Goal: Task Accomplishment & Management: Complete application form

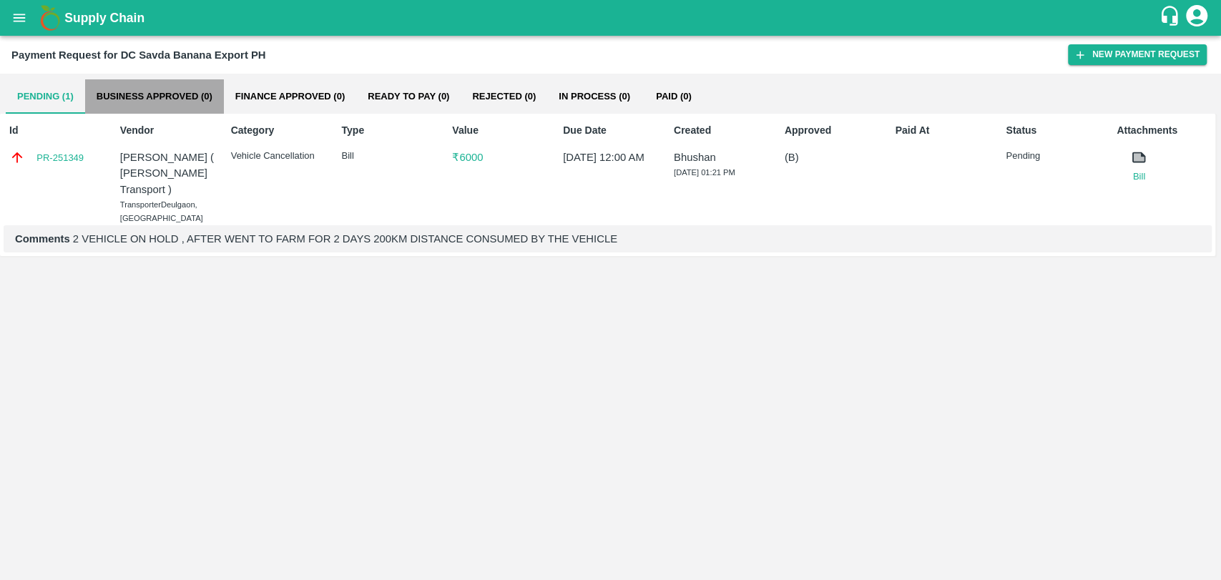
click at [150, 104] on button "Business Approved (0)" at bounding box center [154, 96] width 139 height 34
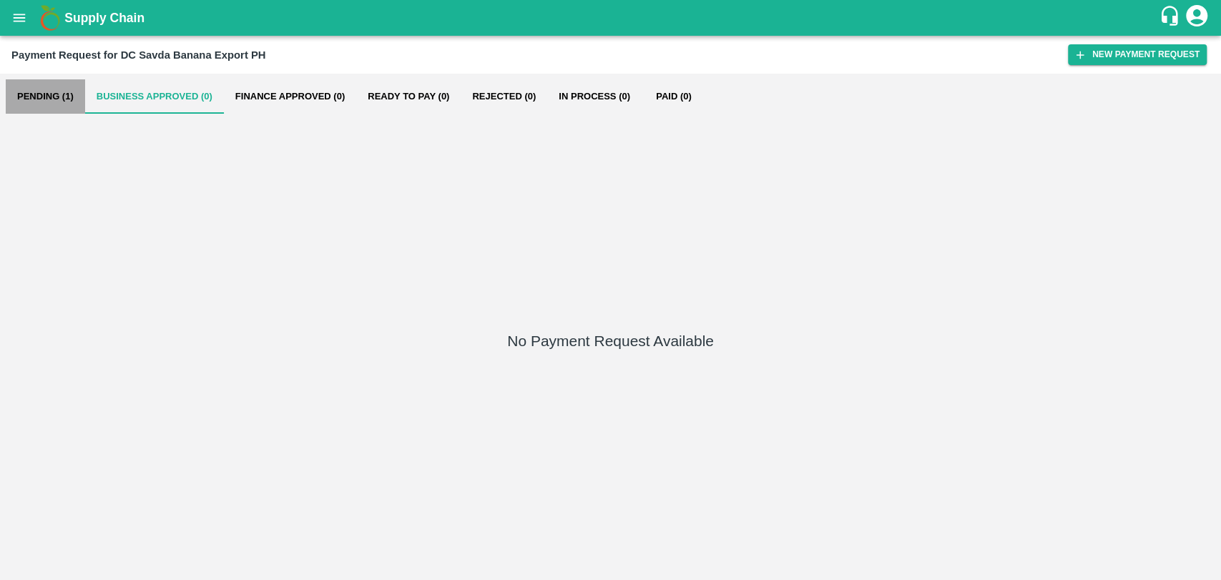
click at [20, 110] on button "Pending (1)" at bounding box center [45, 96] width 79 height 34
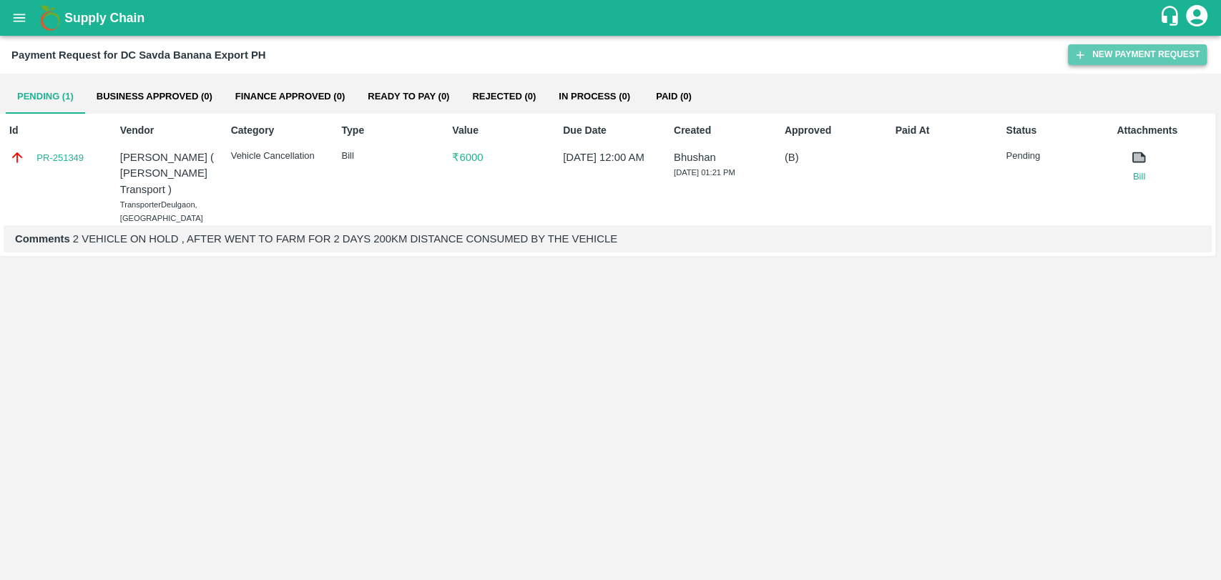
click at [1106, 56] on button "New Payment Request" at bounding box center [1137, 54] width 139 height 21
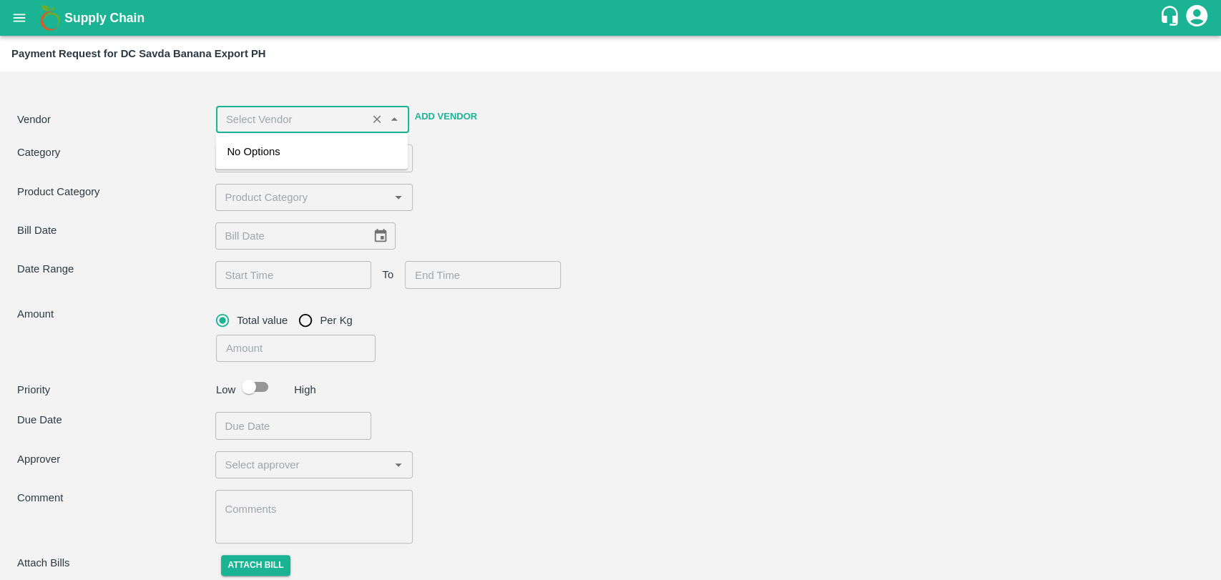
click at [271, 122] on input "input" at bounding box center [291, 119] width 142 height 19
click at [250, 162] on div "[PERSON_NAME] ( [PERSON_NAME] Transport ) -9860466997(Transporter)" at bounding box center [312, 168] width 170 height 48
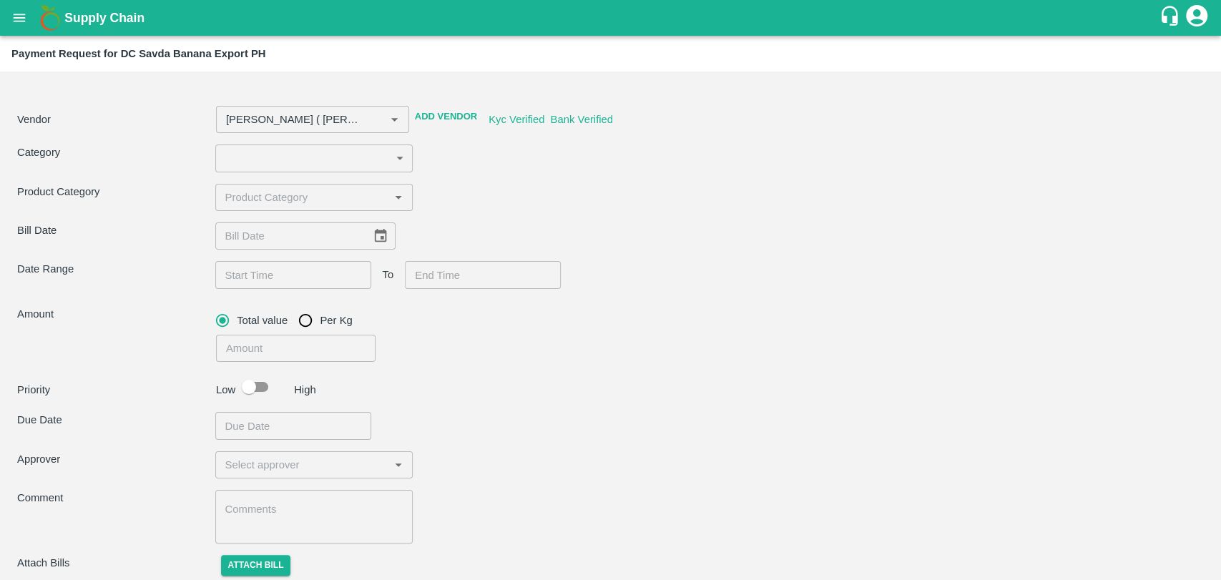
click at [495, 233] on div "​" at bounding box center [413, 235] width 396 height 27
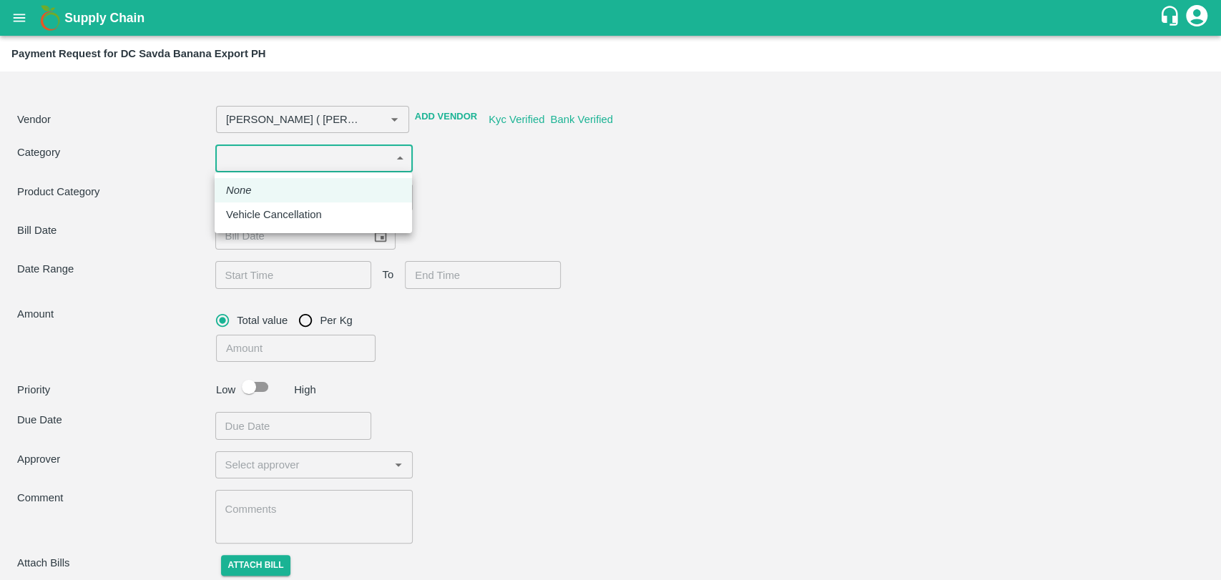
click at [299, 162] on body "Supply Chain Payment Request for DC Savda Banana Export PH Vendor ​ Add Vendor …" at bounding box center [610, 290] width 1221 height 580
click at [285, 203] on li "Vehicle Cancellation" at bounding box center [313, 214] width 197 height 24
type input "[PERSON_NAME] ( [PERSON_NAME] Transport ) -9860466997(Transporter)"
type input "11"
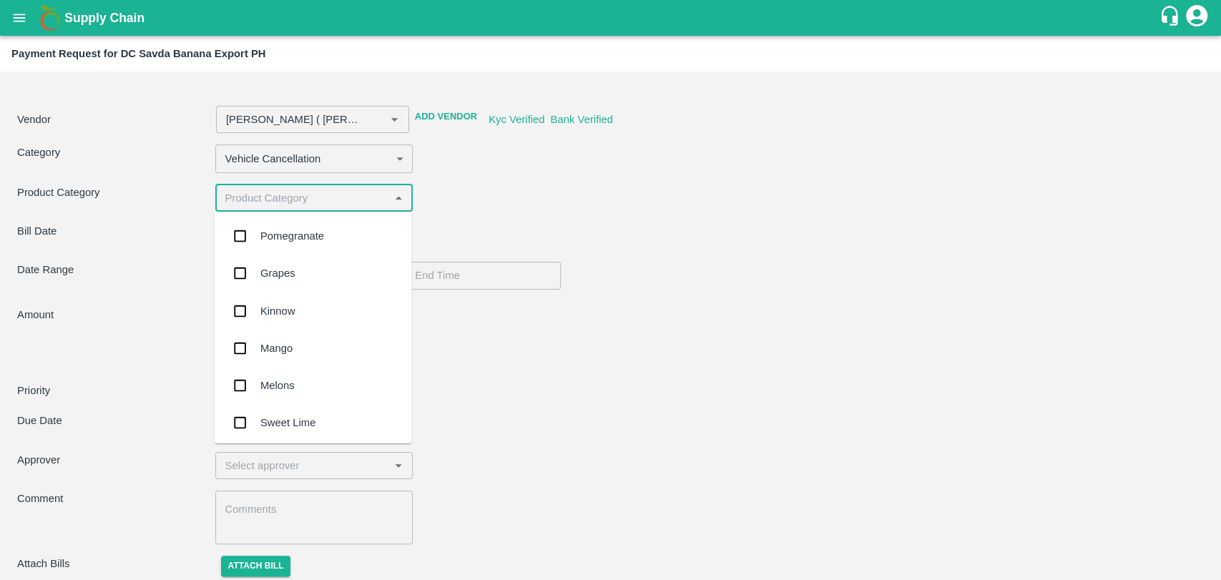
click at [252, 201] on input "input" at bounding box center [303, 198] width 166 height 19
type input "[PERSON_NAME] ( [PERSON_NAME] Transport ) -9860466997(Transporter)"
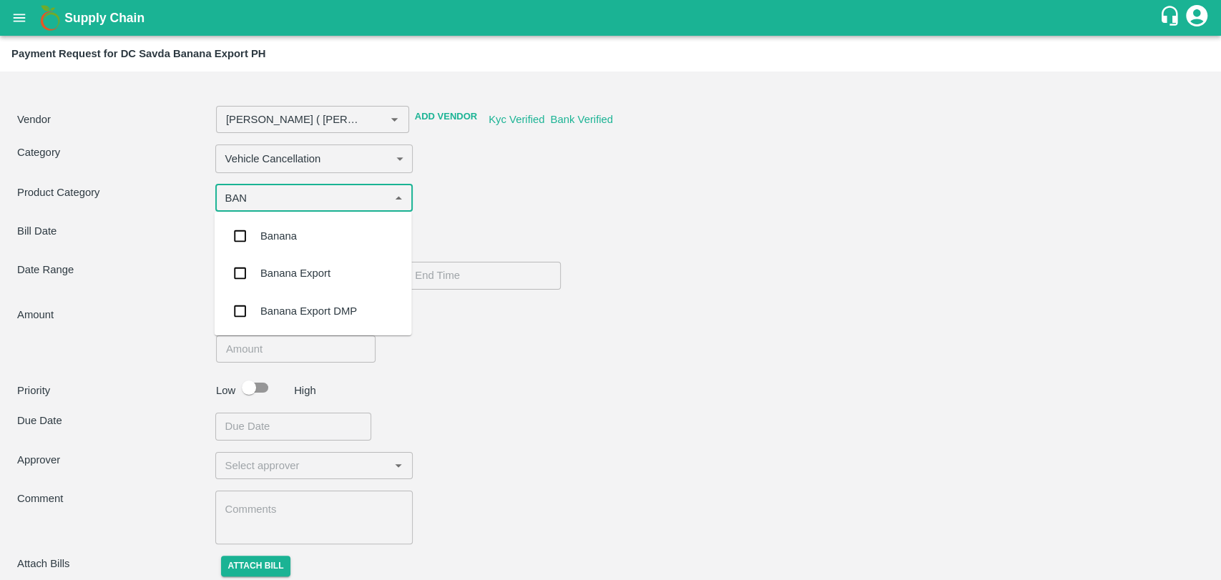
type input "BANA"
click at [268, 275] on div "Banana Export" at bounding box center [295, 273] width 70 height 16
type input "[PERSON_NAME] ( [PERSON_NAME] Transport ) -9860466997(Transporter)"
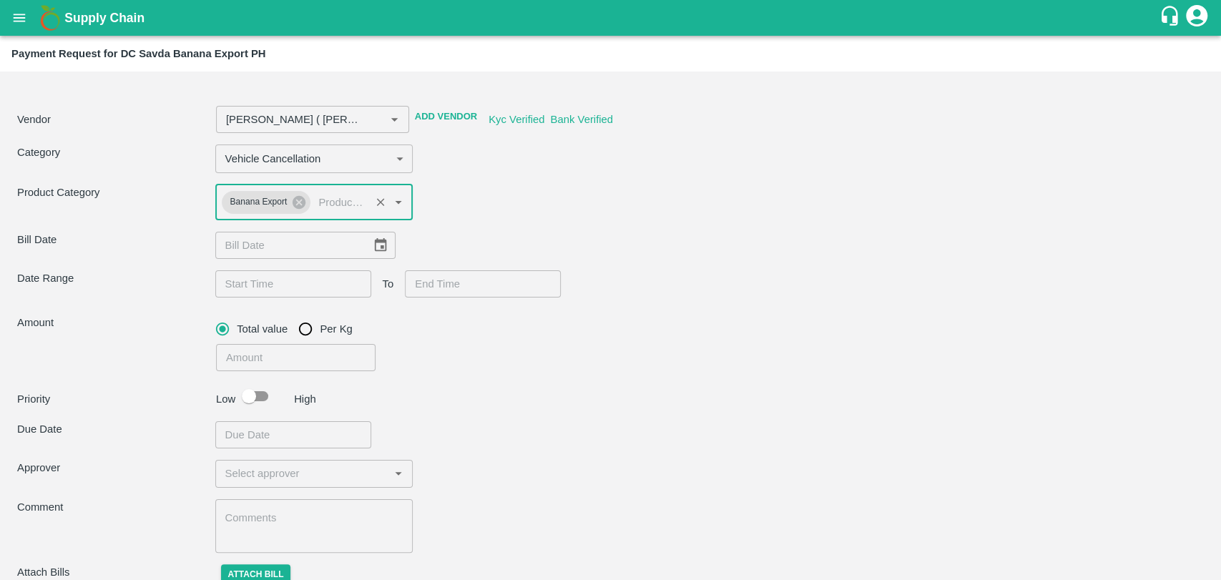
type input "[PERSON_NAME] ( [PERSON_NAME] Transport ) -9860466997(Transporter)"
type input "DD/MM/YYYY"
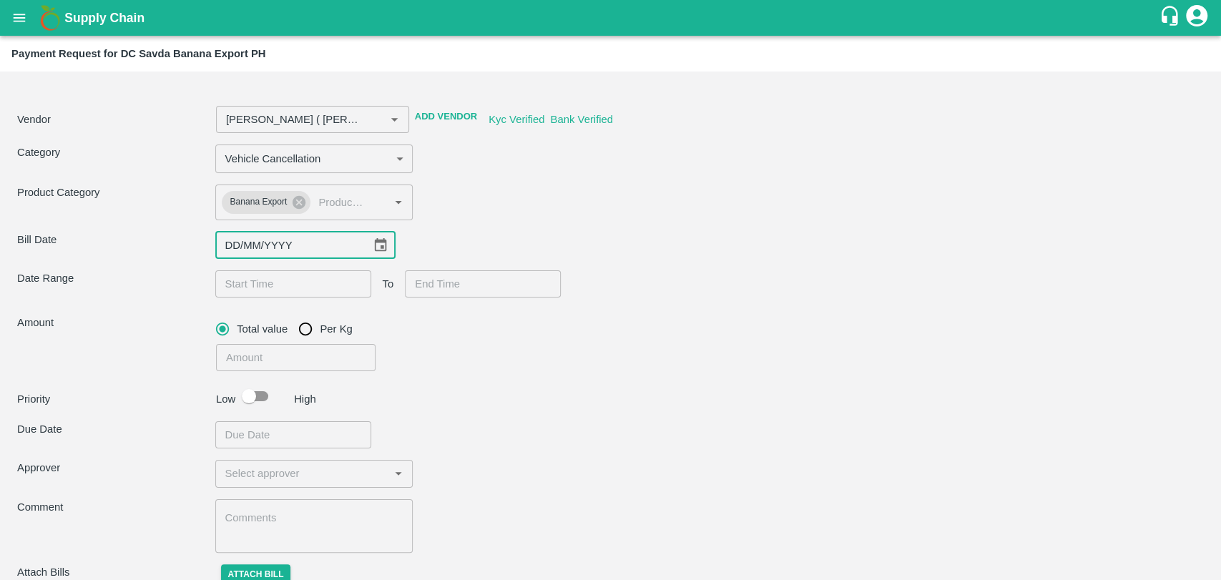
click at [237, 240] on input "DD/MM/YYYY" at bounding box center [288, 245] width 146 height 27
click at [373, 251] on icon "Choose date" at bounding box center [381, 245] width 16 height 16
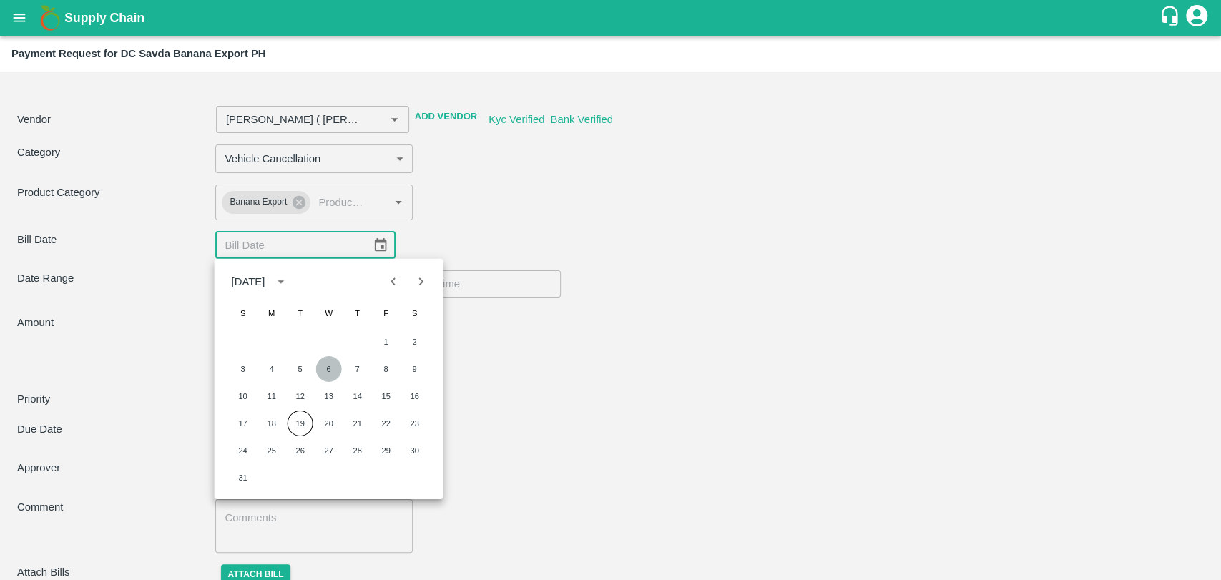
click at [326, 365] on button "6" at bounding box center [329, 369] width 26 height 26
type input "[PERSON_NAME] ( [PERSON_NAME] Transport ) -9860466997(Transporter)"
type input "06/08/2025"
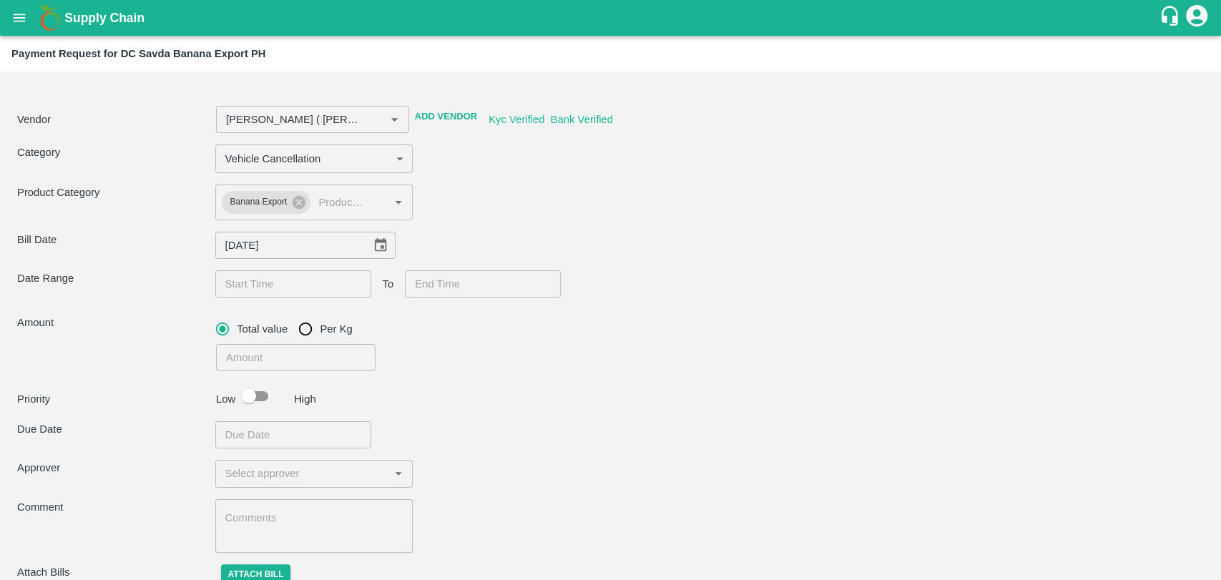
type input "DD/MM/YYYY hh:mm aa"
click at [312, 293] on input "DD/MM/YYYY hh:mm aa" at bounding box center [288, 283] width 146 height 27
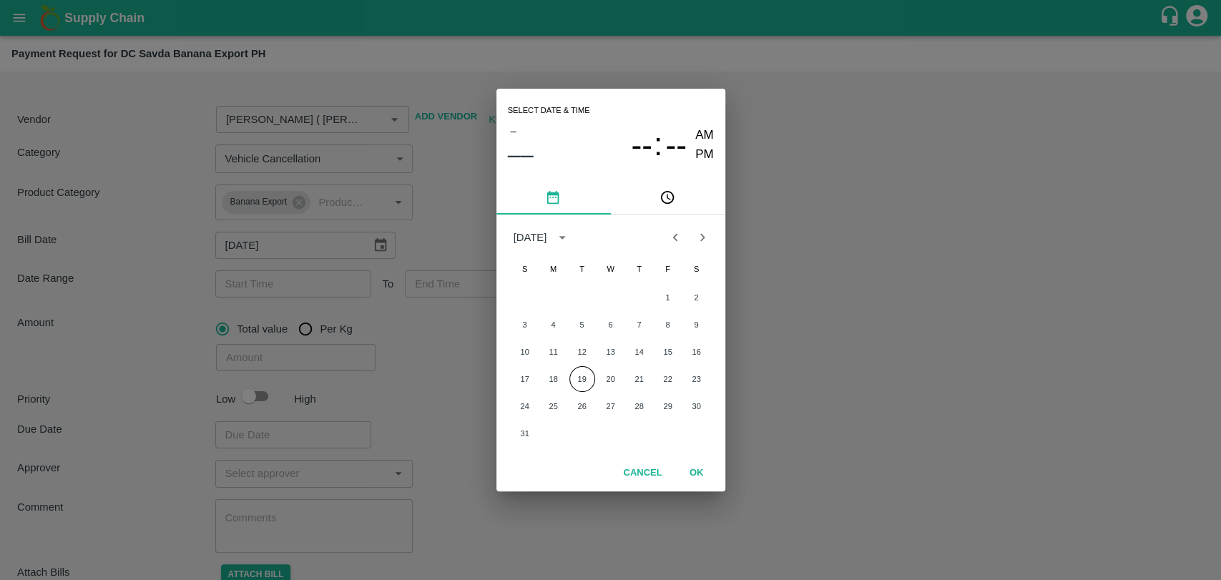
click at [600, 314] on div "3 4 5 6 7 8 9" at bounding box center [610, 325] width 229 height 26
click at [604, 318] on button "6" at bounding box center [611, 325] width 26 height 26
type input "[PERSON_NAME] ( [PERSON_NAME] Transport ) -9860466997(Transporter)"
type input "[DATE] 12:00 AM"
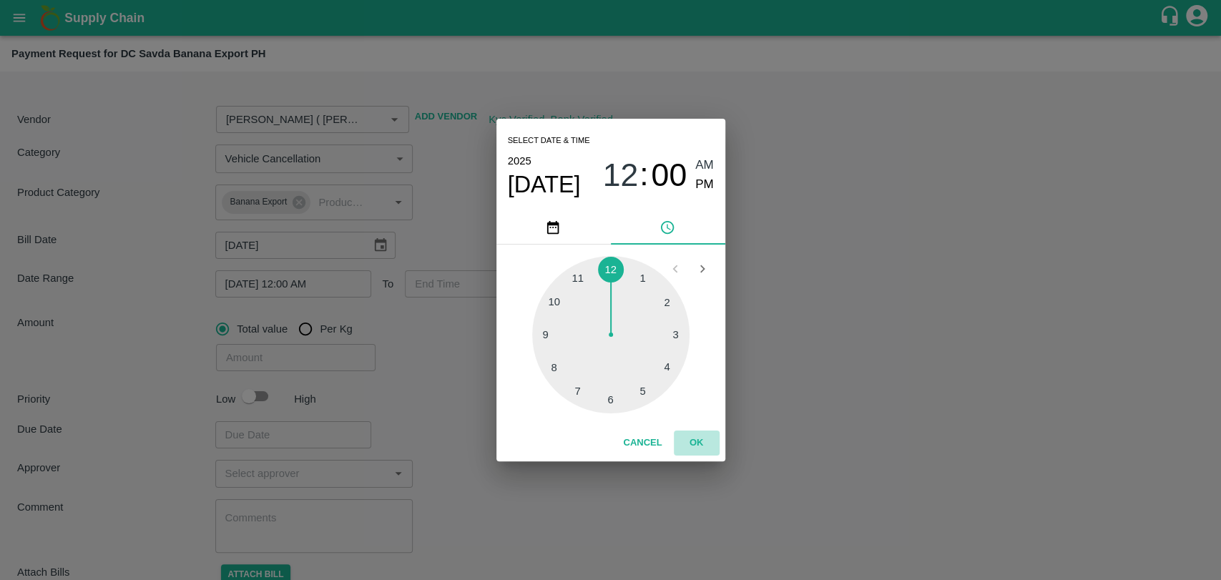
click at [685, 451] on button "OK" at bounding box center [697, 443] width 46 height 25
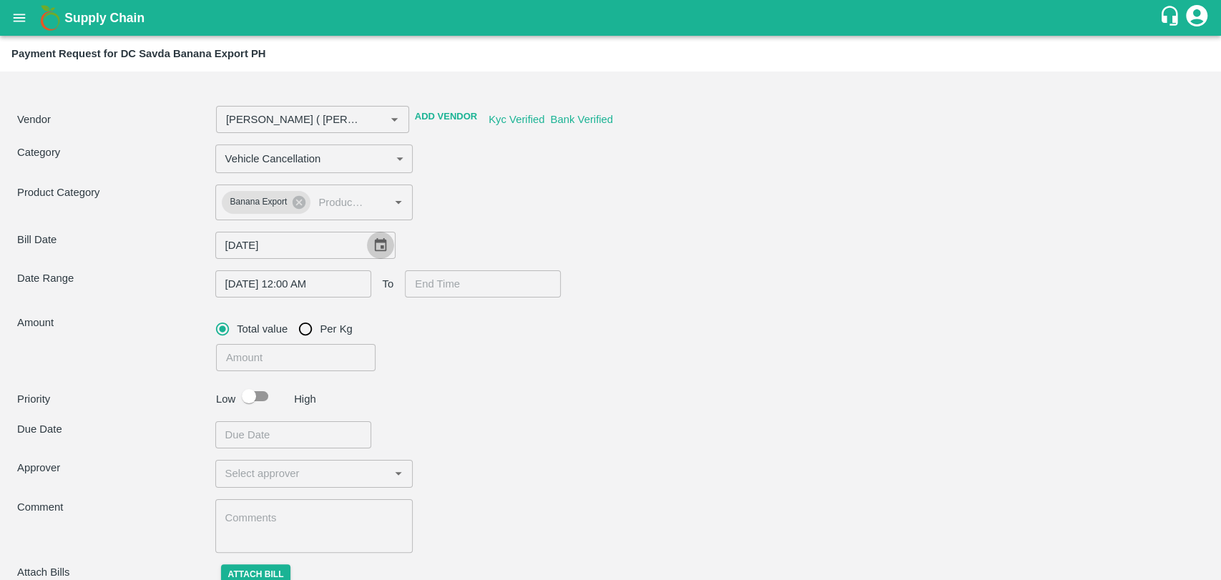
click at [376, 242] on icon "Choose date, selected date is Aug 6, 2025" at bounding box center [381, 245] width 16 height 16
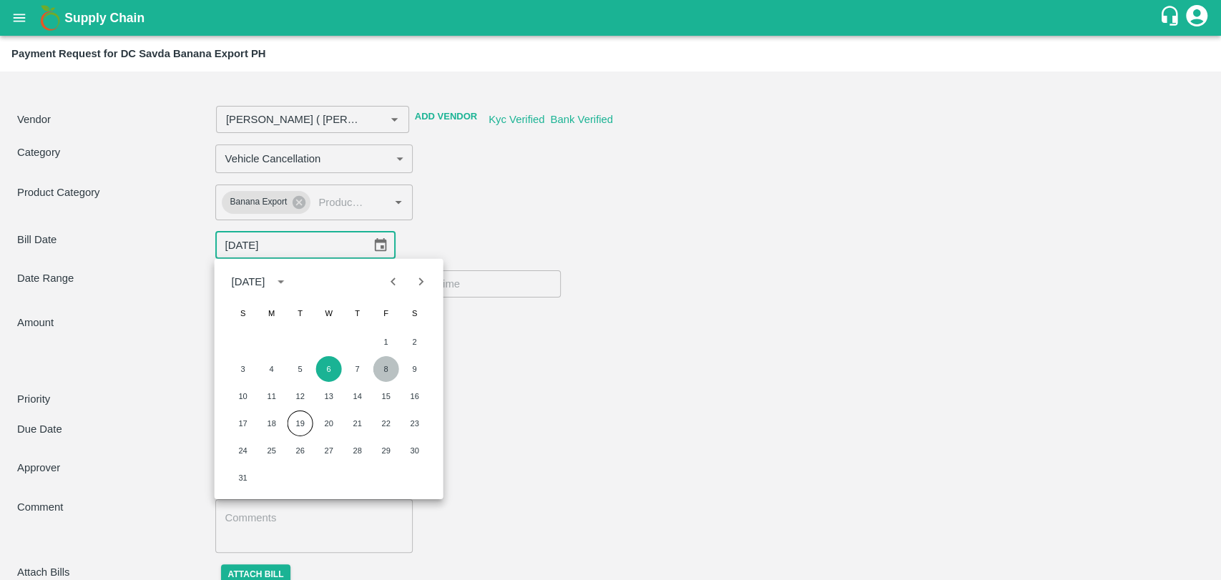
click at [389, 368] on button "8" at bounding box center [386, 369] width 26 height 26
type input "[PERSON_NAME] ( [PERSON_NAME] Transport ) -9860466997(Transporter)"
type input "08/08/2025"
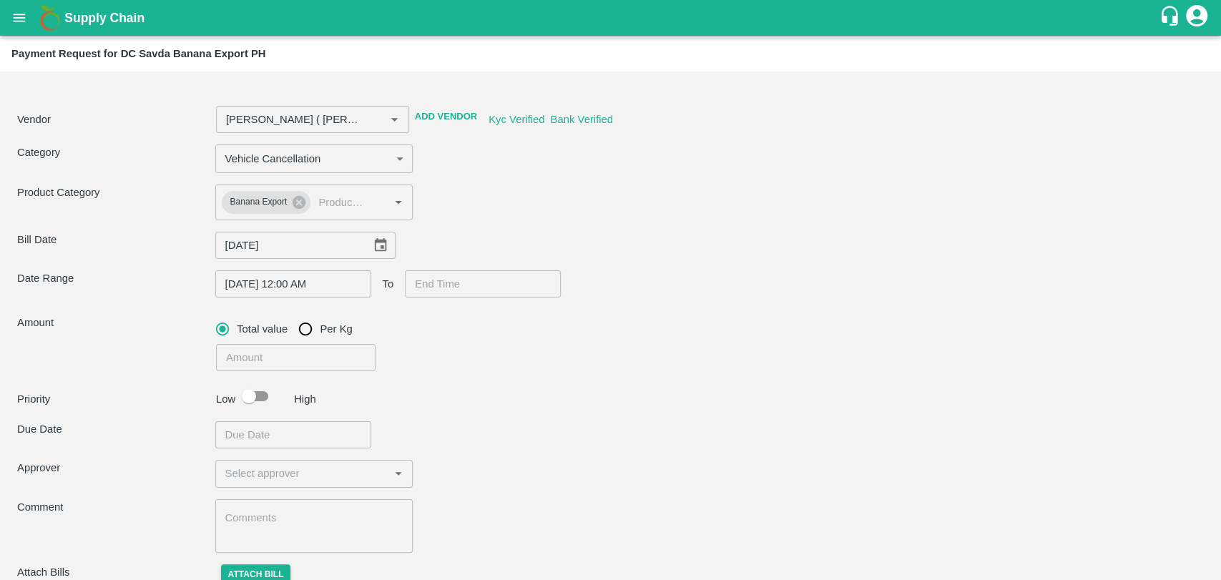
type input "DD/MM/YYYY hh:mm aa"
click at [461, 288] on input "DD/MM/YYYY hh:mm aa" at bounding box center [478, 283] width 146 height 27
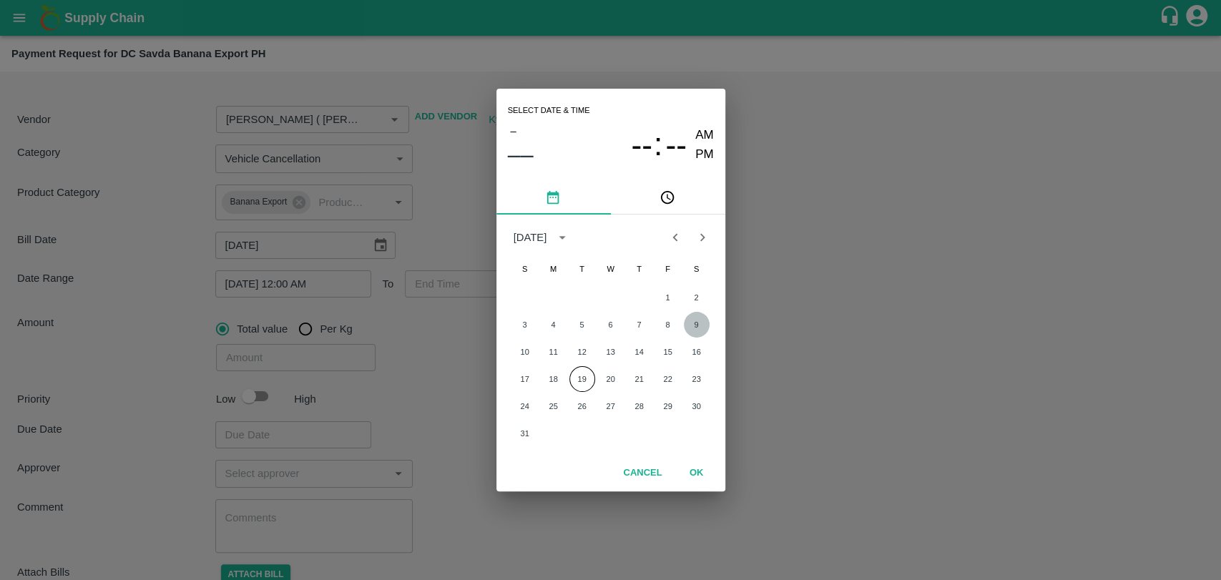
click at [703, 319] on button "9" at bounding box center [697, 325] width 26 height 26
type input "[PERSON_NAME] ( [PERSON_NAME] Transport ) -9860466997(Transporter)"
type input "[DATE] 12:00 AM"
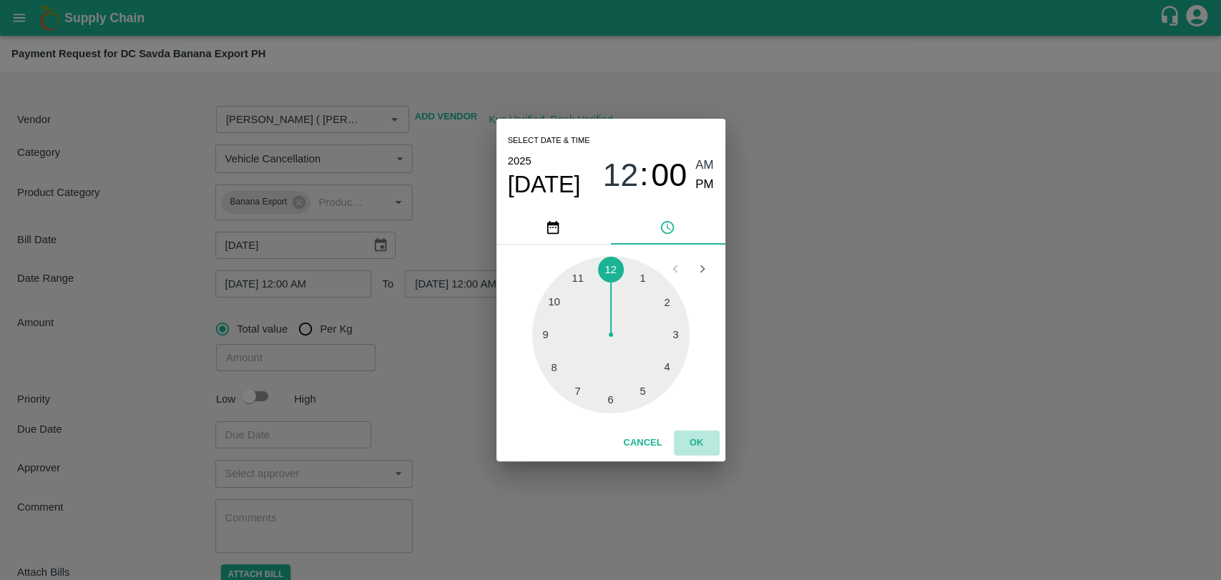
click at [689, 433] on button "OK" at bounding box center [697, 443] width 46 height 25
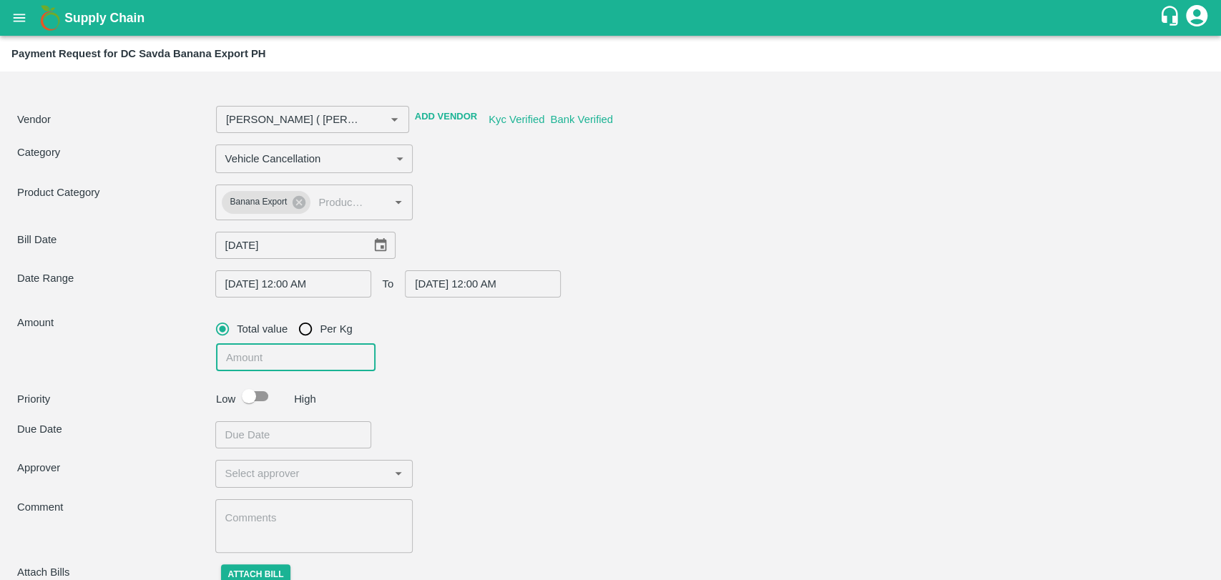
click at [238, 359] on input "number" at bounding box center [296, 357] width 160 height 27
type input "[PERSON_NAME] ( [PERSON_NAME] Transport ) -9860466997(Transporter)"
type input "6"
type input "[PERSON_NAME] ( [PERSON_NAME] Transport ) -9860466997(Transporter)"
type input "60"
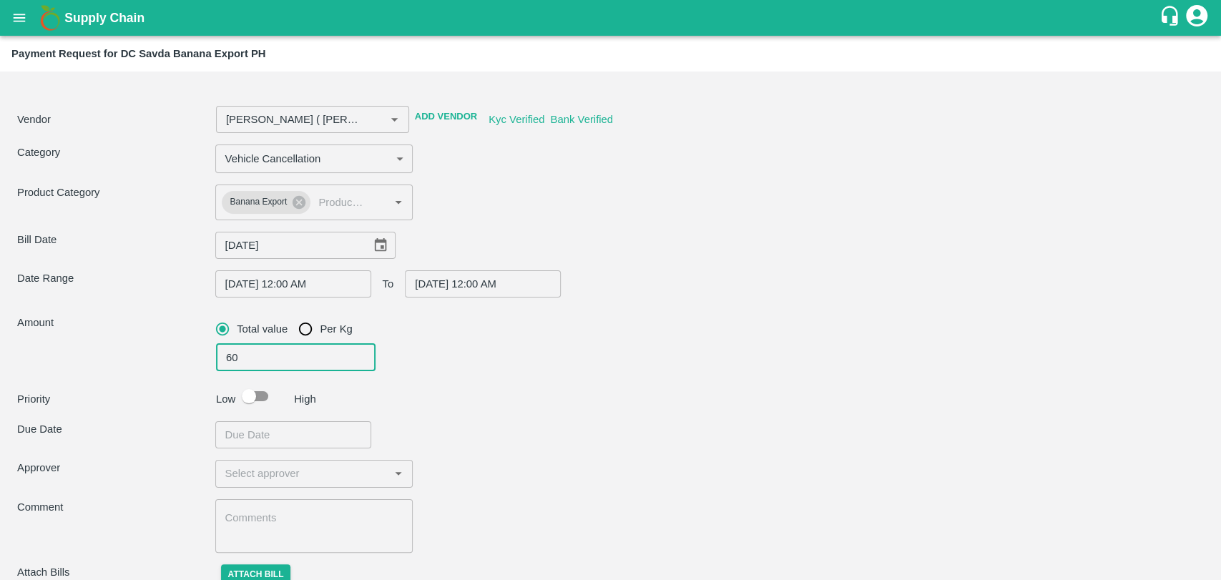
type input "[PERSON_NAME] ( [PERSON_NAME] Transport ) -9860466997(Transporter)"
type input "600"
type input "[PERSON_NAME] ( [PERSON_NAME] Transport ) -9860466997(Transporter)"
type input "6000"
type input "[PERSON_NAME] ( [PERSON_NAME] Transport ) -9860466997(Transporter)"
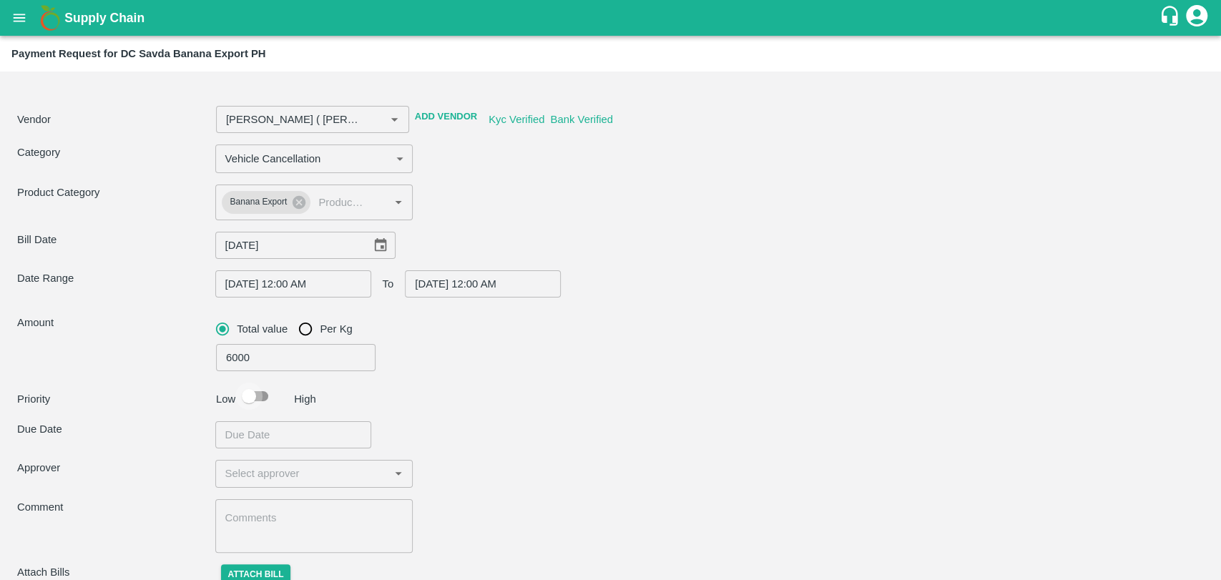
click at [254, 390] on input "checkbox" at bounding box center [249, 396] width 82 height 27
checkbox input "true"
type input "[PERSON_NAME] ( [PERSON_NAME] Transport ) -9860466997(Transporter)"
type input "DD/MM/YYYY hh:mm aa"
click at [263, 438] on input "DD/MM/YYYY hh:mm aa" at bounding box center [288, 434] width 146 height 27
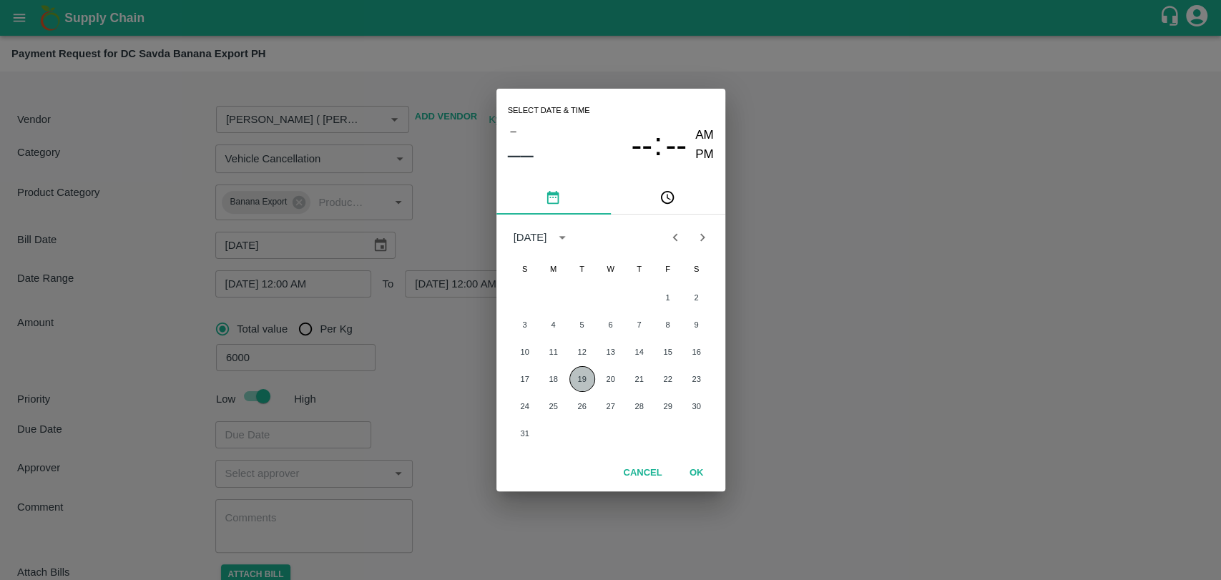
click at [574, 373] on button "19" at bounding box center [582, 379] width 26 height 26
type input "[PERSON_NAME] ( [PERSON_NAME] Transport ) -9860466997(Transporter)"
type input "[DATE] 12:00 AM"
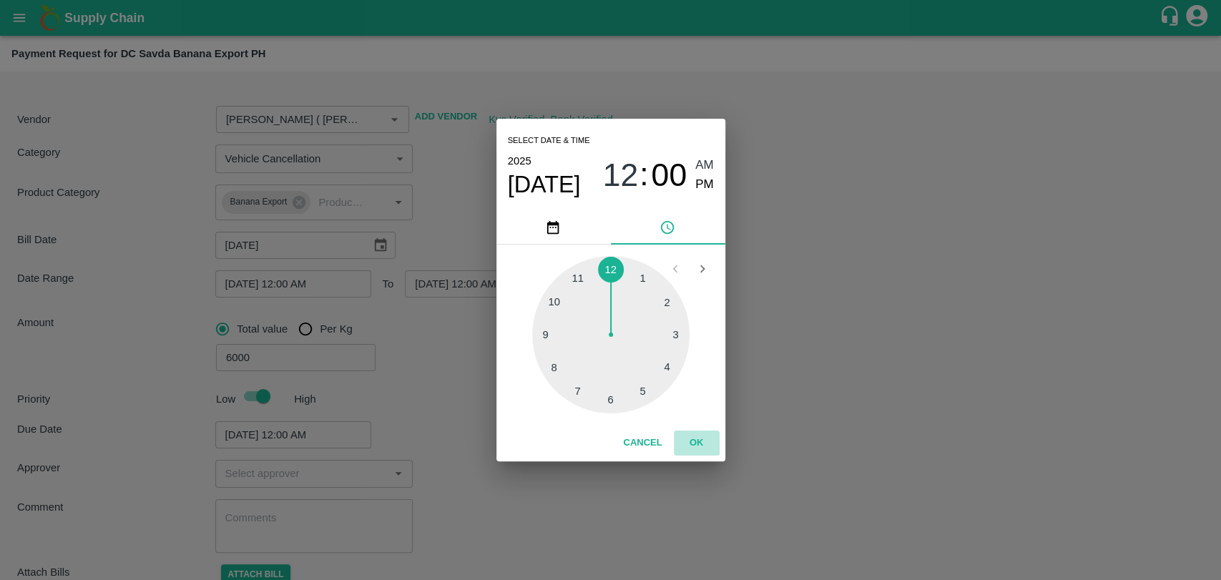
click at [689, 445] on button "OK" at bounding box center [697, 443] width 46 height 25
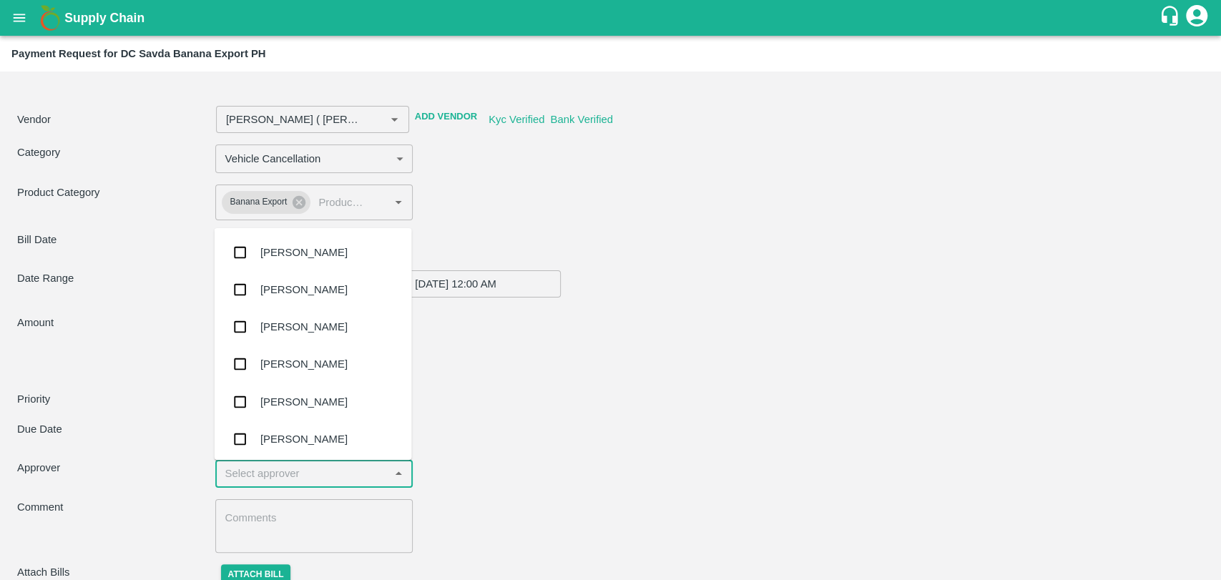
click at [286, 473] on input "input" at bounding box center [303, 473] width 166 height 19
type input "WAG"
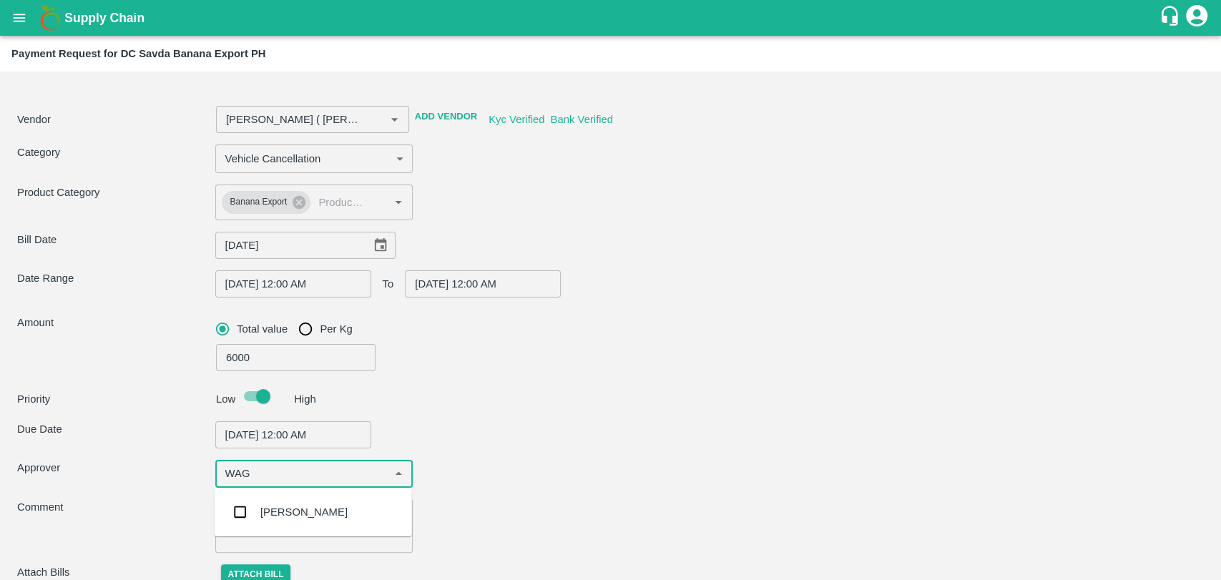
click at [304, 503] on div "[PERSON_NAME]" at bounding box center [313, 512] width 197 height 37
type input "[PERSON_NAME] ( [PERSON_NAME] Transport ) -9860466997(Transporter)"
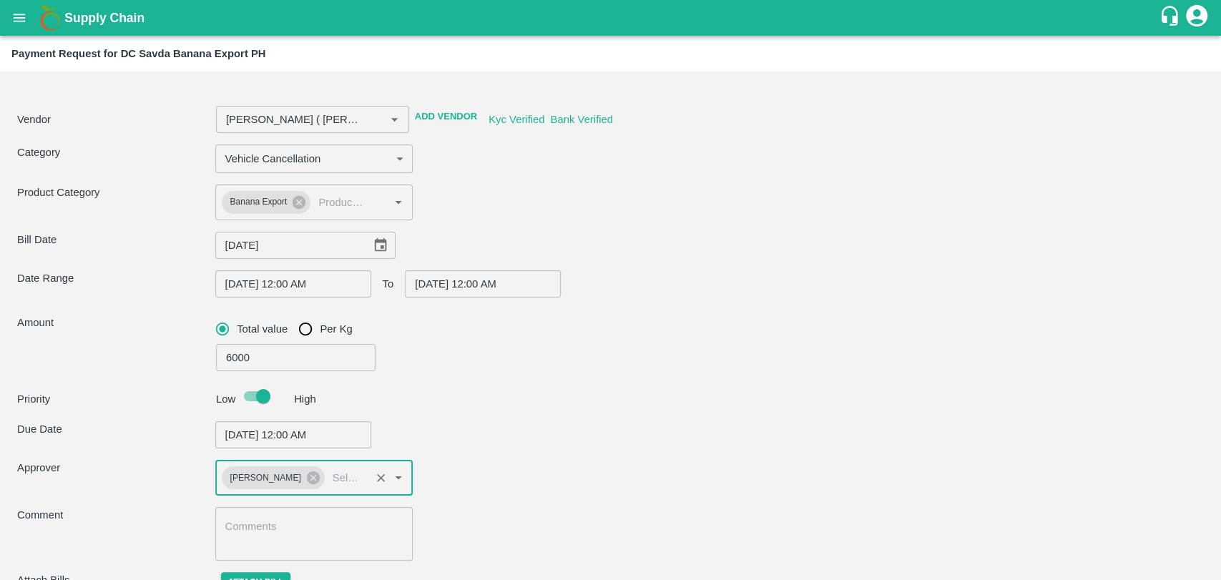
scroll to position [67, 0]
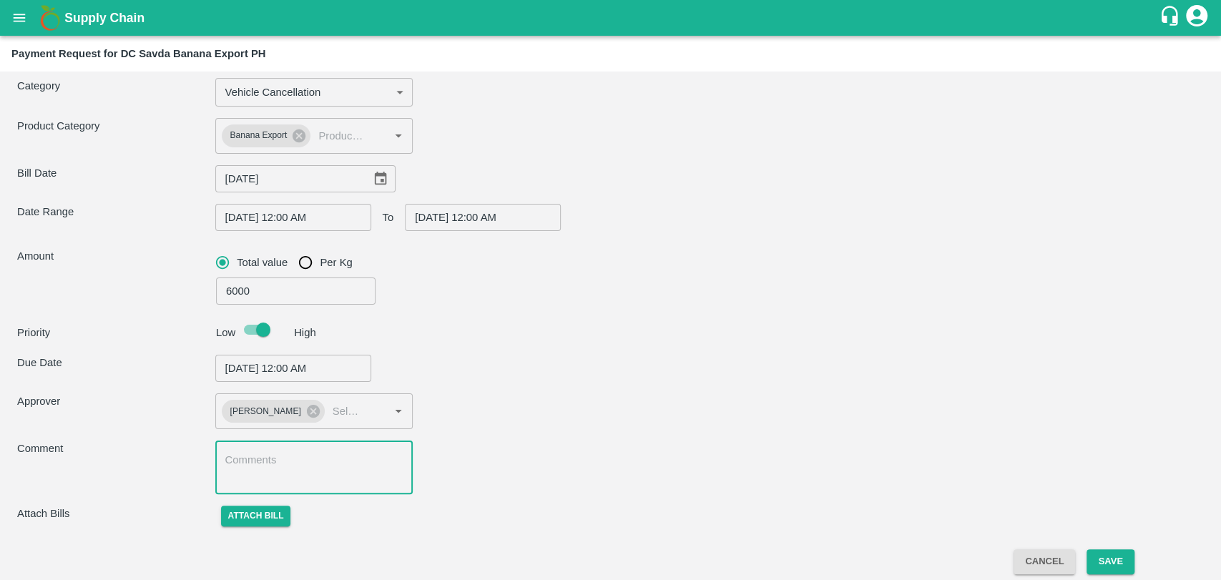
click at [303, 474] on textarea at bounding box center [314, 468] width 178 height 30
click at [262, 511] on button "Attach bill" at bounding box center [256, 516] width 70 height 21
type input "[PERSON_NAME] ( [PERSON_NAME] Transport ) -9860466997(Transporter)"
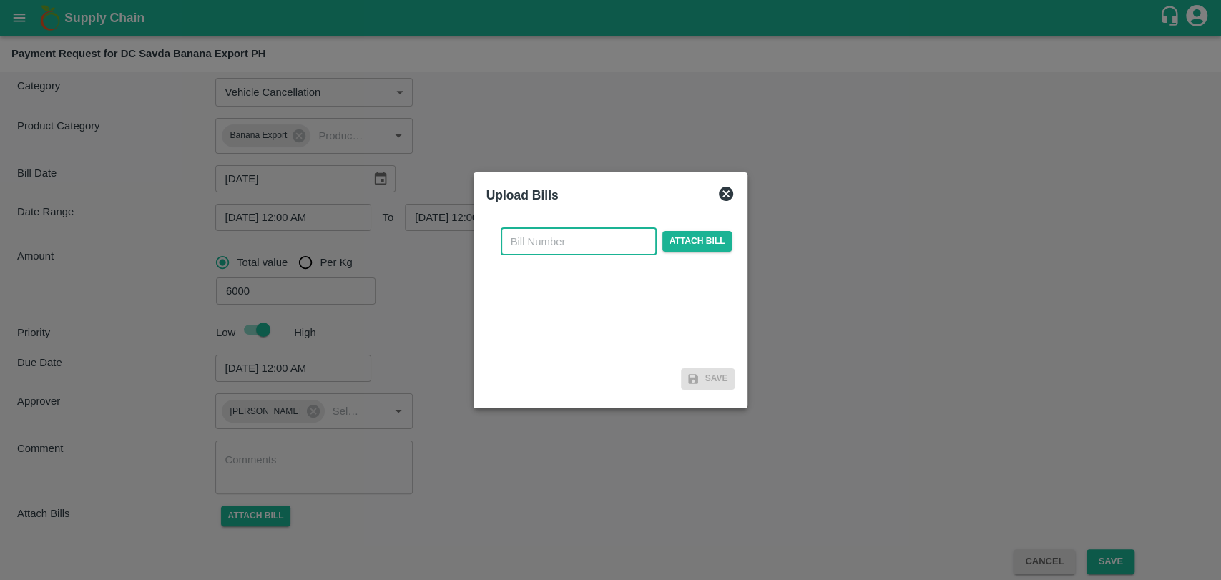
click at [545, 252] on input "text" at bounding box center [579, 241] width 156 height 27
type input "3865"
click at [672, 242] on span "Attach bill" at bounding box center [697, 241] width 70 height 21
click at [0, 0] on input "Attach bill" at bounding box center [0, 0] width 0 height 0
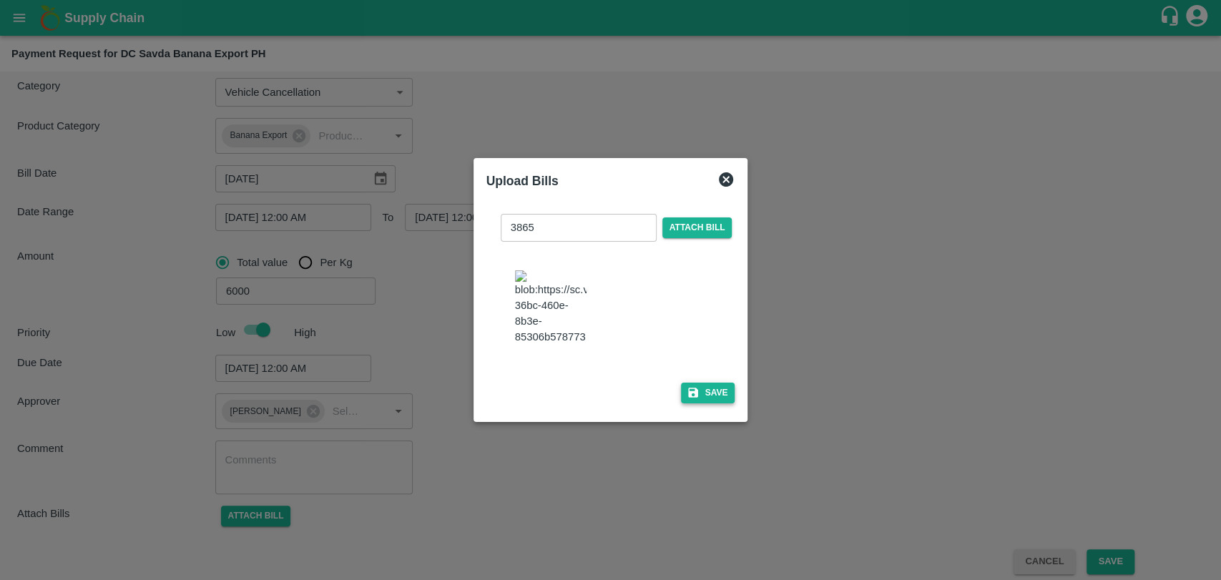
click at [702, 383] on button "Save" at bounding box center [708, 393] width 54 height 21
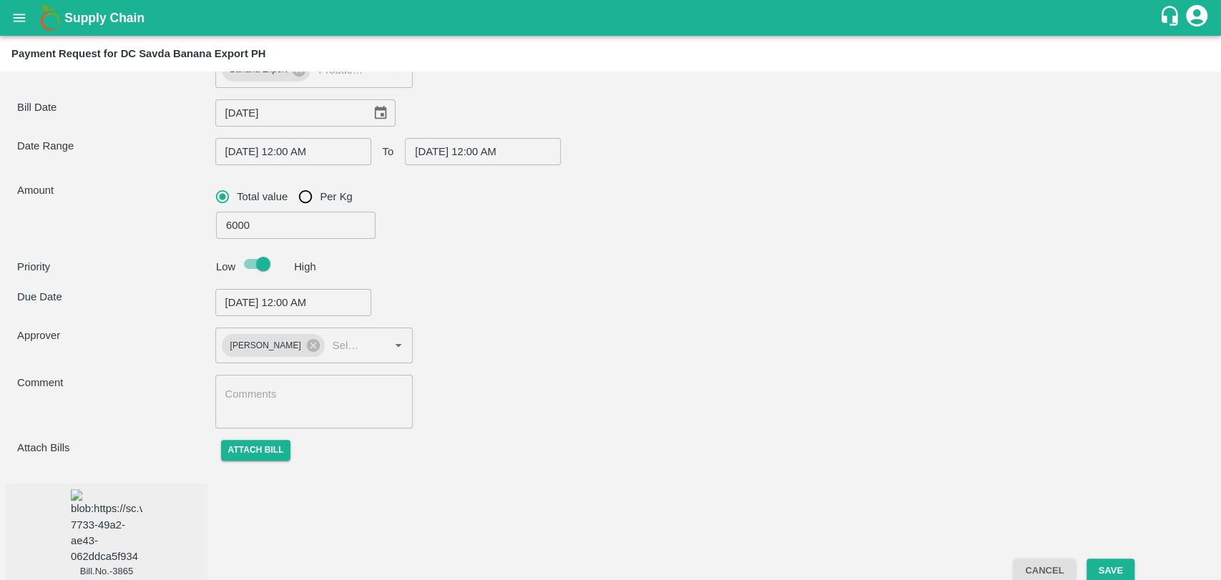
scroll to position [132, 0]
click at [1109, 559] on button "Save" at bounding box center [1109, 571] width 47 height 25
type input "[PERSON_NAME] ( [PERSON_NAME] Transport ) -9860466997(Transporter)"
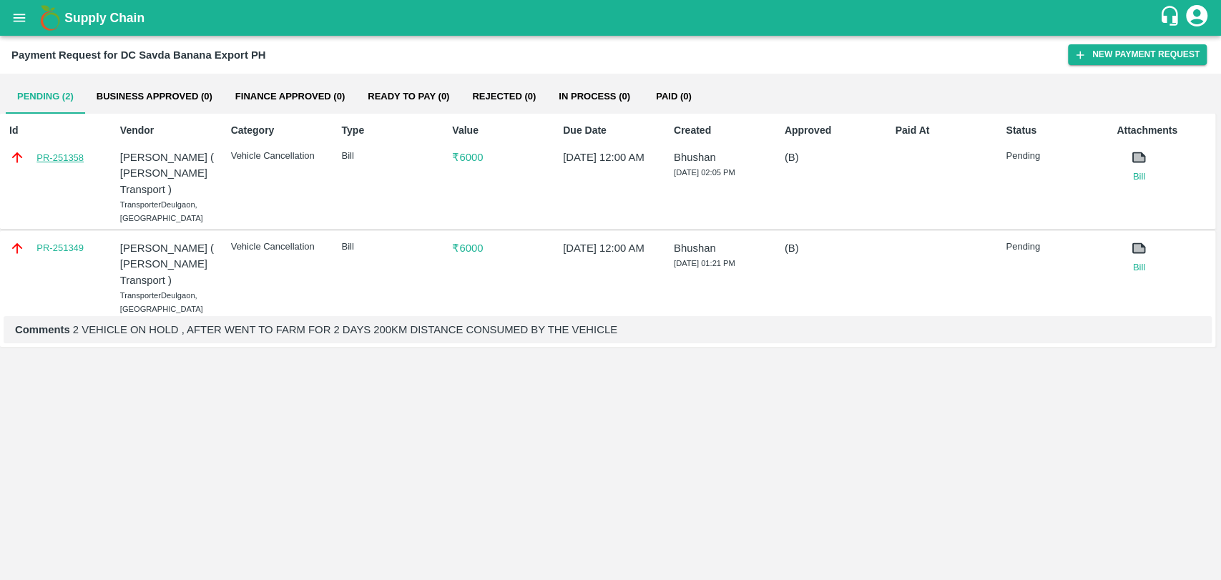
click at [63, 157] on link "PR-251358" at bounding box center [59, 158] width 47 height 14
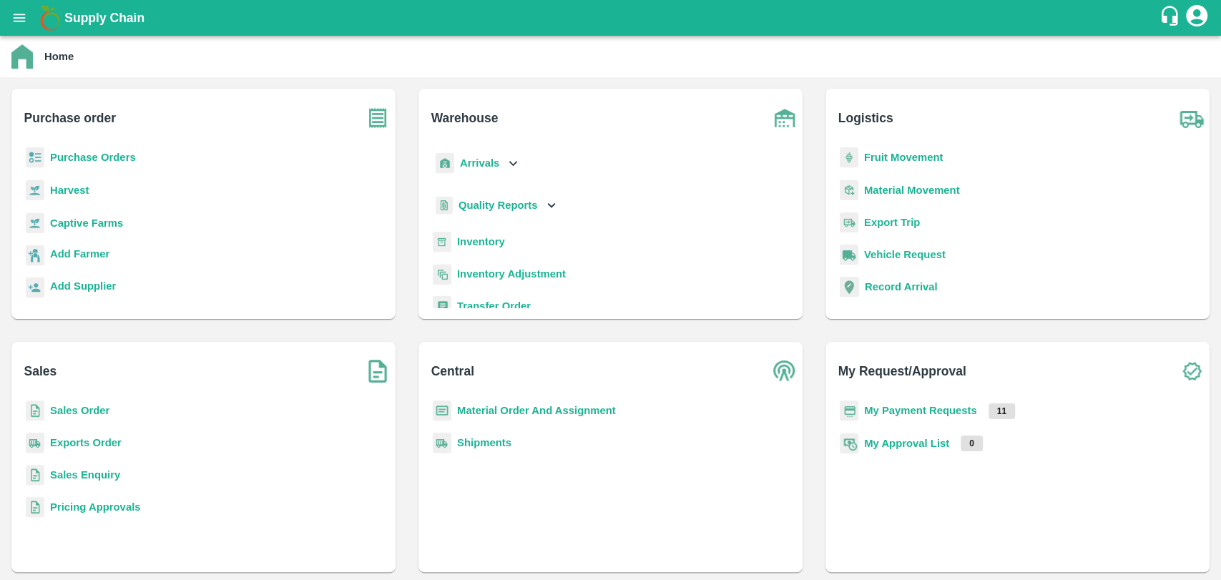
click at [900, 444] on b "My Approval List" at bounding box center [906, 443] width 85 height 11
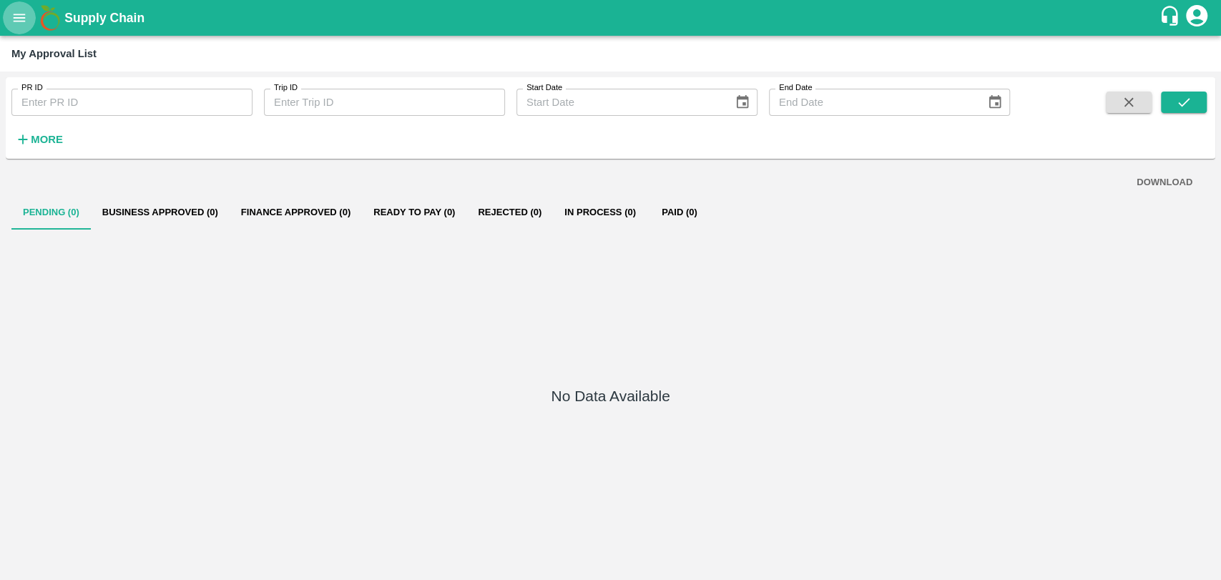
click at [11, 21] on button "open drawer" at bounding box center [19, 17] width 33 height 33
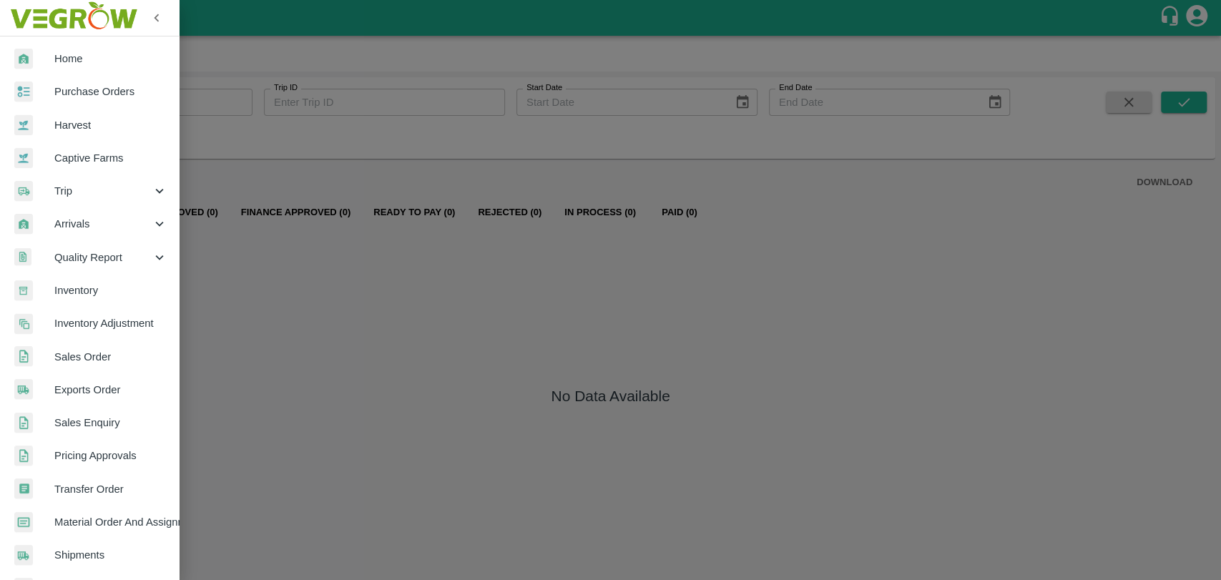
scroll to position [235, 0]
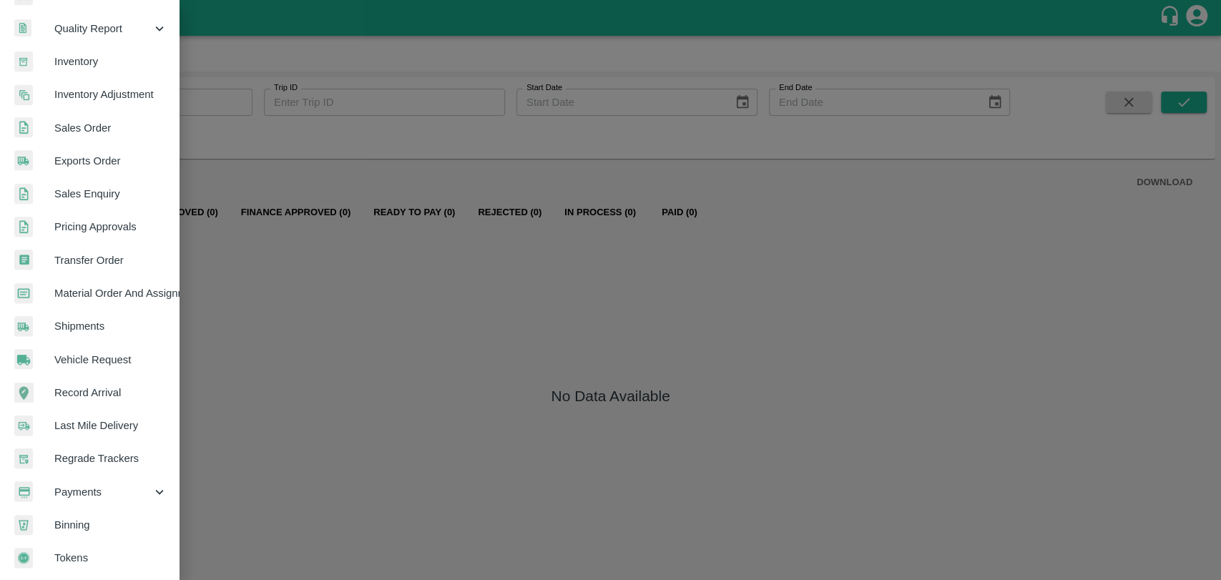
click at [99, 484] on span "Payments" at bounding box center [102, 492] width 97 height 16
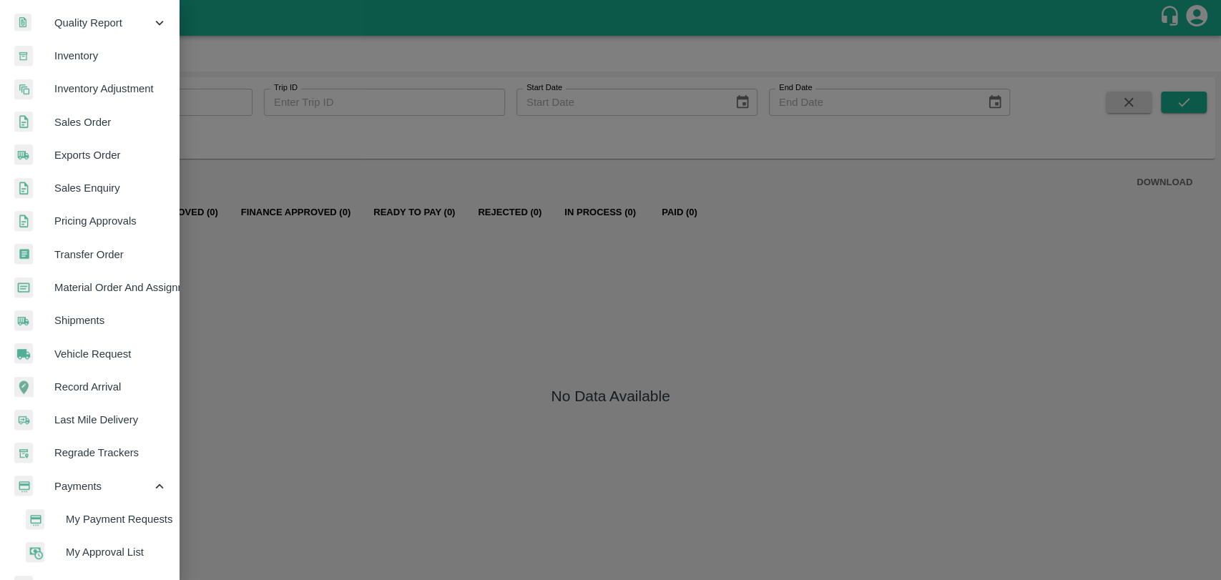
click at [110, 519] on span "My Payment Requests" at bounding box center [117, 519] width 102 height 16
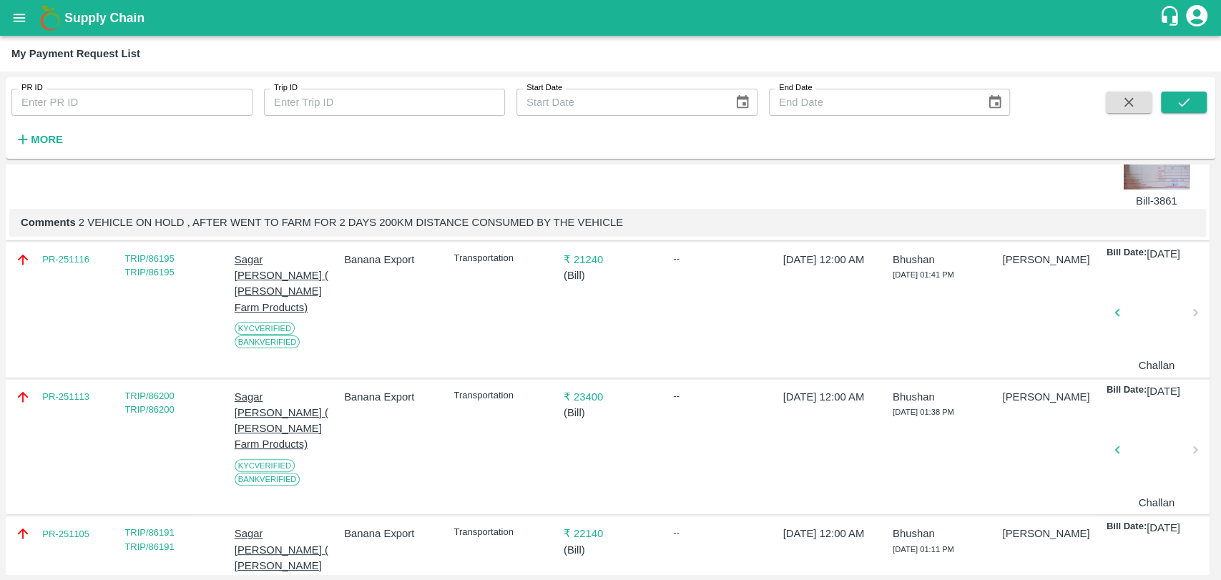
scroll to position [192, 0]
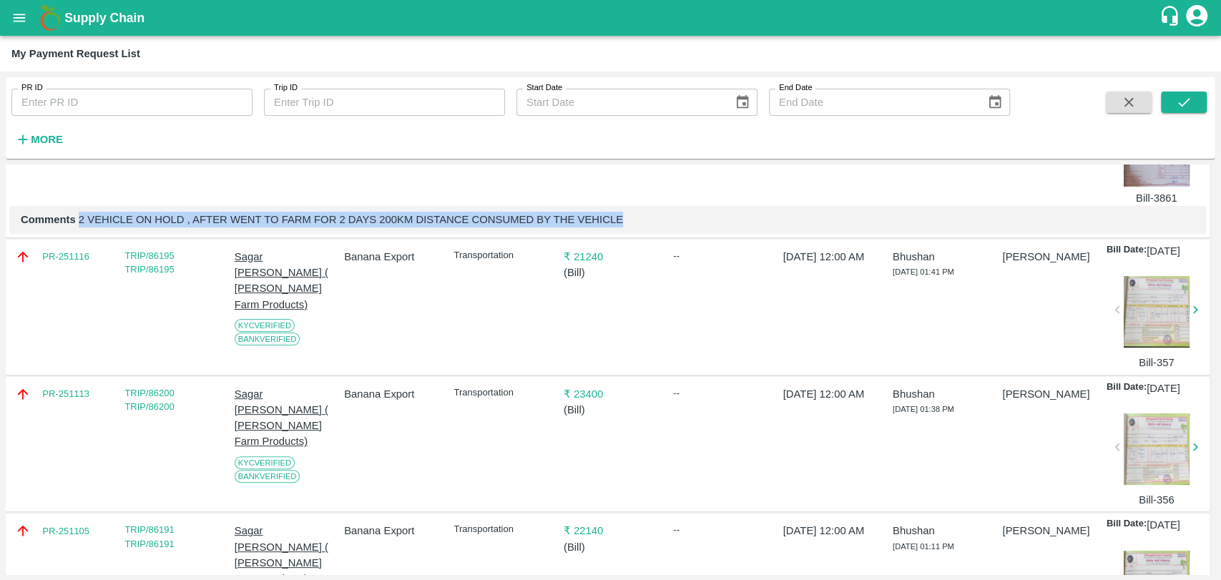
drag, startPoint x: 629, startPoint y: 225, endPoint x: 81, endPoint y: 222, distance: 548.6
click at [81, 222] on p "Comments 2 VEHICLE ON HOLD , AFTER WENT TO FARM FOR 2 DAYS 200KM DISTANCE CONSU…" at bounding box center [608, 220] width 1174 height 16
copy p "2 VEHICLE ON HOLD , AFTER WENT TO FARM FOR 2 DAYS 200KM DISTANCE CONSUMED BY TH…"
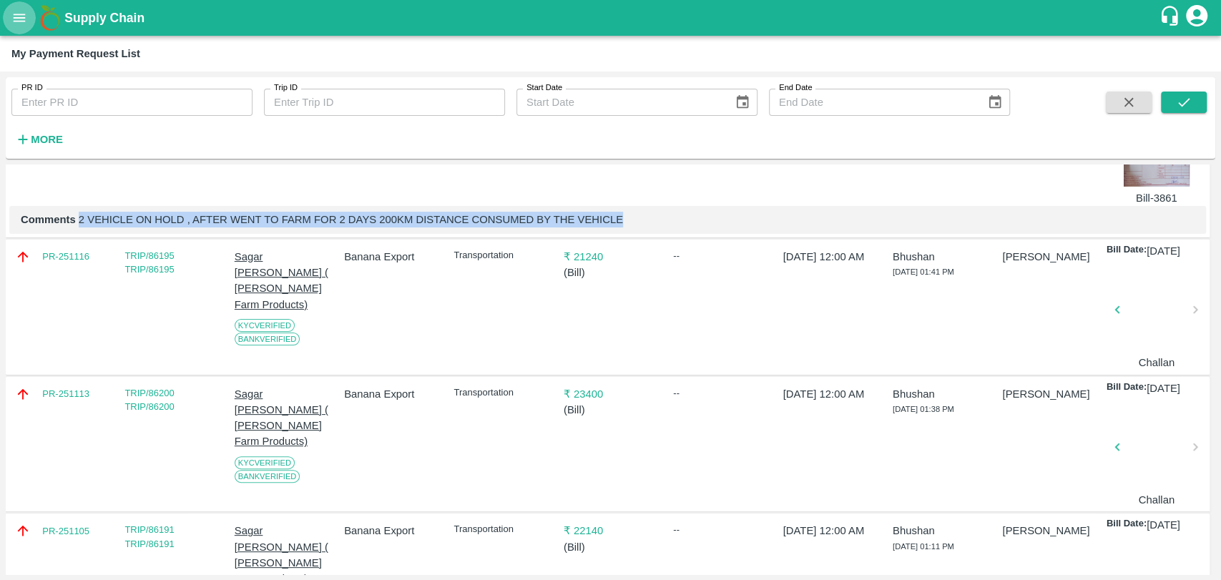
click at [9, 30] on button "open drawer" at bounding box center [19, 17] width 33 height 33
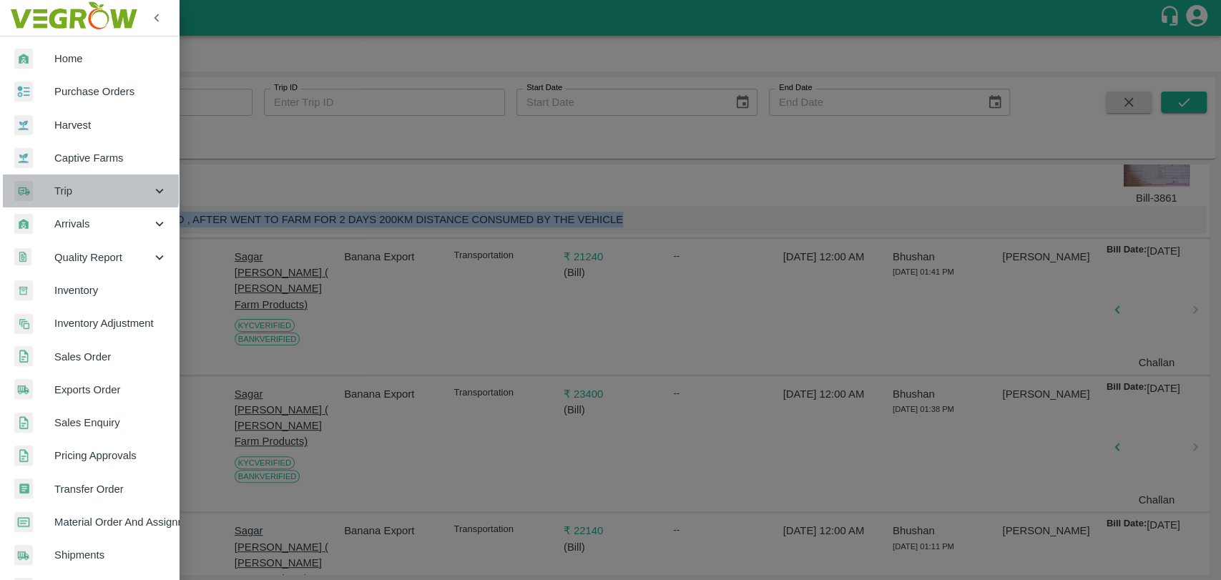
click at [85, 186] on span "Trip" at bounding box center [102, 191] width 97 height 16
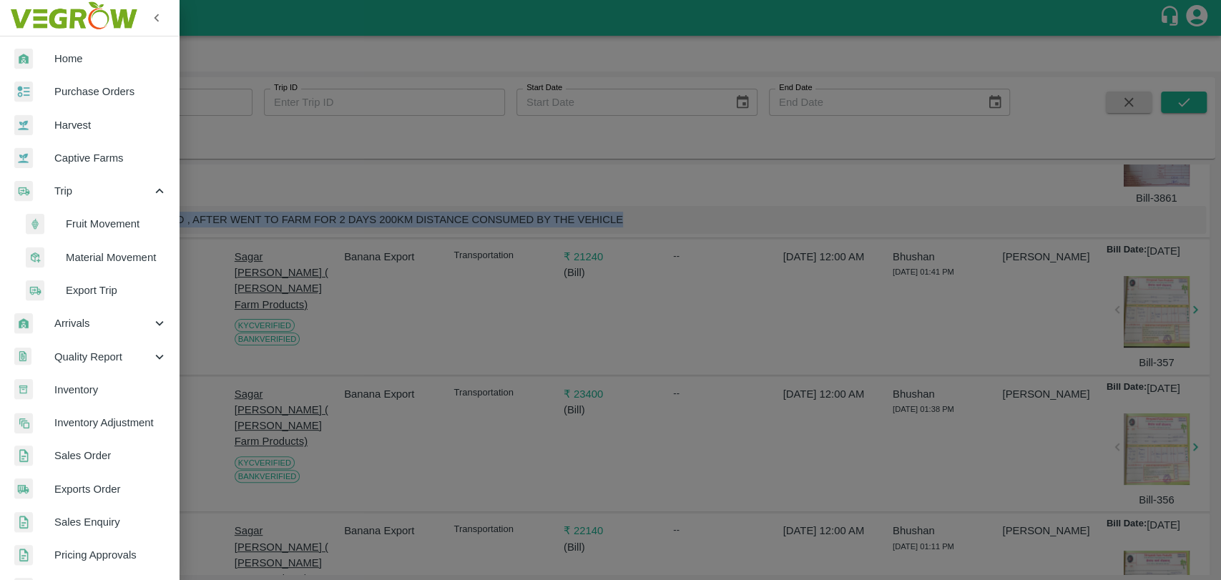
click at [89, 225] on span "Fruit Movement" at bounding box center [117, 224] width 102 height 16
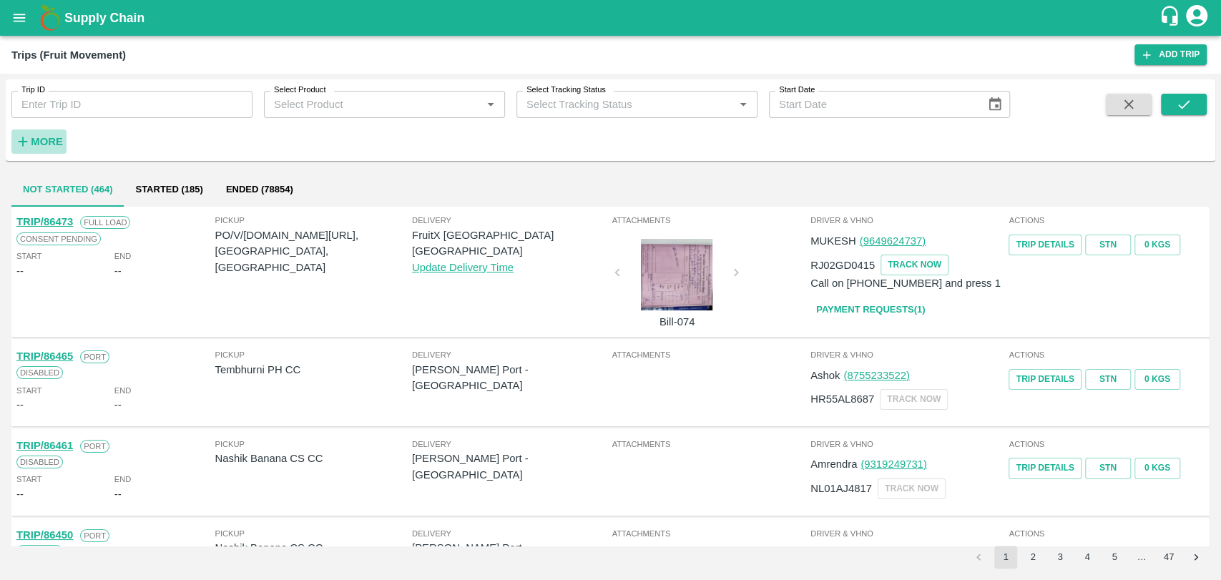
click at [47, 144] on strong "More" at bounding box center [47, 141] width 32 height 11
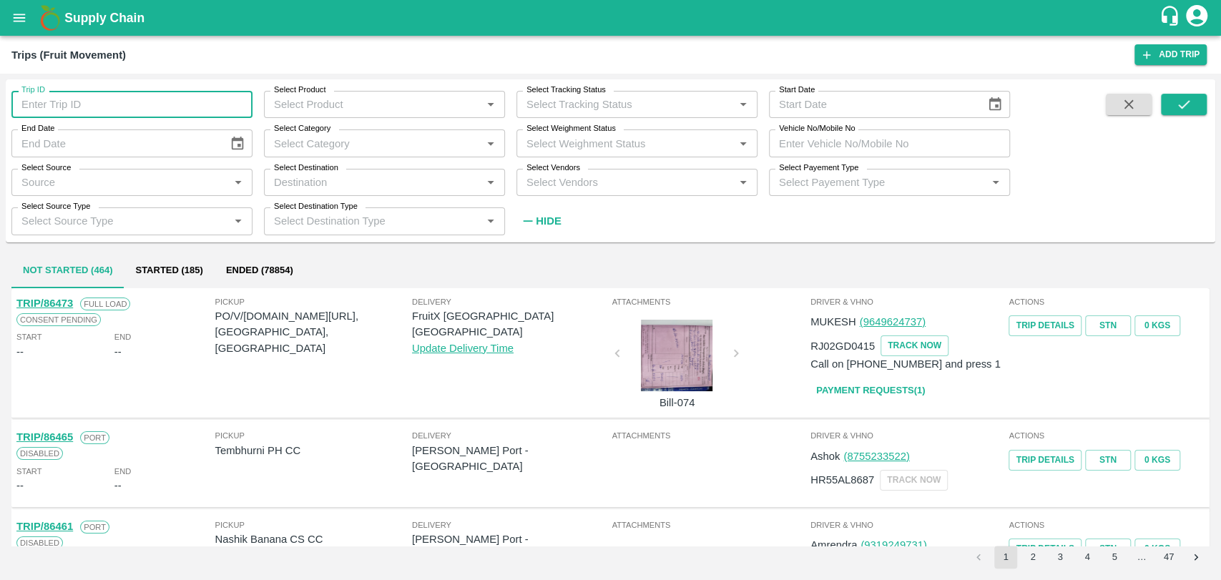
click at [115, 112] on input "Trip ID" at bounding box center [131, 104] width 241 height 27
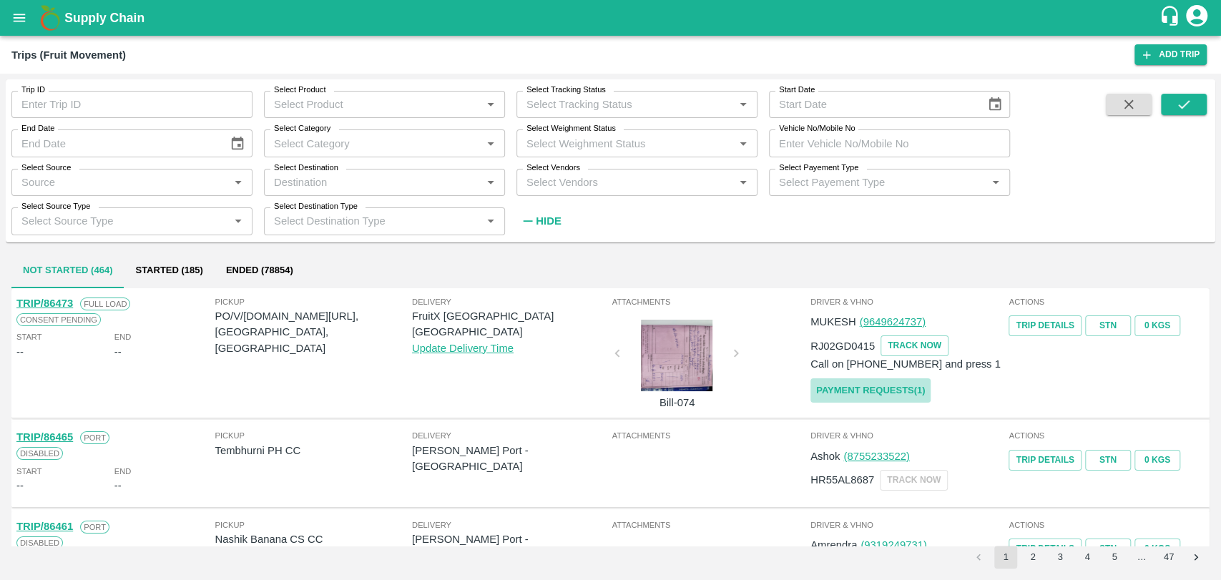
click at [853, 385] on link "Payment Requests( 1 )" at bounding box center [870, 390] width 120 height 25
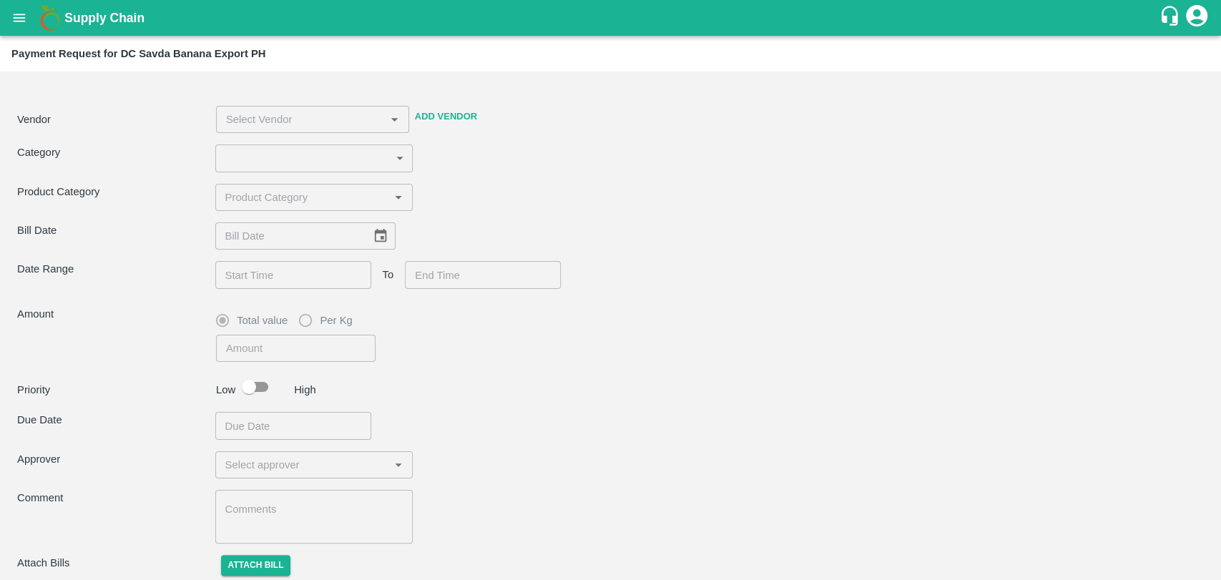
type input "11"
type input "6000"
checkbox input "true"
type input "[PERSON_NAME] ( [PERSON_NAME] Transport ) -9860466997(Transporter)"
type input "[DATE]"
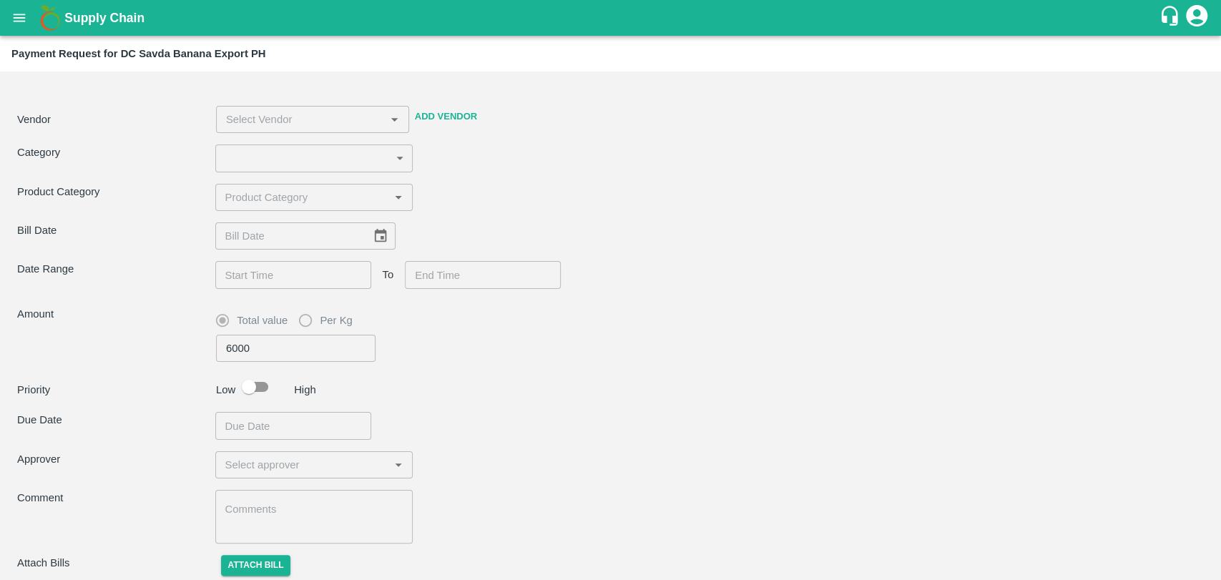
type input "[DATE] 12:00 AM"
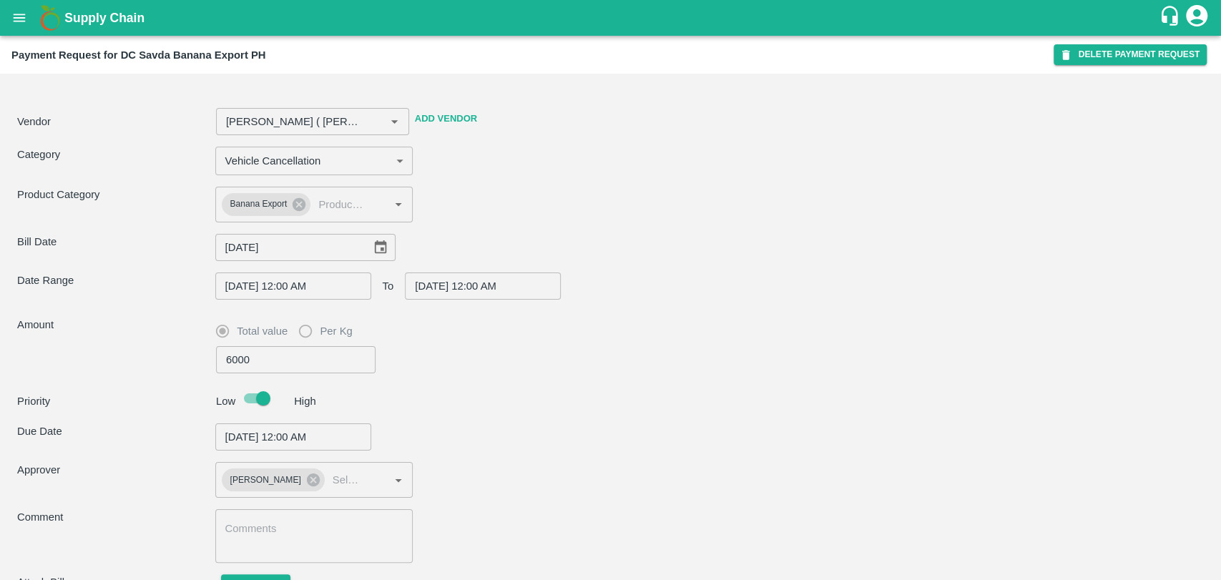
scroll to position [69, 0]
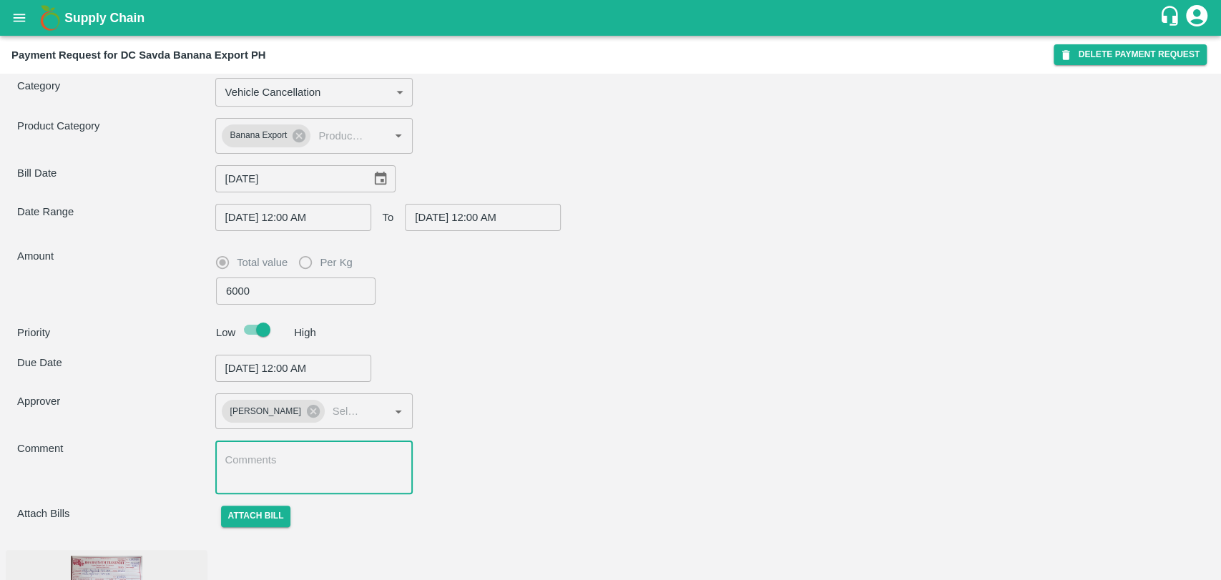
click at [246, 480] on textarea at bounding box center [314, 468] width 178 height 30
paste textarea "2 VEHICLE ON HOLD , AFTER WENT TO FARM FOR 2 DAYS 200KM DISTANCE CONSUMED BY TH…"
type input "[PERSON_NAME] ( [PERSON_NAME] Transport ) -9860466997(Transporter)"
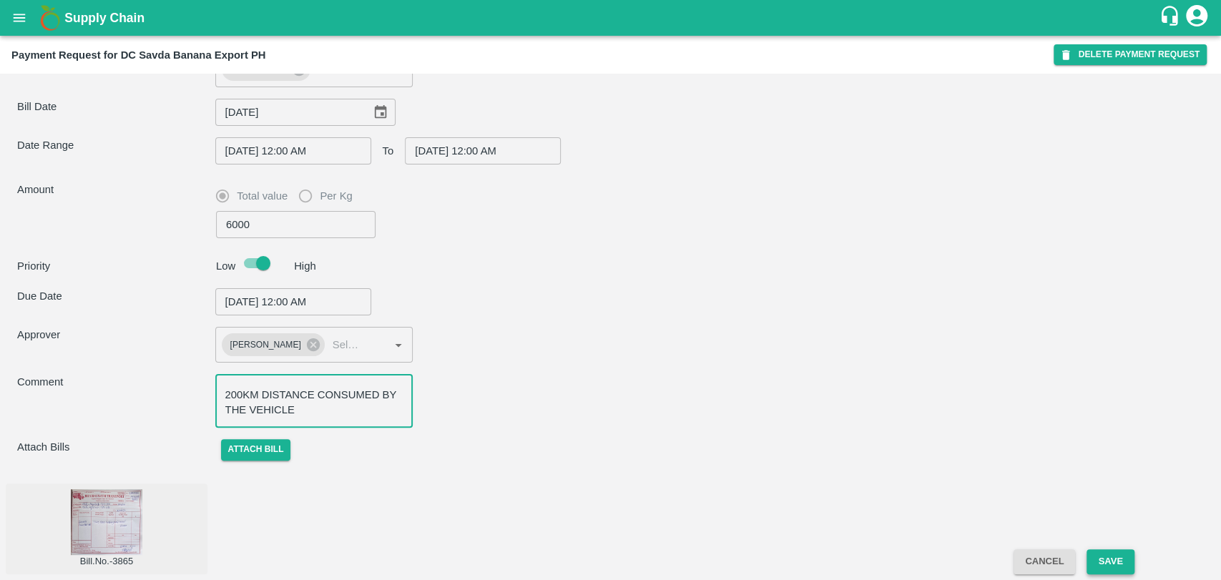
type textarea "2 VEHICLE ON HOLD , AFTER WENT TO FARM FOR 2 DAYS 200KM DISTANCE CONSUMED BY TH…"
click at [1104, 565] on button "Save" at bounding box center [1109, 561] width 47 height 25
type input "[PERSON_NAME] ( [PERSON_NAME] Transport ) -9860466997(Transporter)"
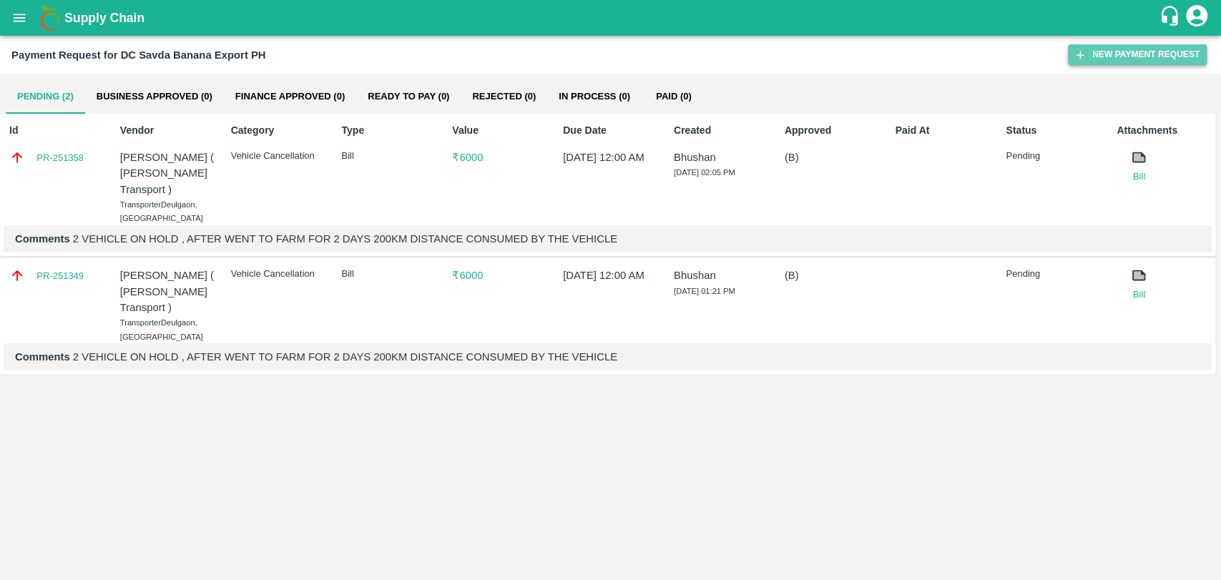
click at [1099, 50] on button "New Payment Request" at bounding box center [1137, 54] width 139 height 21
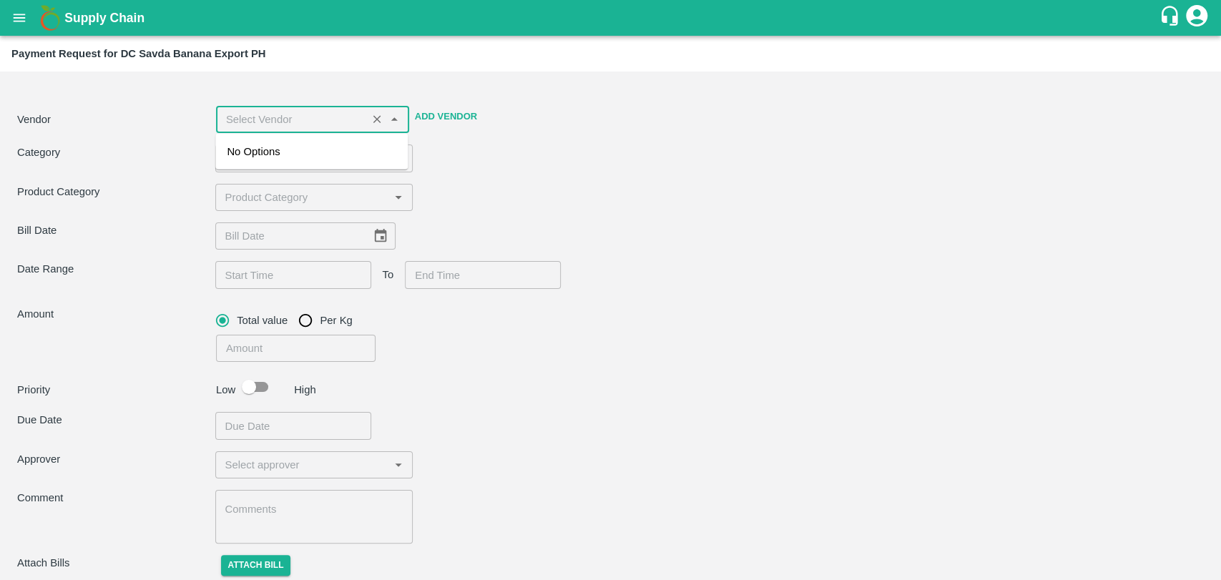
click at [295, 113] on input "input" at bounding box center [291, 119] width 142 height 19
click at [260, 162] on div "[PERSON_NAME] ( [PERSON_NAME] Transport ) -9860466997(Transporter)" at bounding box center [312, 168] width 170 height 48
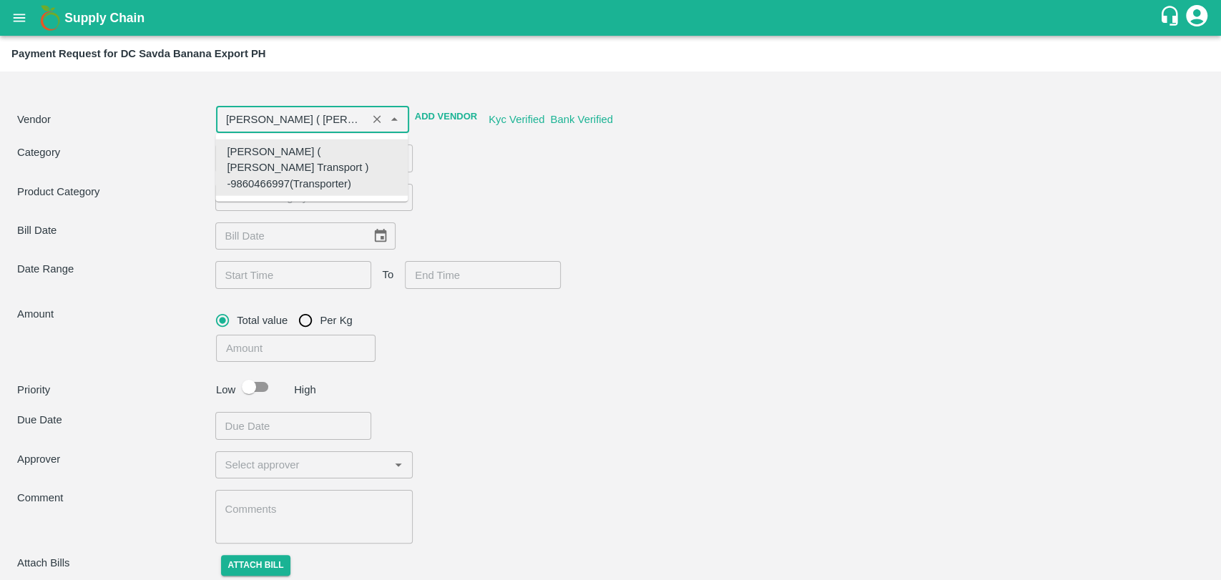
click at [251, 165] on div "[PERSON_NAME] ( [PERSON_NAME] Transport ) -9860466997(Transporter)" at bounding box center [312, 168] width 170 height 48
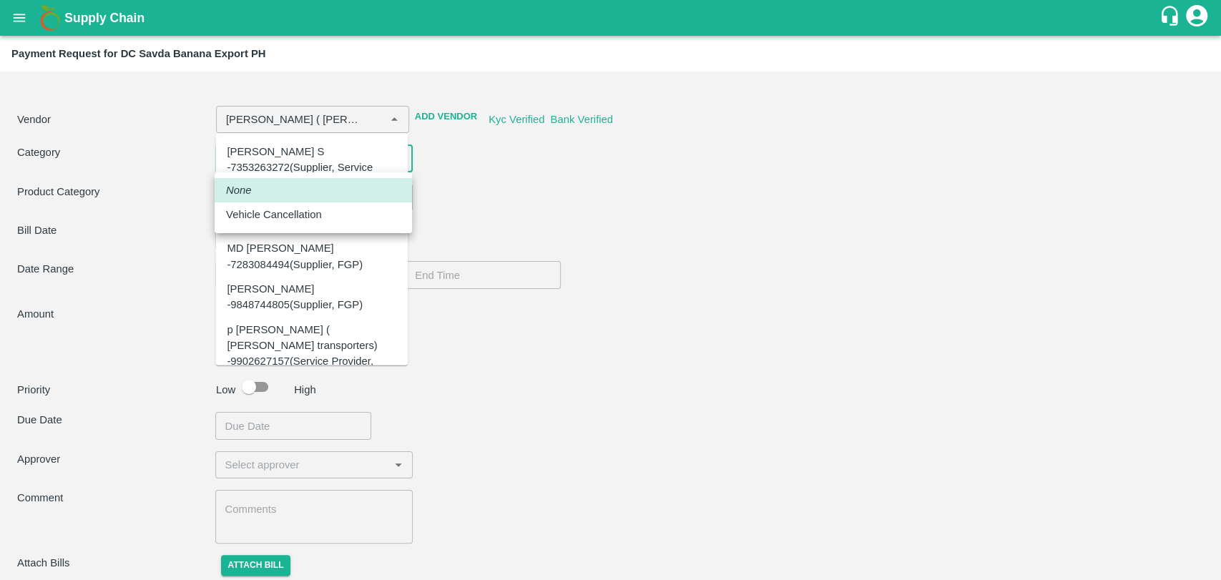
click at [280, 152] on body "Supply Chain Payment Request for DC Savda Banana Export PH Vendor ​ Add Vendor …" at bounding box center [610, 290] width 1221 height 580
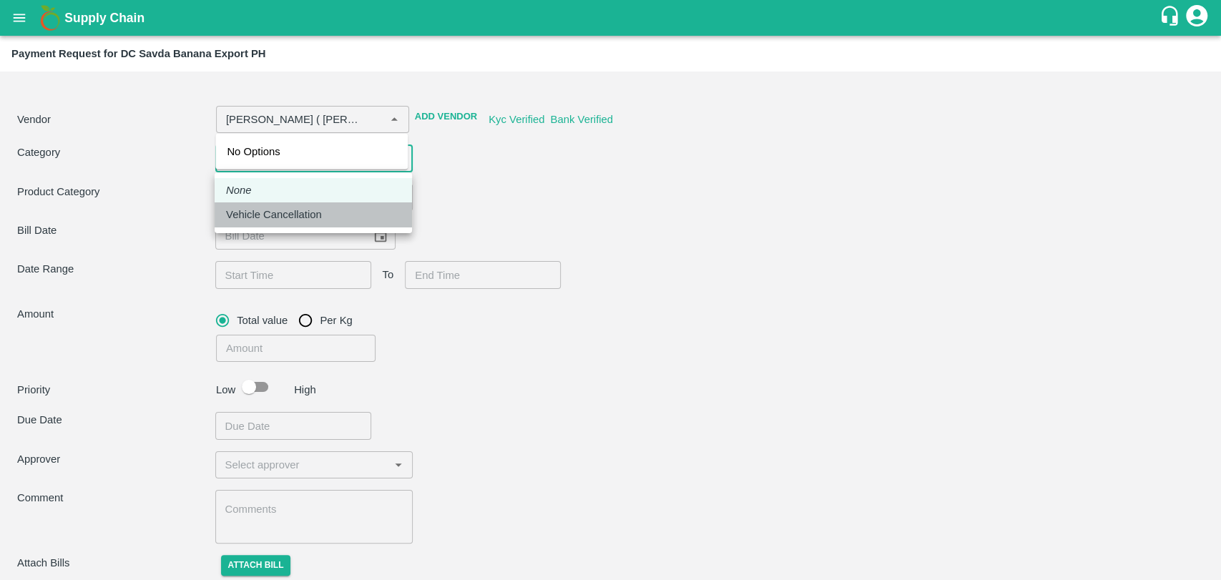
click at [286, 205] on li "Vehicle Cancellation" at bounding box center [313, 214] width 197 height 24
type input "[PERSON_NAME] ( [PERSON_NAME] Transport ) -9860466997(Transporter)"
type input "11"
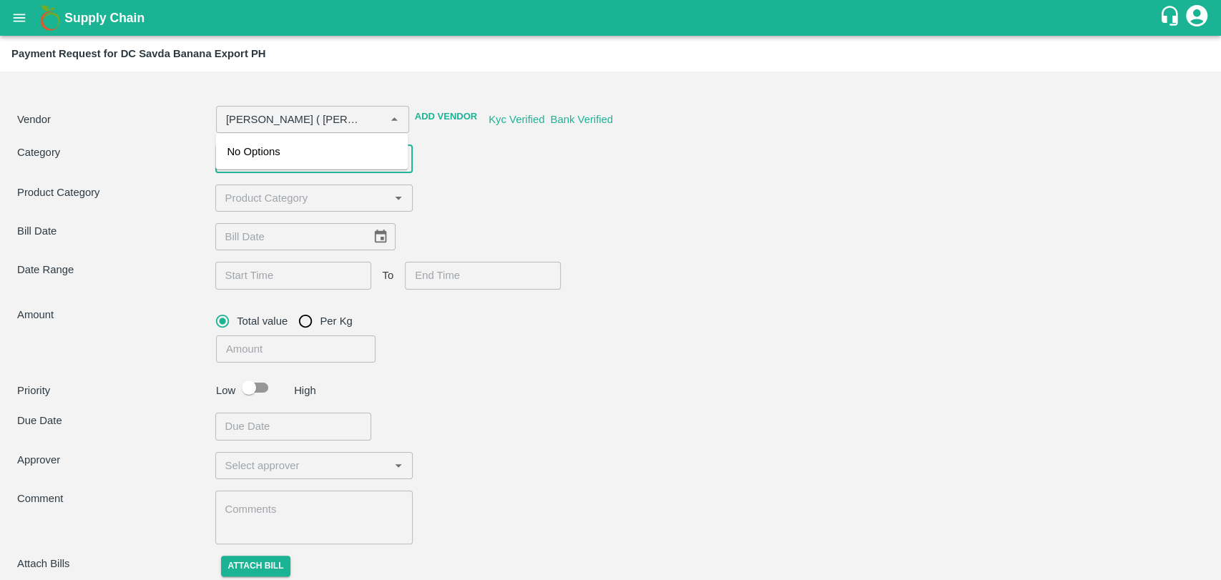
type input "[PERSON_NAME] ( [PERSON_NAME] Transport ) -9860466997(Transporter)"
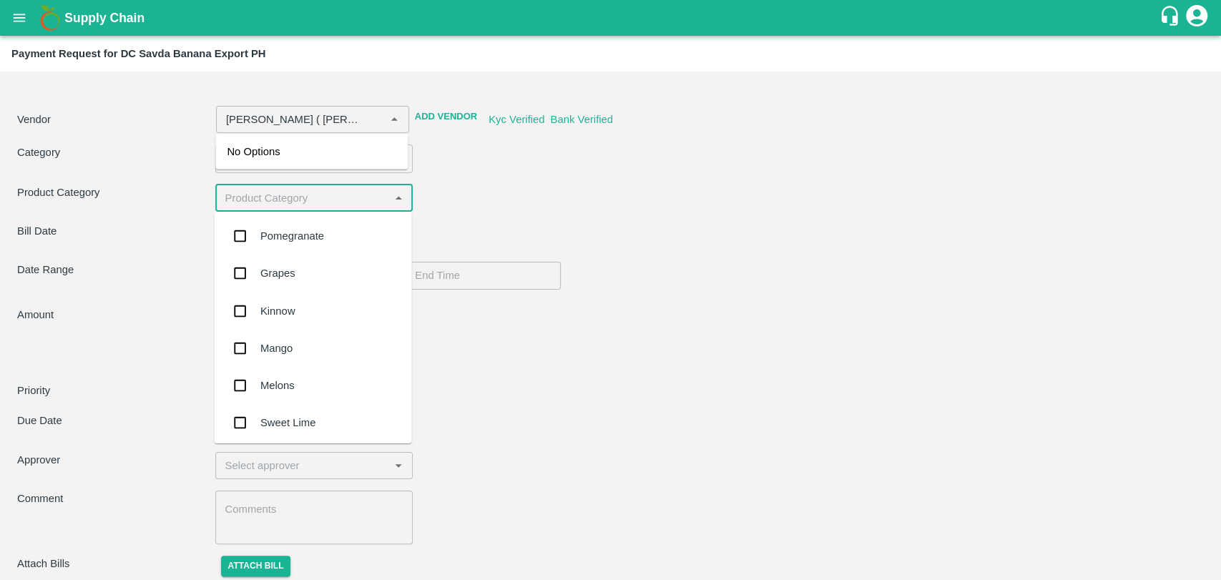
click at [257, 203] on input "input" at bounding box center [303, 198] width 166 height 19
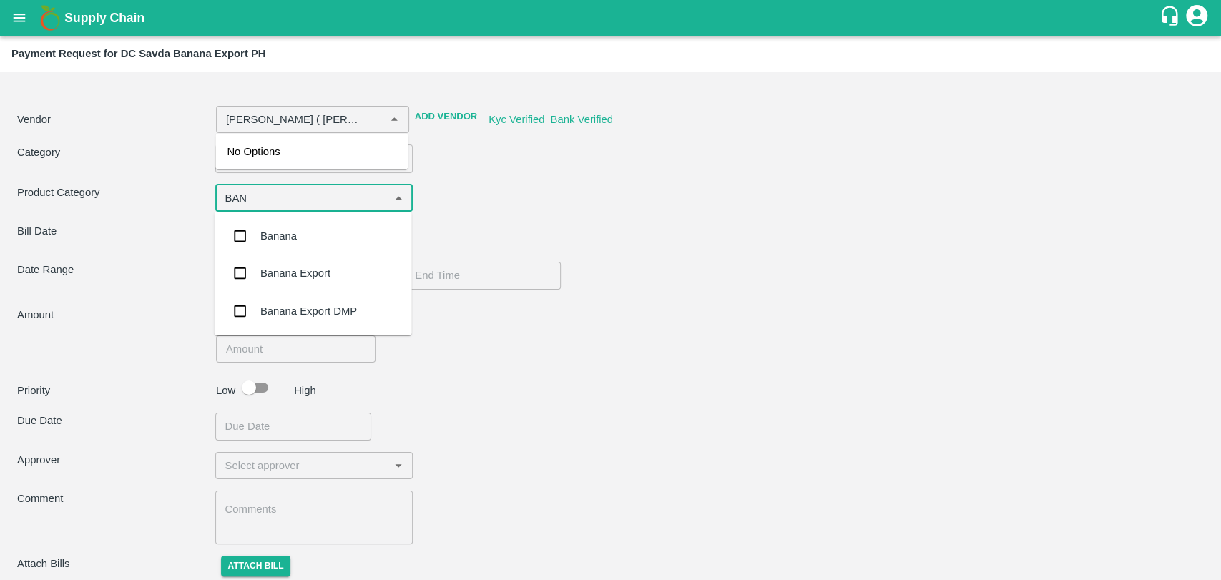
type input "BANA"
click at [275, 268] on div "Banana Export" at bounding box center [295, 273] width 70 height 16
type input "[PERSON_NAME] ( [PERSON_NAME] Transport ) -9860466997(Transporter)"
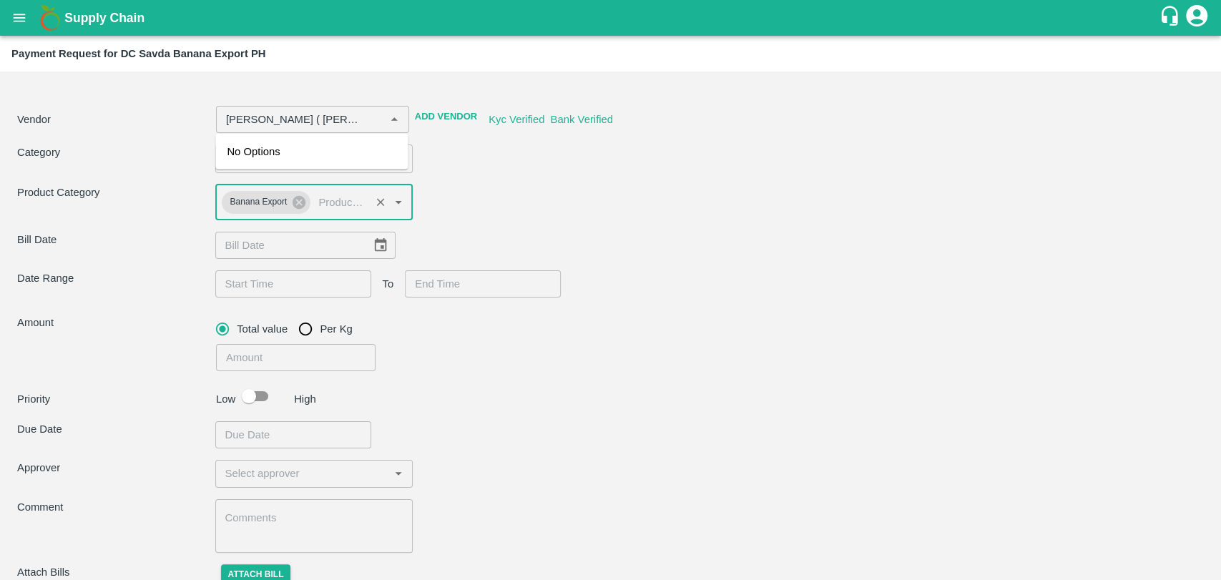
type input "[PERSON_NAME] ( [PERSON_NAME] Transport ) -9860466997(Transporter)"
click at [374, 242] on icon "Choose date" at bounding box center [381, 245] width 16 height 16
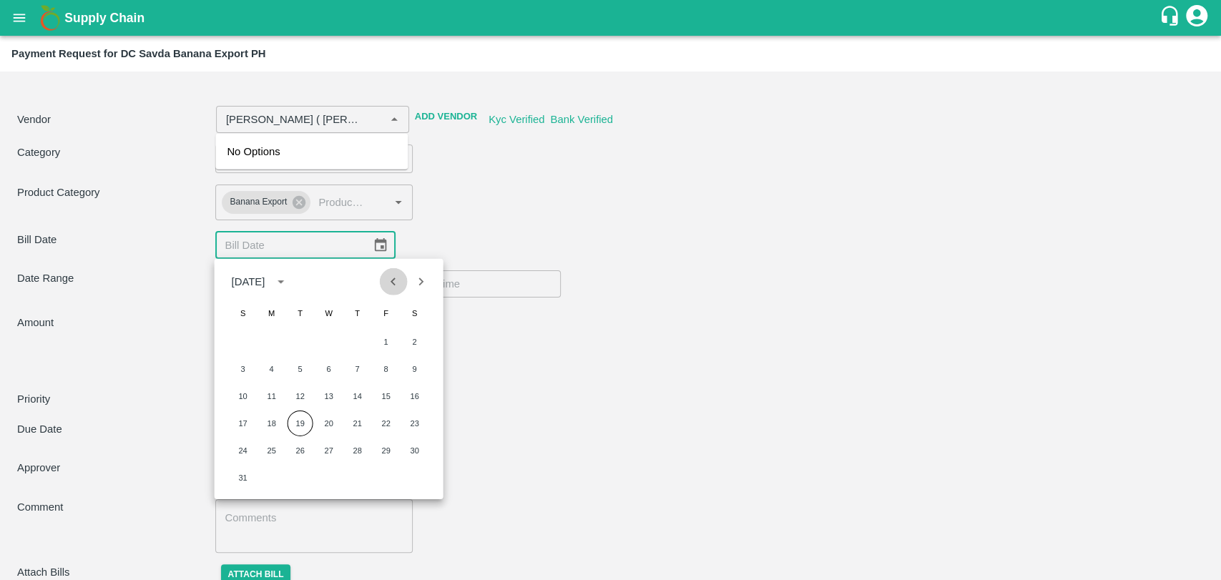
click at [389, 283] on icon "Previous month" at bounding box center [394, 282] width 16 height 16
click at [395, 274] on icon "Previous month" at bounding box center [394, 282] width 16 height 16
click at [416, 270] on button "Next month" at bounding box center [420, 281] width 27 height 27
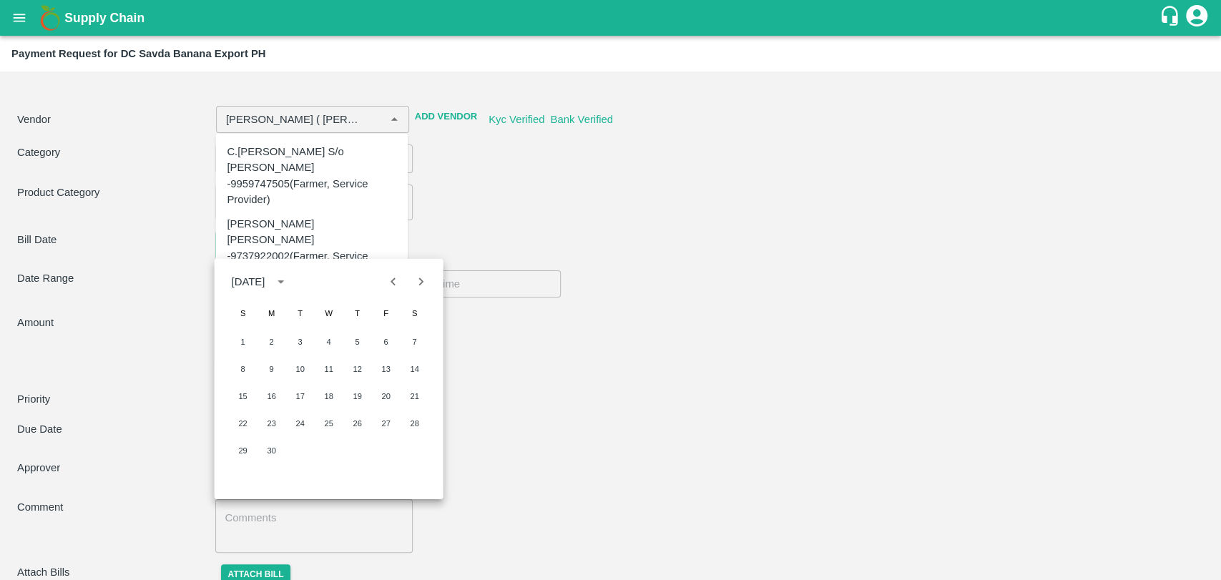
scroll to position [21929, 0]
click at [352, 421] on button "26" at bounding box center [358, 424] width 26 height 26
type input "[PERSON_NAME] ( [PERSON_NAME] Transport ) -9860466997(Transporter)"
type input "[DATE]"
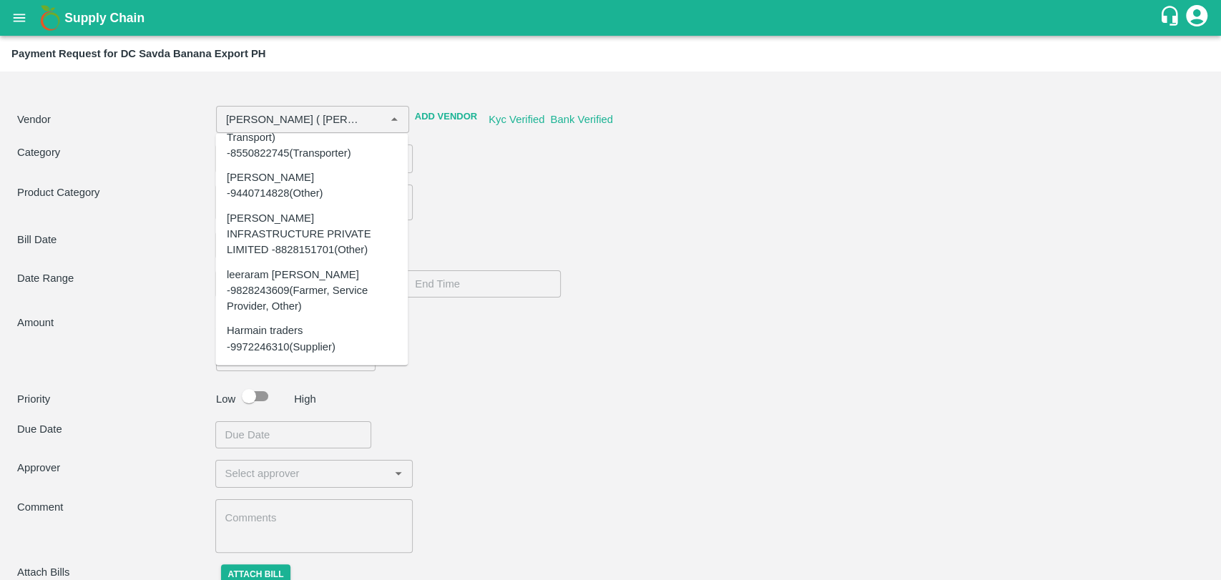
click at [552, 360] on div "​" at bounding box center [458, 354] width 497 height 33
click at [670, 220] on div "Vendor ​ Add Vendor Kyc Verified Bank Verified Category Vehicle Cancellation 11…" at bounding box center [610, 336] width 1209 height 519
click at [113, 225] on div "Vendor ​ Add Vendor Kyc Verified Bank Verified Category Vehicle Cancellation 11…" at bounding box center [610, 336] width 1209 height 519
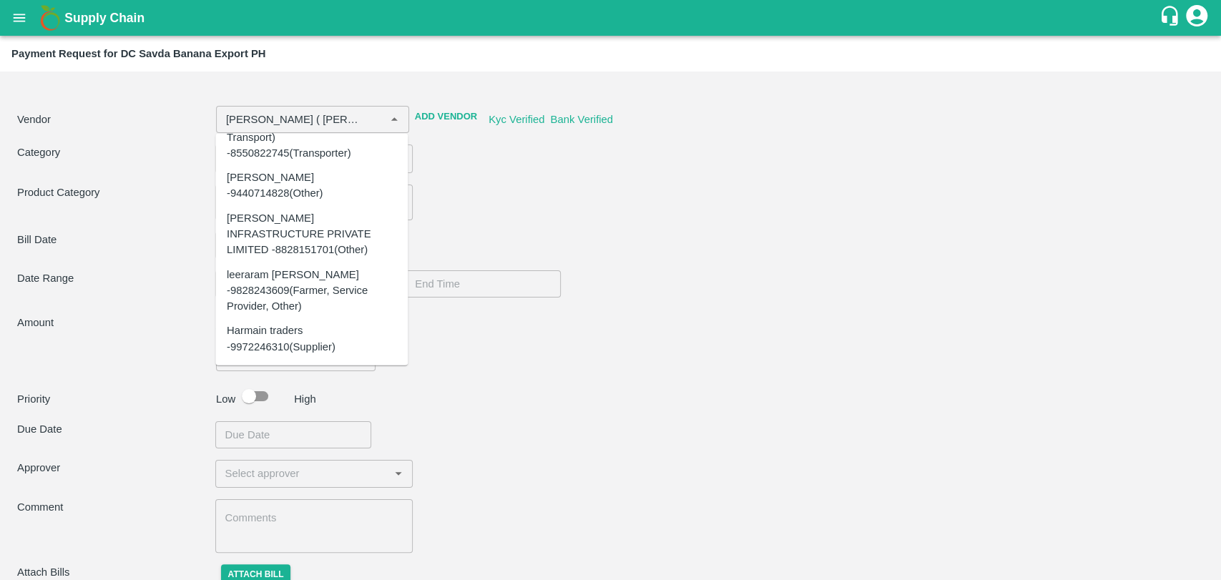
type input "[PERSON_NAME] -9014845929(Service Provider, Transporter)"
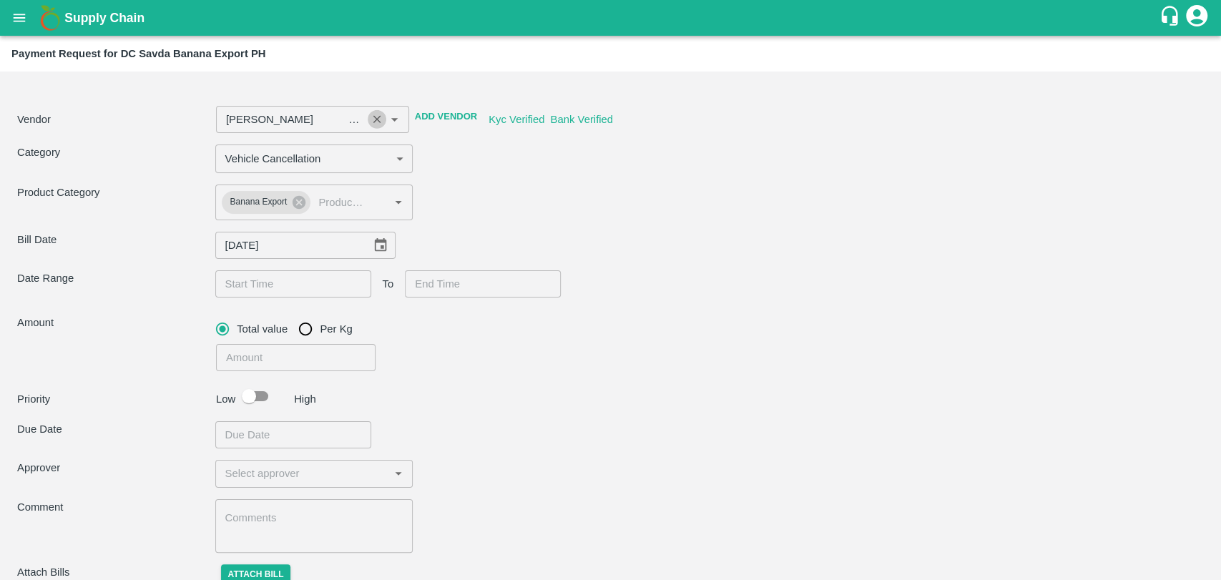
click at [372, 119] on icon "Clear" at bounding box center [377, 120] width 14 height 14
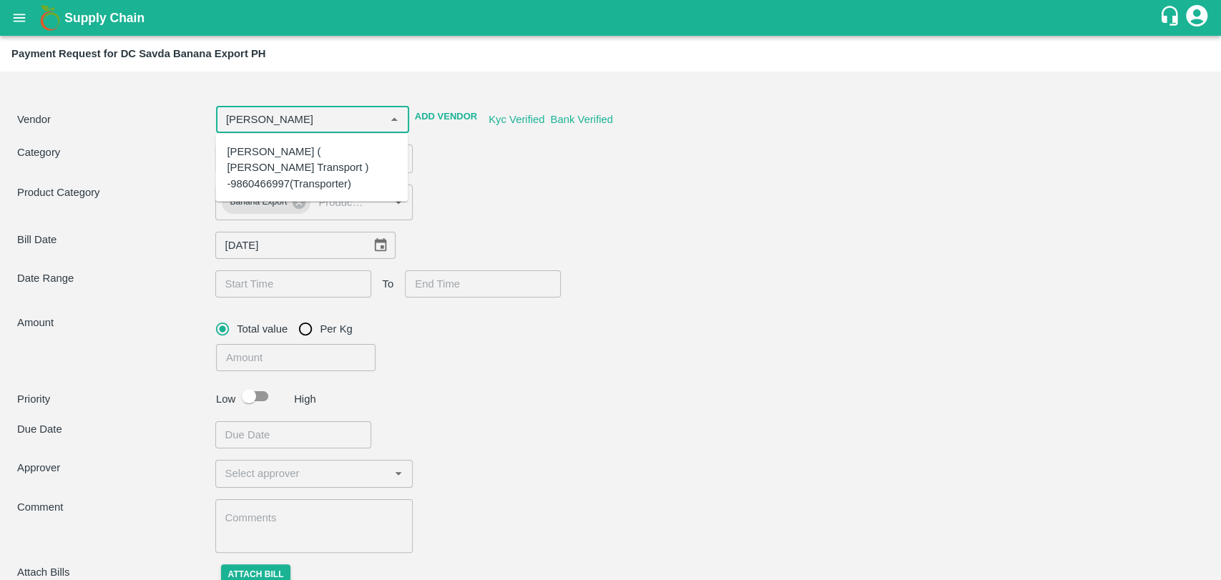
click at [350, 156] on div "[PERSON_NAME] ( [PERSON_NAME] Transport ) -9860466997(Transporter)" at bounding box center [312, 168] width 170 height 48
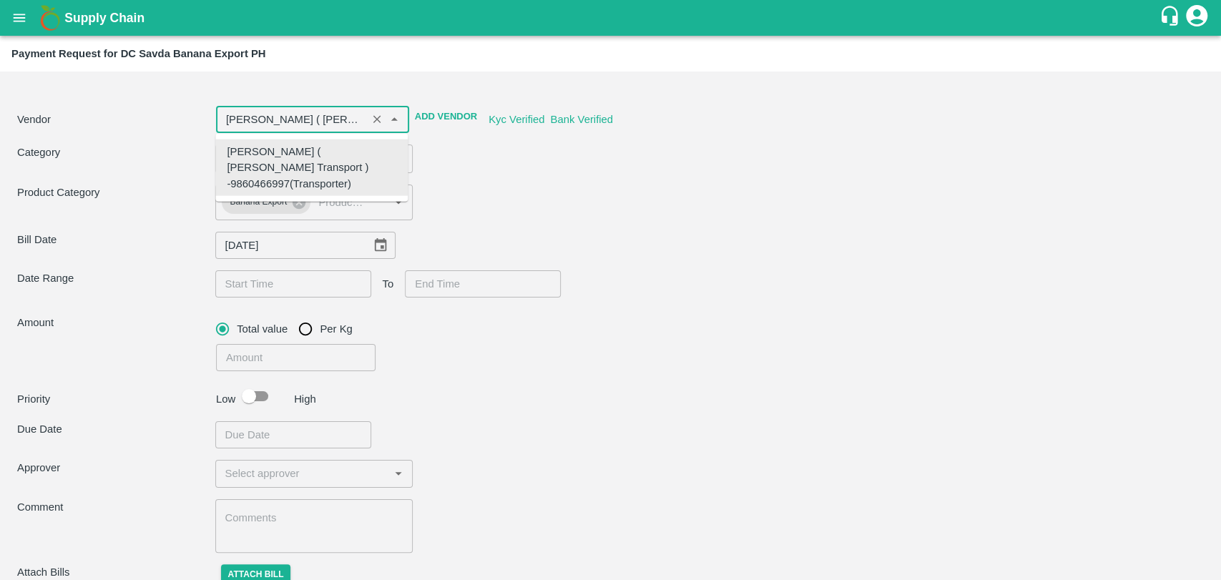
click at [350, 156] on div "[PERSON_NAME] ( [PERSON_NAME] Transport ) -9860466997(Transporter)" at bounding box center [312, 168] width 170 height 48
click at [300, 163] on div "[PERSON_NAME] ( [PERSON_NAME] Transport ) -9860466997(Transporter)" at bounding box center [312, 168] width 170 height 48
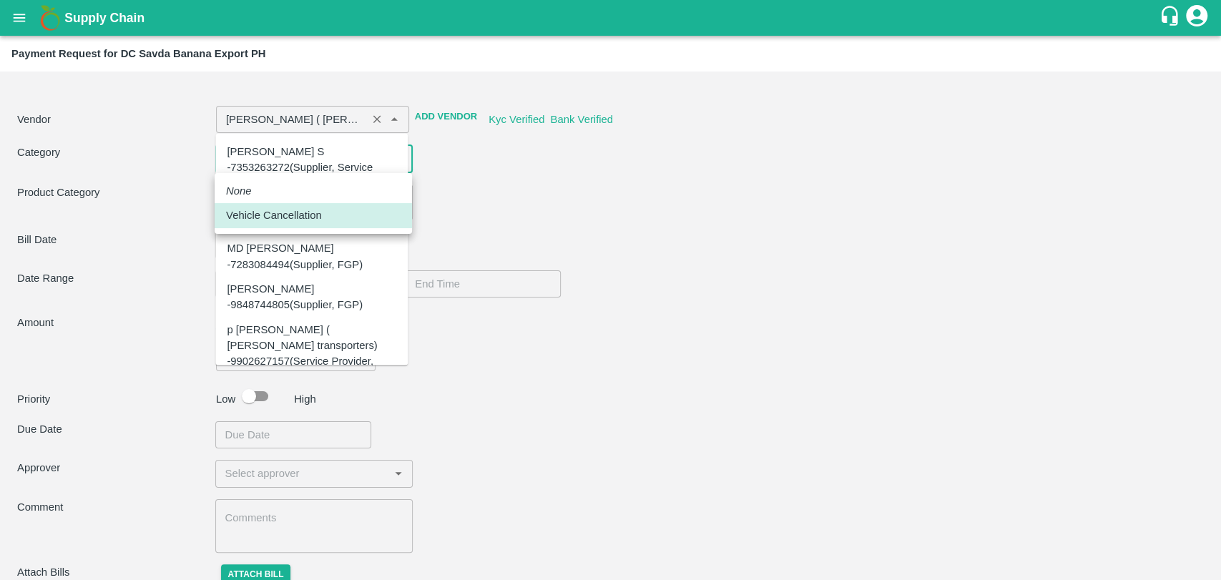
click at [300, 163] on body "Supply Chain Payment Request for DC Savda Banana Export PH Vendor ​ Add Vendor …" at bounding box center [610, 290] width 1221 height 580
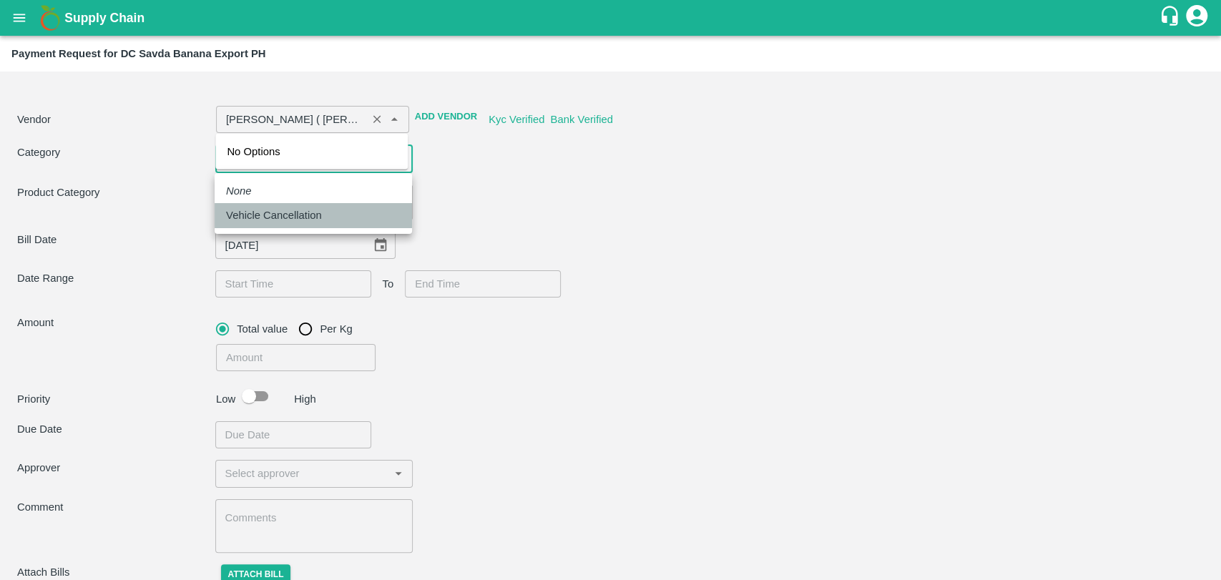
click at [320, 222] on p "Vehicle Cancellation" at bounding box center [274, 215] width 96 height 16
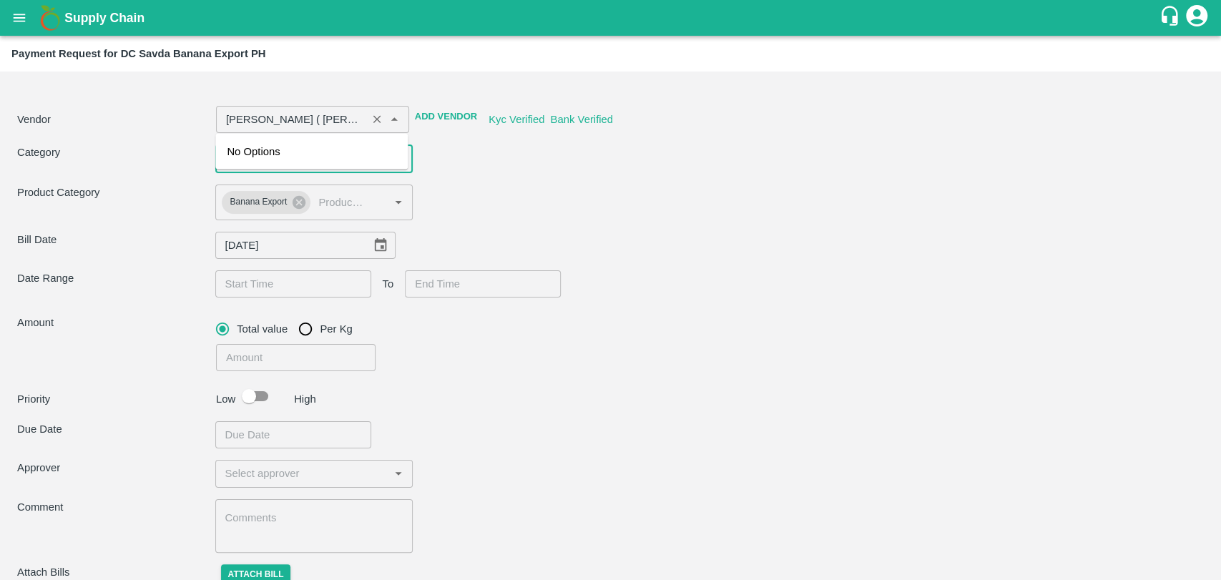
type input "[PERSON_NAME] ( [PERSON_NAME] Transport ) -9860466997(Transporter)"
type input "DD/MM/YYYY hh:mm aa"
click at [283, 284] on input "DD/MM/YYYY hh:mm aa" at bounding box center [288, 283] width 146 height 27
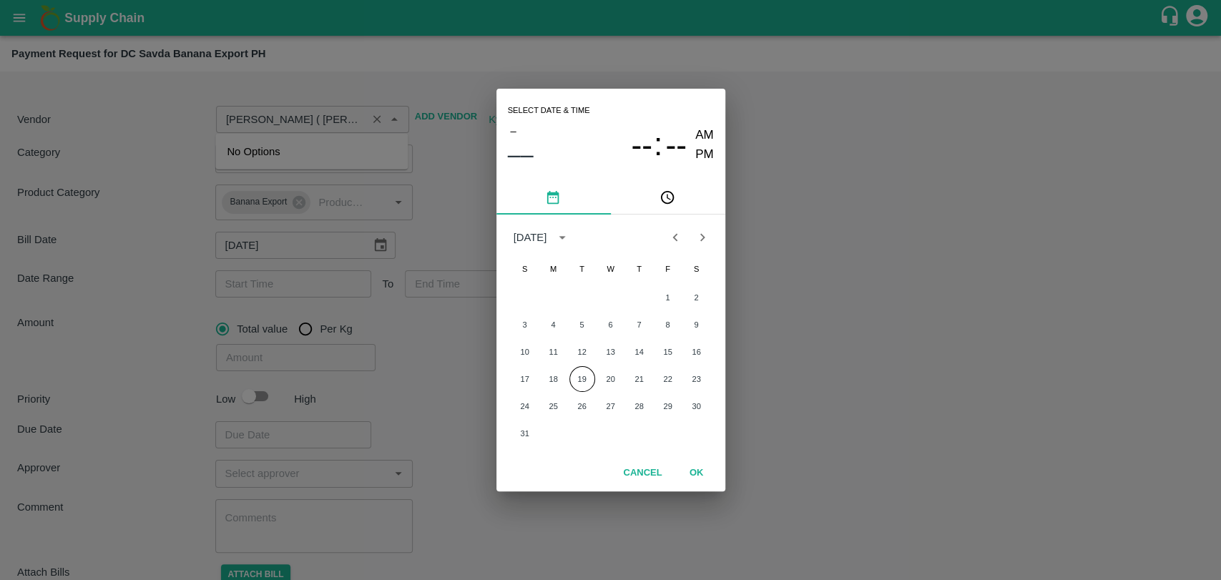
click at [667, 239] on icon "Previous month" at bounding box center [675, 238] width 16 height 16
click at [585, 379] on button "24" at bounding box center [582, 379] width 26 height 26
type input "[PERSON_NAME] ( [PERSON_NAME] Transport ) -9860466997(Transporter)"
type input "[DATE] 12:00 AM"
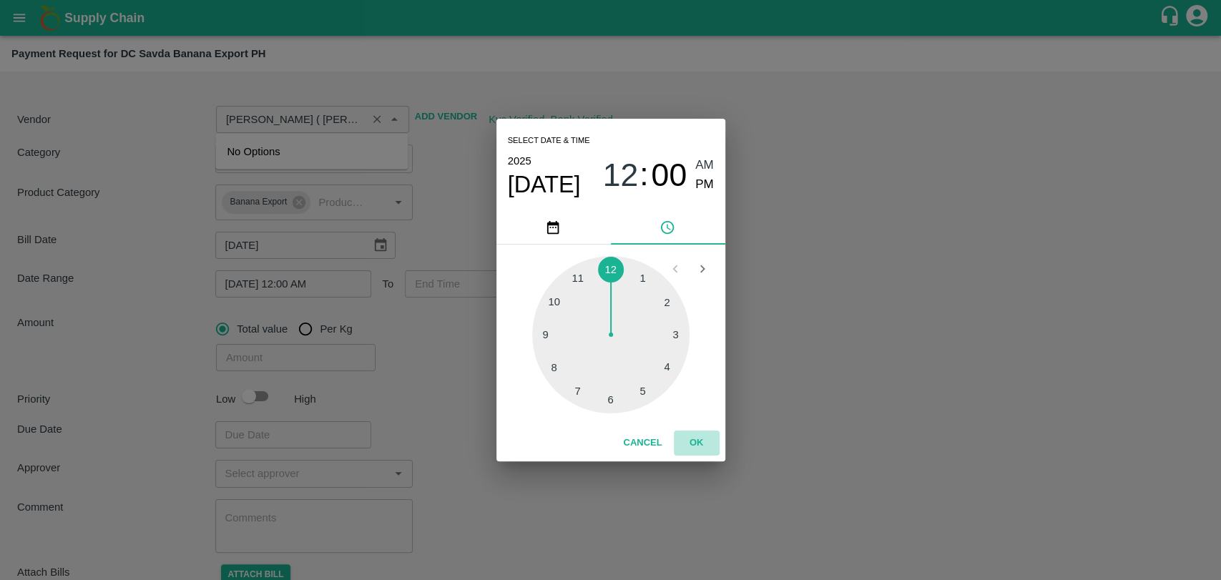
click at [697, 444] on button "OK" at bounding box center [697, 443] width 46 height 25
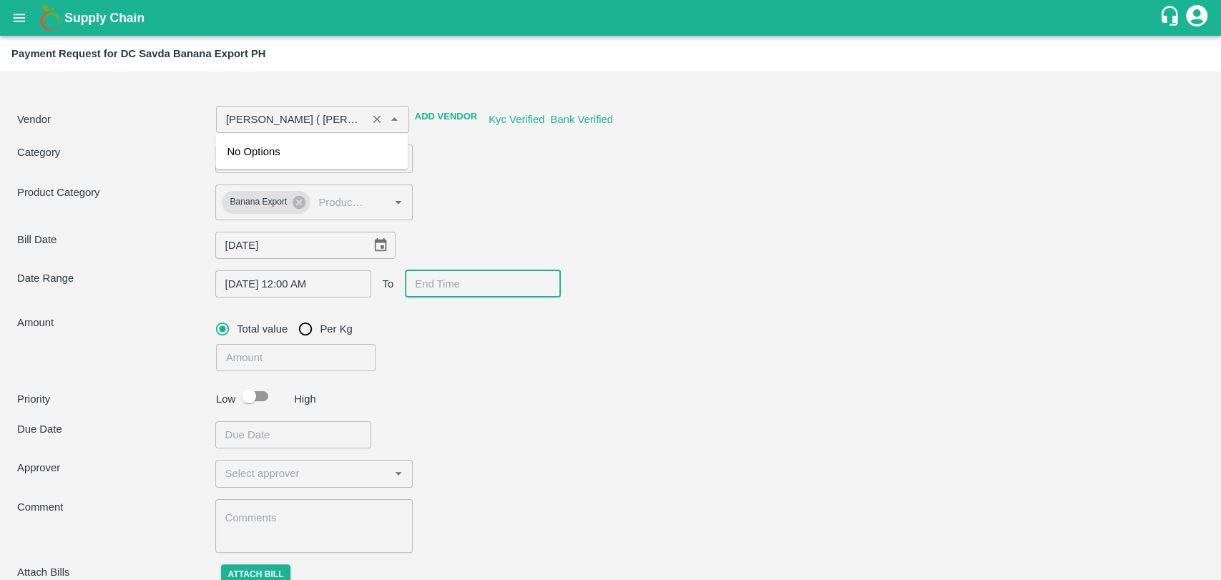
type input "DD/MM/YYYY hh:mm aa"
click at [452, 280] on input "DD/MM/YYYY hh:mm aa" at bounding box center [478, 283] width 146 height 27
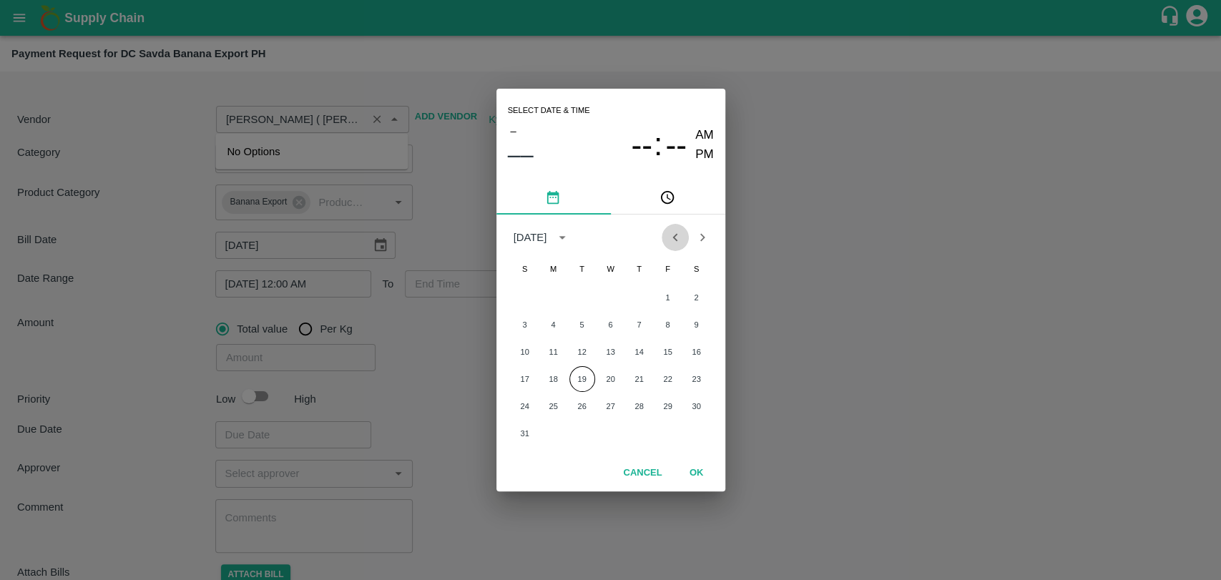
click at [672, 236] on icon "Previous month" at bounding box center [675, 238] width 16 height 16
click at [665, 373] on button "27" at bounding box center [668, 379] width 26 height 26
type input "[PERSON_NAME] ( [PERSON_NAME] Transport ) -9860466997(Transporter)"
type input "[DATE] 12:00 AM"
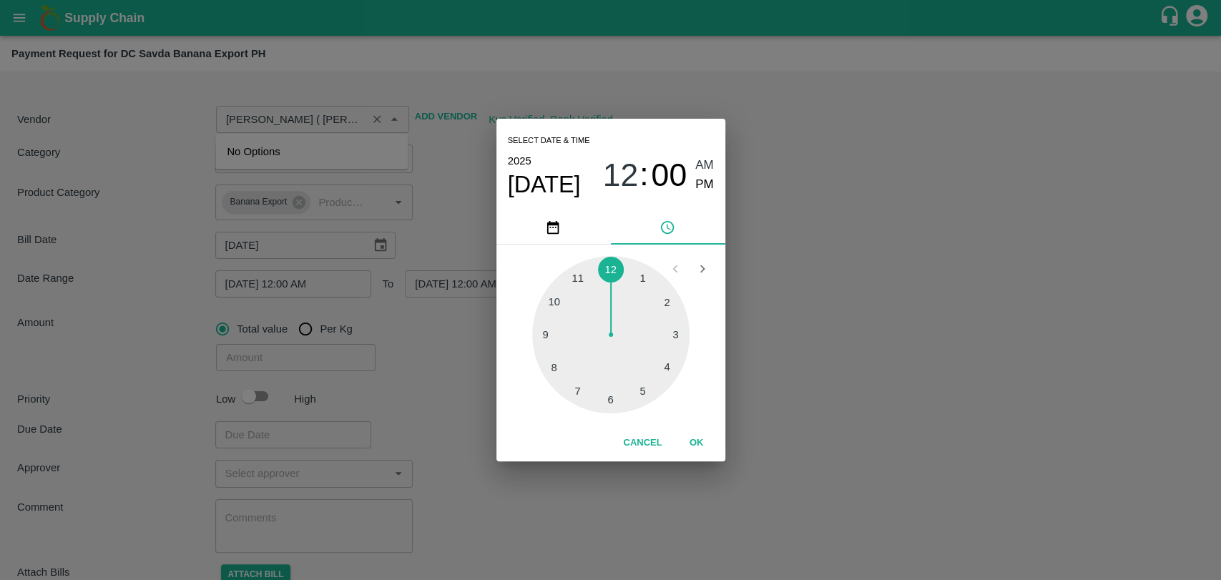
type input "[PERSON_NAME] ( [PERSON_NAME] Transport ) -9860466997(Transporter)"
click at [698, 442] on button "OK" at bounding box center [697, 443] width 46 height 25
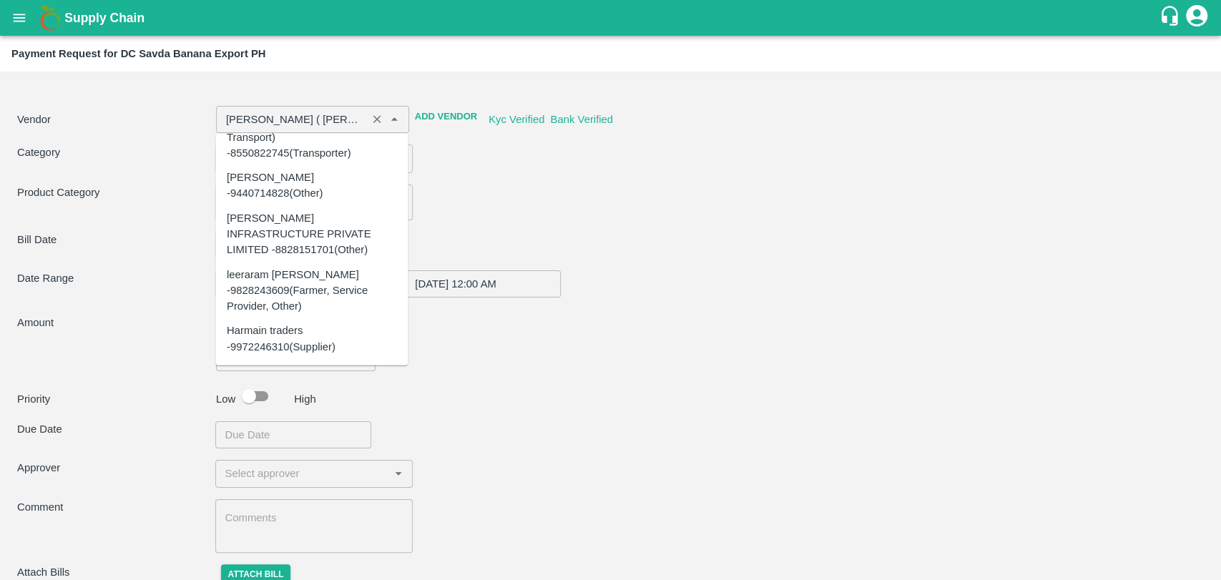
click at [629, 428] on div "Due Date ​" at bounding box center [610, 434] width 1187 height 27
click at [252, 399] on input "checkbox" at bounding box center [249, 396] width 82 height 27
checkbox input "true"
type input "[PERSON_NAME] ( [PERSON_NAME] Transport ) -9860466997(Transporter)"
type input "DD/MM/YYYY hh:mm aa"
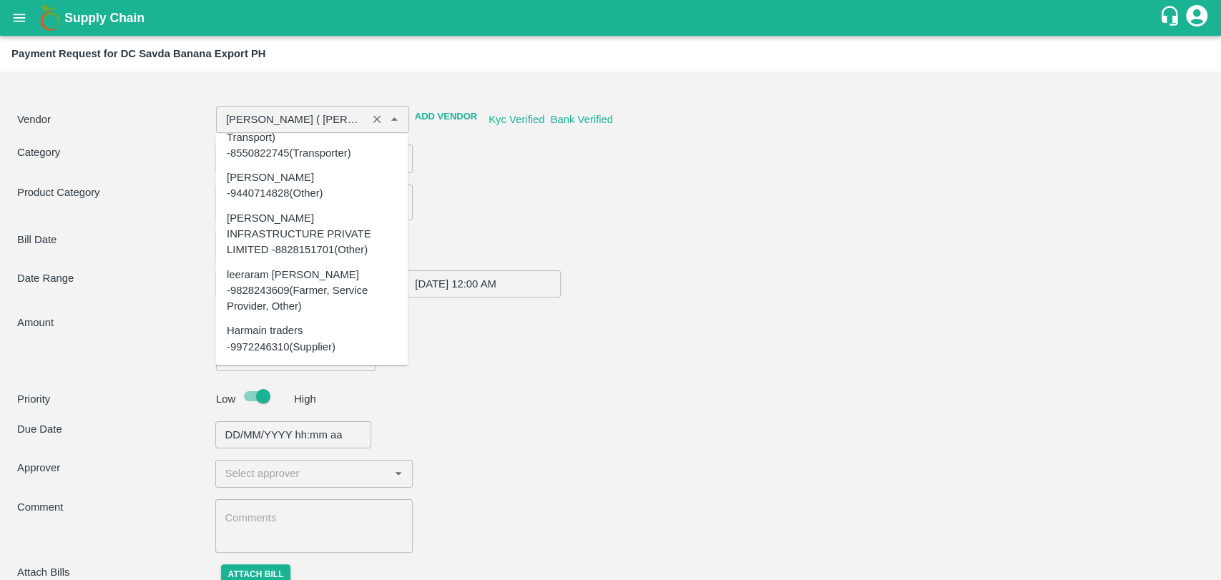
click at [252, 443] on input "DD/MM/YYYY hh:mm aa" at bounding box center [288, 434] width 146 height 27
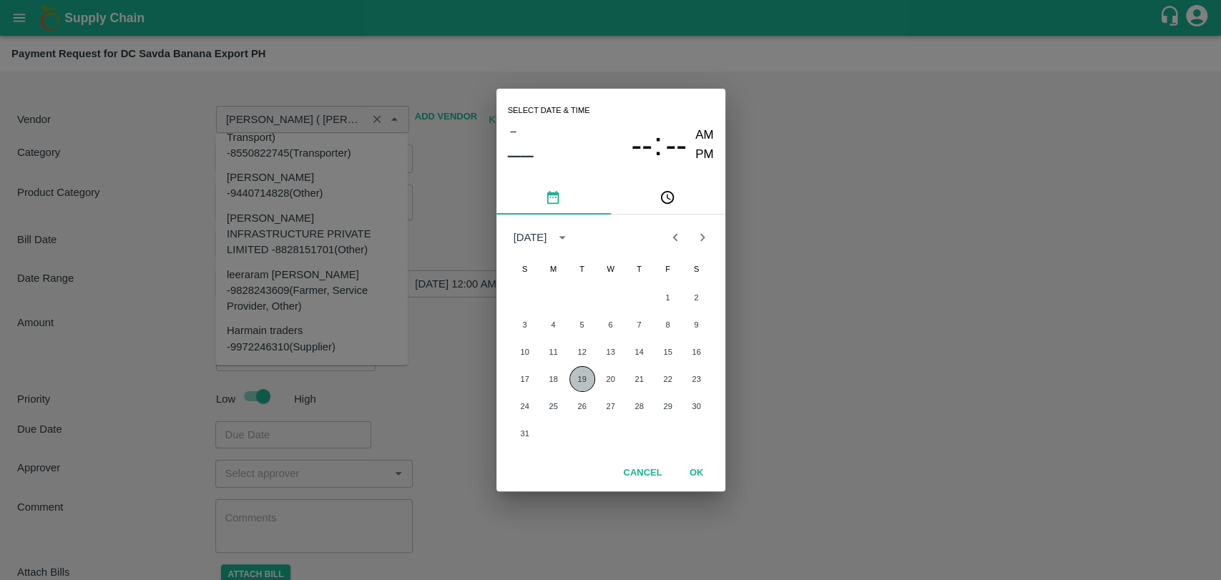
click at [578, 381] on button "19" at bounding box center [582, 379] width 26 height 26
type input "[PERSON_NAME] ( [PERSON_NAME] Transport ) -9860466997(Transporter)"
type input "[DATE] 12:00 AM"
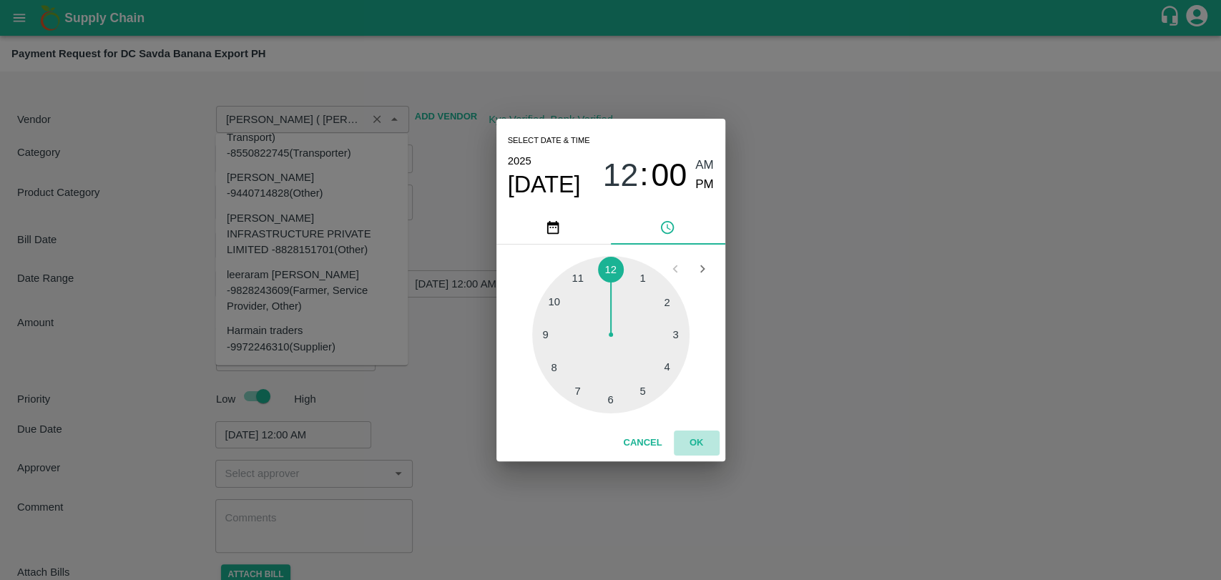
click at [701, 448] on button "OK" at bounding box center [697, 443] width 46 height 25
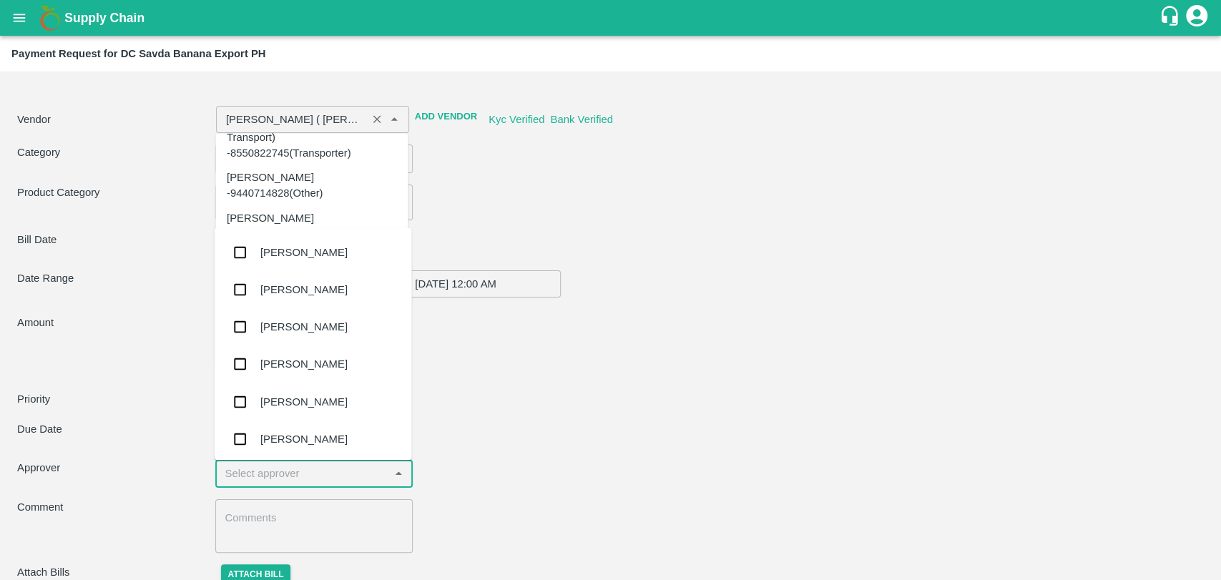
click at [310, 473] on input "input" at bounding box center [303, 473] width 166 height 19
type input "WAG"
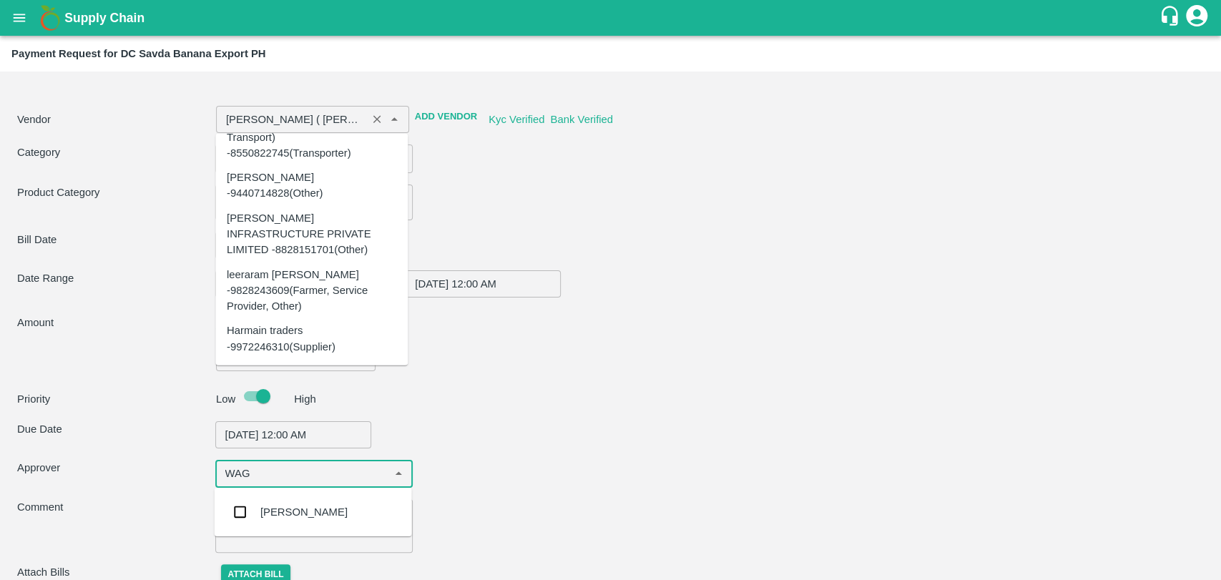
click at [284, 501] on div "Prasad Waghade" at bounding box center [313, 512] width 197 height 37
type input "Nitin Rasal ( Bhairavnath Transport ) -9860466997(Transporter)"
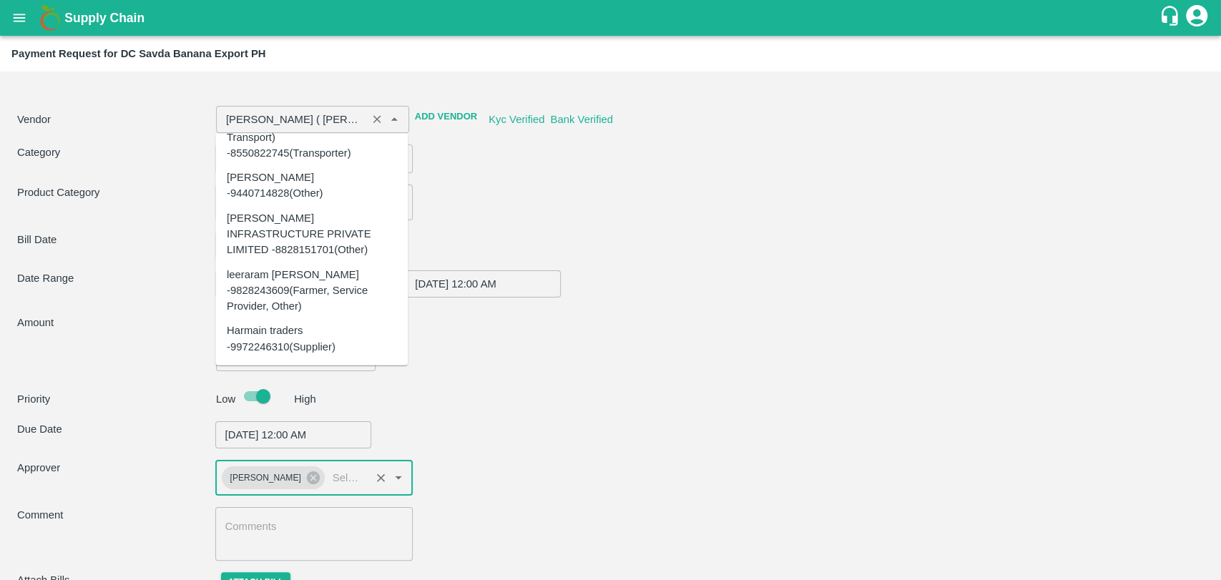
type input "Nitin Rasal ( Bhairavnath Transport ) -9860466997(Transporter)"
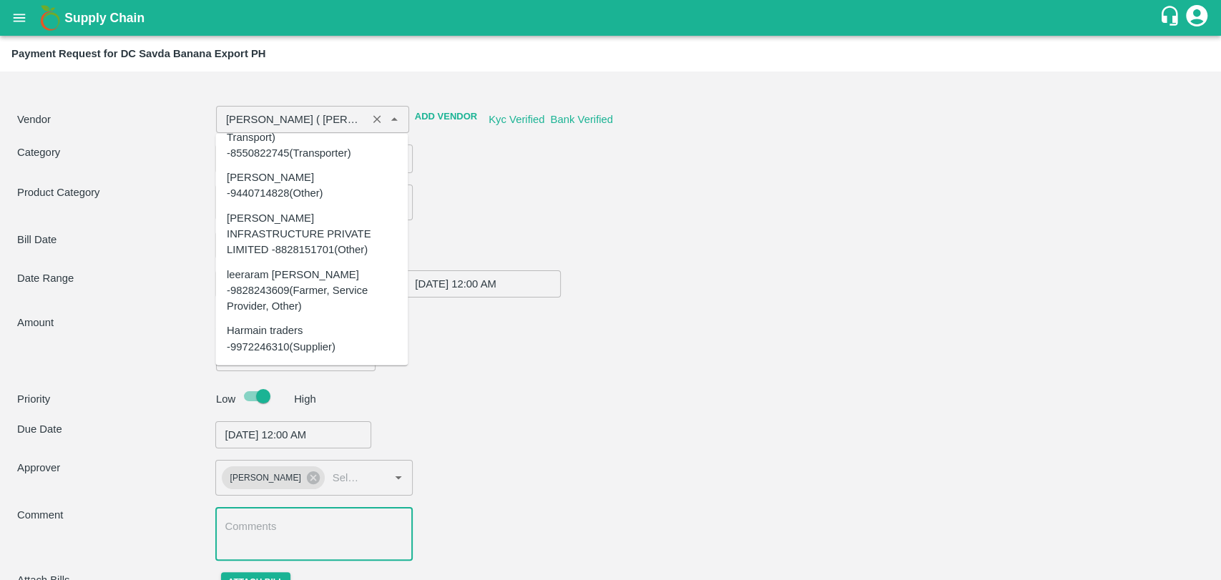
click at [252, 521] on textarea at bounding box center [314, 534] width 178 height 30
paste textarea "2 VEHICLE ON HOLD , AFTER WENT TO FARM FOR 2 DAYS 200KM DISTANCE CONSUMED BY TH…"
type textarea "2 VEHICLE ON HOLD , AFTER WENT TO FARM FOR 2 DAYS 200KM DISTANCE CONSUMED BY TH…"
type input "Nitin Rasal ( Bhairavnath Transport ) -9860466997(Transporter)"
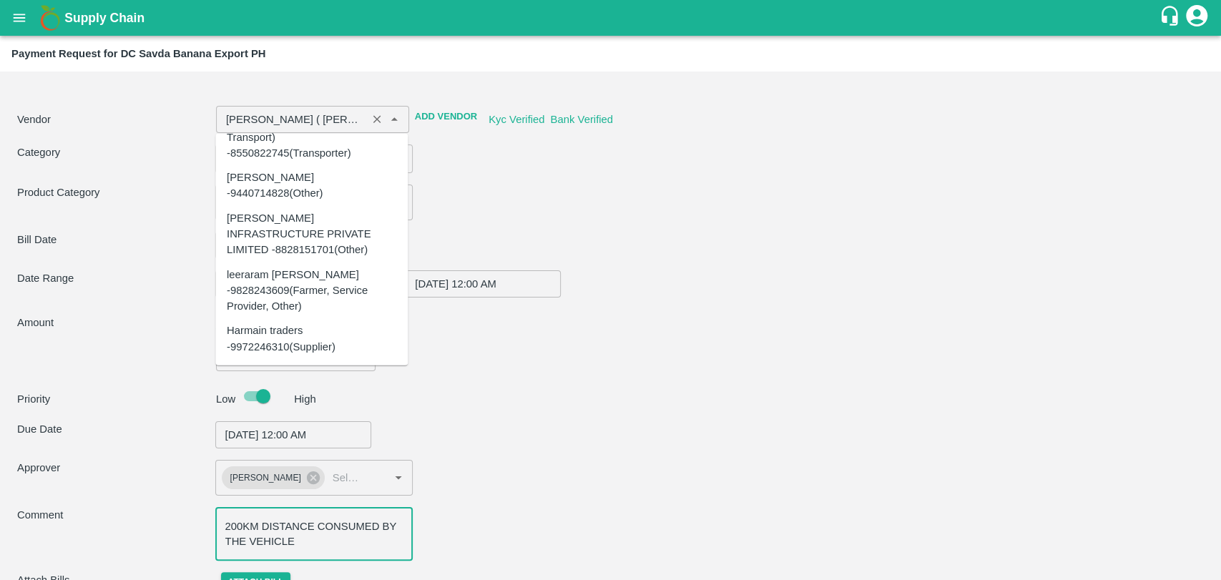
type textarea "2 VEHICLE ON HOLD , AFTER WENT TO FARM FOR 2 DAYS 200KM DISTANCE CONSUMED BY TH…"
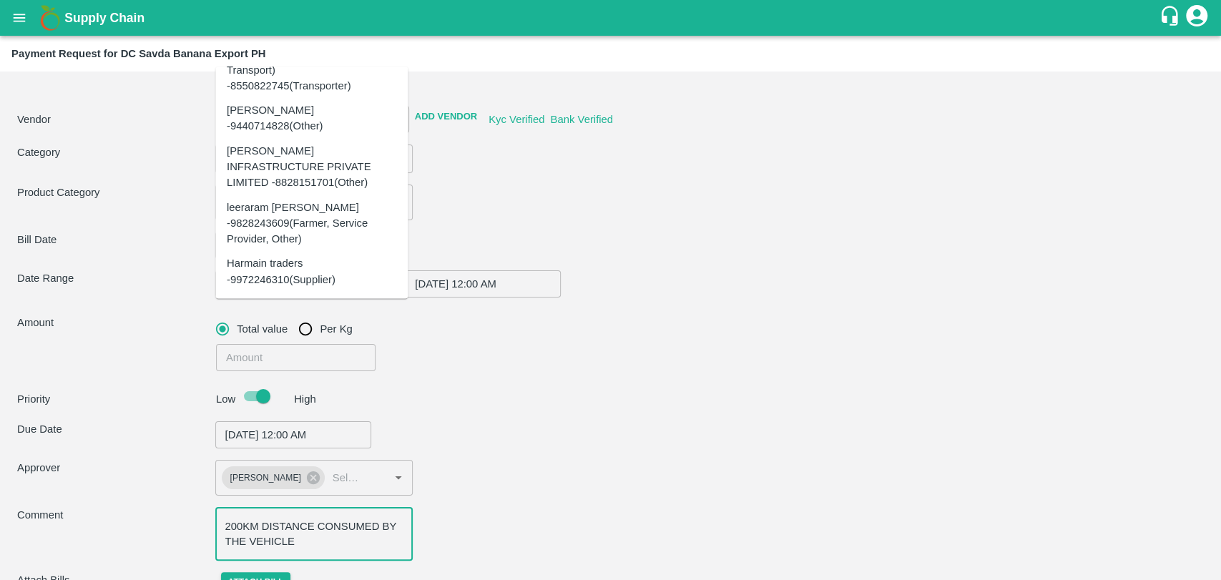
scroll to position [67, 0]
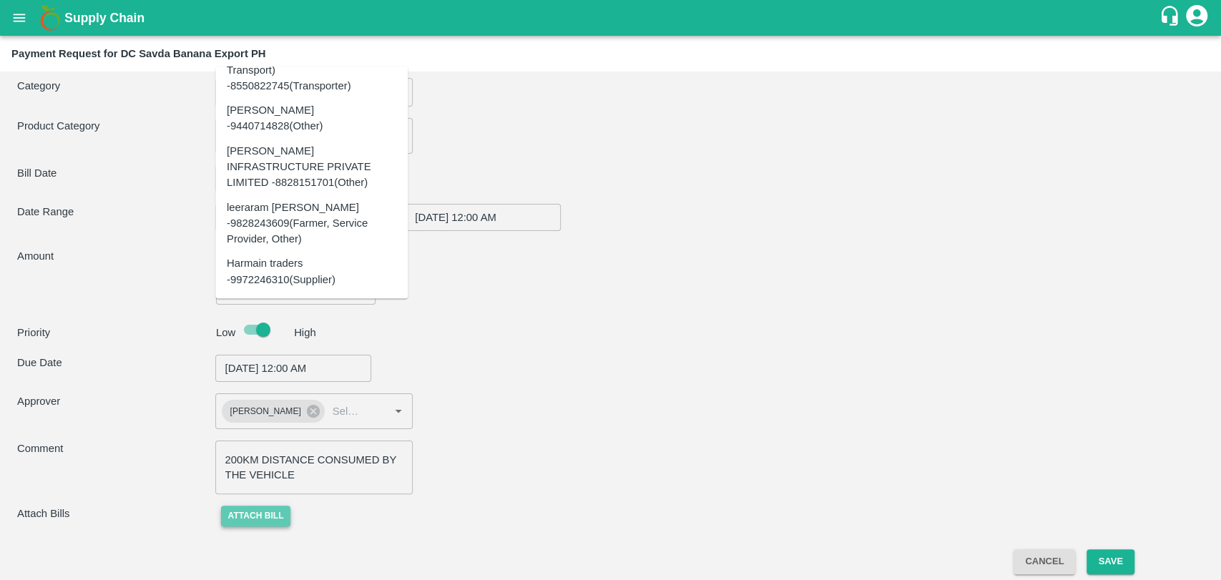
click at [275, 511] on button "Attach bill" at bounding box center [256, 516] width 70 height 21
type input "Nitin Rasal ( Bhairavnath Transport ) -9860466997(Transporter)"
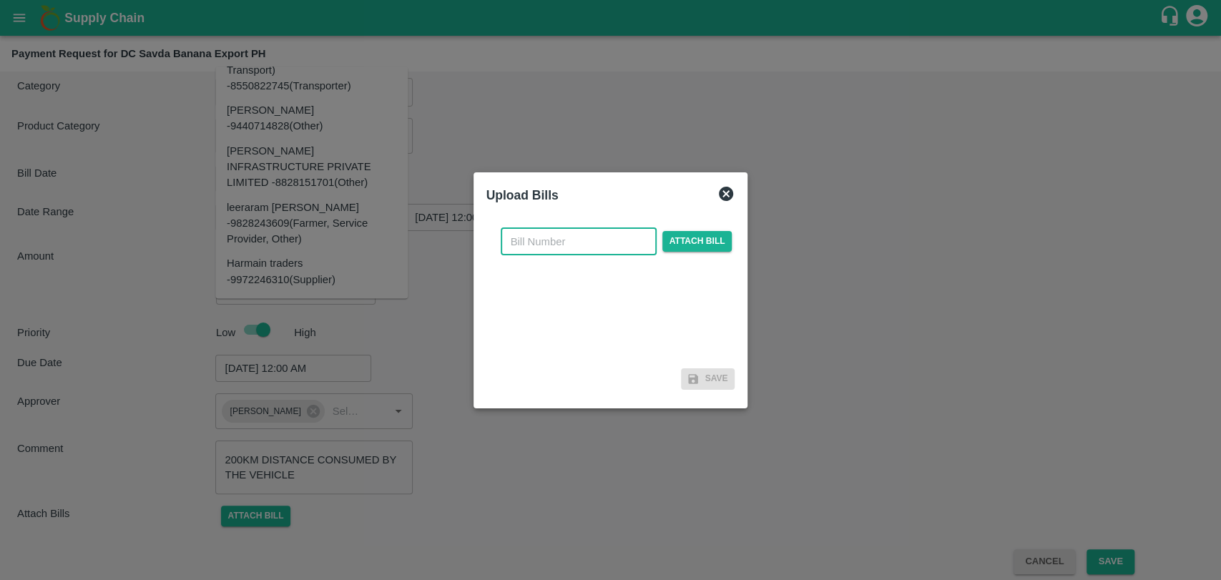
click at [554, 237] on input "text" at bounding box center [579, 241] width 156 height 27
type input "3862"
click at [687, 246] on span "Attach bill" at bounding box center [697, 241] width 70 height 21
click at [0, 0] on input "Attach bill" at bounding box center [0, 0] width 0 height 0
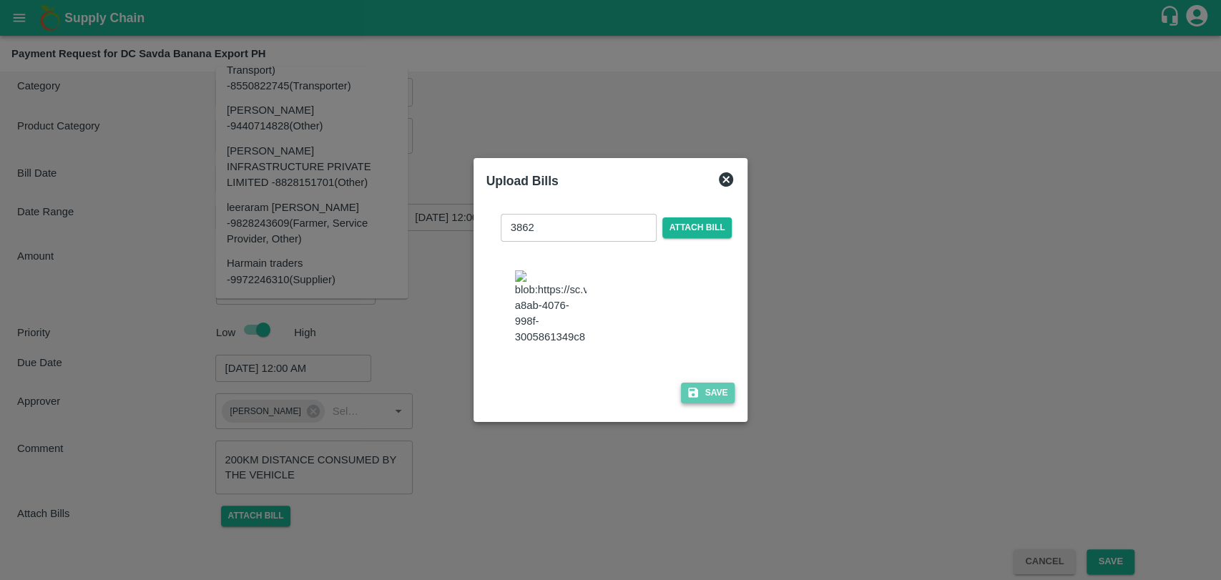
click at [693, 386] on icon "button" at bounding box center [693, 392] width 13 height 13
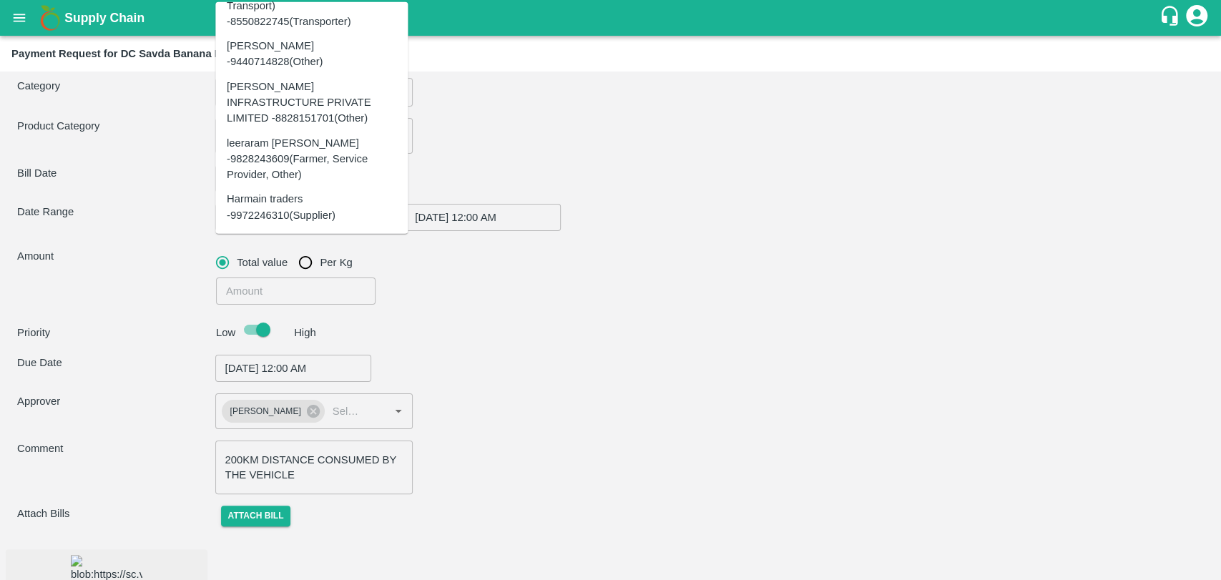
scroll to position [132, 0]
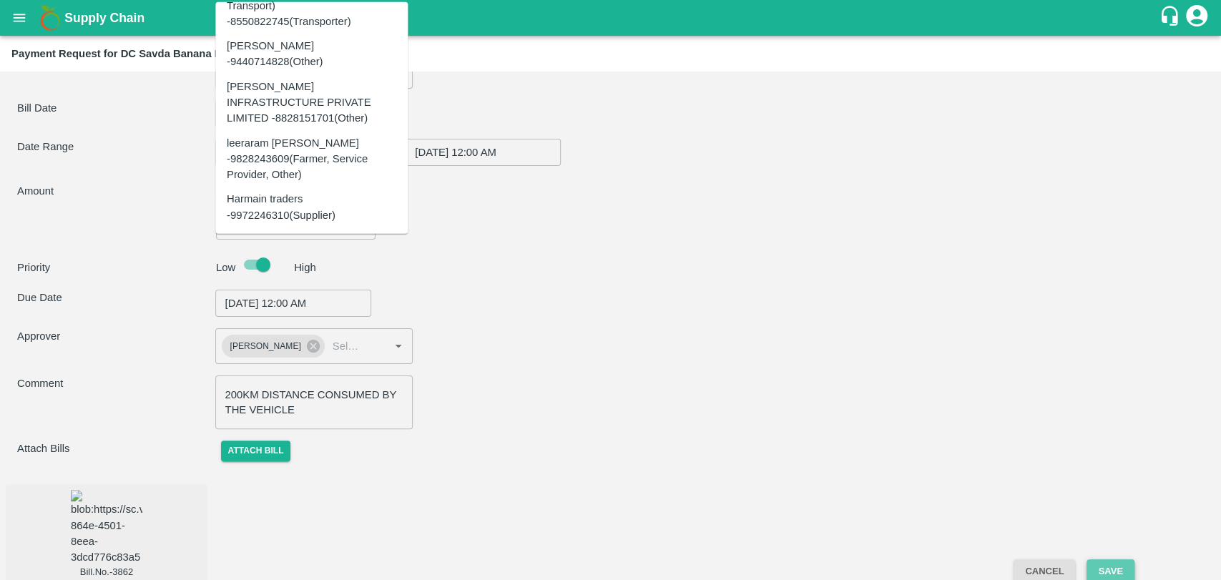
click at [1104, 560] on button "Save" at bounding box center [1109, 571] width 47 height 25
type input "Nitin Rasal ( Bhairavnath Transport ) -9860466997(Transporter)"
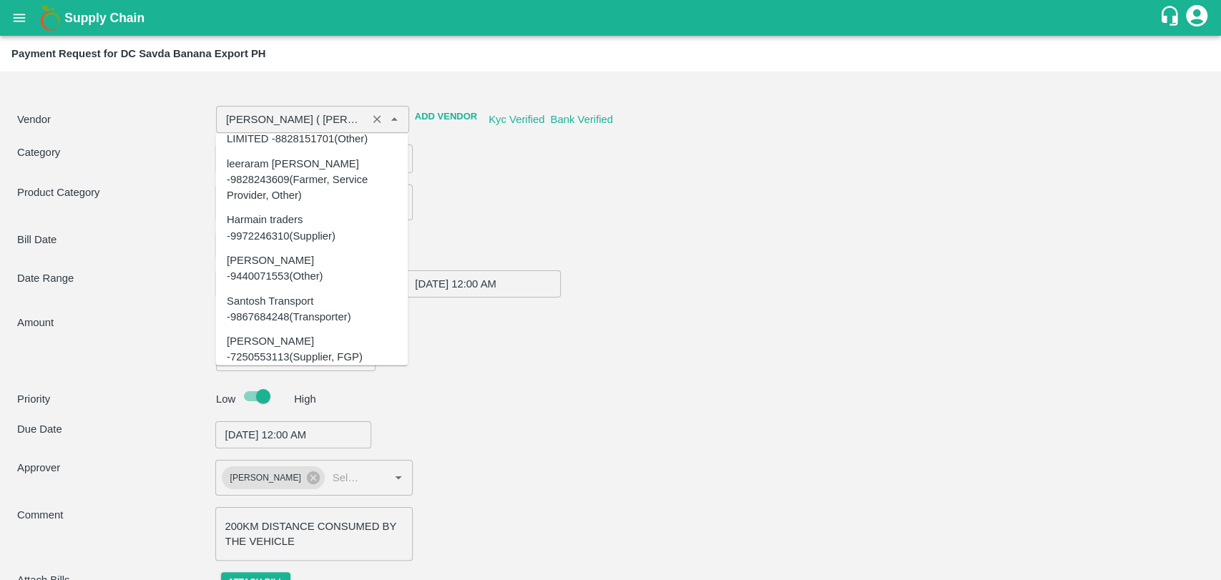
scroll to position [22034, 0]
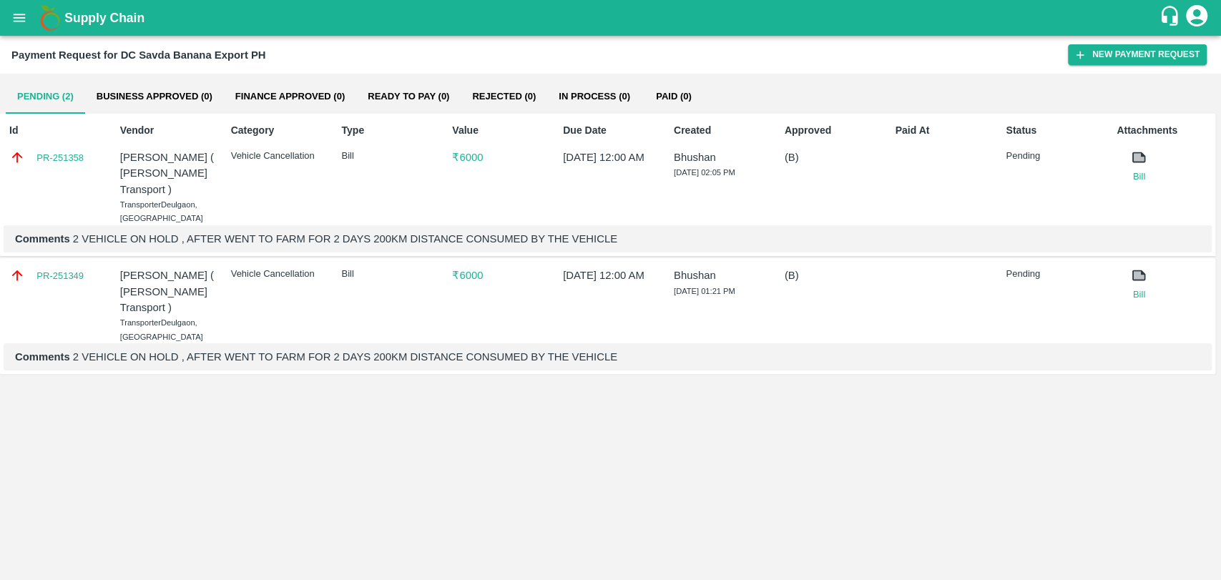
click at [303, 240] on p "Comments 2 VEHICLE ON HOLD , AFTER WENT TO FARM FOR 2 DAYS 200KM DISTANCE CONSU…" at bounding box center [607, 239] width 1185 height 16
click at [1116, 55] on button "New Payment Request" at bounding box center [1137, 54] width 139 height 21
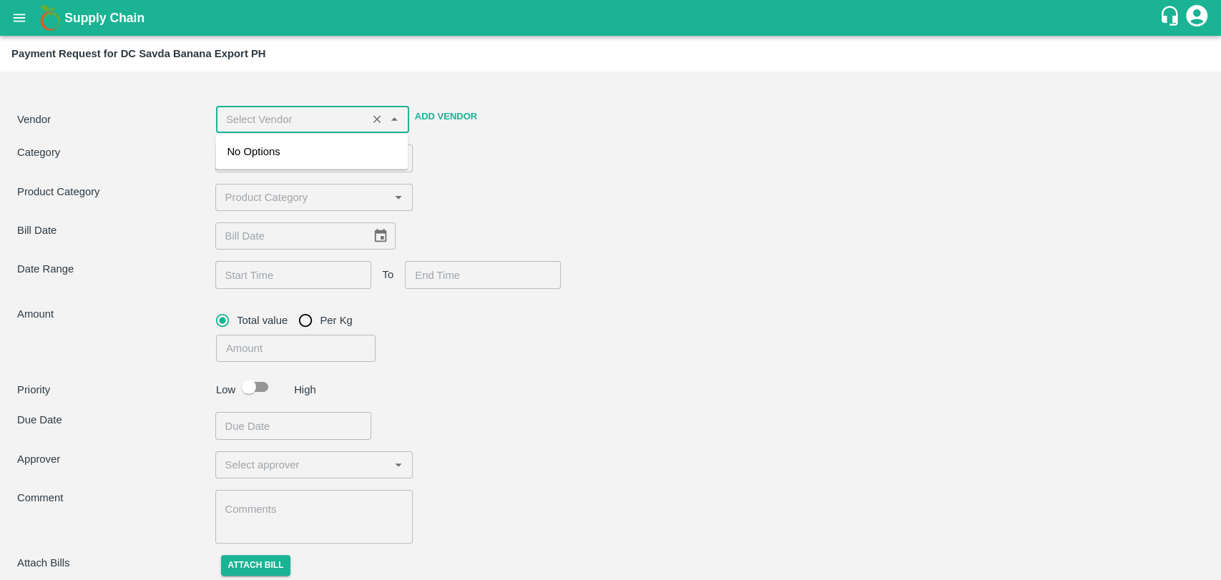
click at [260, 124] on input "input" at bounding box center [291, 119] width 142 height 19
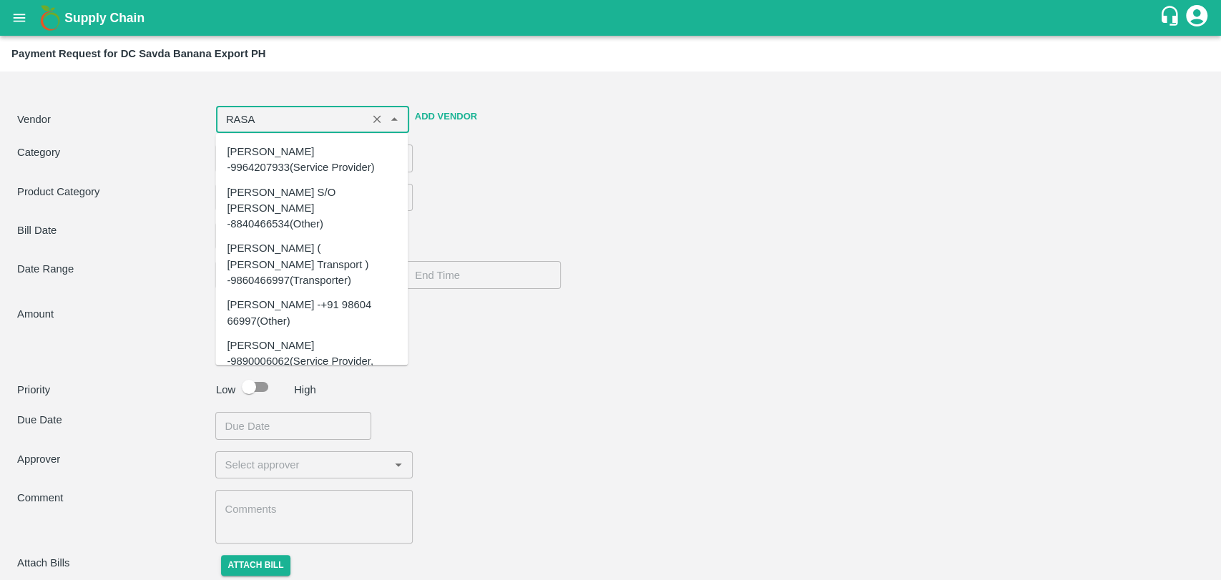
click at [286, 236] on div "Nitin Rasal ( Bhairavnath Transport ) -9860466997(Transporter)" at bounding box center [311, 264] width 192 height 57
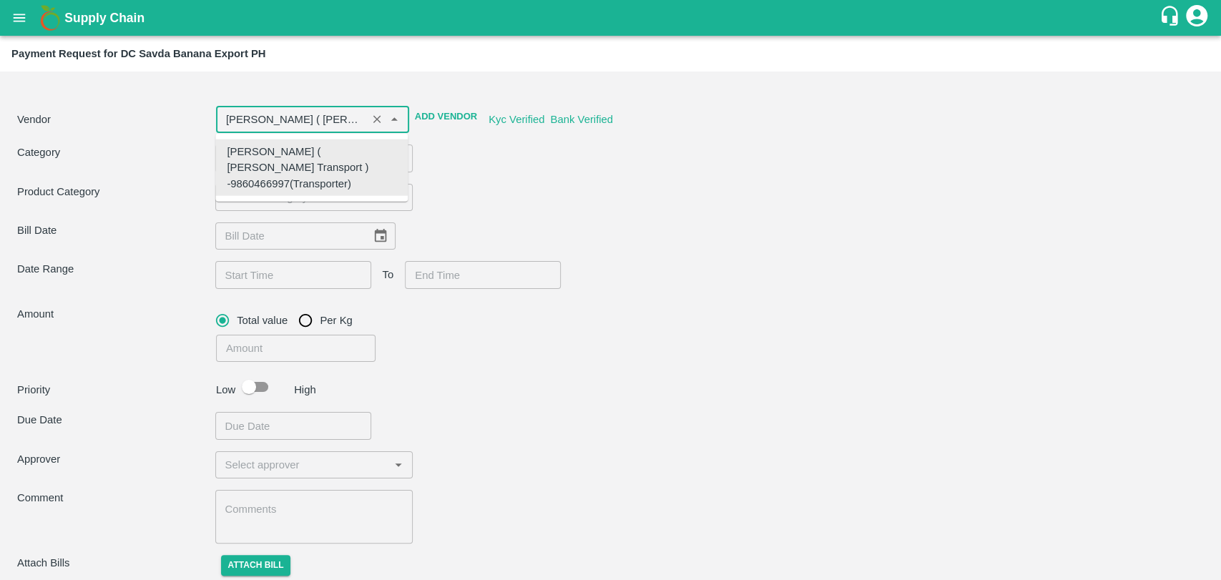
click at [277, 165] on div "Nitin Rasal ( Bhairavnath Transport ) -9860466997(Transporter)" at bounding box center [312, 168] width 170 height 48
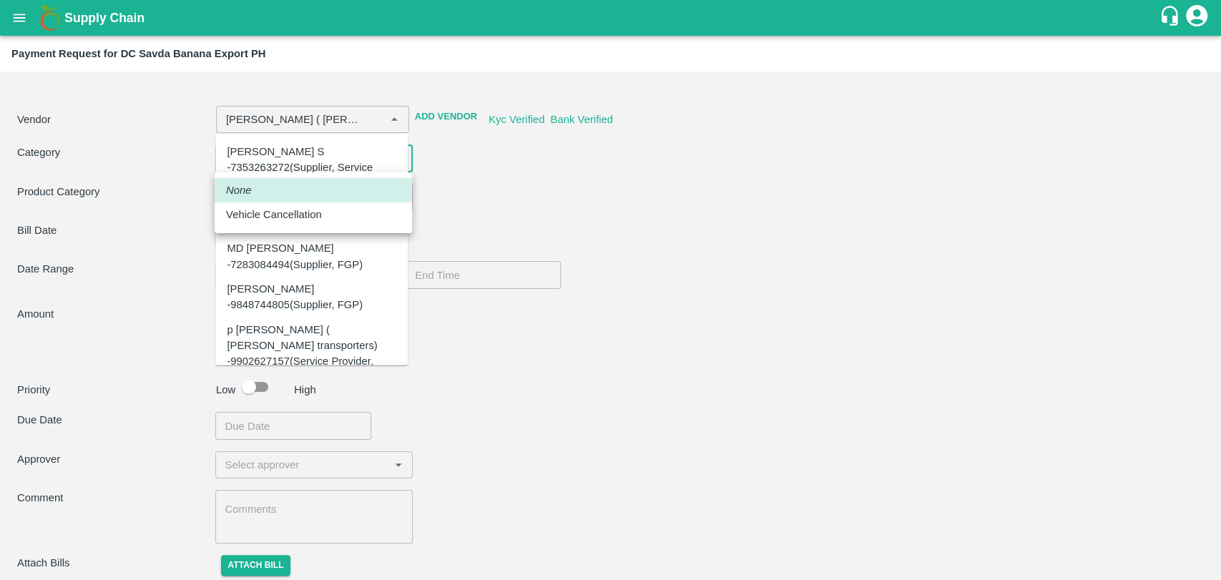
scroll to position [1018, 0]
click at [272, 162] on body "Supply Chain Payment Request for DC Savda Banana Export PH Vendor ​ Add Vendor …" at bounding box center [610, 290] width 1221 height 580
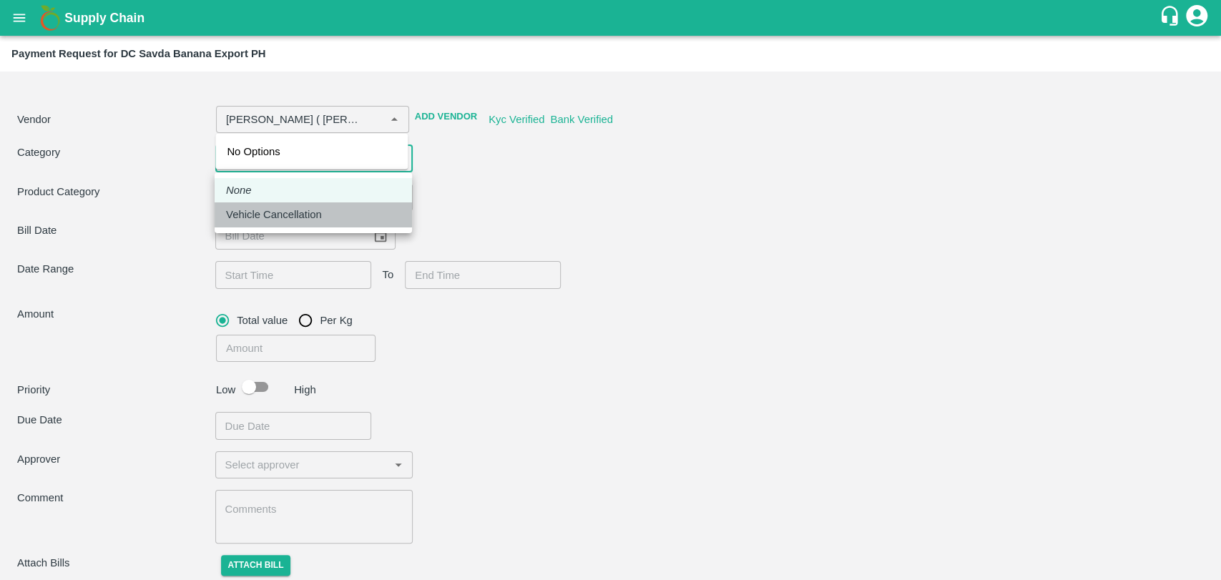
click at [268, 212] on p "Vehicle Cancellation" at bounding box center [274, 215] width 96 height 16
type input "Nitin Rasal ( Bhairavnath Transport ) -9860466997(Transporter)"
type input "11"
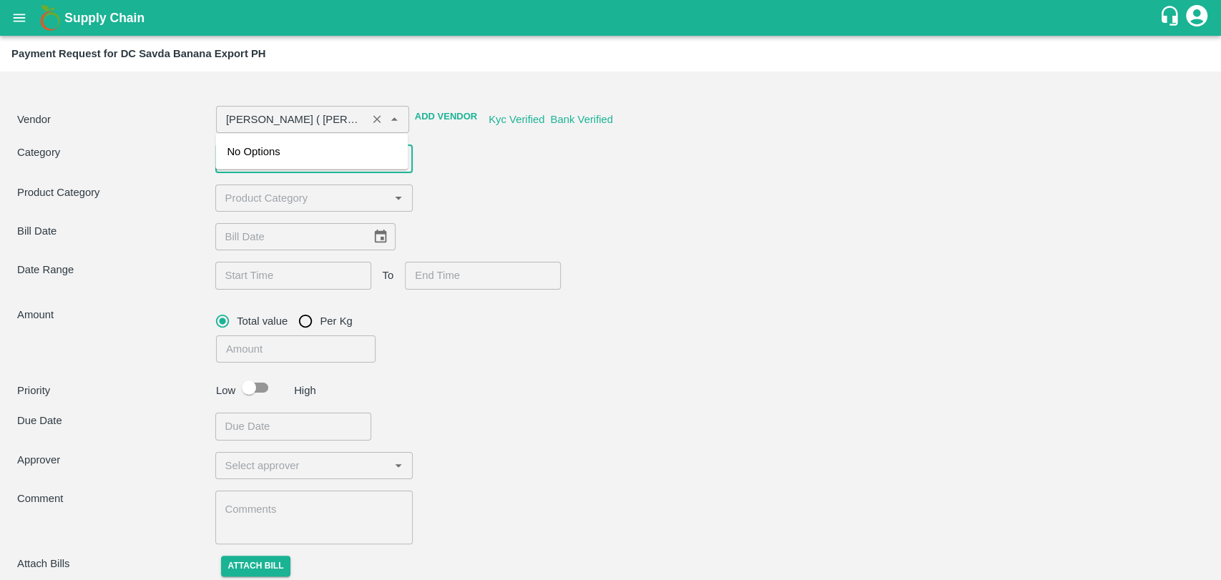
click at [286, 109] on div "​" at bounding box center [312, 119] width 193 height 27
type input "Nitin Rasal ( Bhairavnath Transport ) -9860466997(Transporter)"
click at [545, 190] on div "Product Category ​" at bounding box center [610, 198] width 1187 height 27
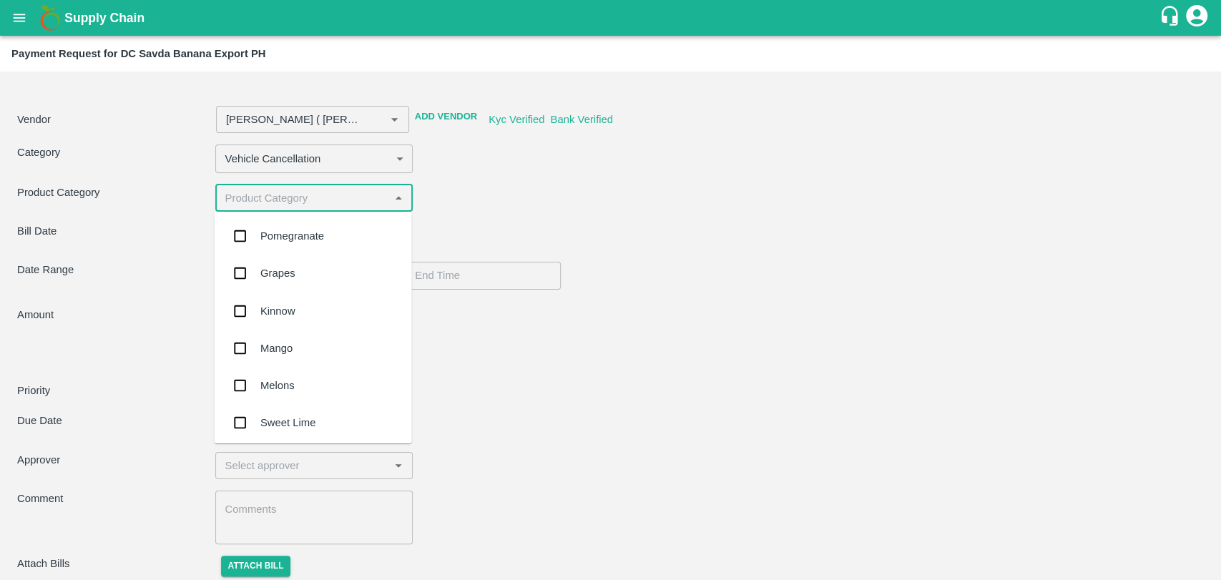
click at [330, 200] on input "input" at bounding box center [303, 198] width 166 height 19
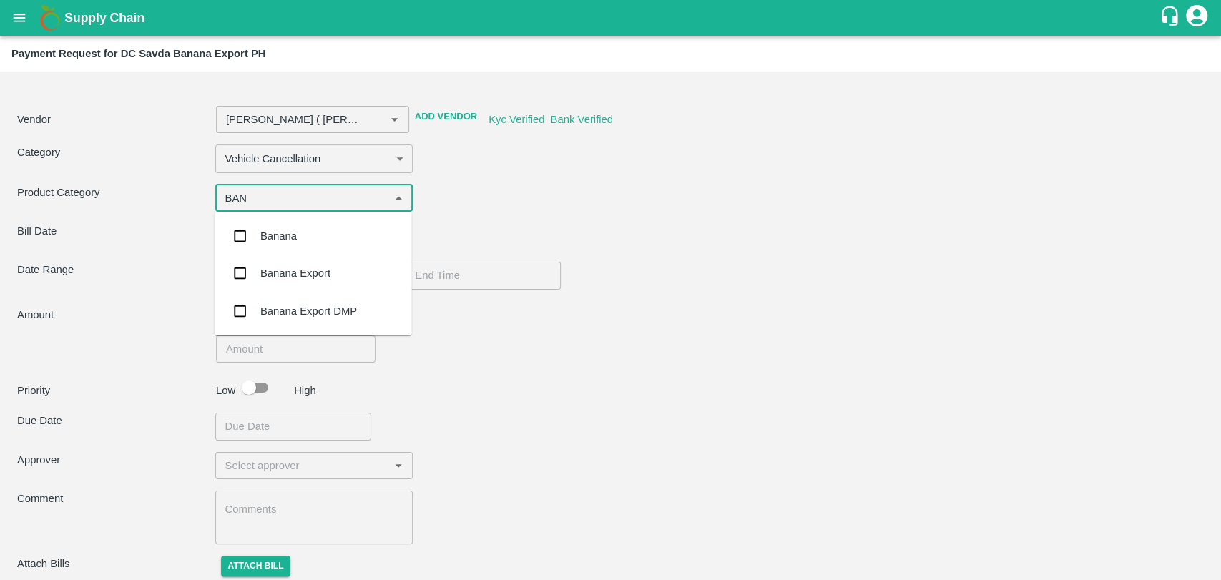
type input "BANA"
click at [350, 268] on div "Banana Export" at bounding box center [313, 273] width 197 height 37
type input "Nitin Rasal ( Bhairavnath Transport ) -9860466997(Transporter)"
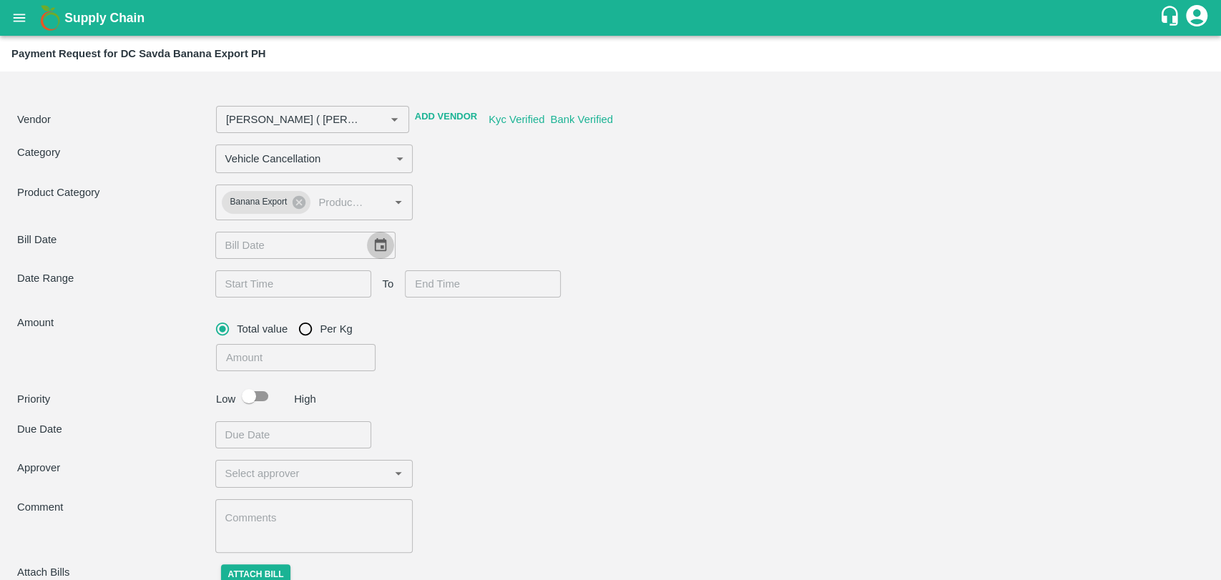
click at [378, 233] on button "Choose date" at bounding box center [380, 245] width 27 height 27
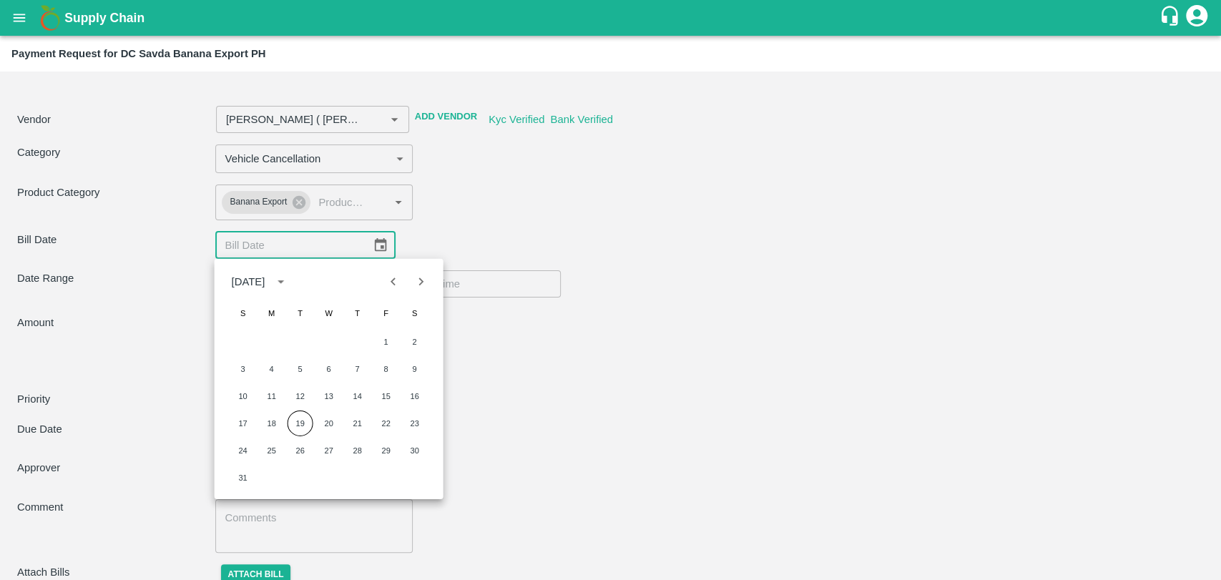
click at [393, 292] on button "Previous month" at bounding box center [393, 281] width 27 height 27
click at [357, 428] on button "26" at bounding box center [358, 424] width 26 height 26
type input "Nitin Rasal ( Bhairavnath Transport ) -9860466997(Transporter)"
type input "26/06/2025"
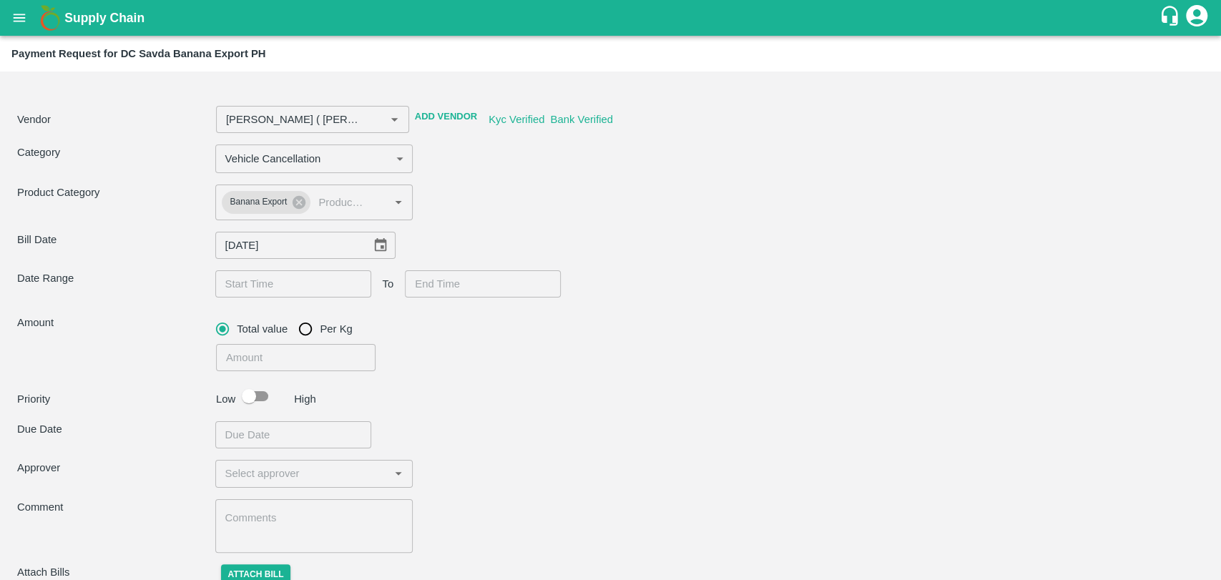
type input "DD/MM/YYYY hh:mm aa"
click at [267, 284] on input "DD/MM/YYYY hh:mm aa" at bounding box center [288, 283] width 146 height 27
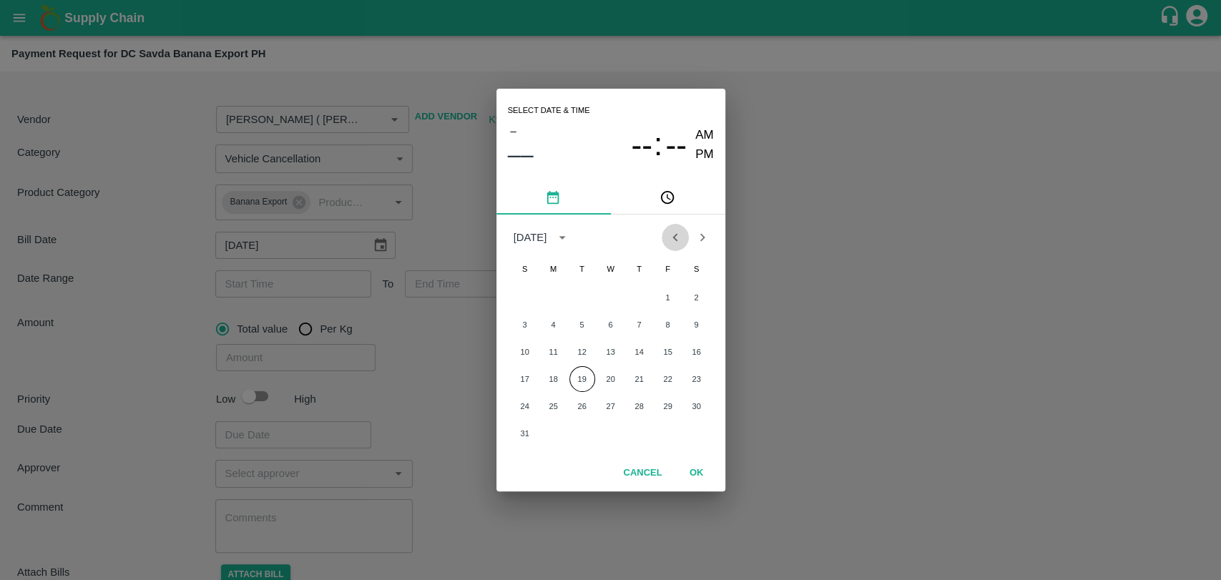
click at [672, 235] on icon "Previous month" at bounding box center [675, 238] width 16 height 16
click at [612, 383] on button "25" at bounding box center [611, 379] width 26 height 26
type input "Nitin Rasal ( Bhairavnath Transport ) -9860466997(Transporter)"
type input "25/06/2025 12:00 AM"
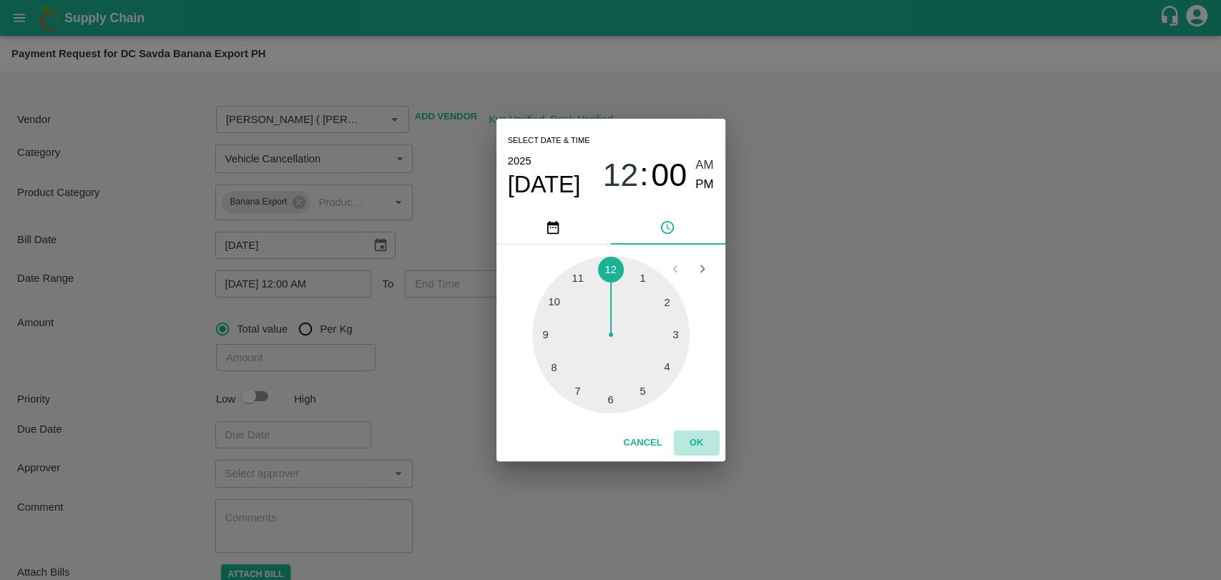
click at [692, 441] on button "OK" at bounding box center [697, 443] width 46 height 25
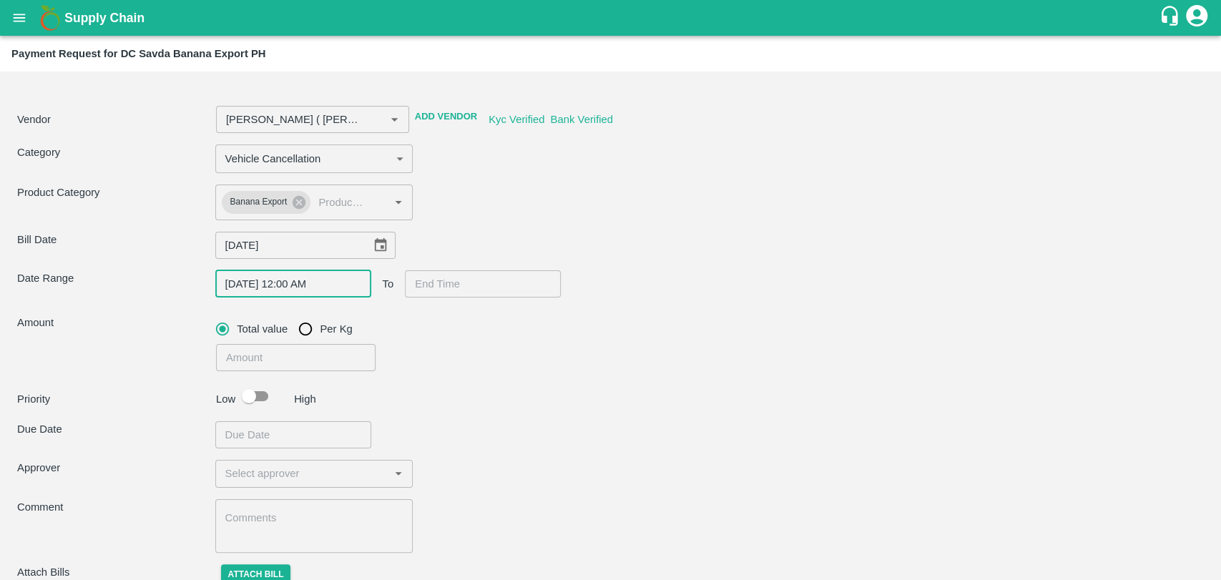
type input "DD/MM/YYYY hh:mm aa"
click at [457, 286] on input "DD/MM/YYYY hh:mm aa" at bounding box center [478, 283] width 146 height 27
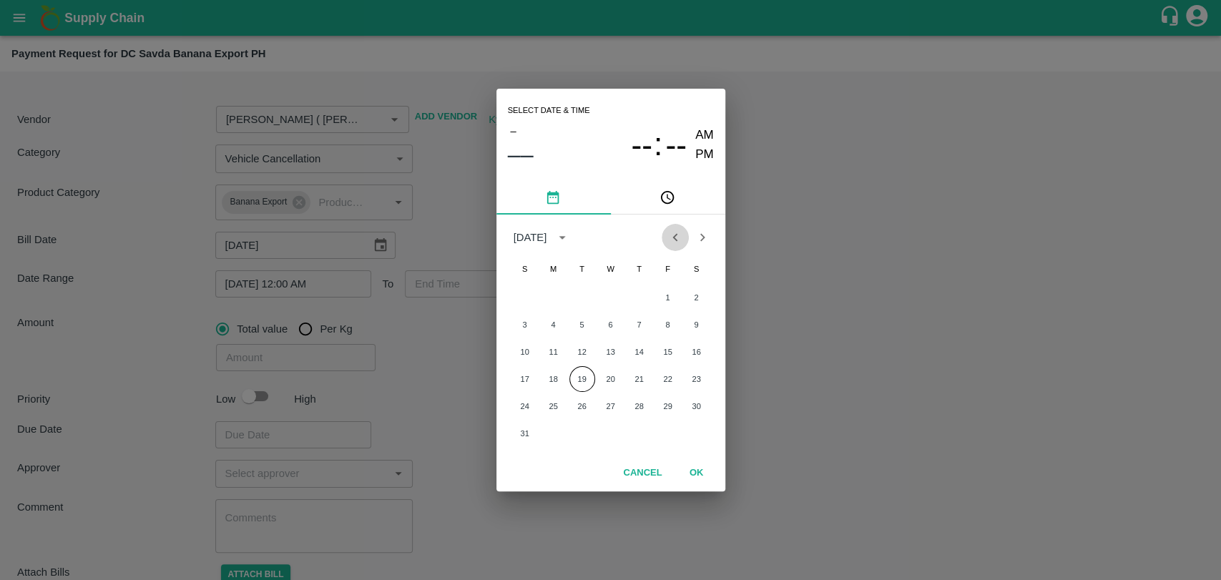
click at [672, 235] on icon "Previous month" at bounding box center [675, 238] width 16 height 16
click at [693, 385] on button "28" at bounding box center [697, 379] width 26 height 26
type input "Nitin Rasal ( Bhairavnath Transport ) -9860466997(Transporter)"
type input "28/06/2025 12:00 AM"
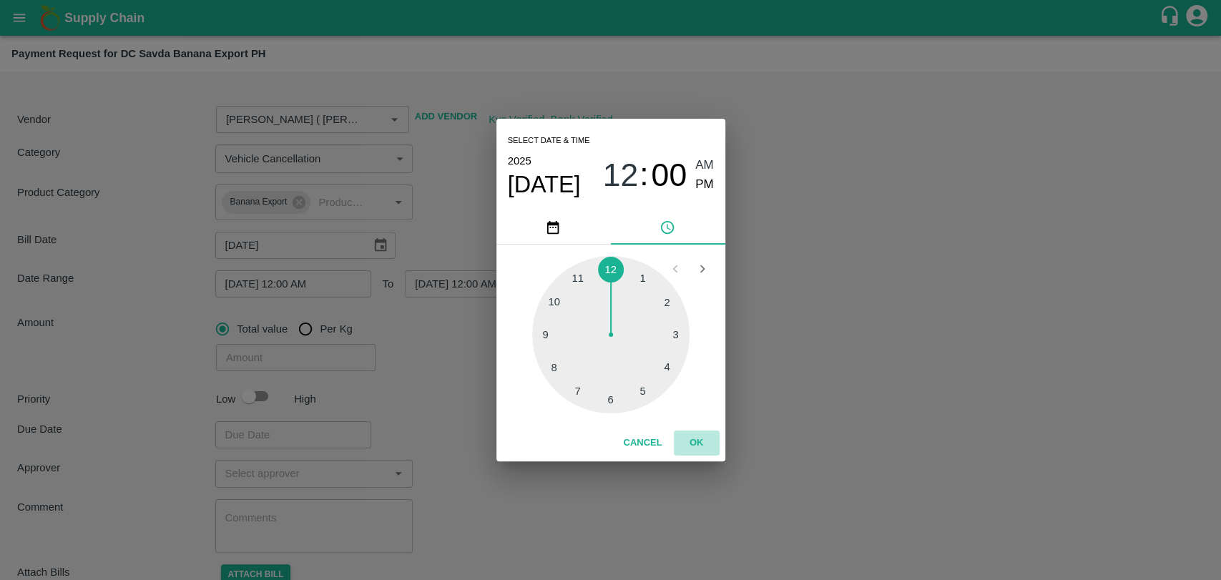
click at [687, 441] on button "OK" at bounding box center [697, 443] width 46 height 25
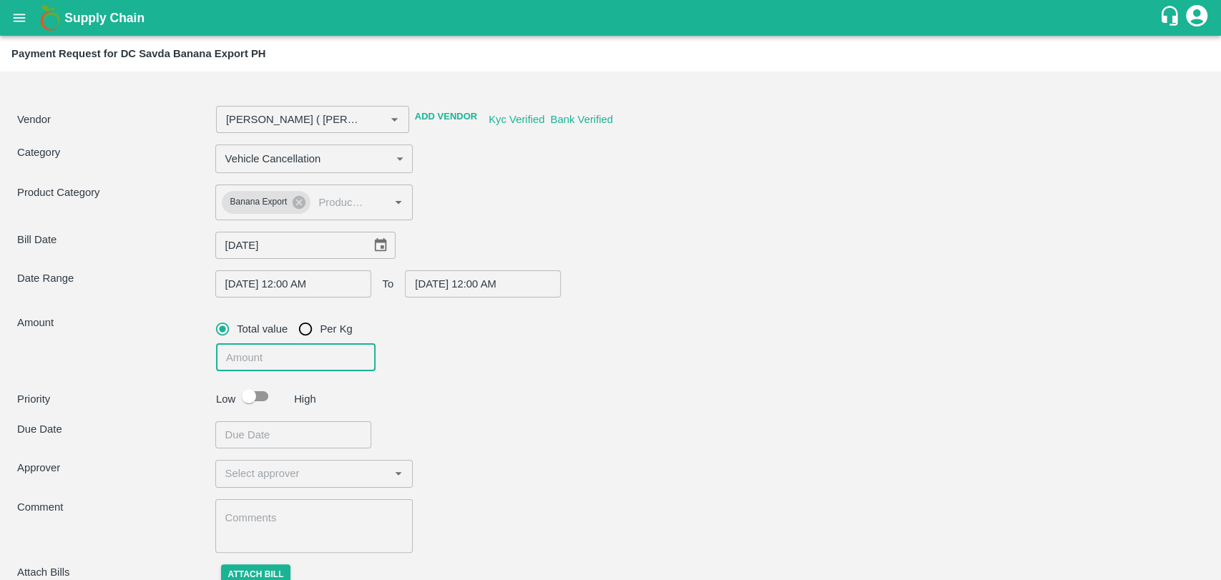
click at [280, 364] on input "number" at bounding box center [296, 357] width 160 height 27
type input "Nitin Rasal ( Bhairavnath Transport ) -9860466997(Transporter)"
type input "6"
type input "Nitin Rasal ( Bhairavnath Transport ) -9860466997(Transporter)"
type input "60"
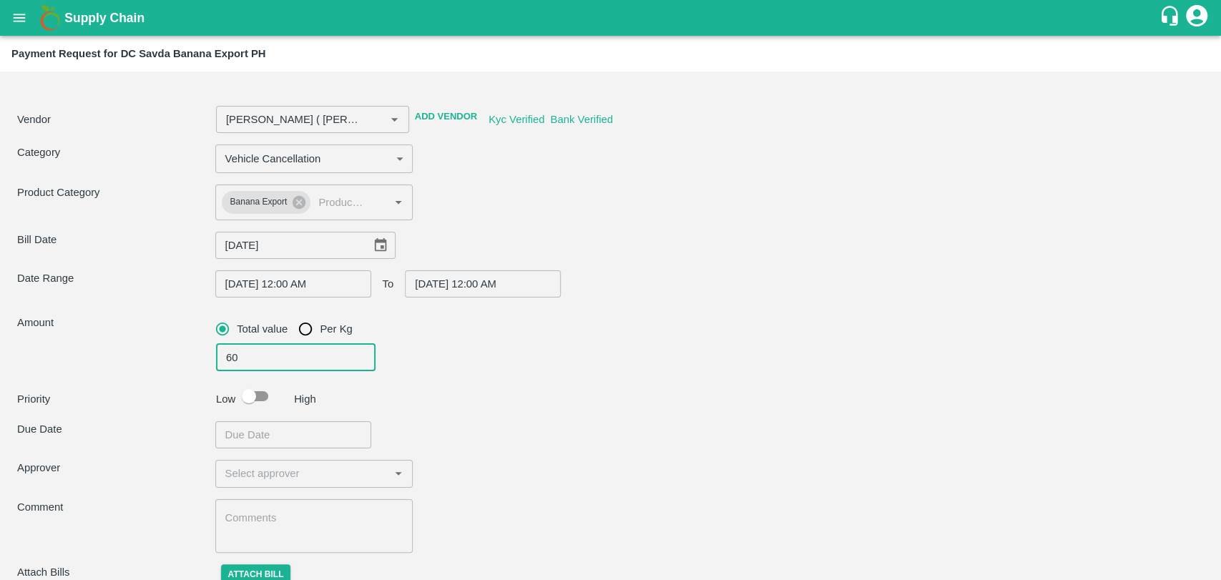
type input "Nitin Rasal ( Bhairavnath Transport ) -9860466997(Transporter)"
type input "600"
type input "Nitin Rasal ( Bhairavnath Transport ) -9860466997(Transporter)"
type input "6000"
type input "Nitin Rasal ( Bhairavnath Transport ) -9860466997(Transporter)"
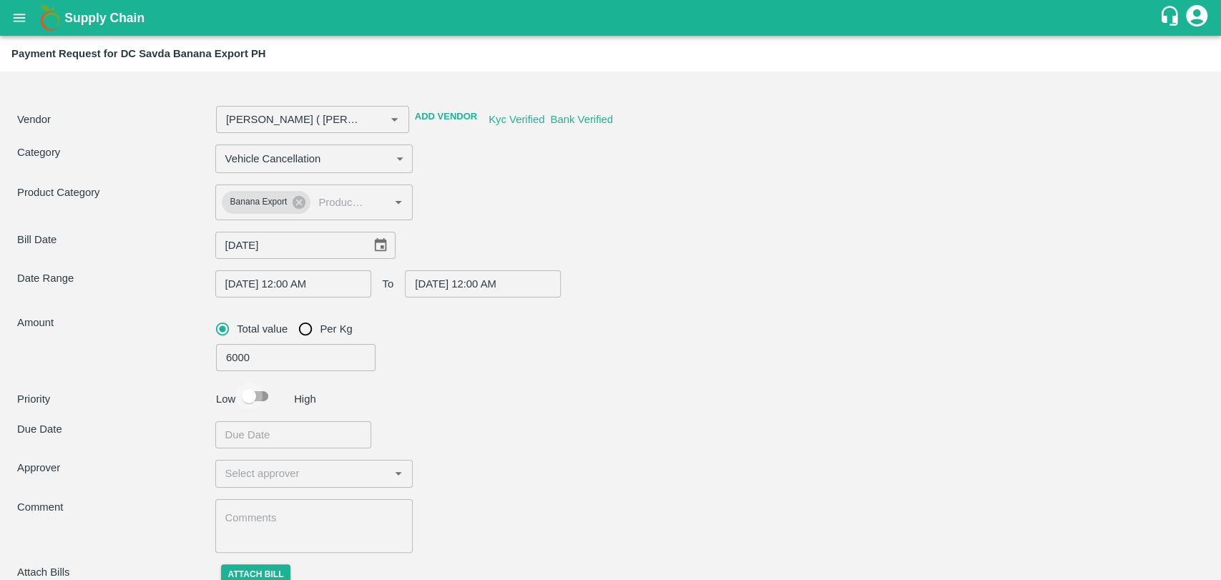
click at [257, 393] on input "checkbox" at bounding box center [249, 396] width 82 height 27
checkbox input "true"
type input "Nitin Rasal ( Bhairavnath Transport ) -9860466997(Transporter)"
type input "DD/MM/YYYY hh:mm aa"
click at [270, 428] on input "DD/MM/YYYY hh:mm aa" at bounding box center [288, 434] width 146 height 27
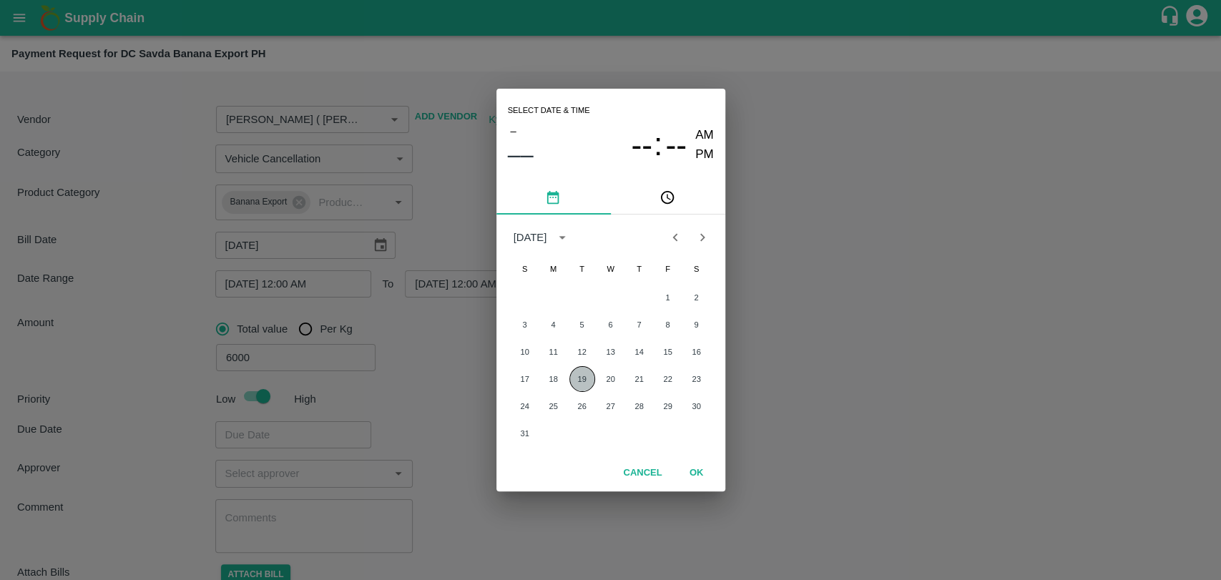
click at [580, 376] on button "19" at bounding box center [582, 379] width 26 height 26
type input "Nitin Rasal ( Bhairavnath Transport ) -9860466997(Transporter)"
type input "19/08/2025 12:00 AM"
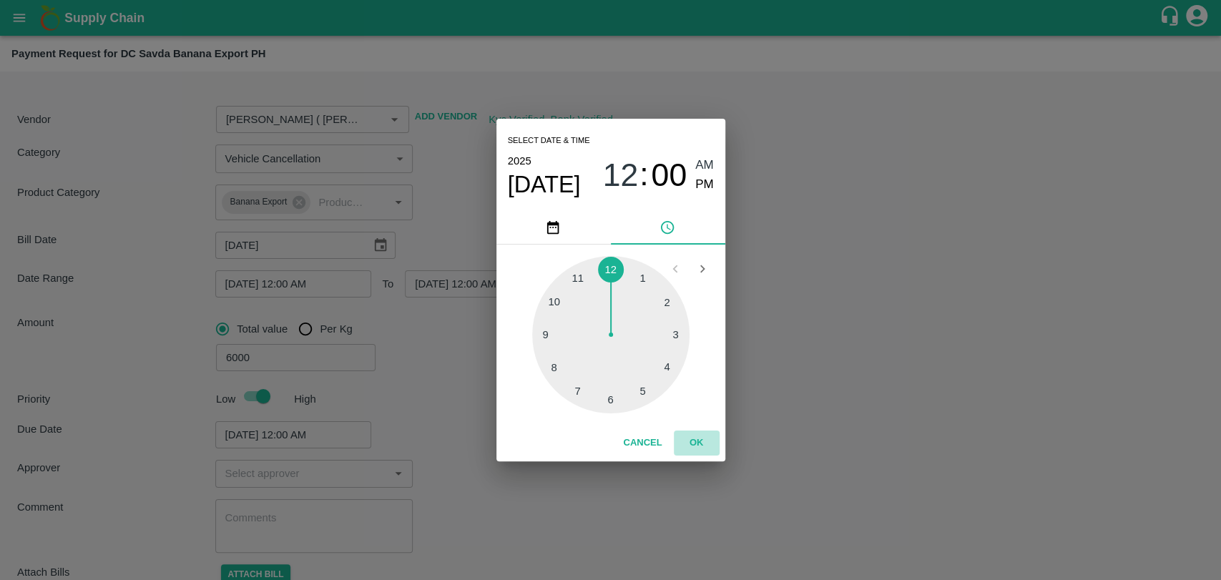
click at [699, 436] on button "OK" at bounding box center [697, 443] width 46 height 25
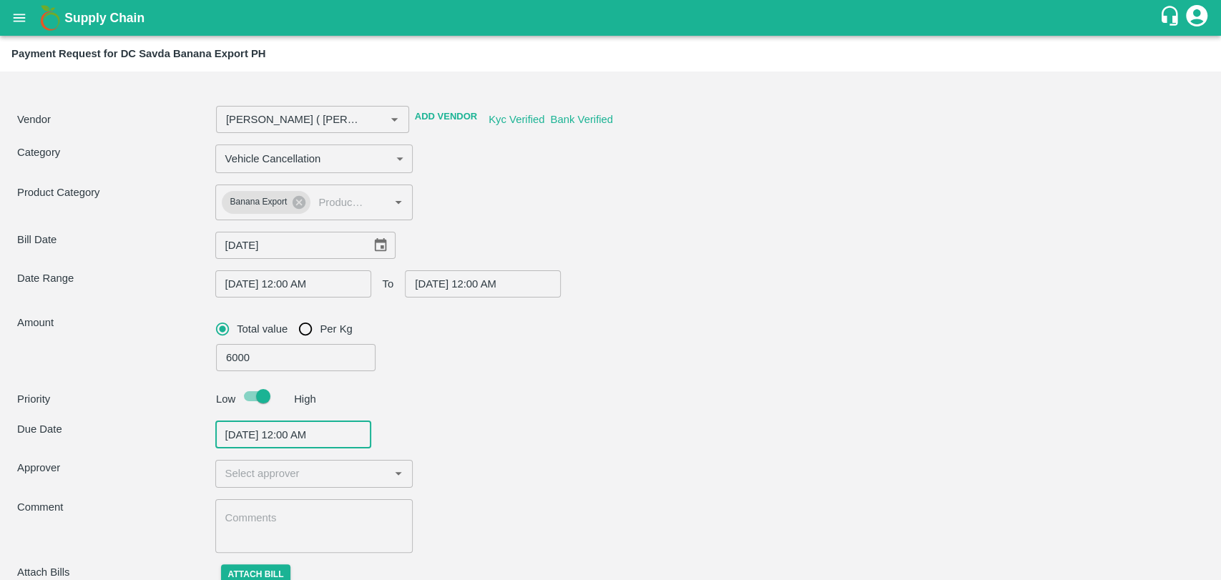
scroll to position [58, 0]
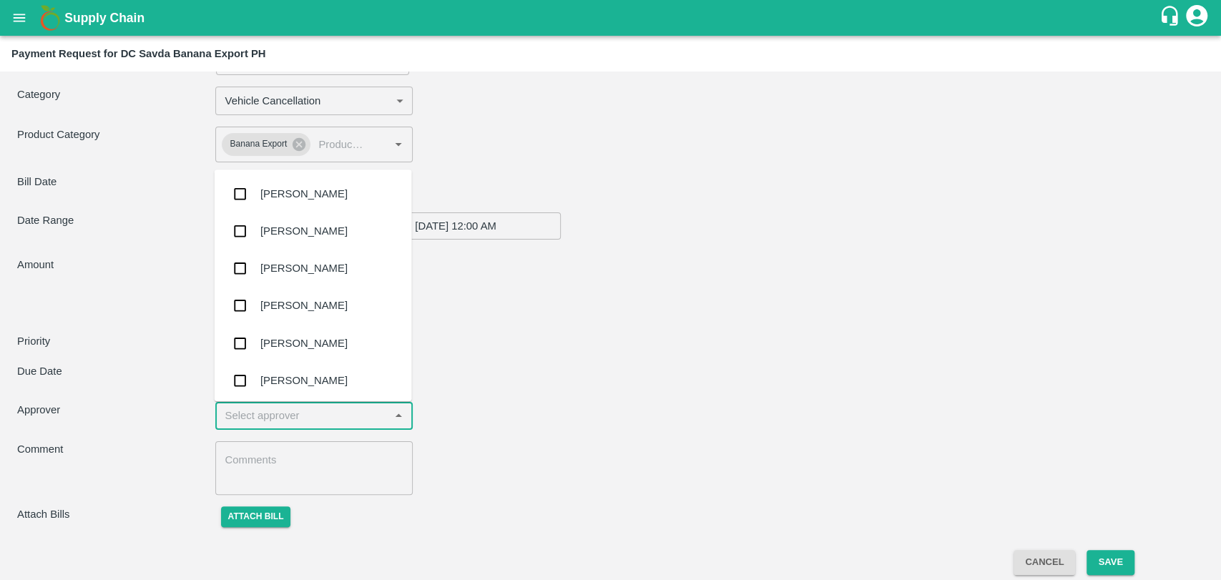
click at [303, 413] on input "input" at bounding box center [303, 415] width 166 height 19
type input "WAG"
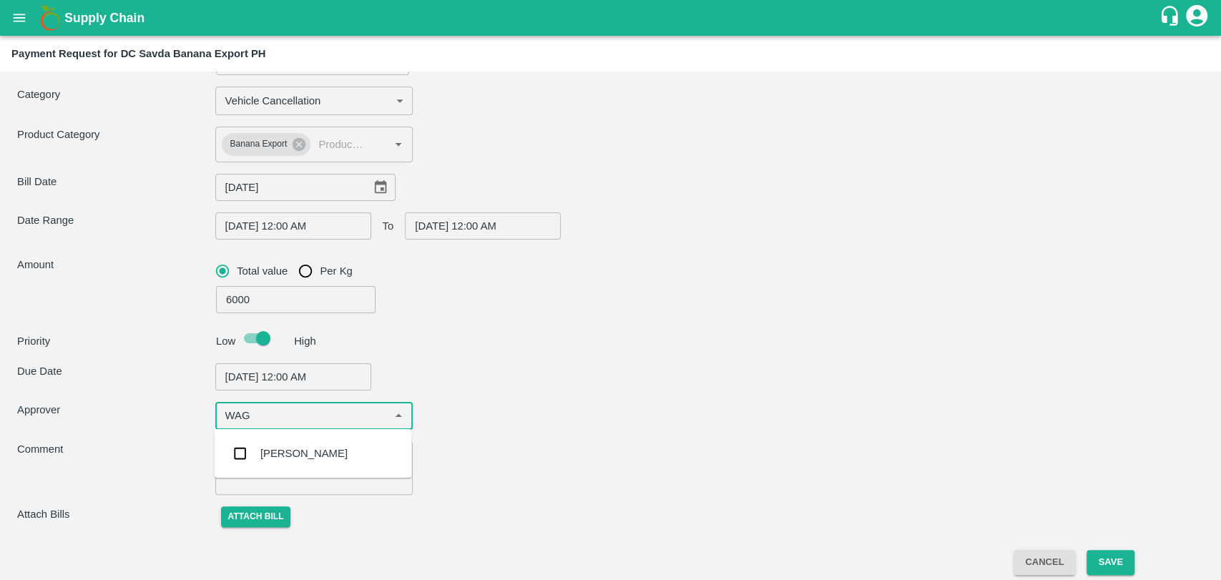
click at [280, 446] on div "[PERSON_NAME]" at bounding box center [303, 454] width 87 height 16
type input "Nitin Rasal ( Bhairavnath Transport ) -9860466997(Transporter)"
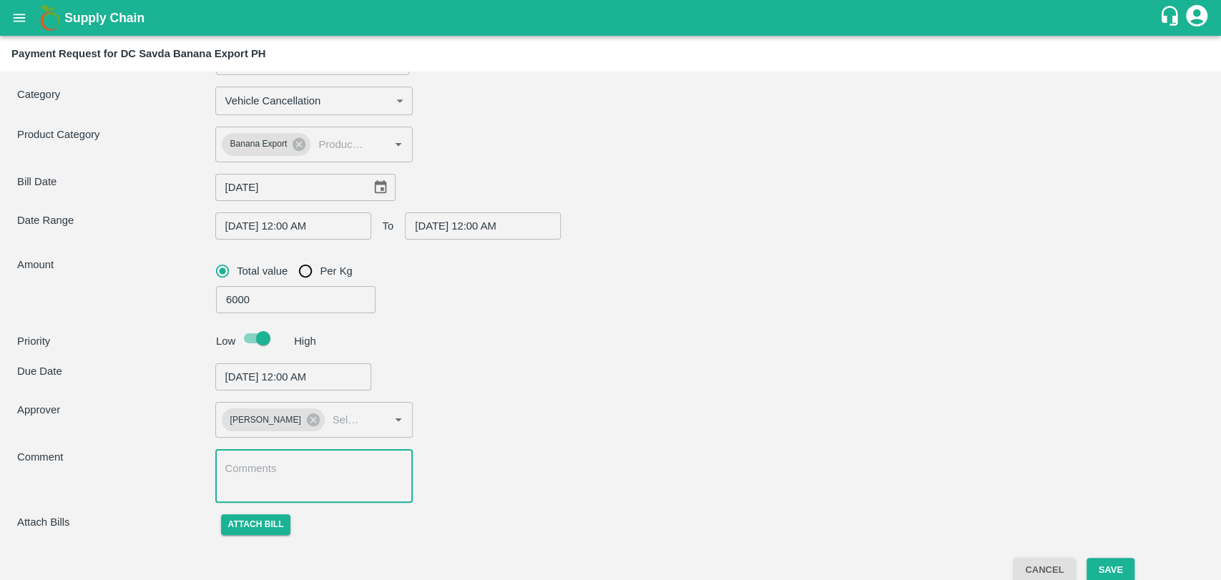
click at [265, 489] on textarea at bounding box center [314, 476] width 178 height 30
paste textarea "2 VEHICLE ON HOLD , AFTER WENT TO FARM FOR 2 DAYS 200KM DISTANCE CONSUMED BY TH…"
type input "Nitin Rasal ( Bhairavnath Transport ) -9860466997(Transporter)"
type textarea "2 VEHICLE ON HOLD , AFTER WENT TO FARM FOR 2 DAYS 200KM DISTANCE CONSUMED BY TH…"
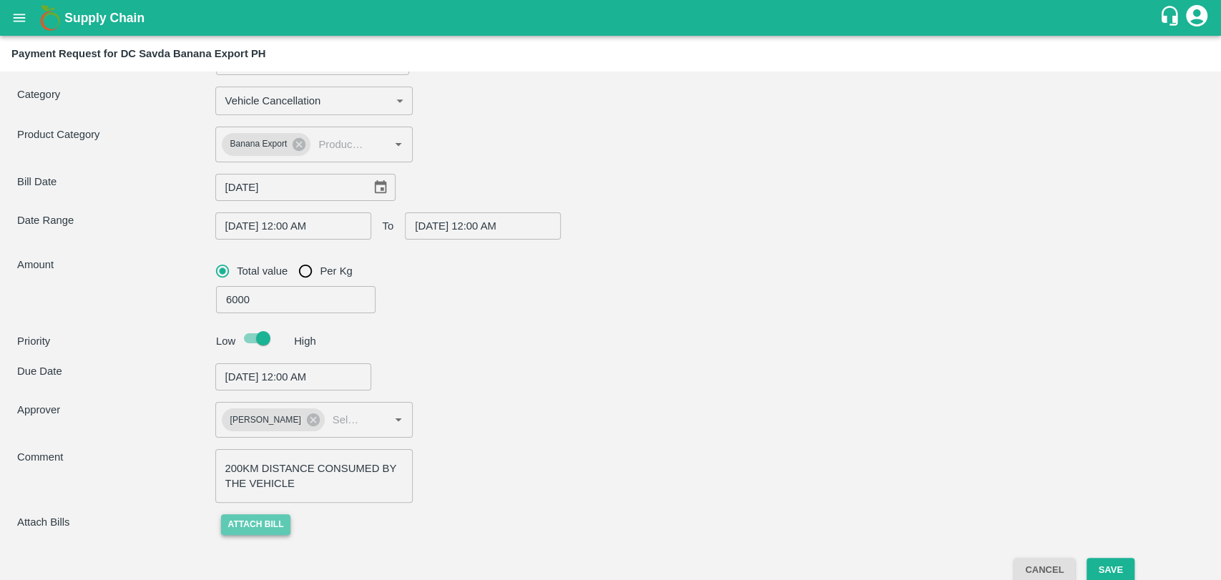
click at [252, 526] on button "Attach bill" at bounding box center [256, 524] width 70 height 21
type input "Nitin Rasal ( Bhairavnath Transport ) -9860466997(Transporter)"
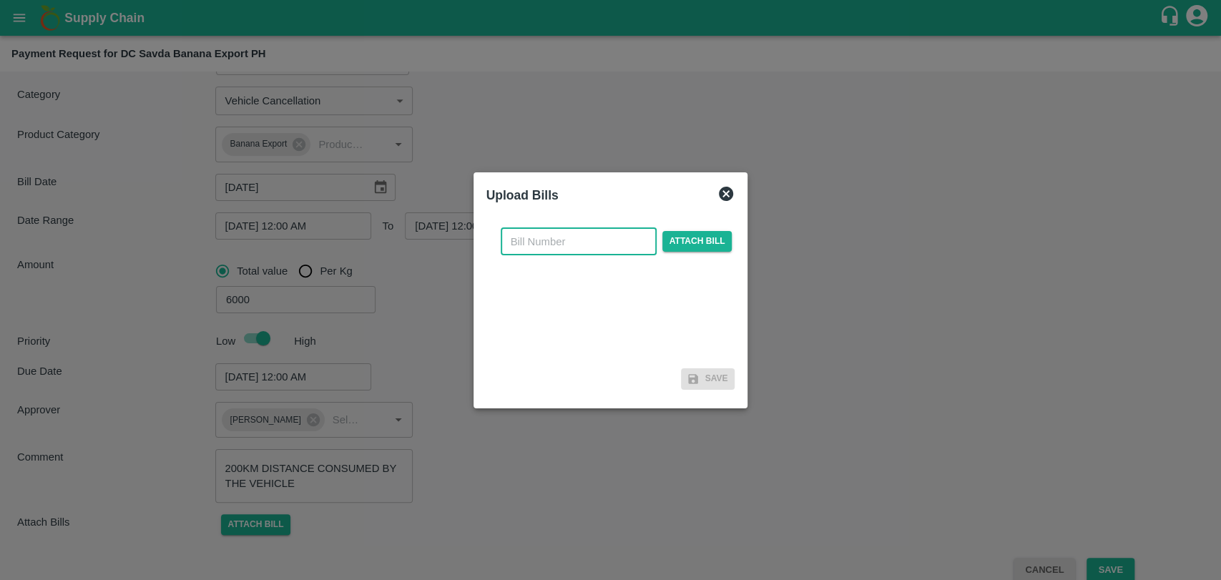
click at [563, 238] on input "text" at bounding box center [579, 241] width 156 height 27
type input "3862"
click at [675, 237] on span "Attach bill" at bounding box center [697, 241] width 70 height 21
click at [0, 0] on input "Attach bill" at bounding box center [0, 0] width 0 height 0
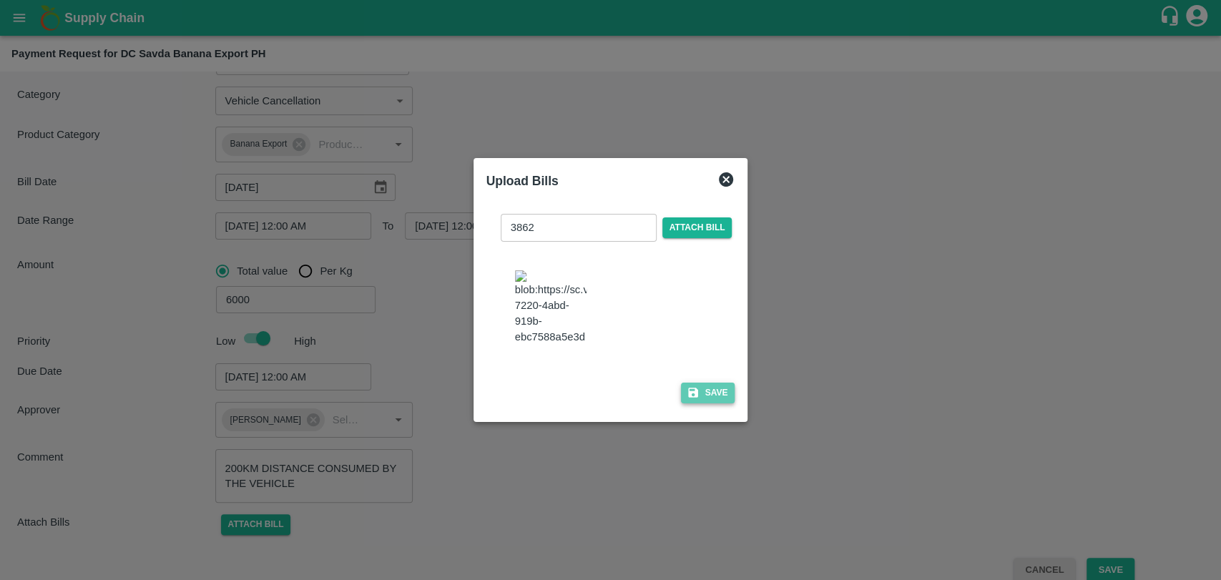
click at [707, 386] on button "Save" at bounding box center [708, 393] width 54 height 21
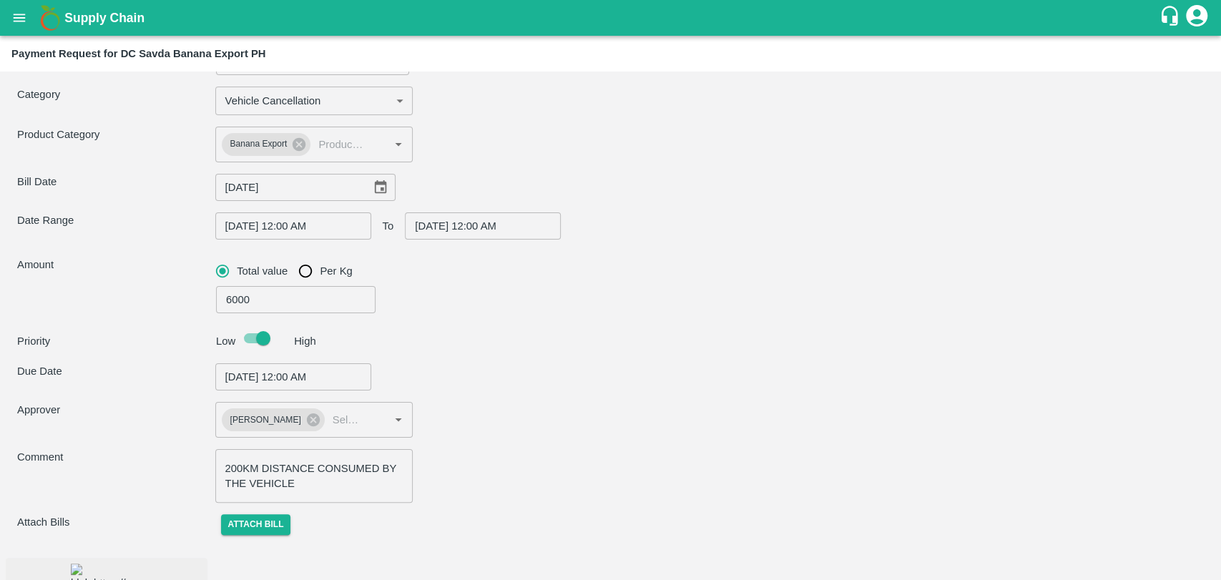
scroll to position [132, 0]
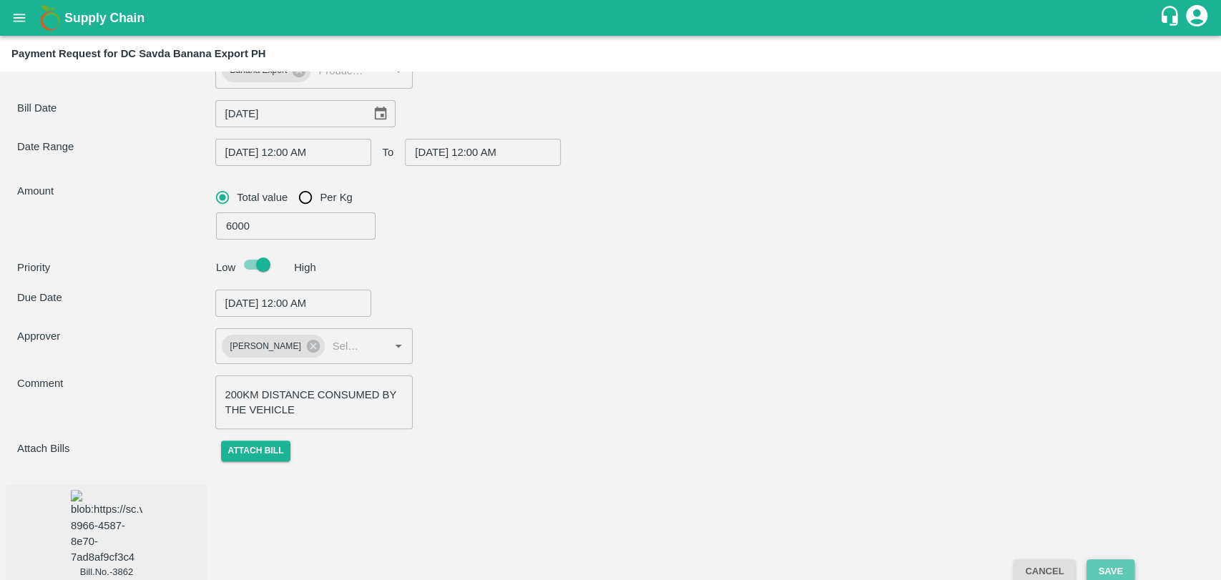
click at [1105, 562] on button "Save" at bounding box center [1109, 571] width 47 height 25
type input "Nitin Rasal ( Bhairavnath Transport ) -9860466997(Transporter)"
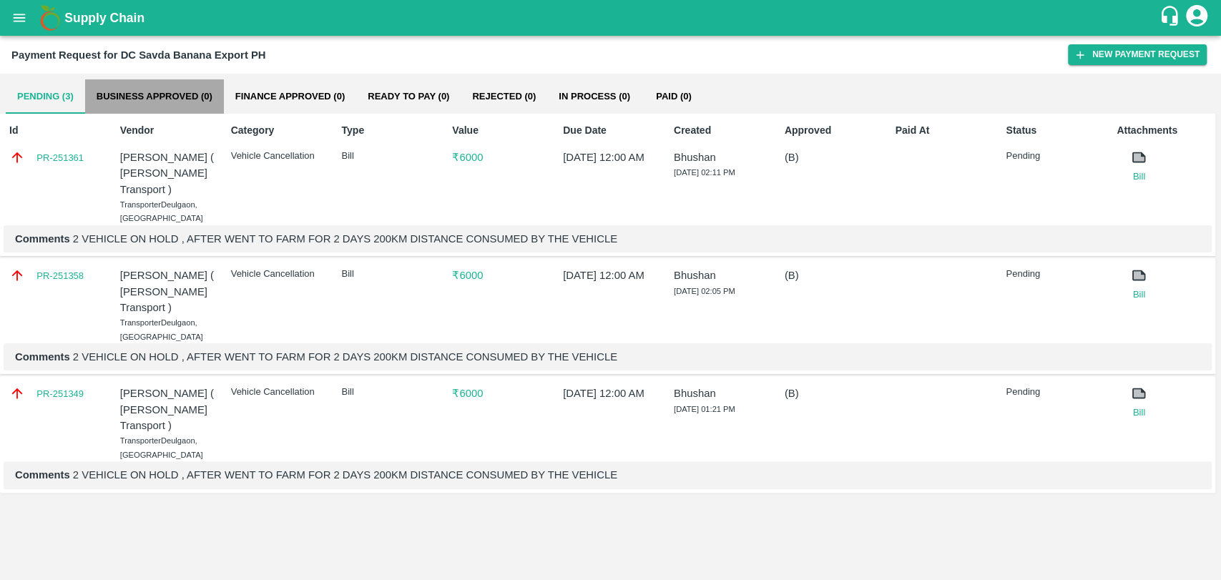
click at [101, 94] on button "Business Approved (0)" at bounding box center [154, 96] width 139 height 34
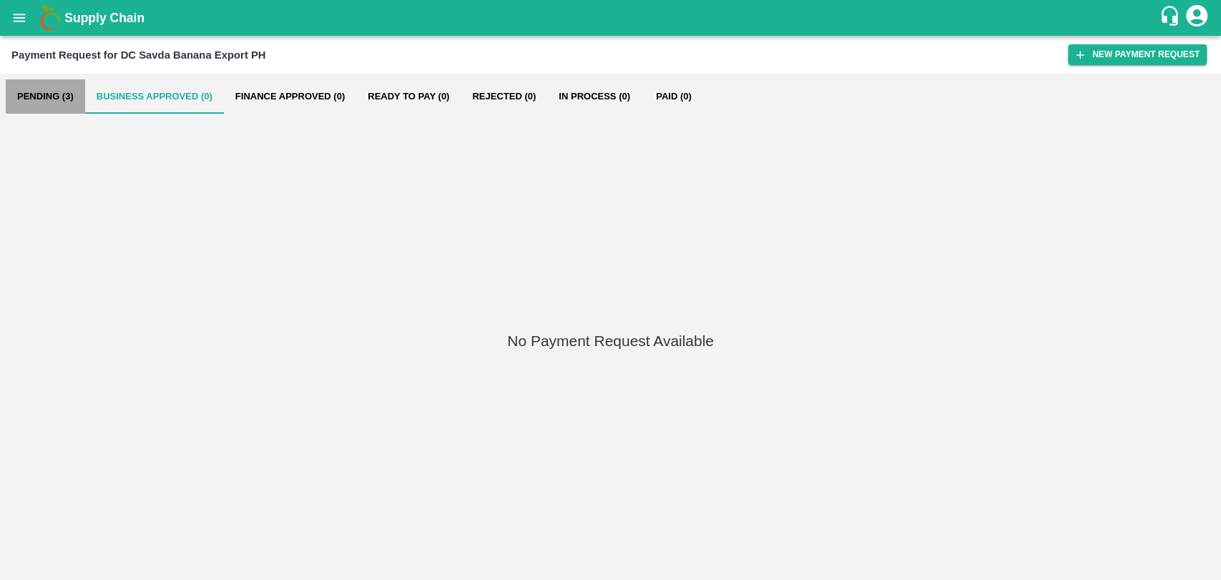
click at [48, 95] on button "Pending (3)" at bounding box center [45, 96] width 79 height 34
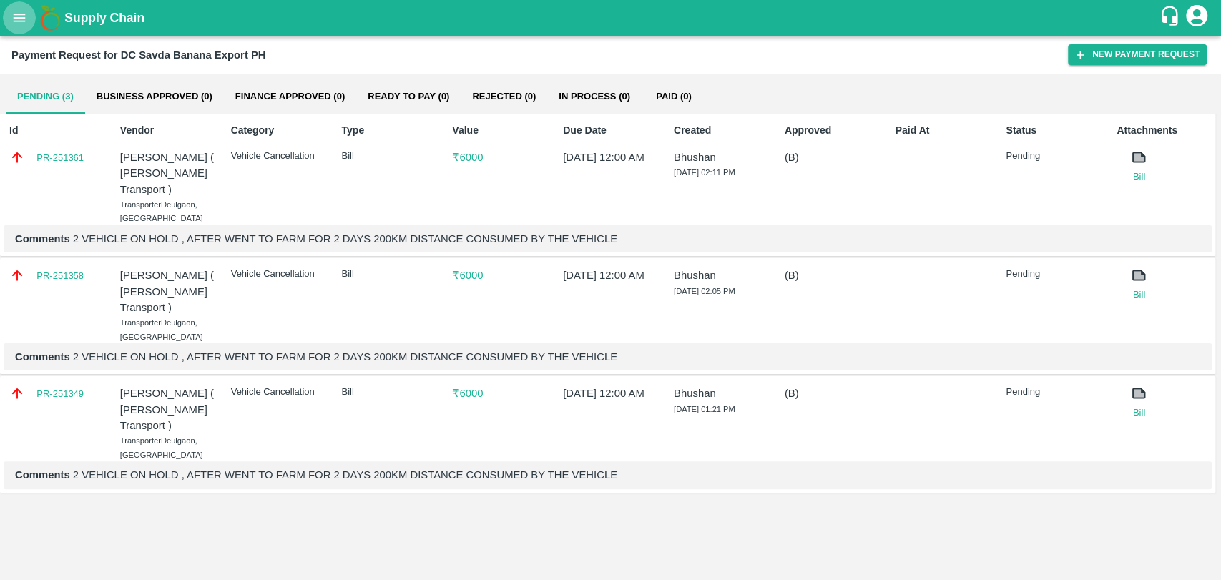
click at [17, 15] on icon "open drawer" at bounding box center [19, 18] width 16 height 16
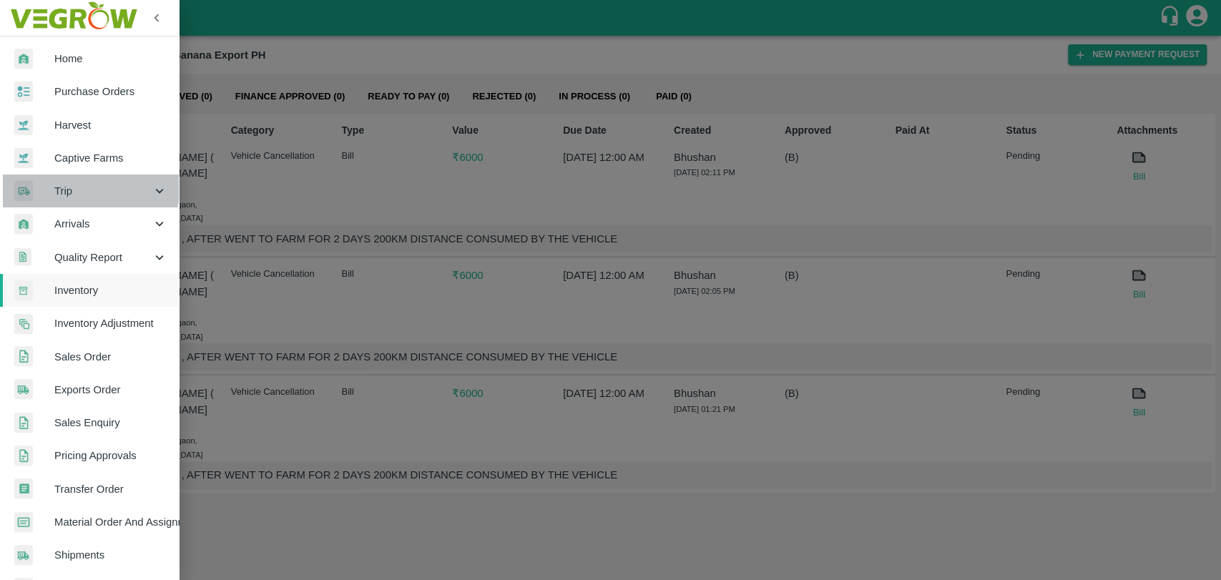
click at [80, 185] on span "Trip" at bounding box center [102, 191] width 97 height 16
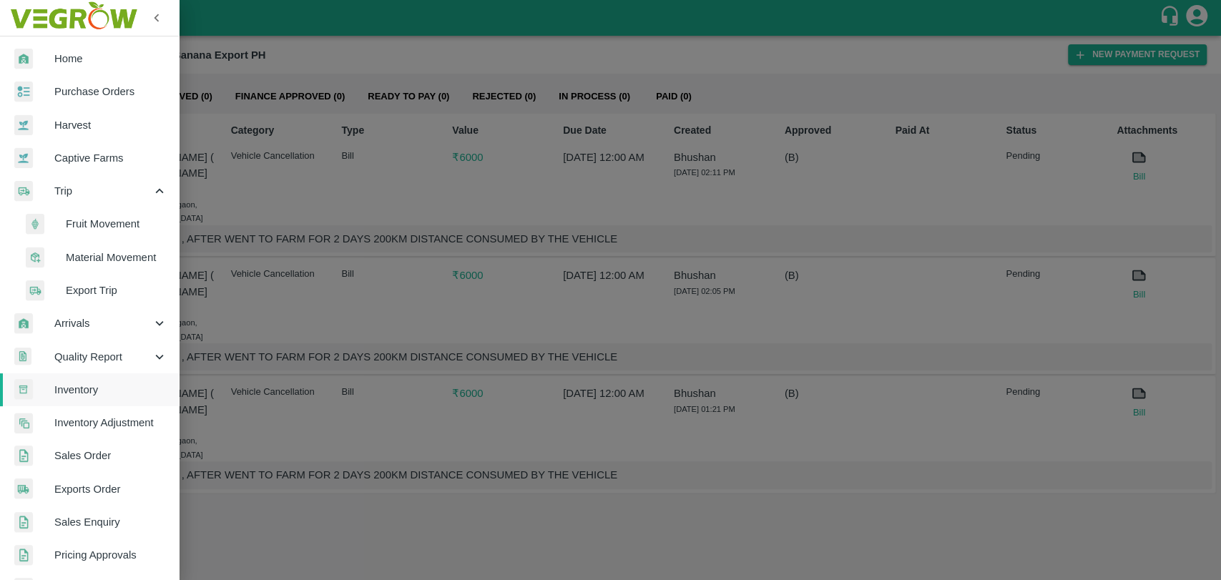
click at [82, 222] on span "Fruit Movement" at bounding box center [117, 224] width 102 height 16
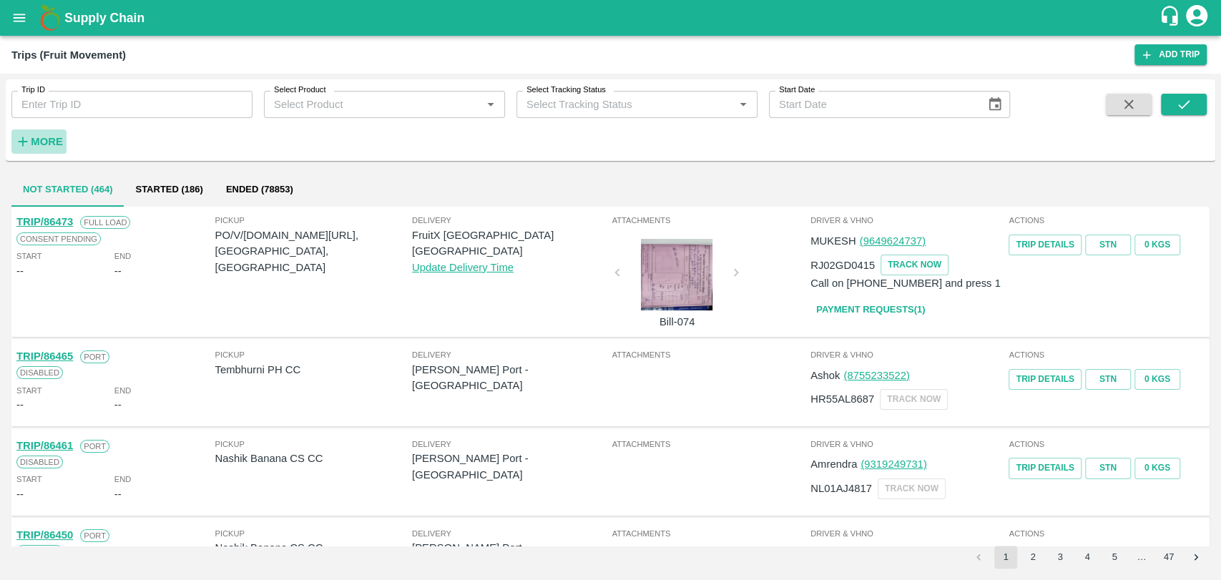
click at [31, 147] on strong "More" at bounding box center [47, 141] width 32 height 11
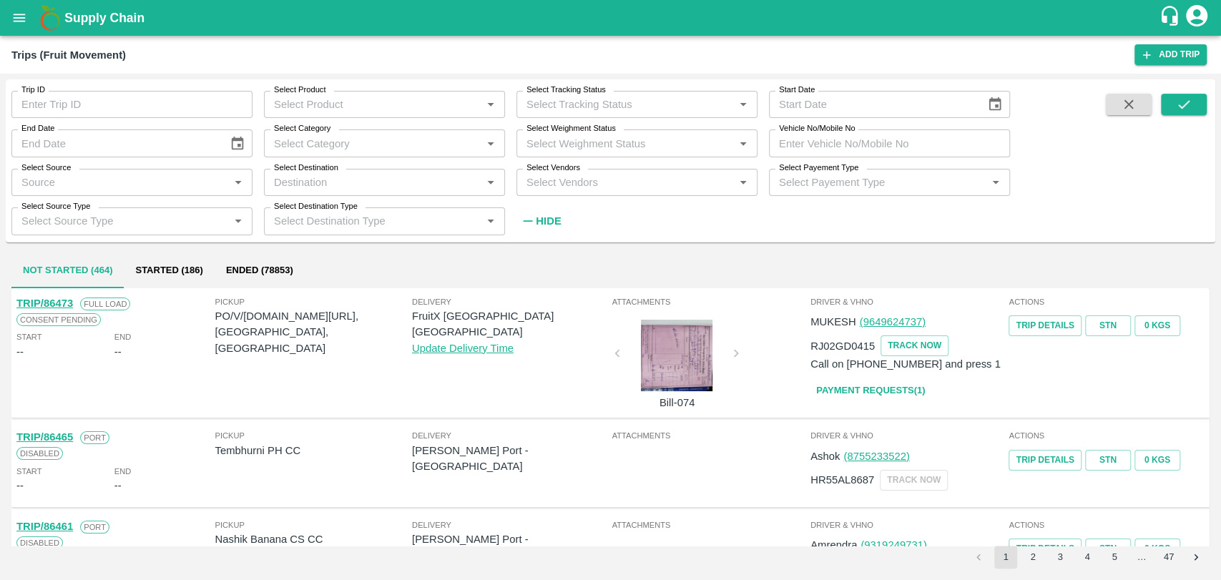
click at [823, 134] on label "Vehicle No/Mobile No" at bounding box center [817, 128] width 76 height 11
click at [823, 134] on input "Vehicle No/Mobile No" at bounding box center [889, 142] width 241 height 27
paste input "MH19CX0078"
type input "MH19CX0078"
click at [1198, 102] on button "submit" at bounding box center [1184, 104] width 46 height 21
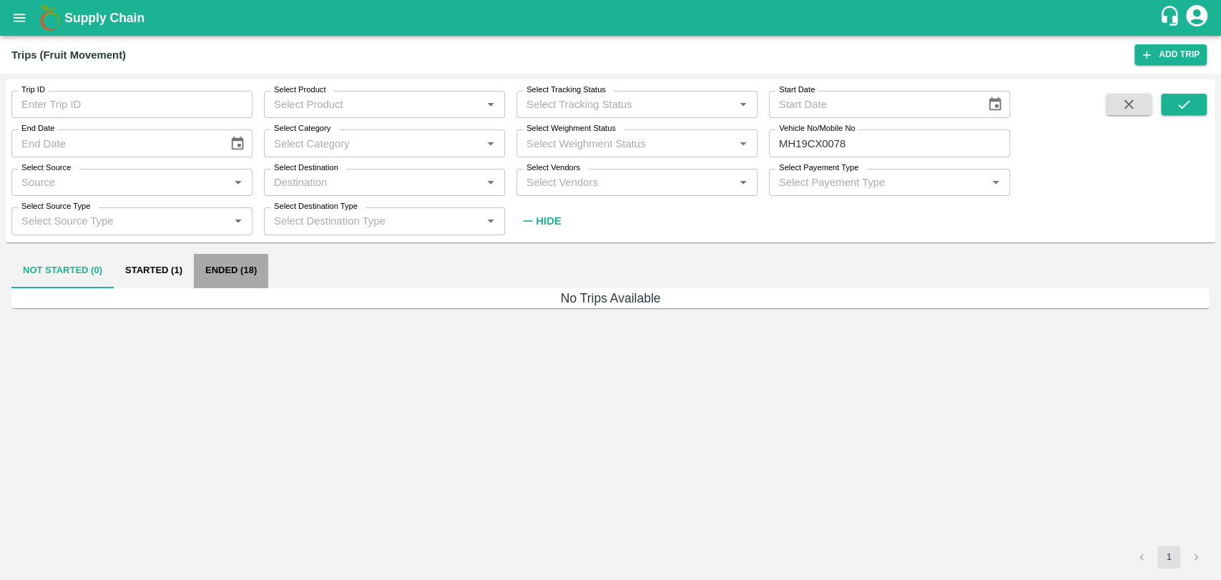
click at [232, 270] on button "Ended (18)" at bounding box center [231, 271] width 74 height 34
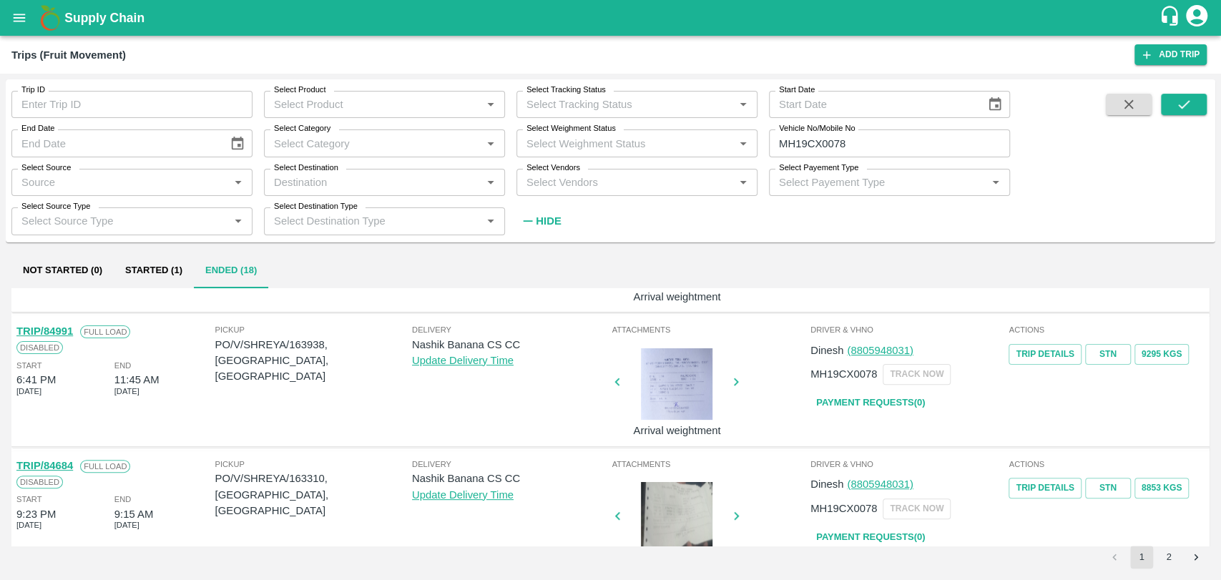
scroll to position [375, 0]
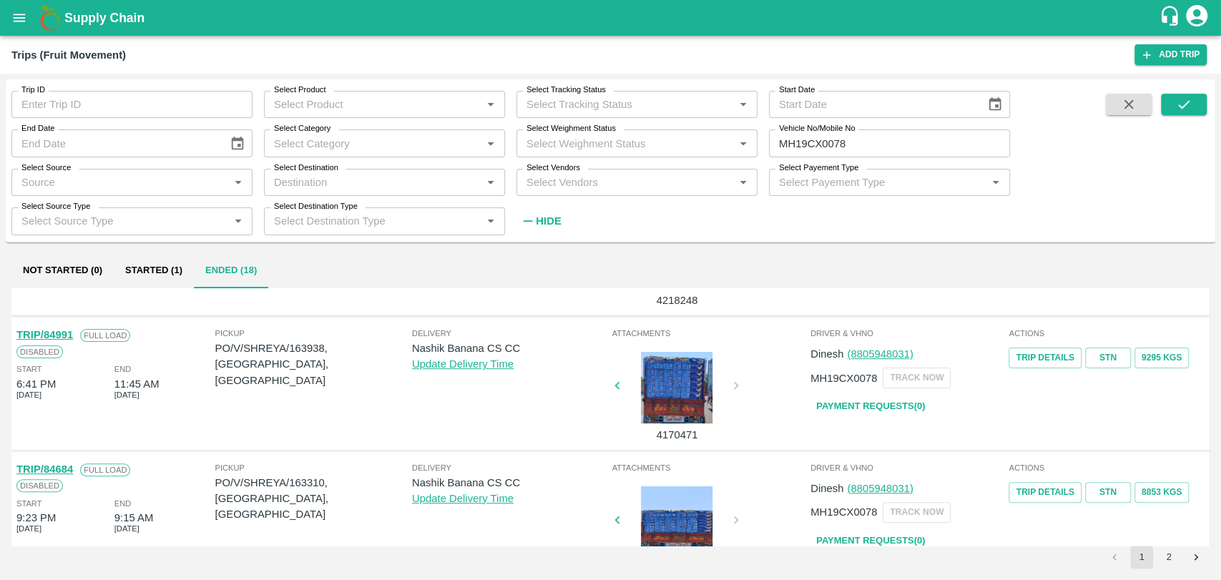
click at [61, 329] on link "TRIP/84991" at bounding box center [44, 334] width 57 height 11
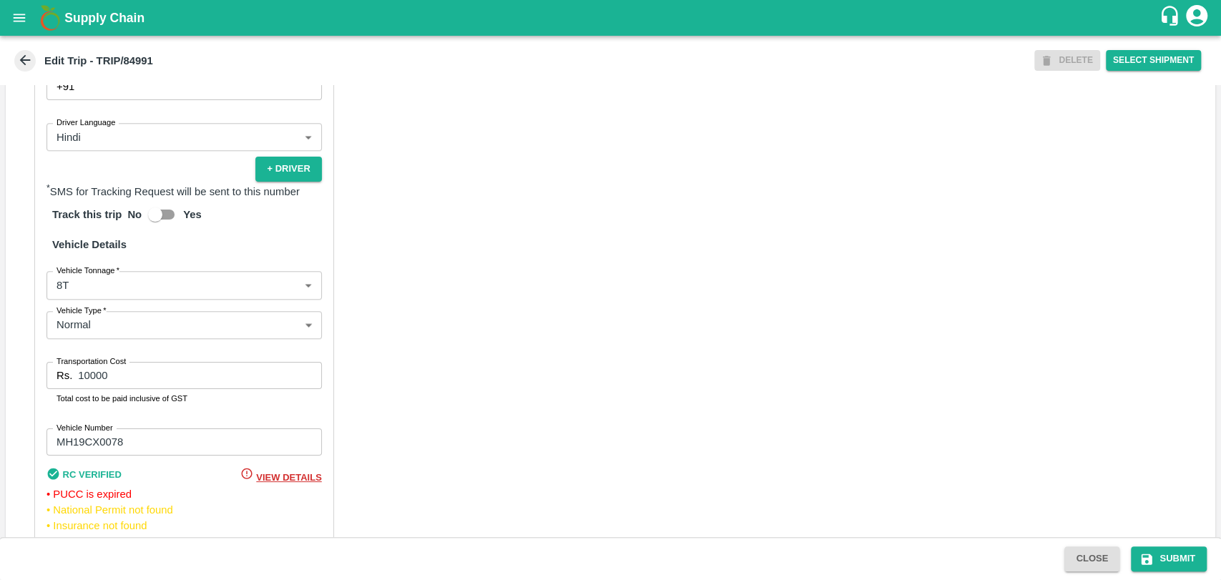
scroll to position [893, 0]
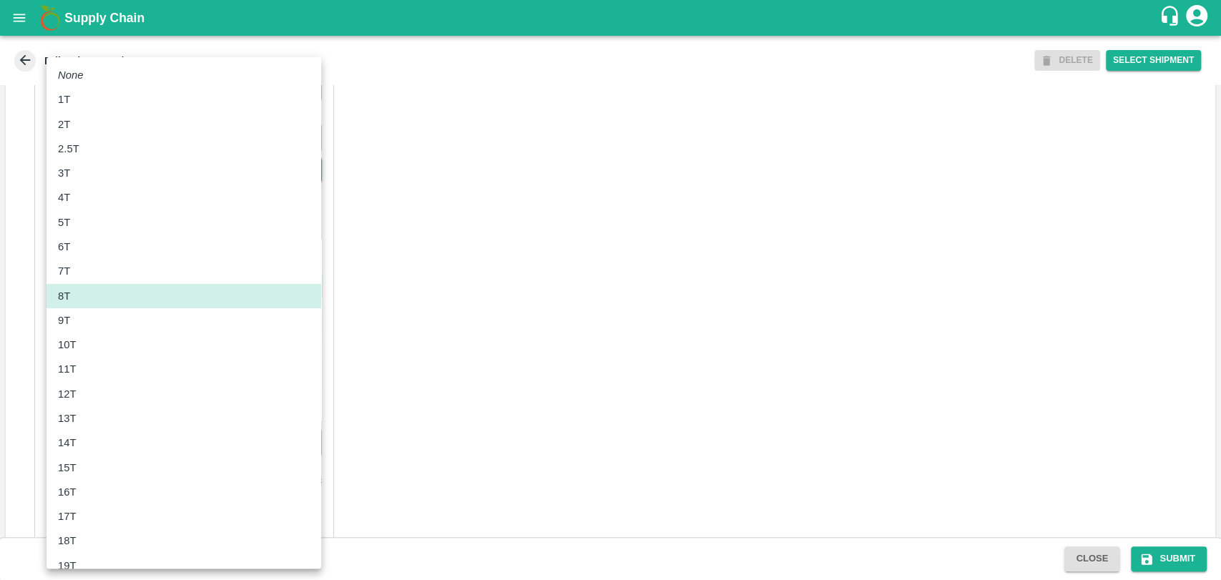
click at [120, 298] on body "Supply Chain Edit Trip - TRIP/84991 DELETE Select Shipment Trip Details Trip Ty…" at bounding box center [610, 290] width 1221 height 580
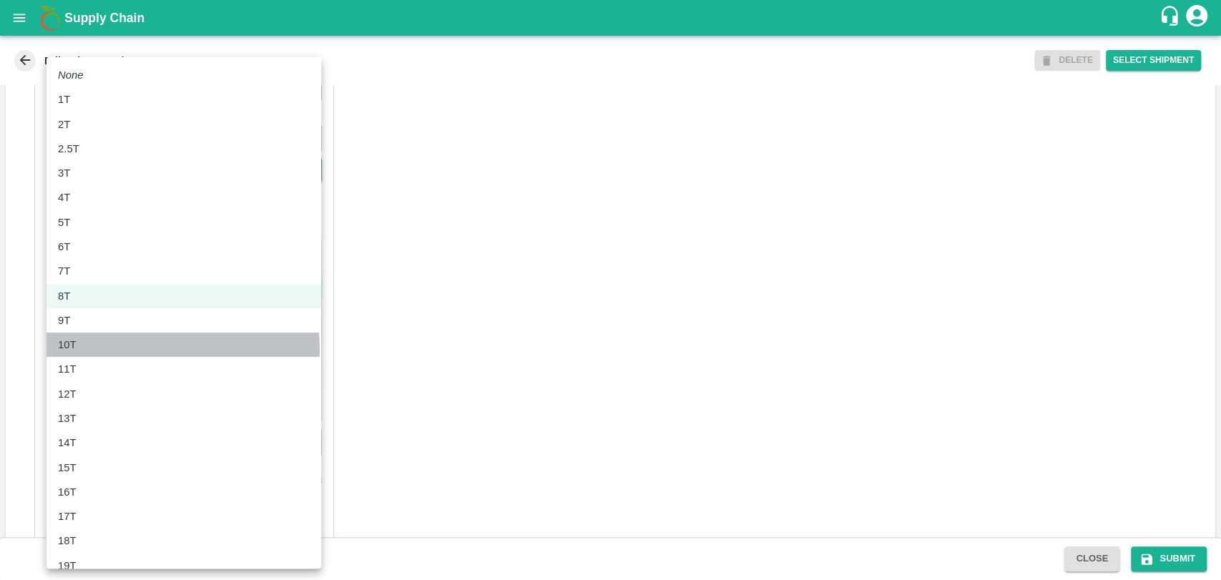
click at [99, 351] on div "10T" at bounding box center [184, 345] width 252 height 16
type input "10000"
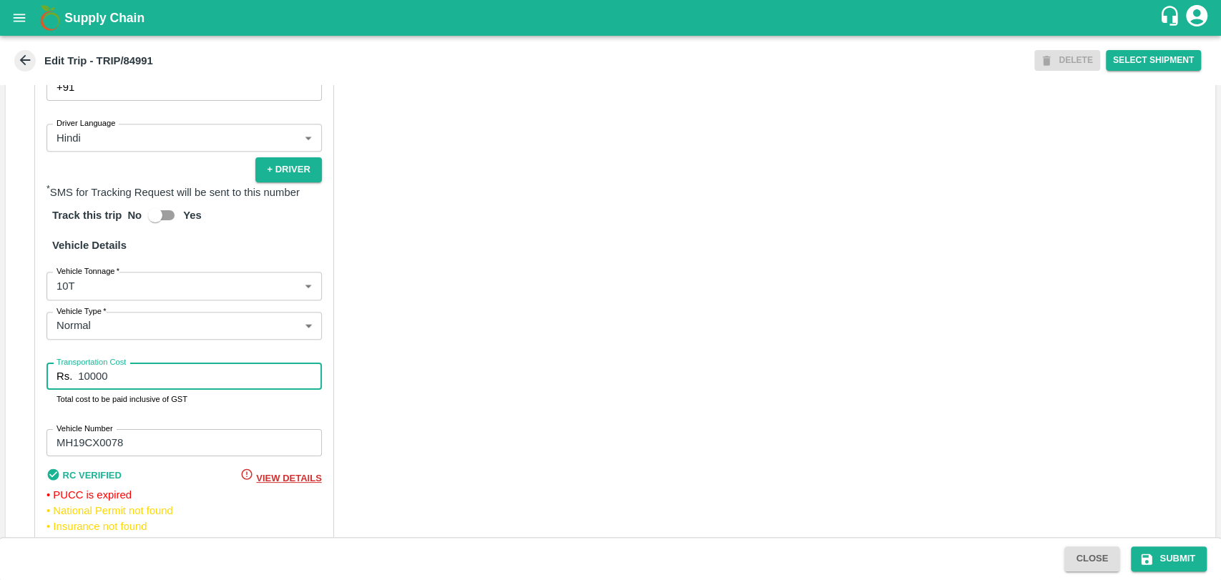
drag, startPoint x: 120, startPoint y: 388, endPoint x: 0, endPoint y: 391, distance: 120.2
click at [0, 391] on div "Trip Details Trip Type Fruit Movement 1 Trip Type Trip Pickup Order SHIP/NASH/3…" at bounding box center [610, 311] width 1221 height 452
click at [219, 387] on input "2200" at bounding box center [199, 376] width 243 height 27
type input "22000"
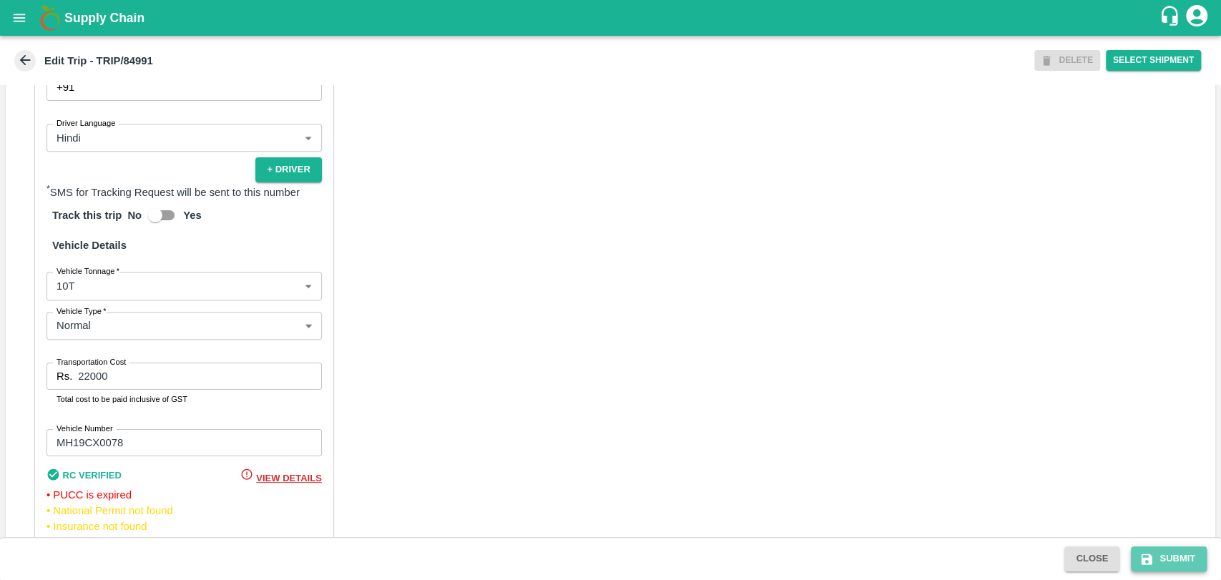
click at [1164, 558] on button "Submit" at bounding box center [1169, 558] width 76 height 25
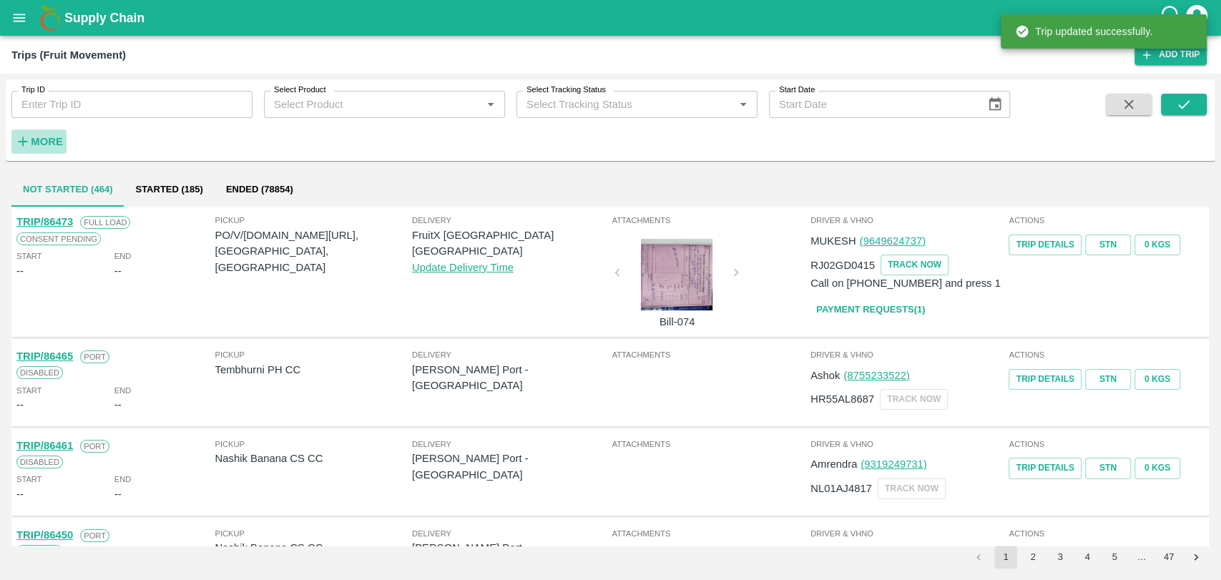
click at [58, 134] on h6 "More" at bounding box center [47, 141] width 32 height 19
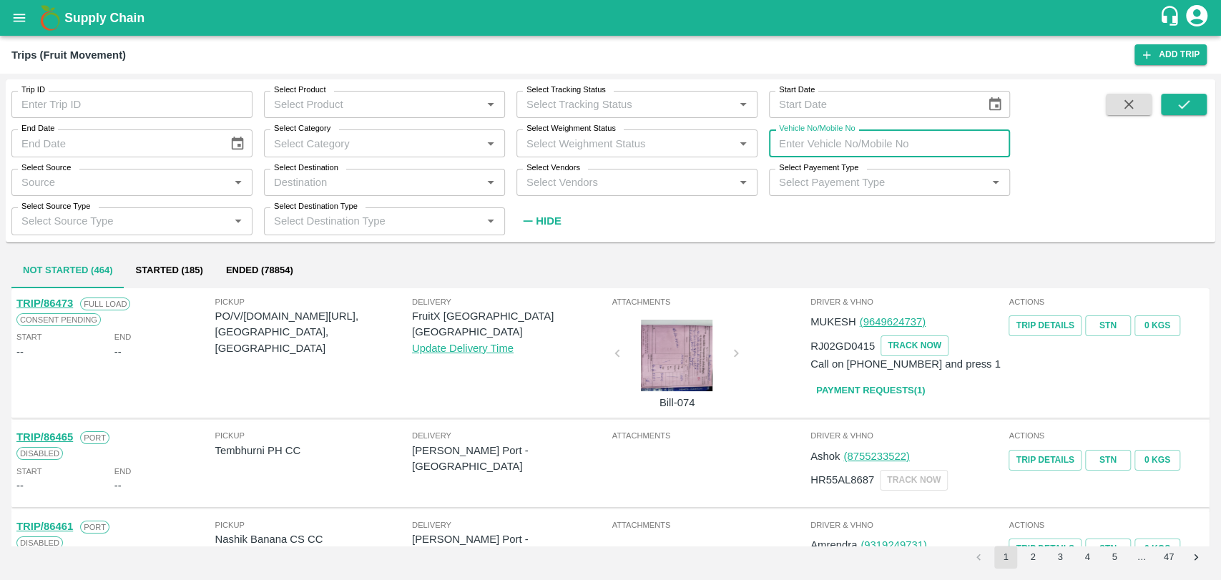
click at [822, 139] on input "Vehicle No/Mobile No" at bounding box center [889, 142] width 241 height 27
paste input "MH15GV3177"
type input "MH15GV3177"
click at [1184, 94] on button "submit" at bounding box center [1184, 104] width 46 height 21
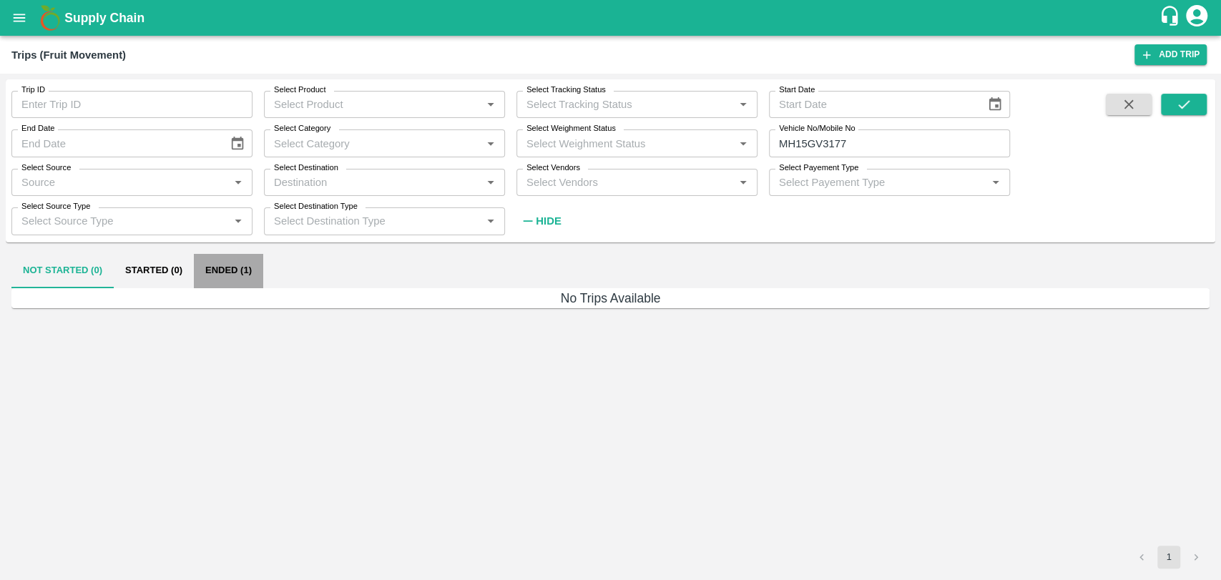
click at [219, 269] on button "Ended (1)" at bounding box center [228, 271] width 69 height 34
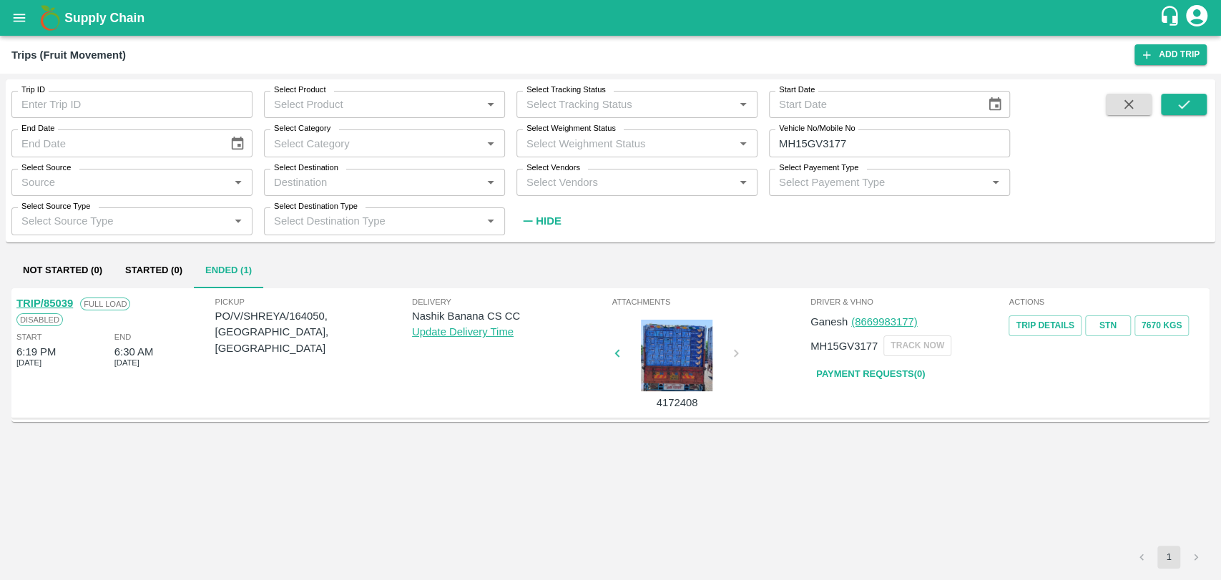
click at [69, 303] on link "TRIP/85039" at bounding box center [44, 303] width 57 height 11
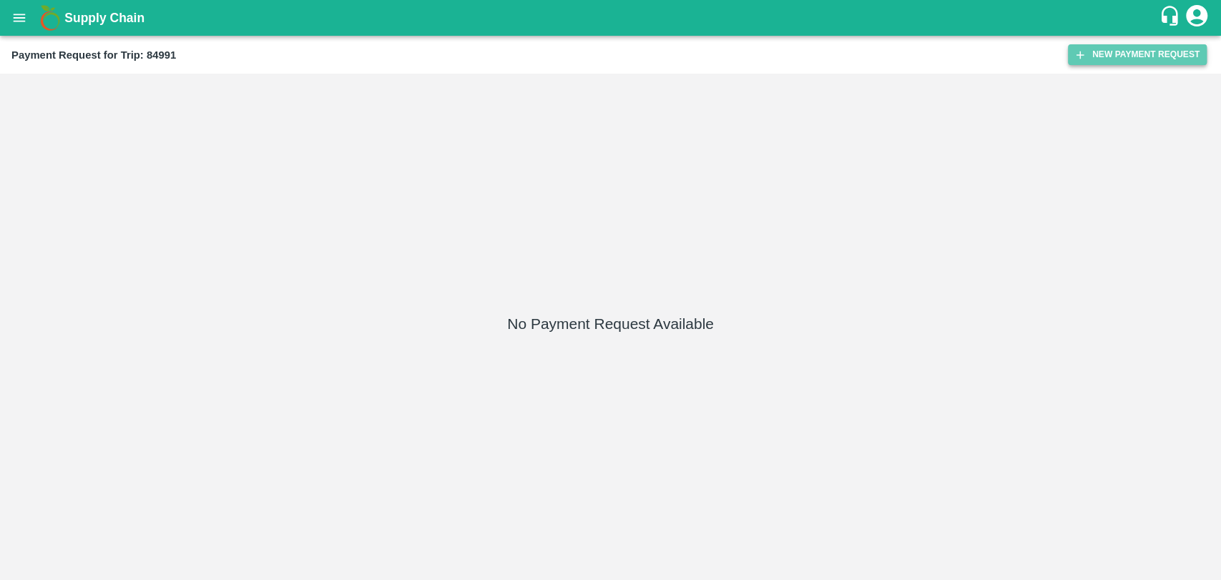
click at [1110, 49] on button "New Payment Request" at bounding box center [1137, 54] width 139 height 21
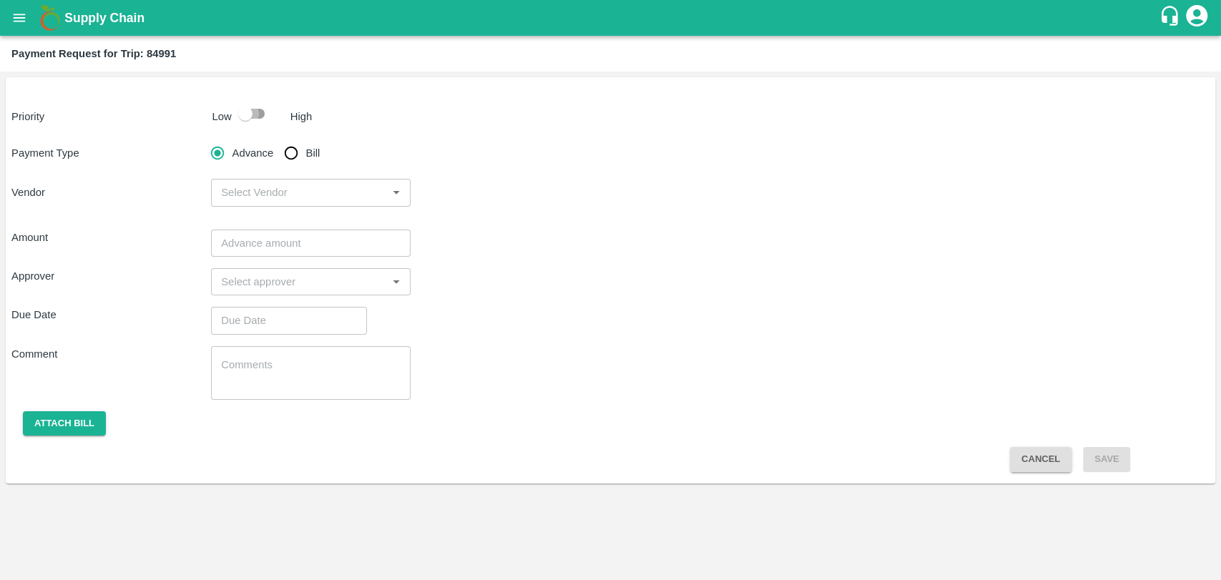
click at [246, 115] on input "checkbox" at bounding box center [246, 113] width 82 height 27
checkbox input "true"
click at [283, 150] on input "Bill" at bounding box center [291, 153] width 29 height 29
radio input "true"
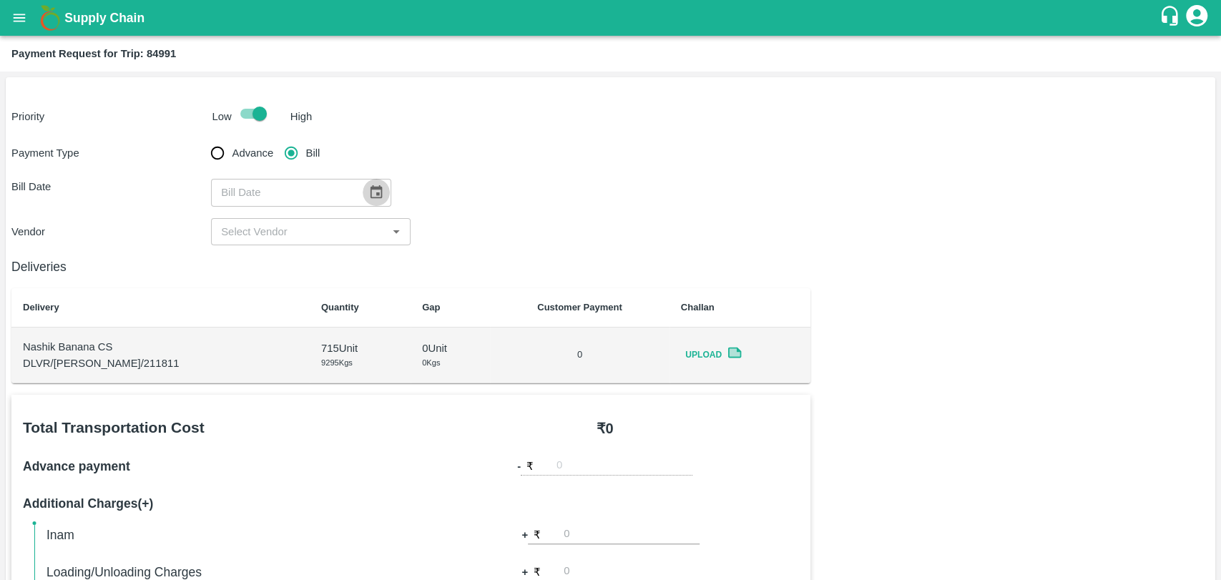
click at [370, 192] on icon "Choose date" at bounding box center [376, 192] width 12 height 14
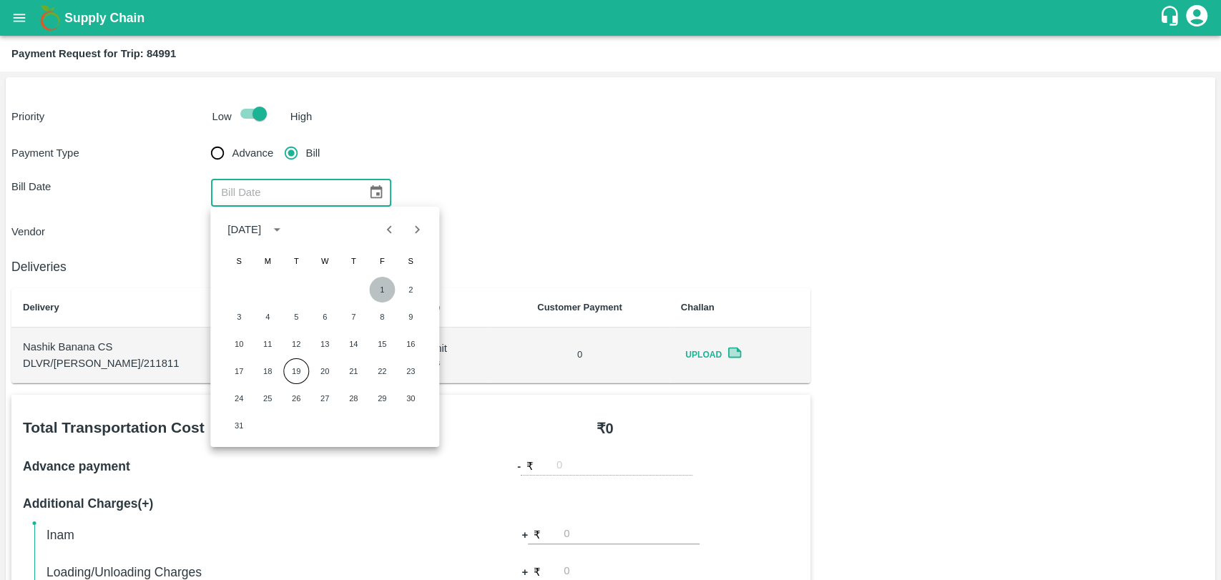
click at [375, 289] on button "1" at bounding box center [382, 290] width 26 height 26
type input "[DATE]"
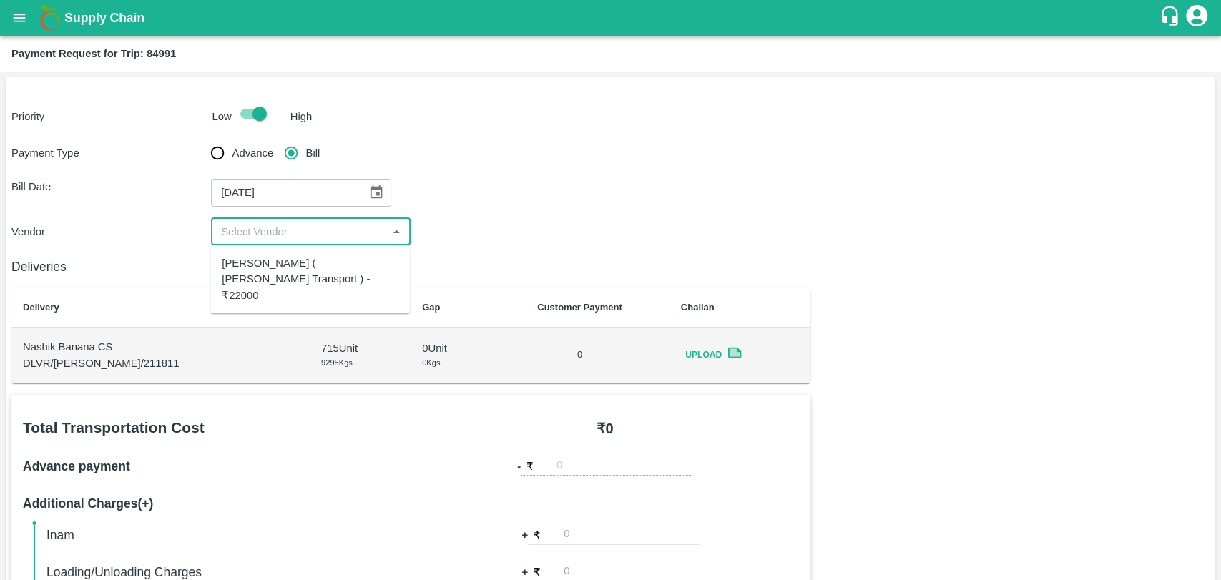
drag, startPoint x: 276, startPoint y: 236, endPoint x: 279, endPoint y: 270, distance: 34.5
click at [279, 270] on body "Supply Chain Payment Request for Trip: 84991 Priority Low High Payment Type Adv…" at bounding box center [610, 290] width 1221 height 580
click at [279, 270] on div "[PERSON_NAME] ( [PERSON_NAME] Transport ) - ₹22000" at bounding box center [310, 279] width 177 height 48
type input "[PERSON_NAME] ( [PERSON_NAME] Transport ) - ₹22000"
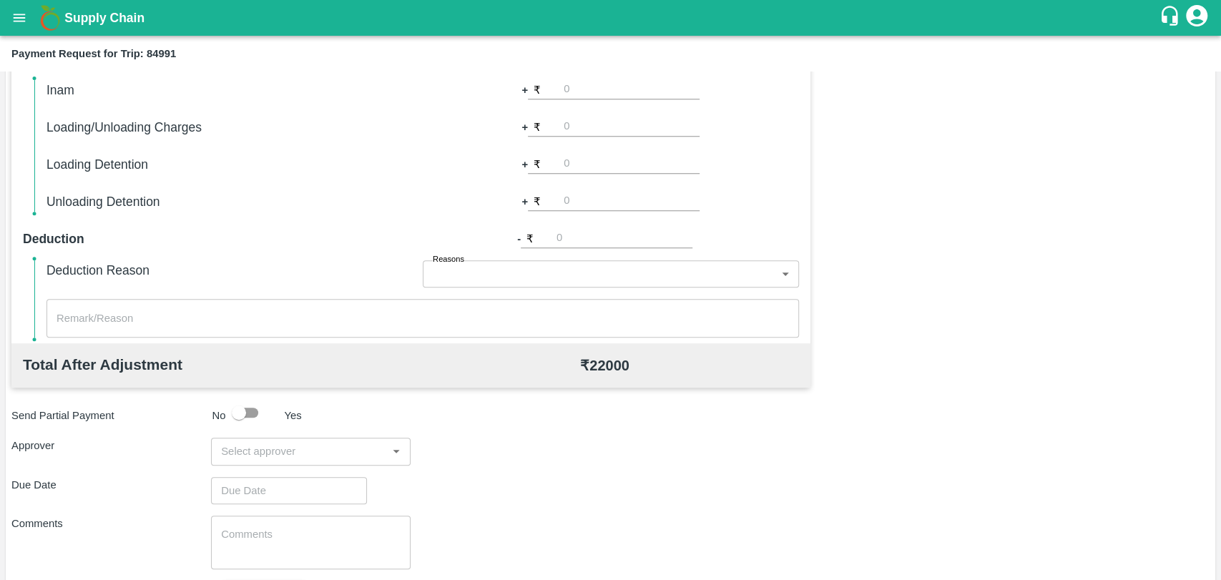
scroll to position [446, 0]
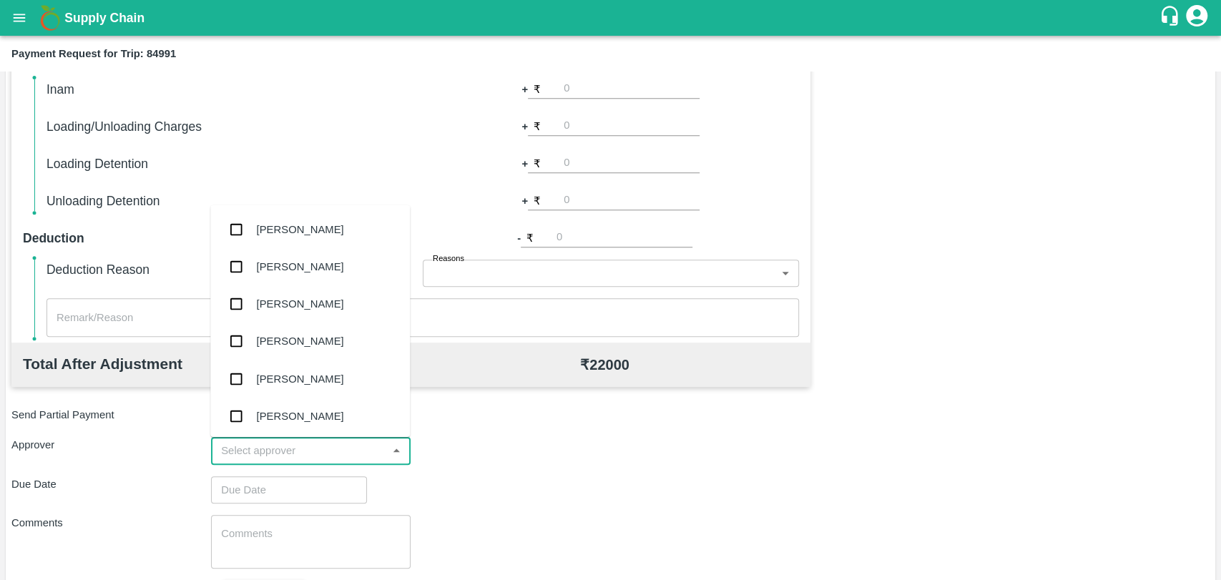
click at [270, 453] on input "input" at bounding box center [298, 450] width 167 height 19
type input "WAG"
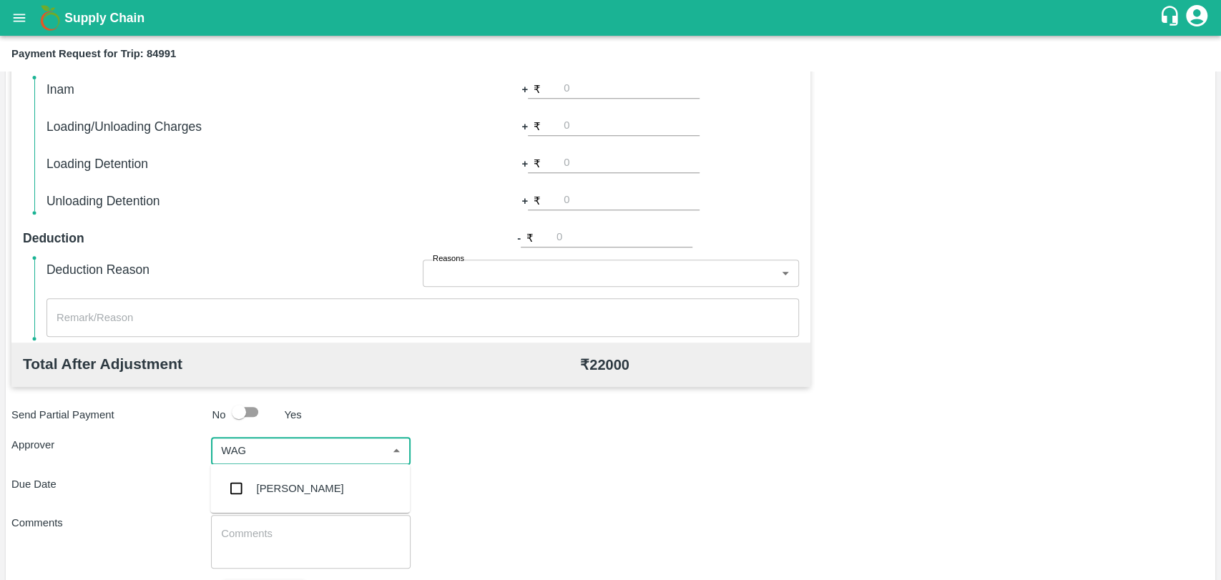
click at [266, 470] on div "[PERSON_NAME]" at bounding box center [310, 488] width 200 height 37
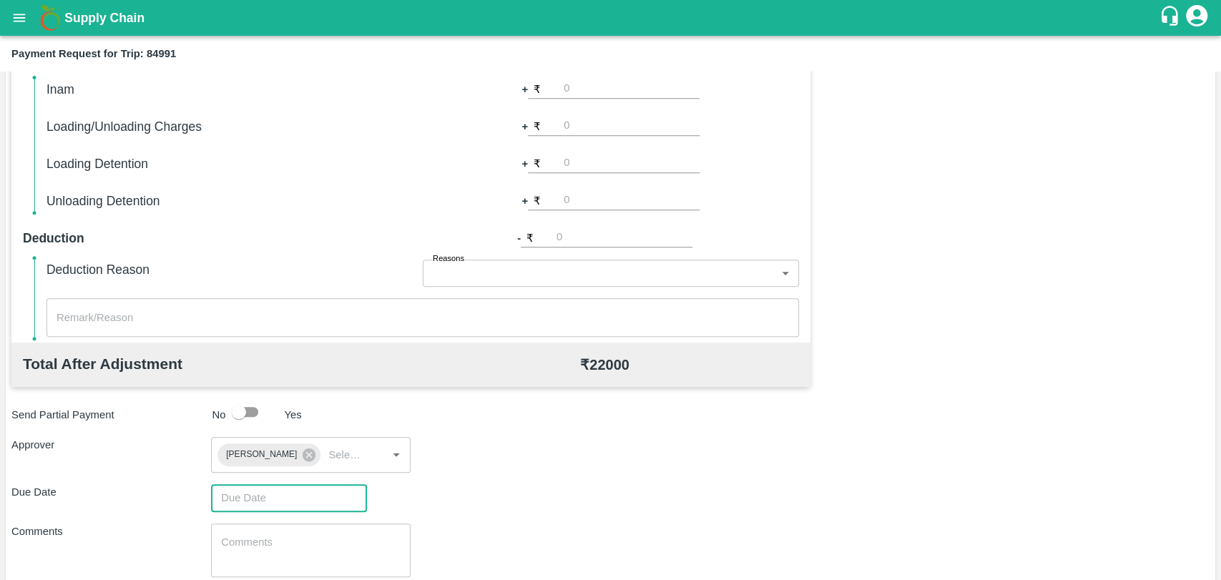
type input "DD/MM/YYYY hh:mm aa"
click at [279, 501] on input "DD/MM/YYYY hh:mm aa" at bounding box center [284, 497] width 146 height 27
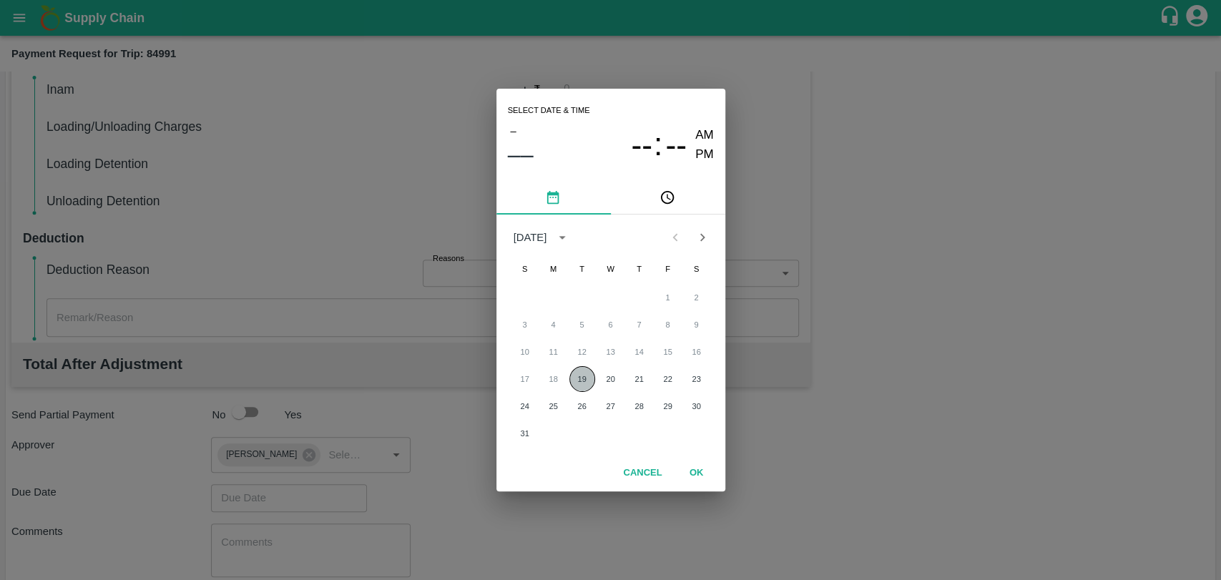
click at [578, 378] on button "19" at bounding box center [582, 379] width 26 height 26
type input "[DATE] 12:00 AM"
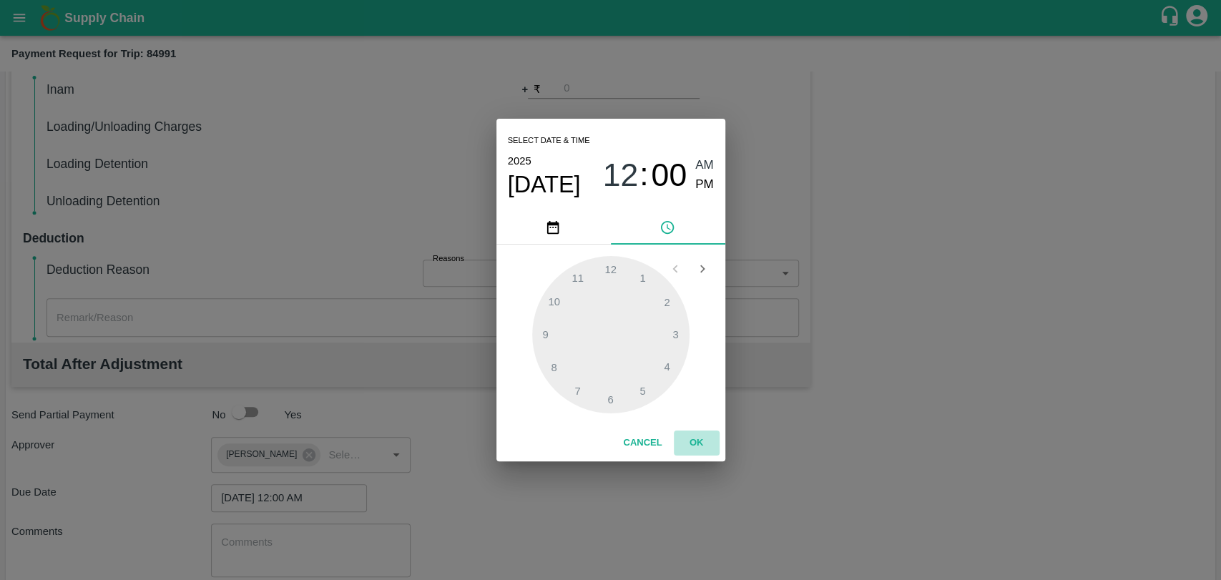
click at [693, 438] on button "OK" at bounding box center [697, 443] width 46 height 25
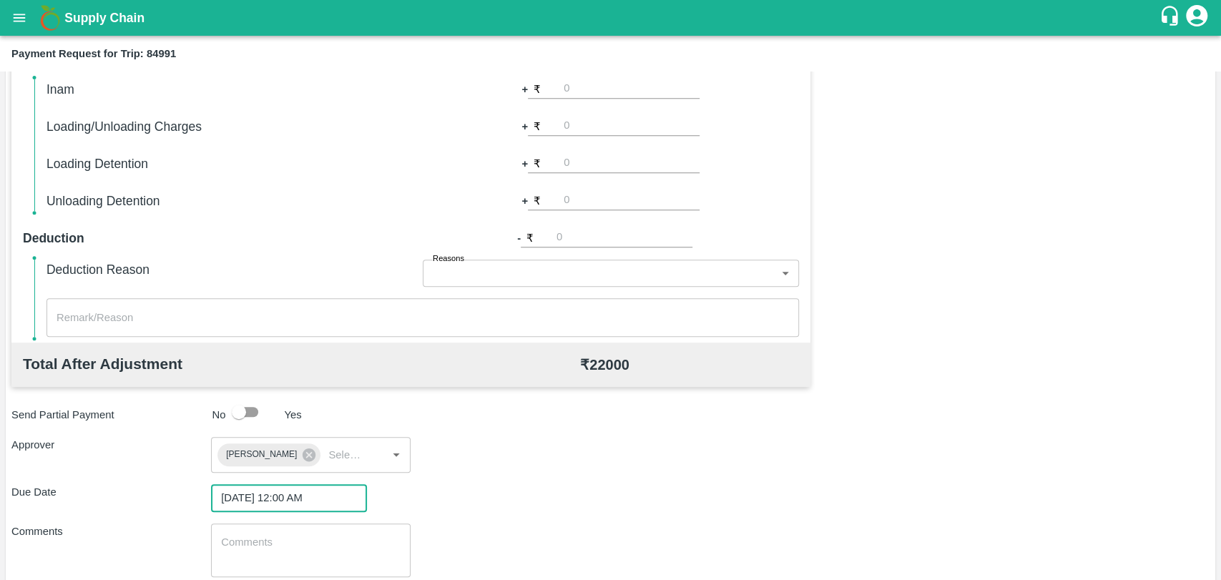
scroll to position [532, 0]
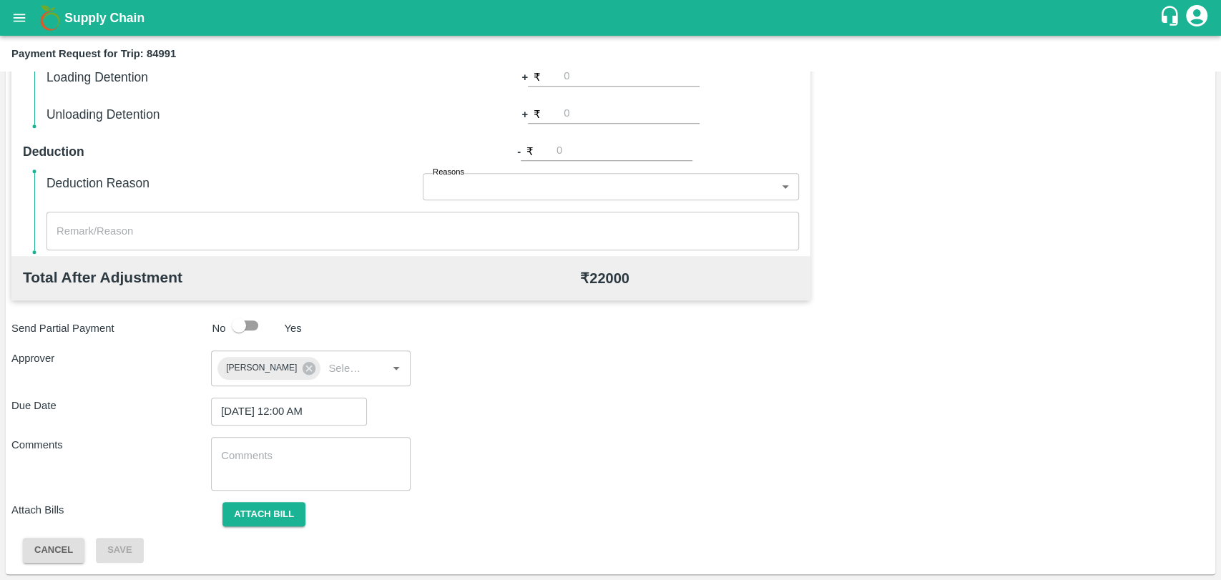
click at [253, 528] on div "Total Transportation Cost ₹ 22000 Advance payment - ₹ Additional Charges(+) Ina…" at bounding box center [610, 213] width 1198 height 700
click at [268, 509] on button "Attach bill" at bounding box center [263, 514] width 83 height 25
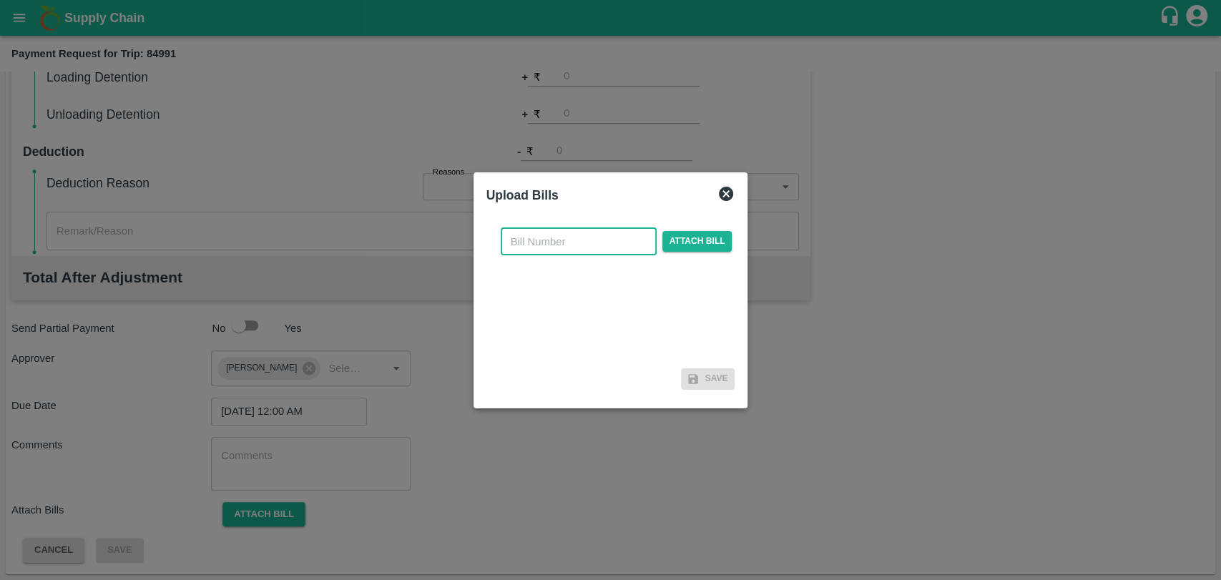
click at [550, 236] on input "text" at bounding box center [579, 241] width 156 height 27
type input "3775"
click at [688, 247] on span "Attach bill" at bounding box center [697, 241] width 70 height 21
click at [0, 0] on input "Attach bill" at bounding box center [0, 0] width 0 height 0
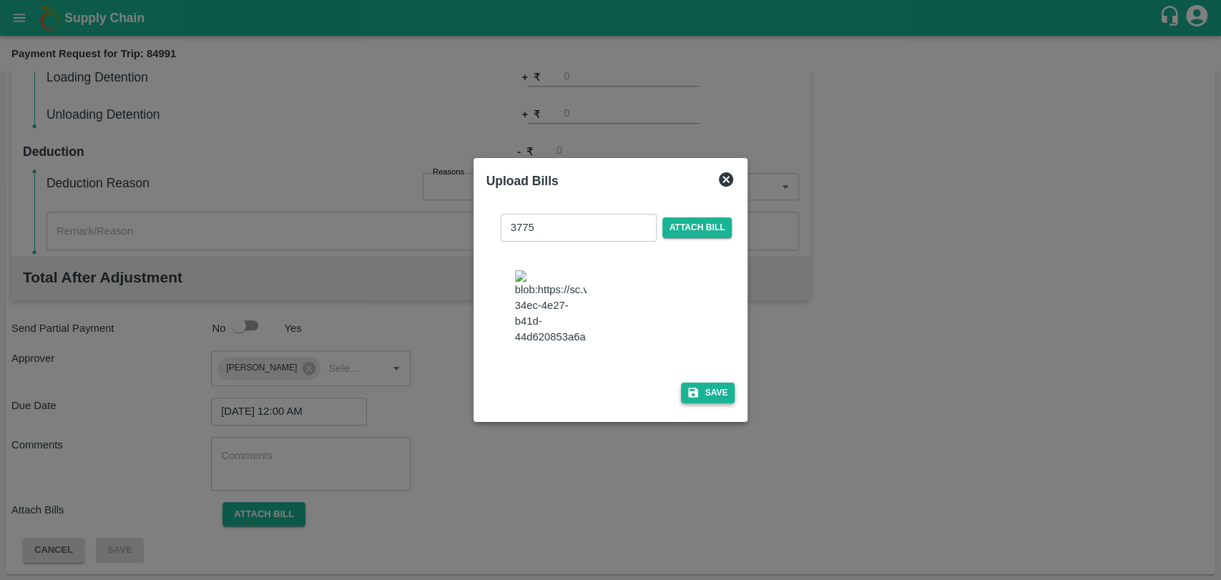
click at [705, 385] on button "Save" at bounding box center [708, 393] width 54 height 21
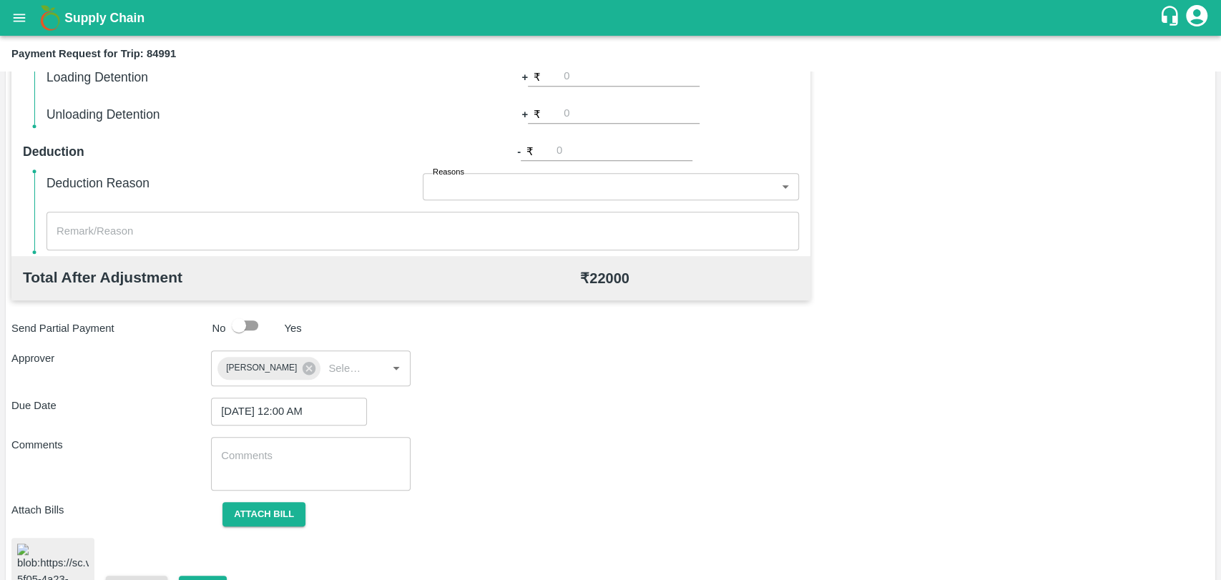
scroll to position [601, 0]
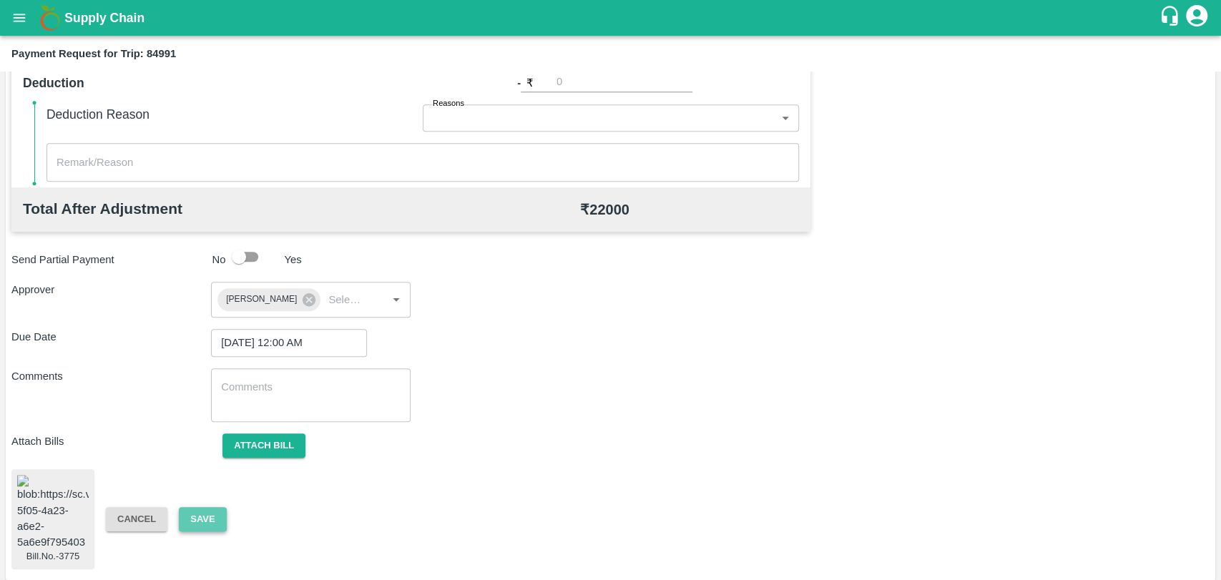
click at [200, 519] on button "Save" at bounding box center [202, 519] width 47 height 25
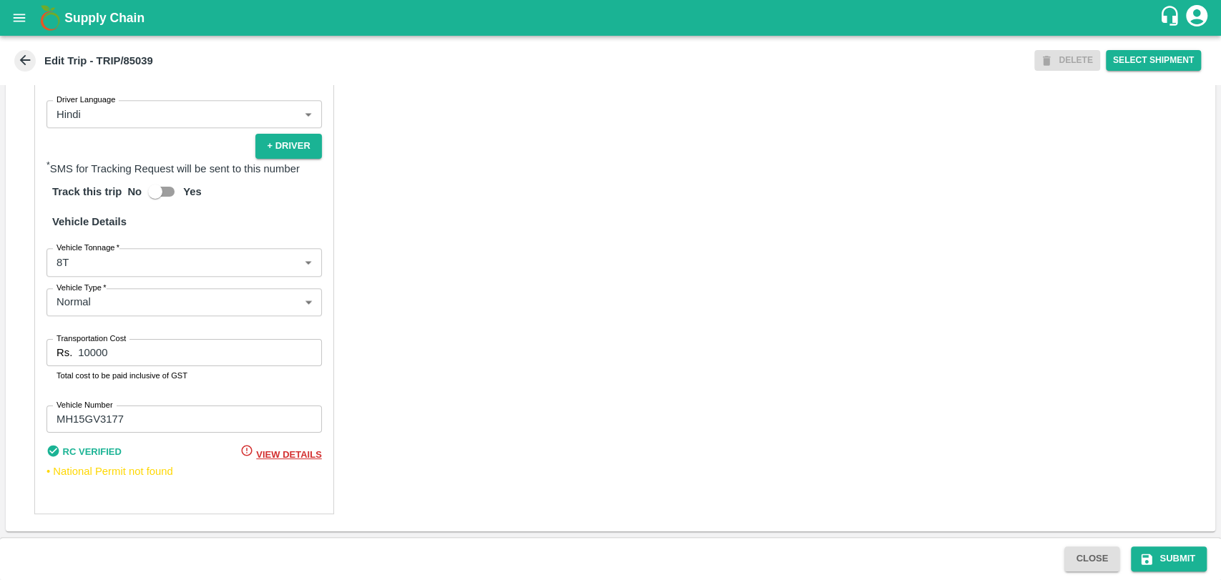
scroll to position [927, 0]
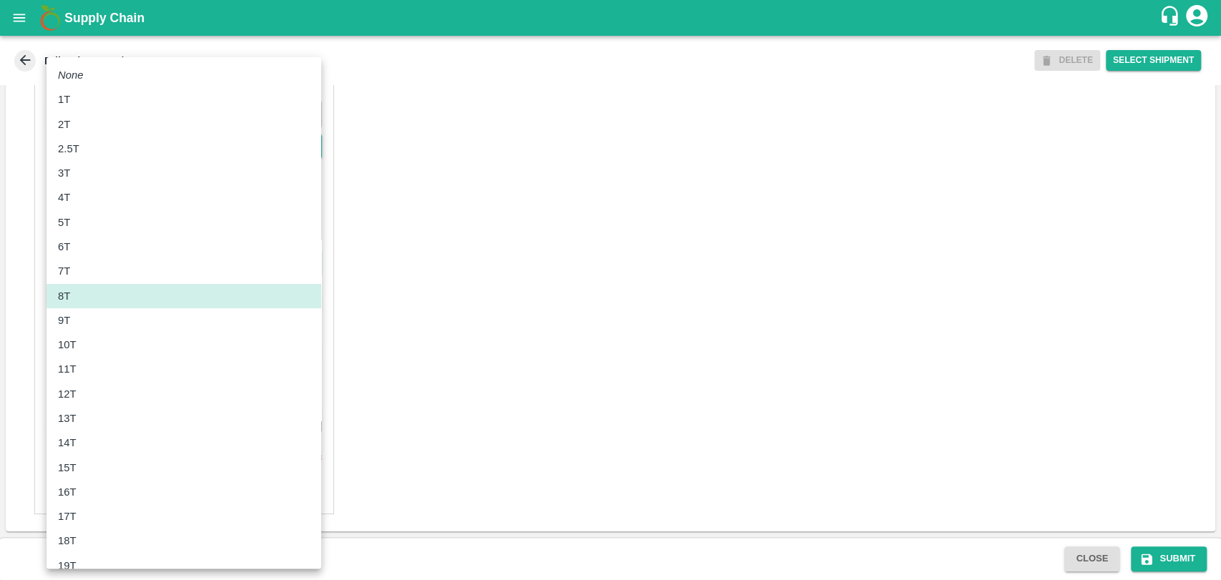
click at [114, 272] on body "Supply Chain Edit Trip - TRIP/85039 DELETE Select Shipment Trip Details Trip Ty…" at bounding box center [610, 290] width 1221 height 580
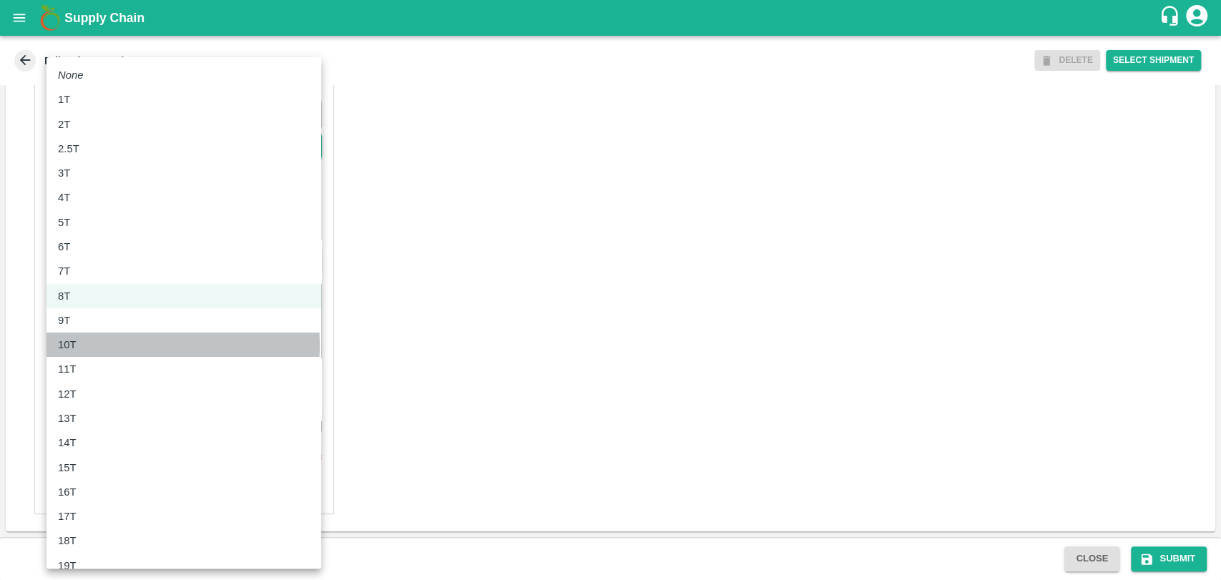
click at [103, 345] on div "10T" at bounding box center [184, 345] width 252 height 16
type input "10000"
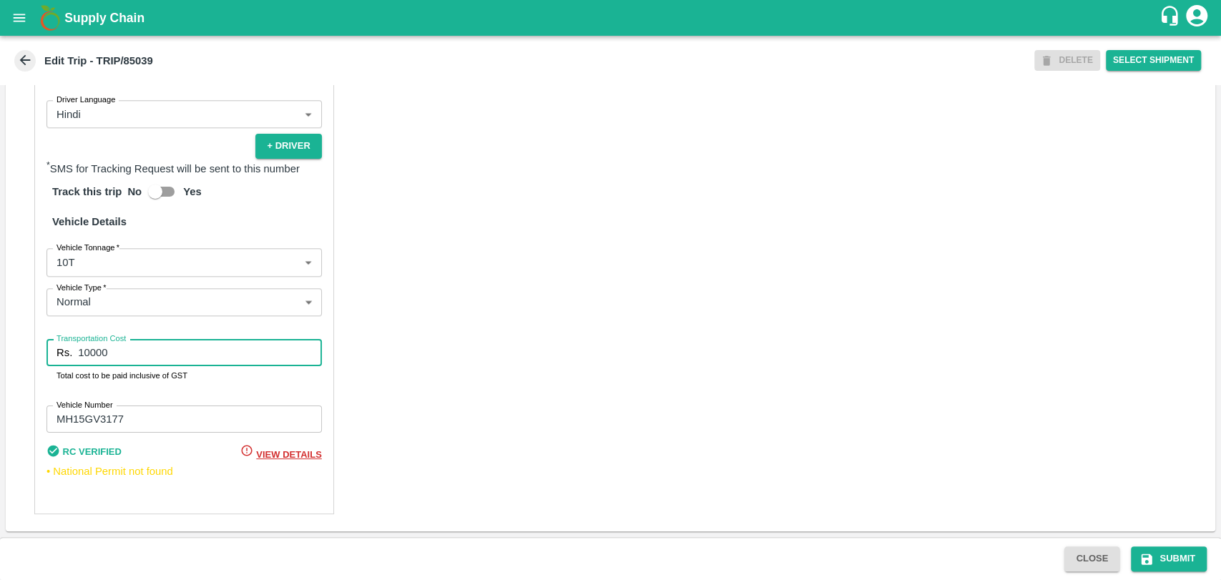
drag, startPoint x: 112, startPoint y: 358, endPoint x: 35, endPoint y: 360, distance: 77.3
click at [35, 360] on div "Partner Details Partner   * Partner Add Transporter Driver 1 Details Driver Nam…" at bounding box center [184, 172] width 300 height 684
type input "22000"
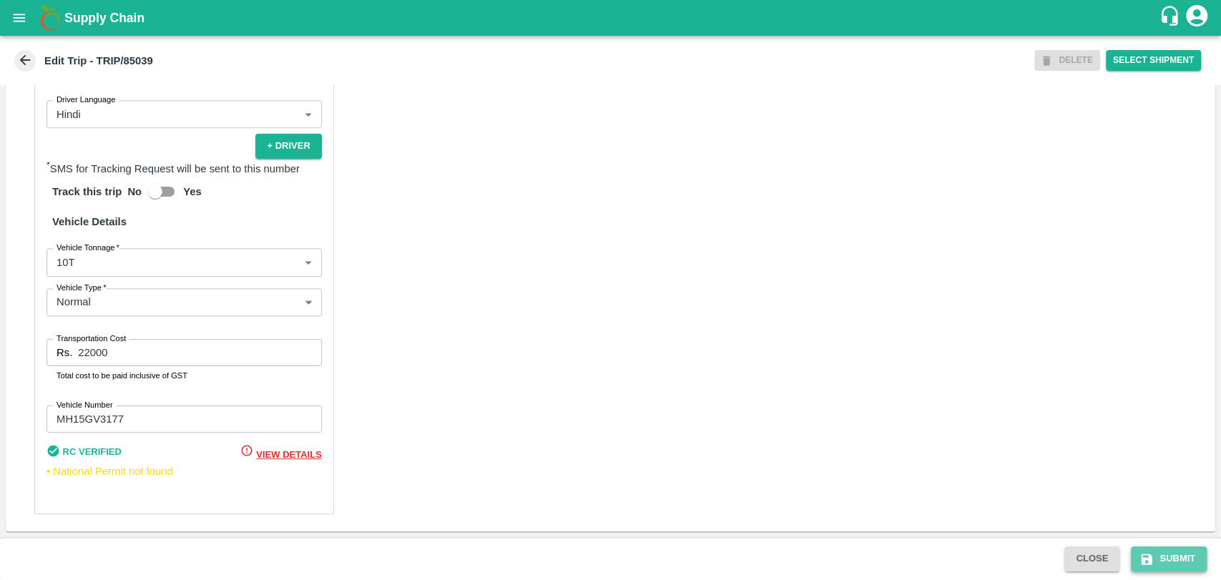
click at [1137, 554] on button "Submit" at bounding box center [1169, 558] width 76 height 25
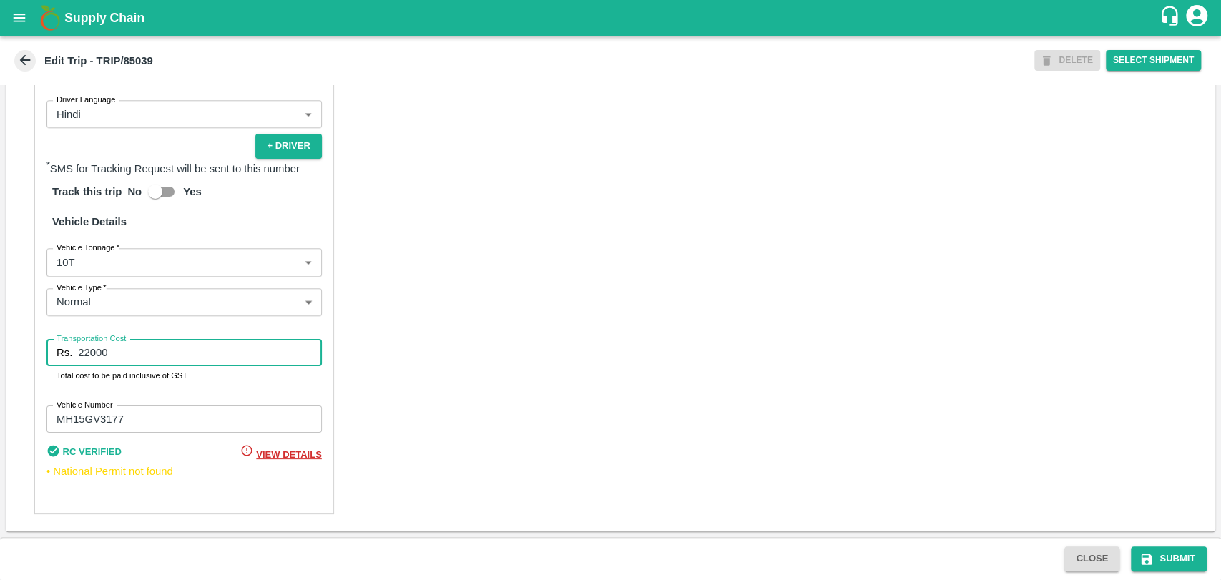
drag, startPoint x: 148, startPoint y: 349, endPoint x: 12, endPoint y: 327, distance: 137.7
click at [12, 327] on div "Partner Details Partner   * Partner Add Transporter Driver 1 Details Driver Nam…" at bounding box center [610, 172] width 1209 height 718
type input "20000"
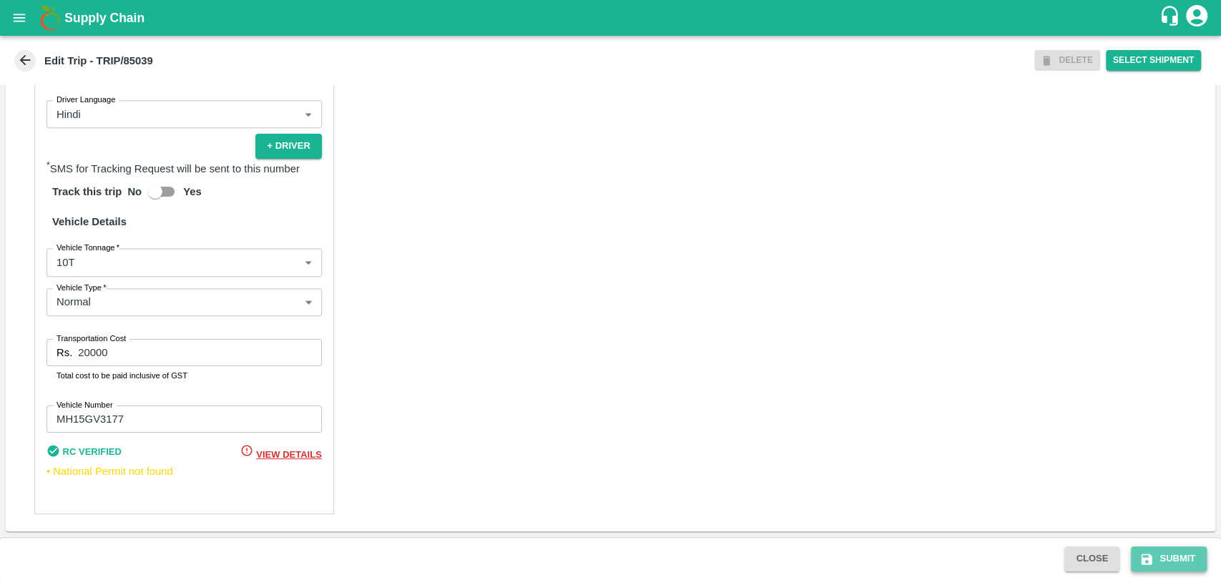
click at [1146, 554] on icon "submit" at bounding box center [1147, 559] width 11 height 11
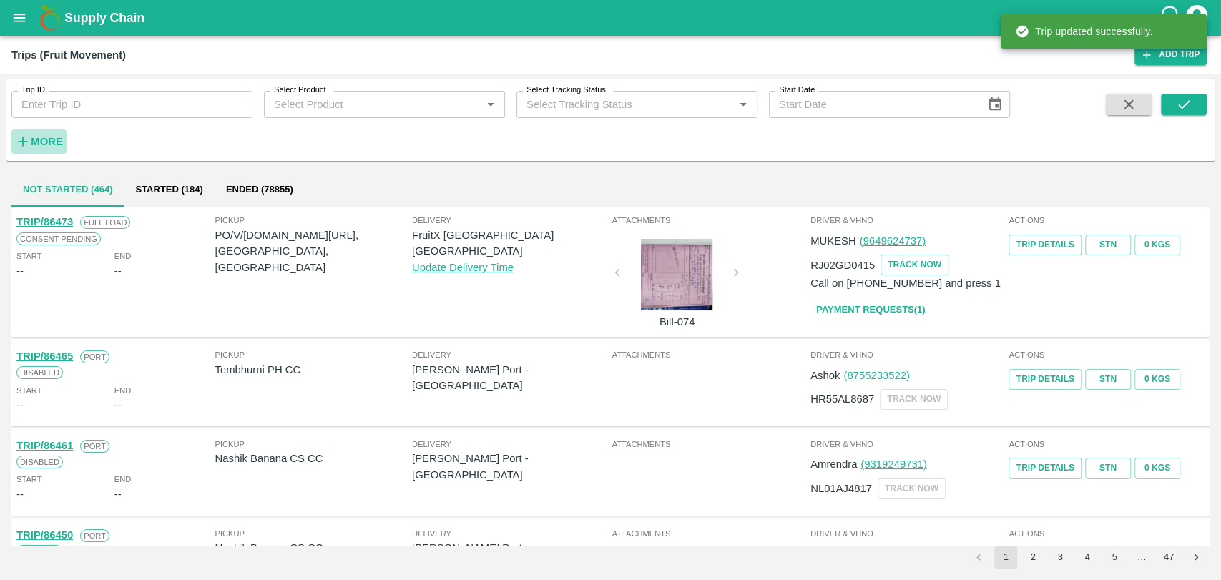
click at [36, 139] on strong "More" at bounding box center [47, 141] width 32 height 11
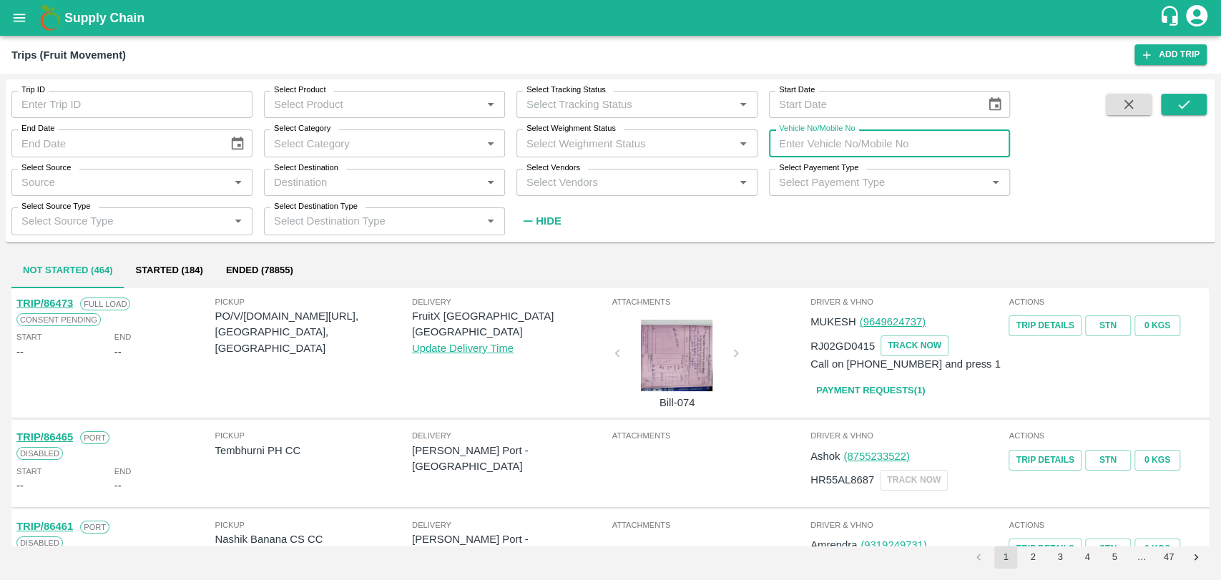
click at [894, 142] on input "Vehicle No/Mobile No" at bounding box center [889, 142] width 241 height 27
paste input "MH19CX0828"
click at [1173, 107] on button "submit" at bounding box center [1184, 104] width 46 height 21
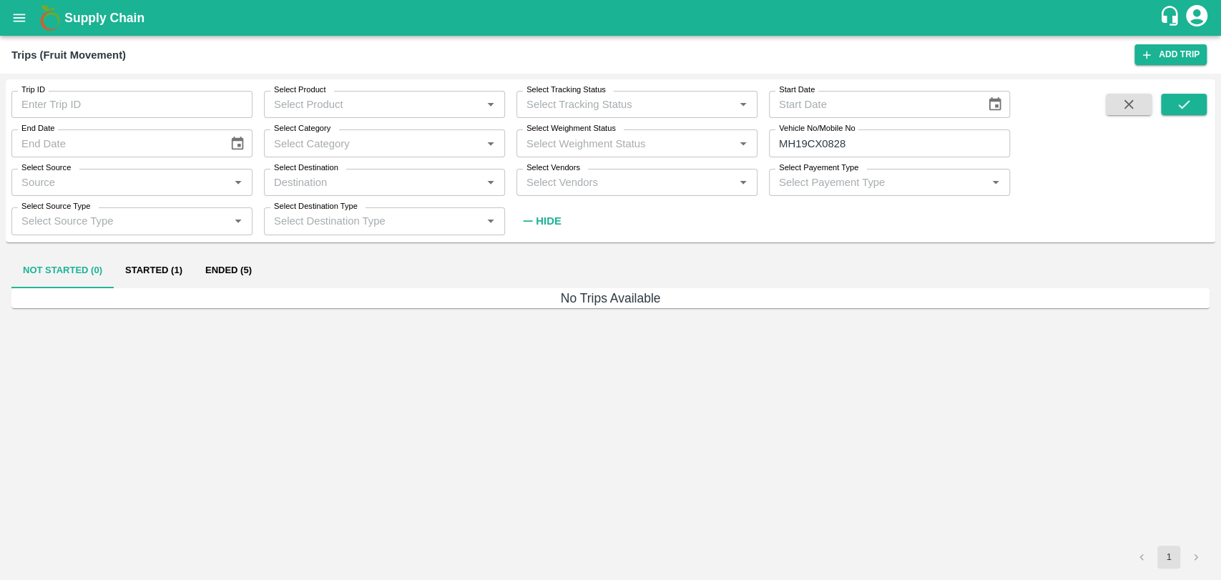
drag, startPoint x: 229, startPoint y: 297, endPoint x: 224, endPoint y: 273, distance: 24.8
click at [224, 273] on div "Not Started (0) Started (1) Ended (5) No Trips Available 1" at bounding box center [610, 411] width 1209 height 327
click at [224, 273] on button "Ended (5)" at bounding box center [228, 271] width 69 height 34
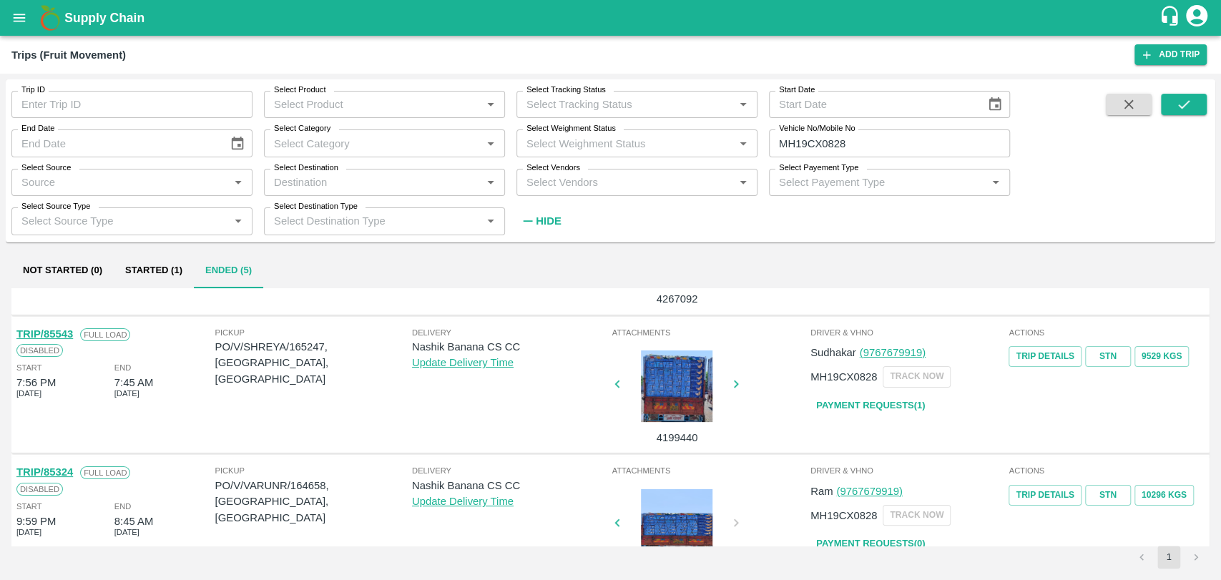
scroll to position [238, 0]
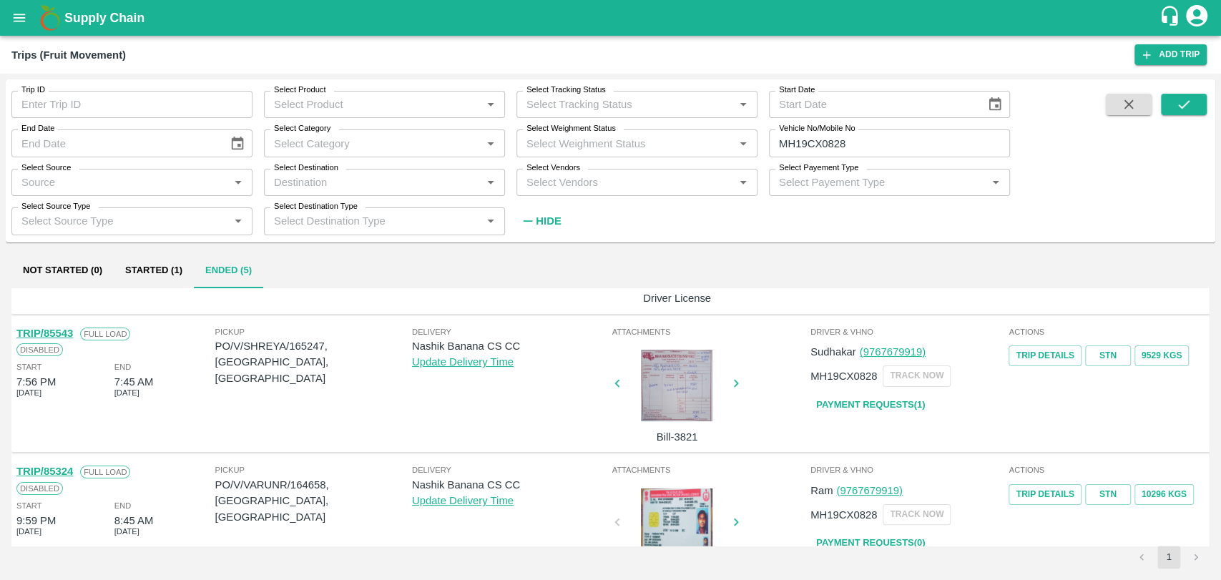
click at [663, 399] on div at bounding box center [676, 386] width 107 height 72
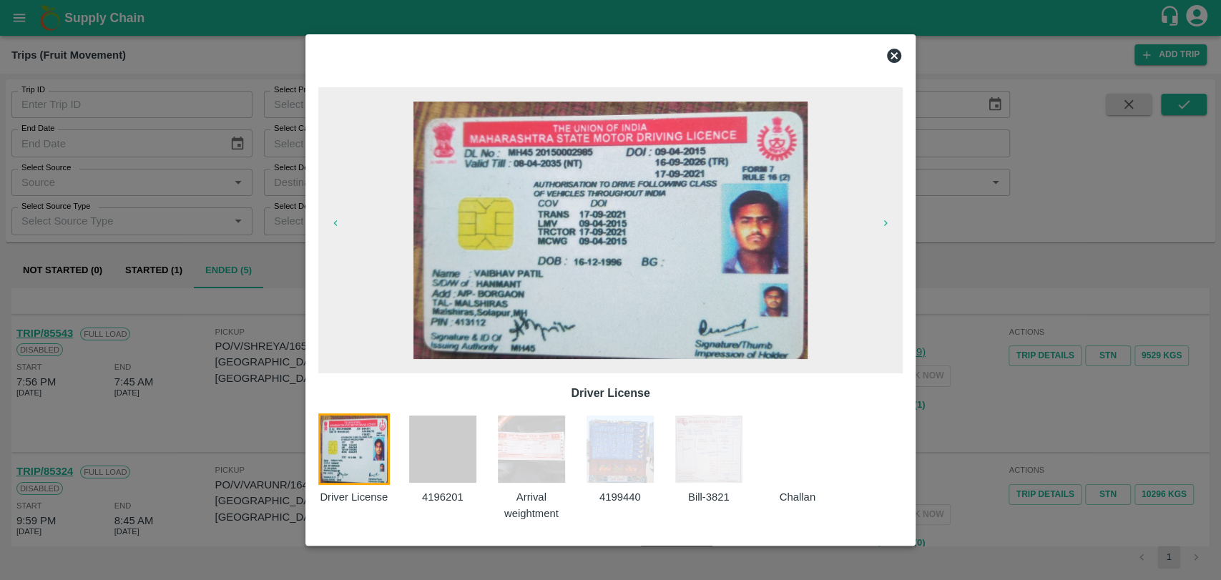
click at [710, 455] on img at bounding box center [709, 449] width 72 height 72
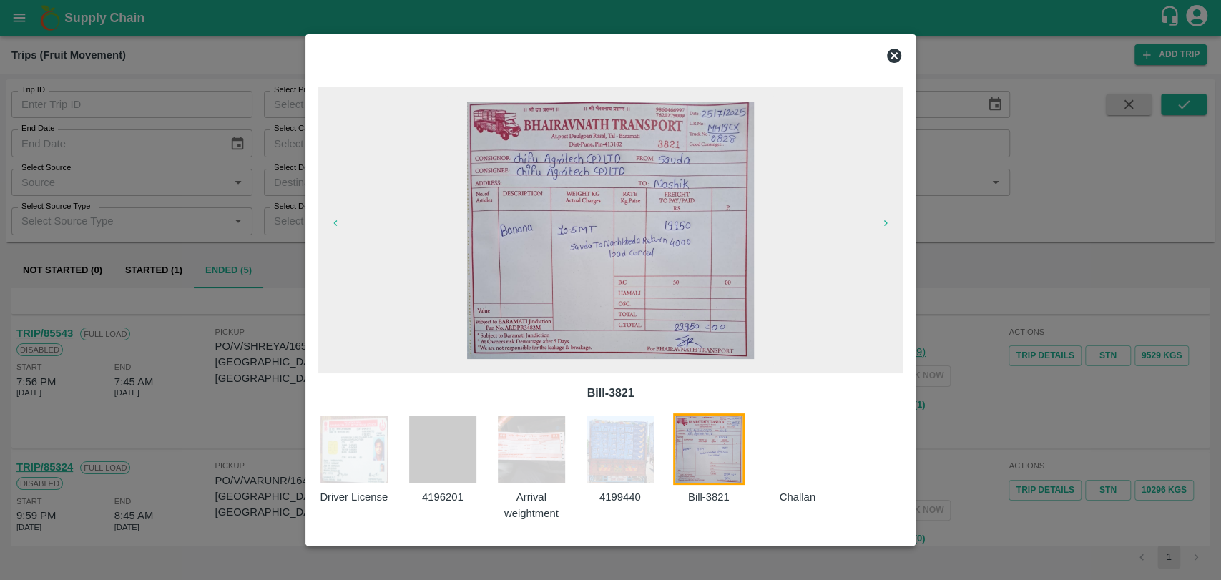
click at [217, 203] on div at bounding box center [610, 290] width 1221 height 580
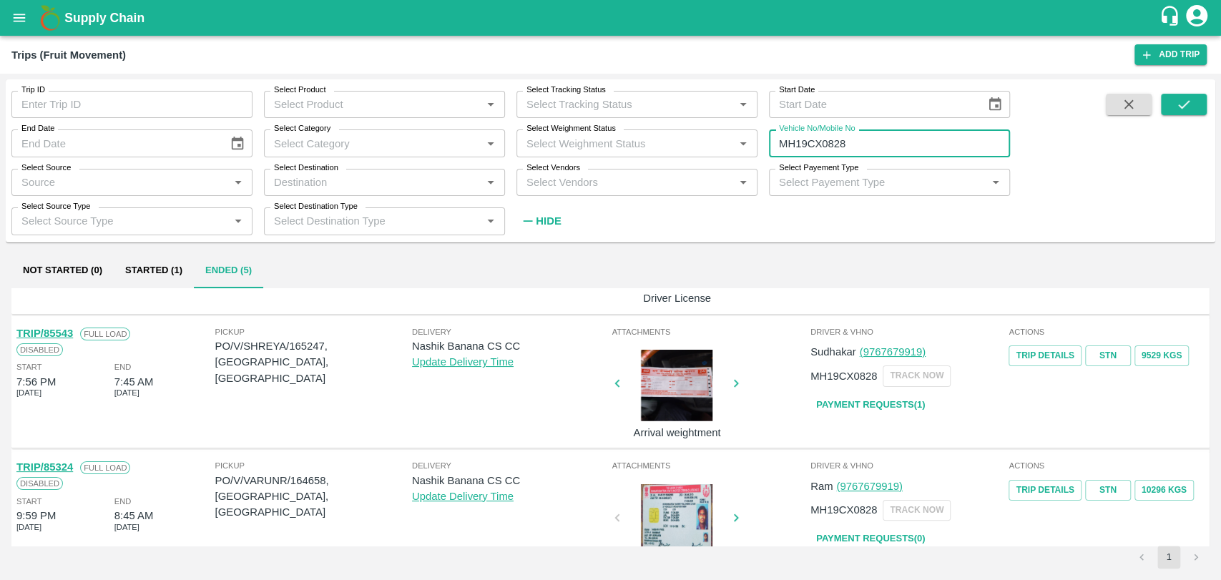
drag, startPoint x: 864, startPoint y: 139, endPoint x: 758, endPoint y: 144, distance: 105.9
click at [758, 144] on div "Vehicle No/Mobile No MH19CX0828 Vehicle No/Mobile No" at bounding box center [883, 137] width 252 height 39
paste input "text"
type input "MH41AU5186"
click at [1169, 102] on button "submit" at bounding box center [1184, 104] width 46 height 21
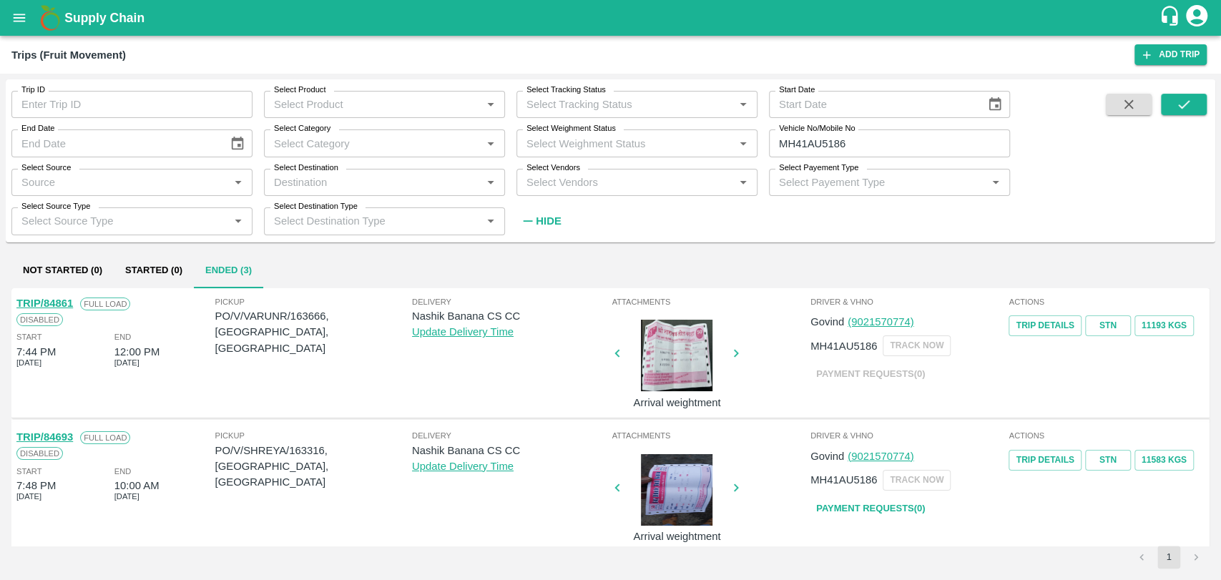
scroll to position [67, 0]
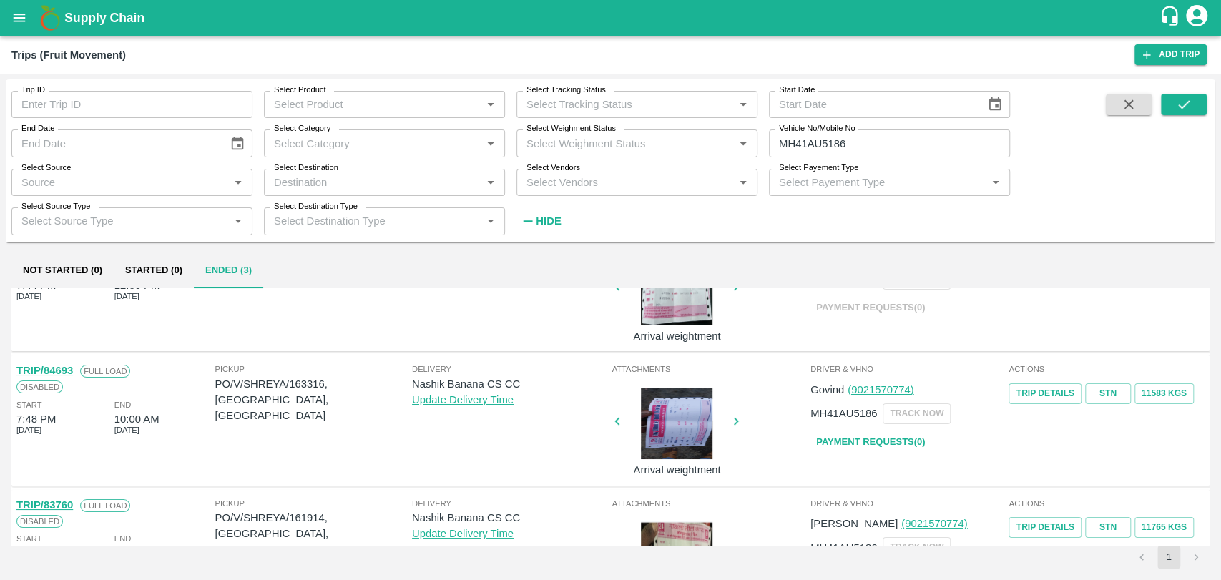
click at [63, 373] on link "TRIP/84693" at bounding box center [44, 370] width 57 height 11
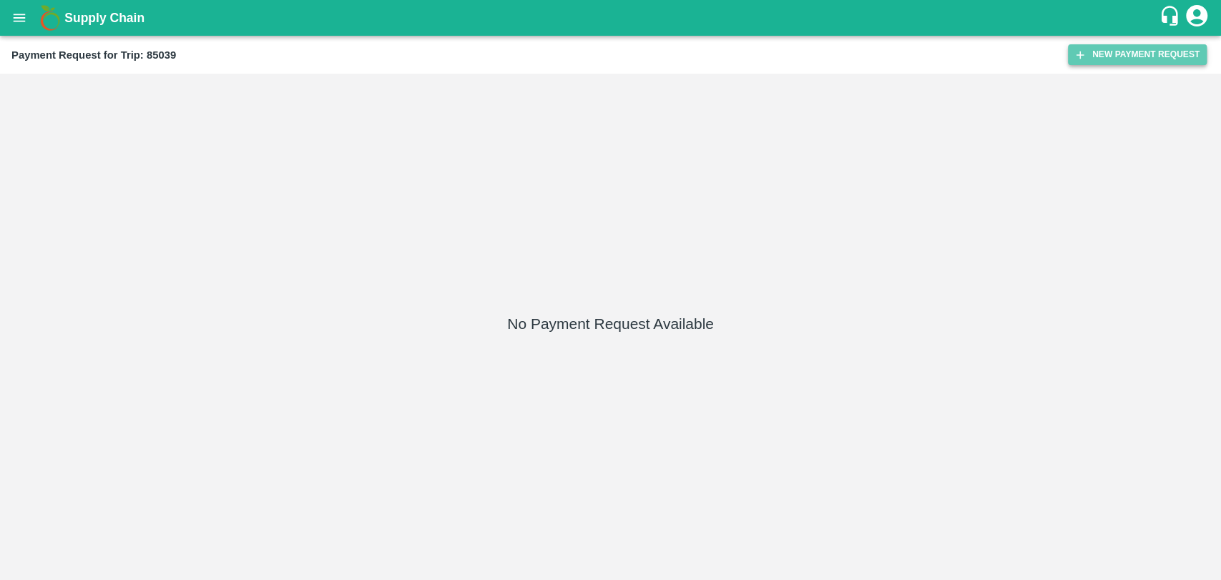
click at [1129, 47] on button "New Payment Request" at bounding box center [1137, 54] width 139 height 21
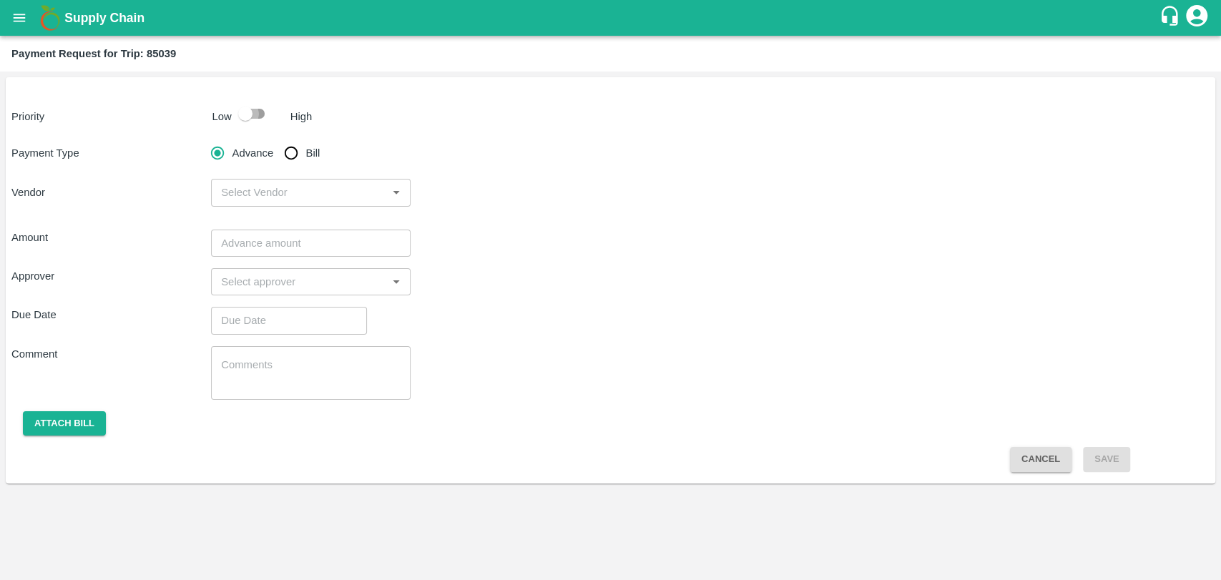
click at [259, 121] on input "checkbox" at bounding box center [246, 113] width 82 height 27
checkbox input "true"
click at [291, 148] on input "Bill" at bounding box center [291, 153] width 29 height 29
radio input "true"
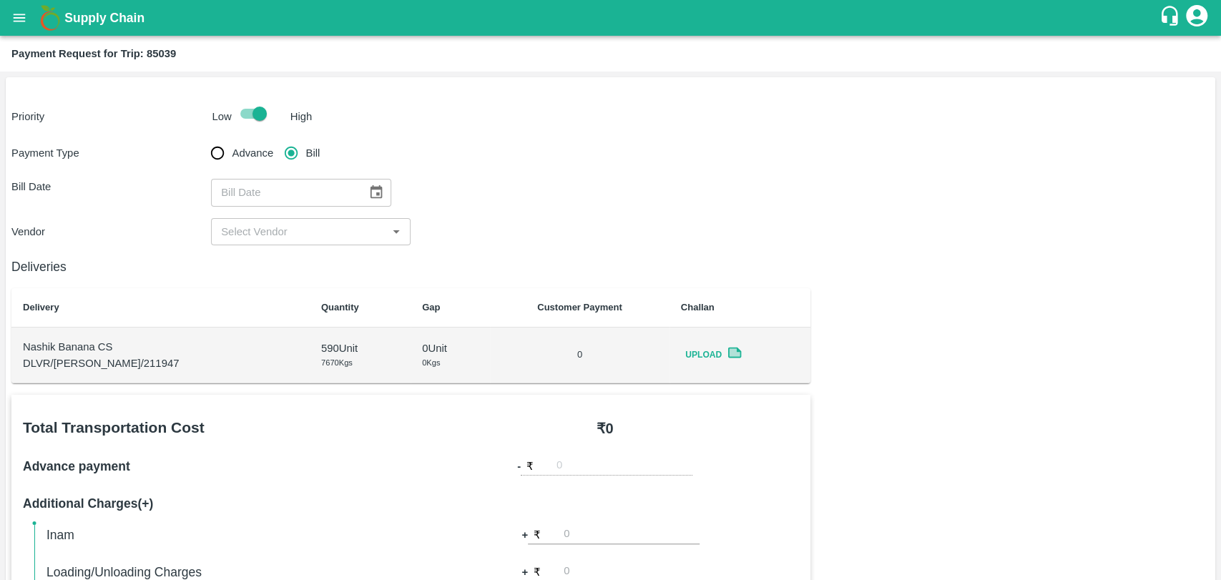
click at [357, 184] on div "​" at bounding box center [301, 192] width 180 height 27
type input "DD/MM/YYYY"
click at [368, 191] on icon "Choose date" at bounding box center [376, 193] width 16 height 16
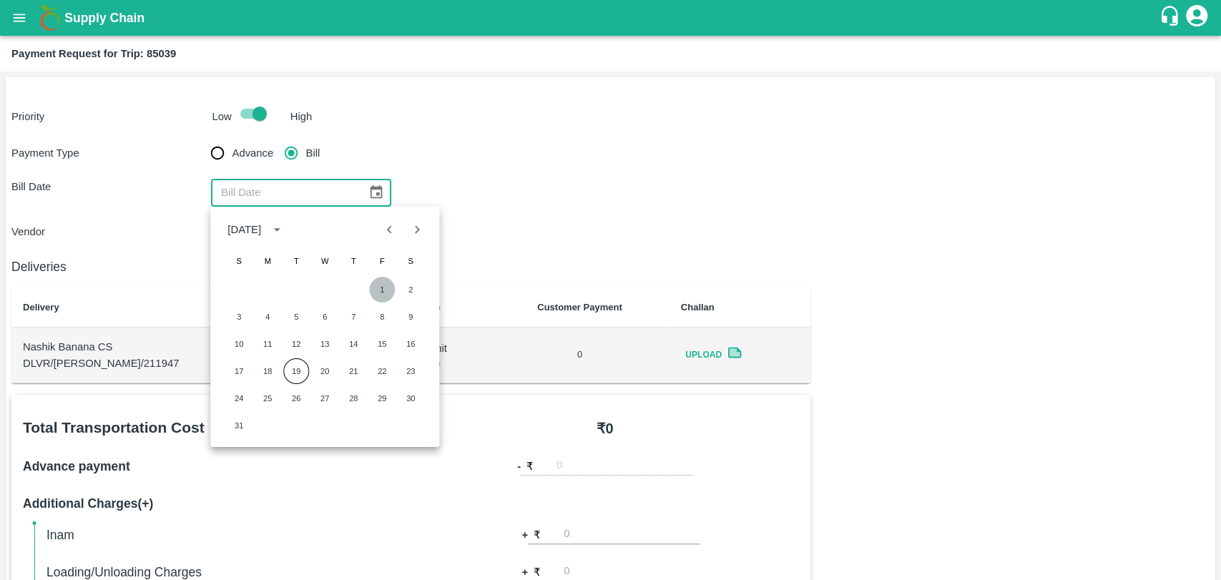
click at [381, 298] on button "1" at bounding box center [382, 290] width 26 height 26
type input "01/08/2025"
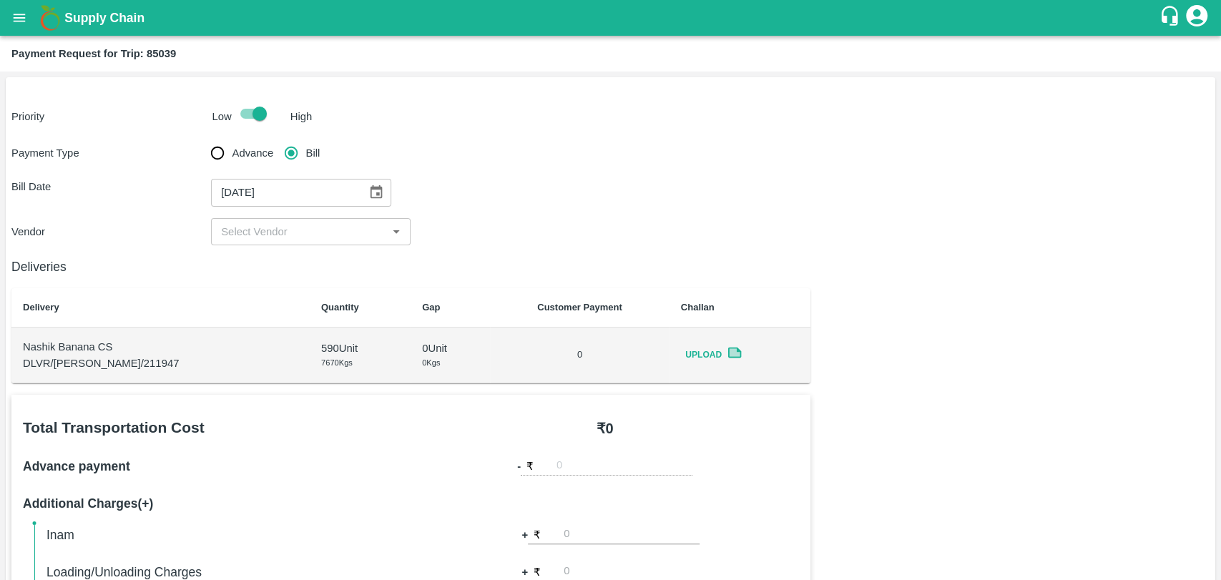
drag, startPoint x: 281, startPoint y: 242, endPoint x: 267, endPoint y: 236, distance: 15.4
click at [267, 236] on div "​" at bounding box center [311, 231] width 200 height 27
drag, startPoint x: 267, startPoint y: 236, endPoint x: 267, endPoint y: 252, distance: 15.7
click at [267, 252] on div "Priority Low High Payment Type Advance Bill Bill Date 01/08/2025 ​ Vendor ​ Del…" at bounding box center [610, 587] width 1209 height 1021
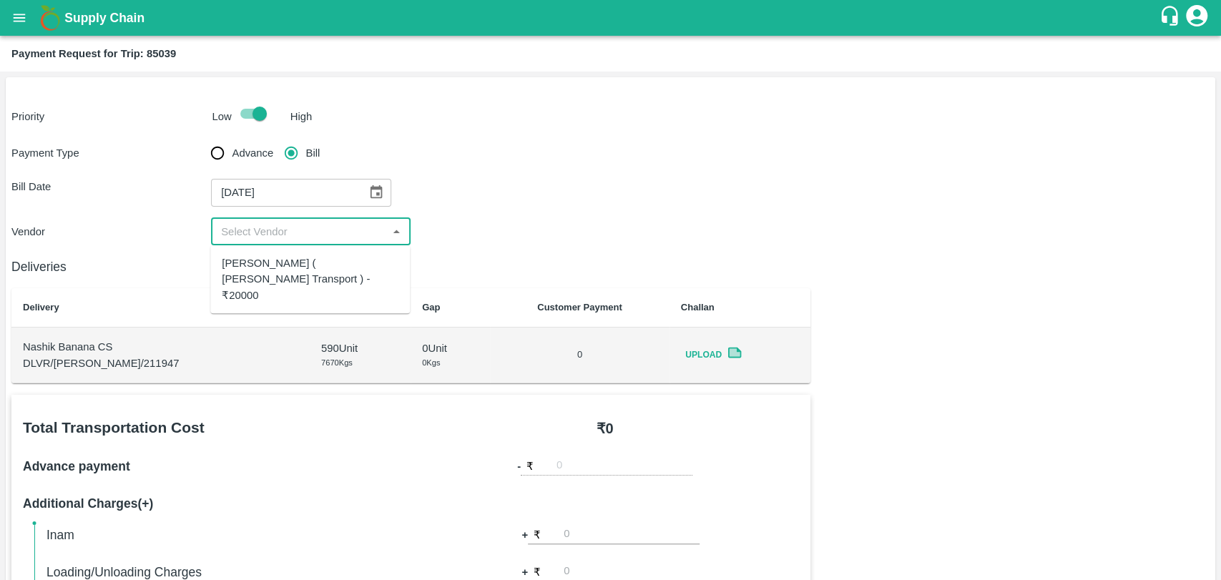
drag, startPoint x: 255, startPoint y: 228, endPoint x: 256, endPoint y: 258, distance: 30.1
click at [256, 258] on body "Supply Chain Payment Request for Trip: 85039 Priority Low High Payment Type Adv…" at bounding box center [610, 290] width 1221 height 580
click at [256, 258] on div "Nitin Rasal ( Bhairavnath Transport ) - ₹20000" at bounding box center [310, 279] width 177 height 48
type input "Nitin Rasal ( Bhairavnath Transport ) - ₹20000"
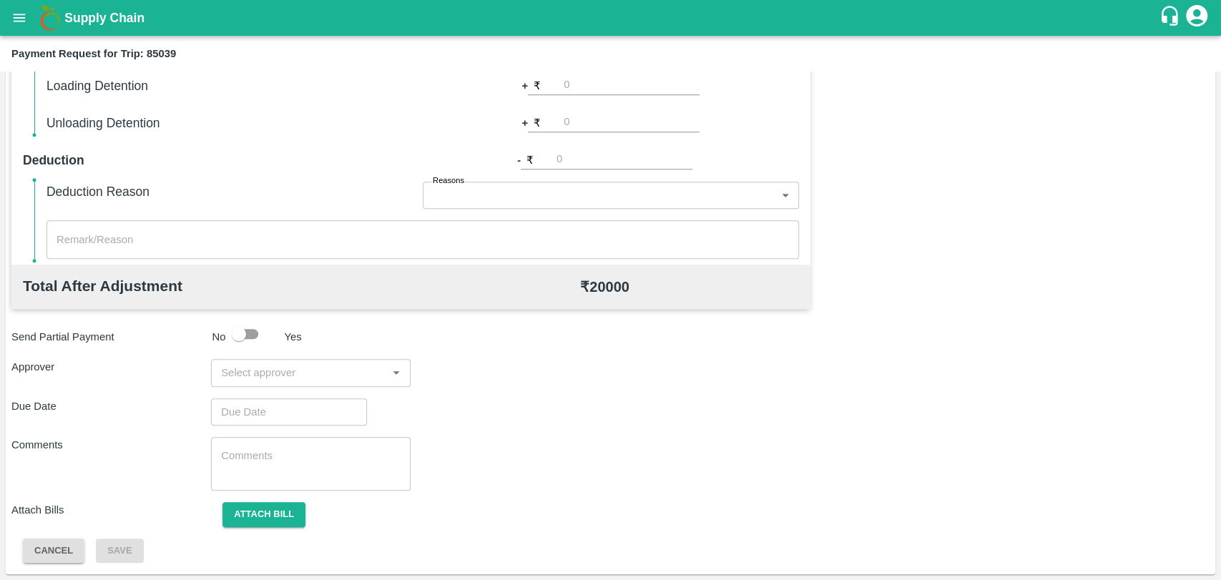
scroll to position [523, 0]
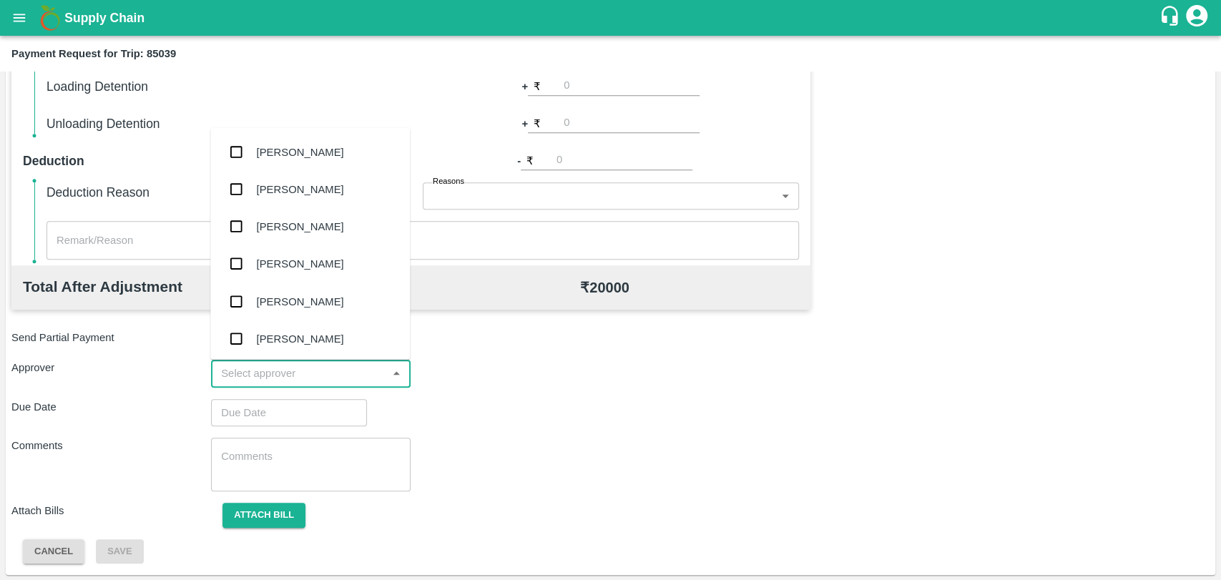
click at [295, 368] on input "input" at bounding box center [298, 373] width 167 height 19
type input "WAG"
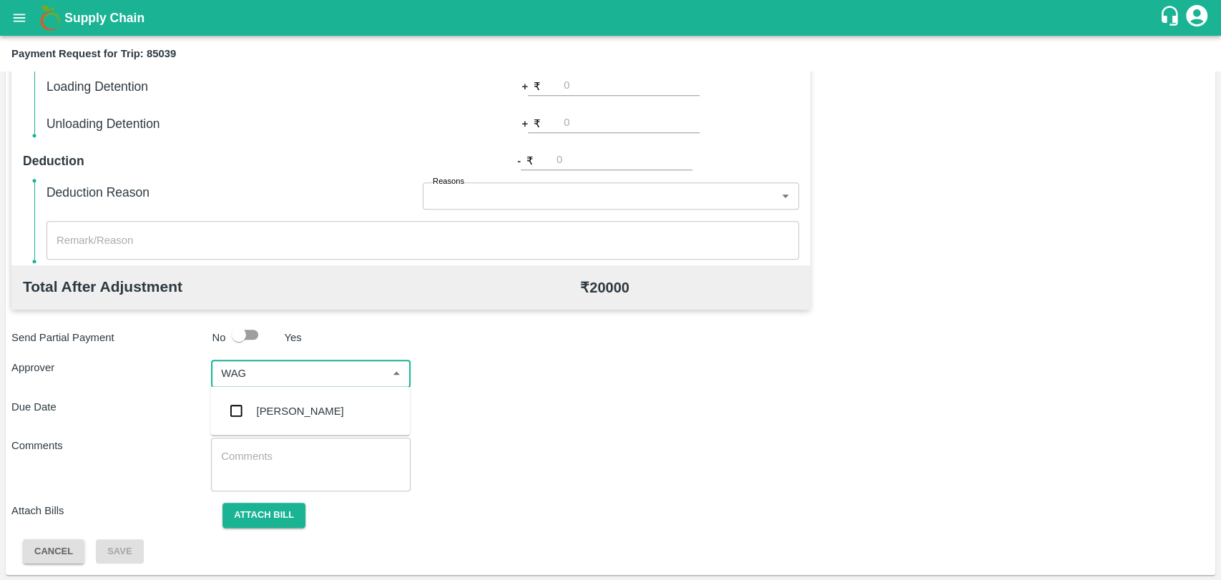
click at [278, 407] on div "[PERSON_NAME]" at bounding box center [300, 411] width 87 height 16
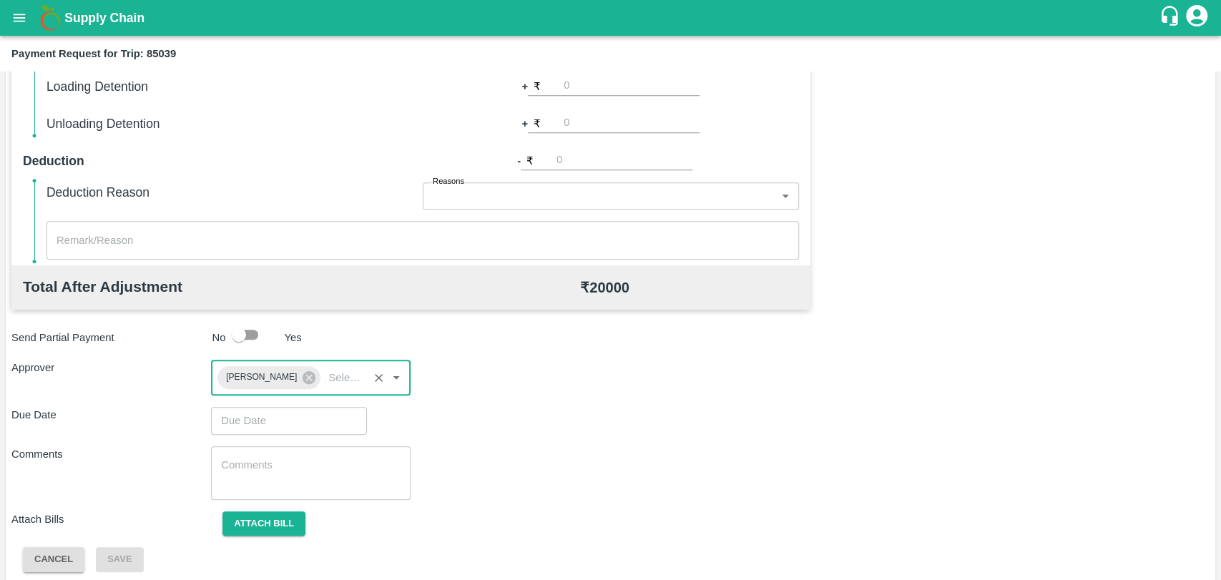
type input "DD/MM/YYYY hh:mm aa"
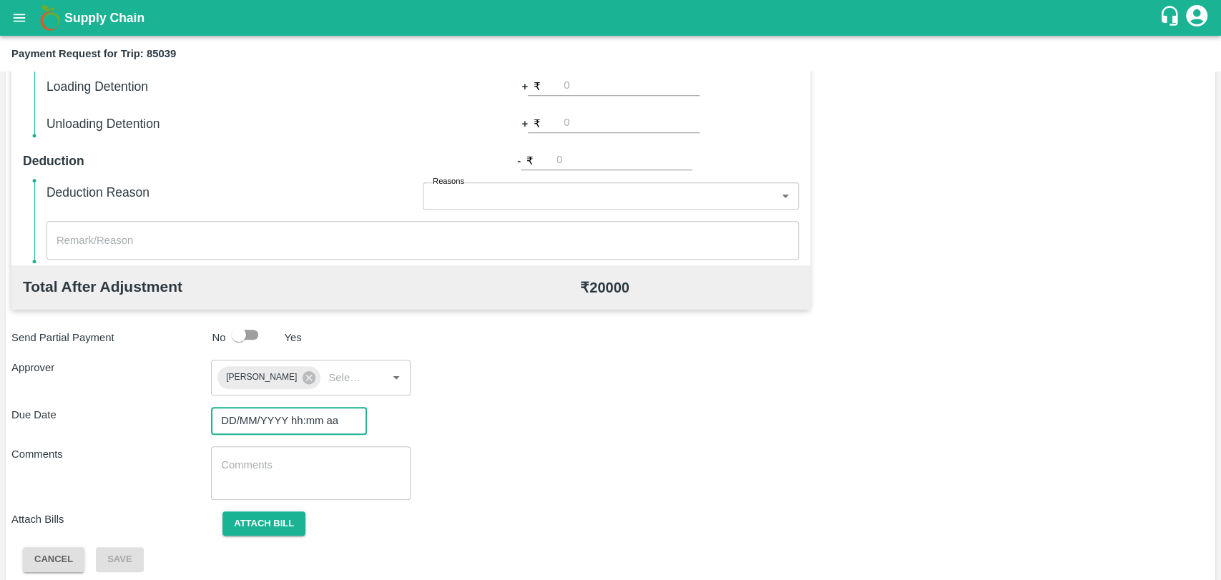
click at [263, 418] on input "DD/MM/YYYY hh:mm aa" at bounding box center [284, 420] width 146 height 27
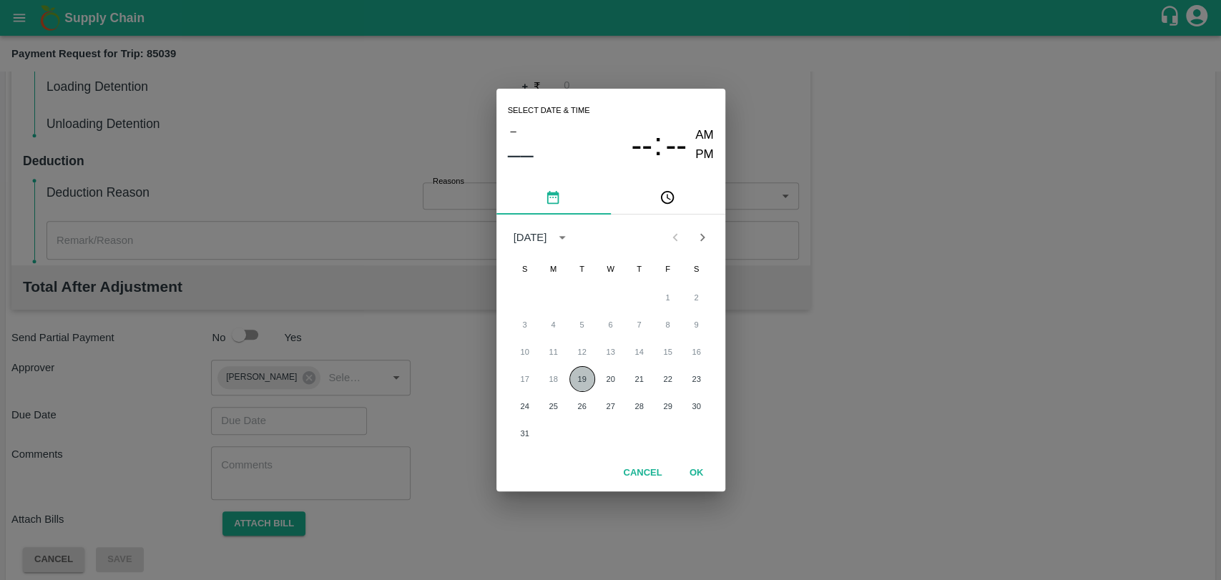
click at [578, 375] on button "19" at bounding box center [582, 379] width 26 height 26
type input "[DATE] 12:00 AM"
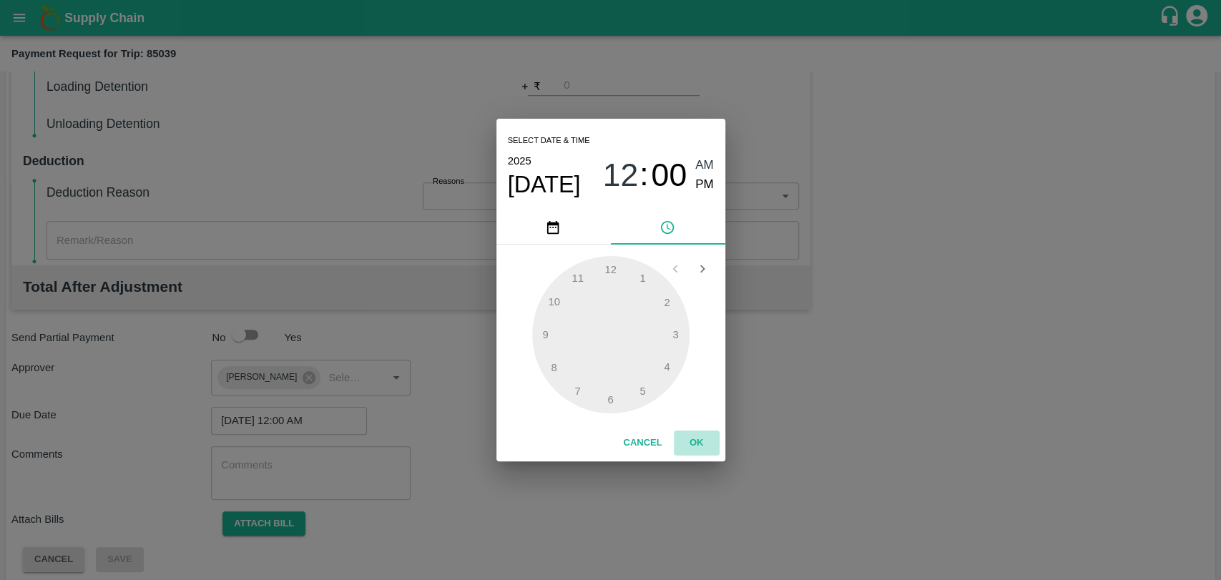
click at [702, 441] on button "OK" at bounding box center [697, 443] width 46 height 25
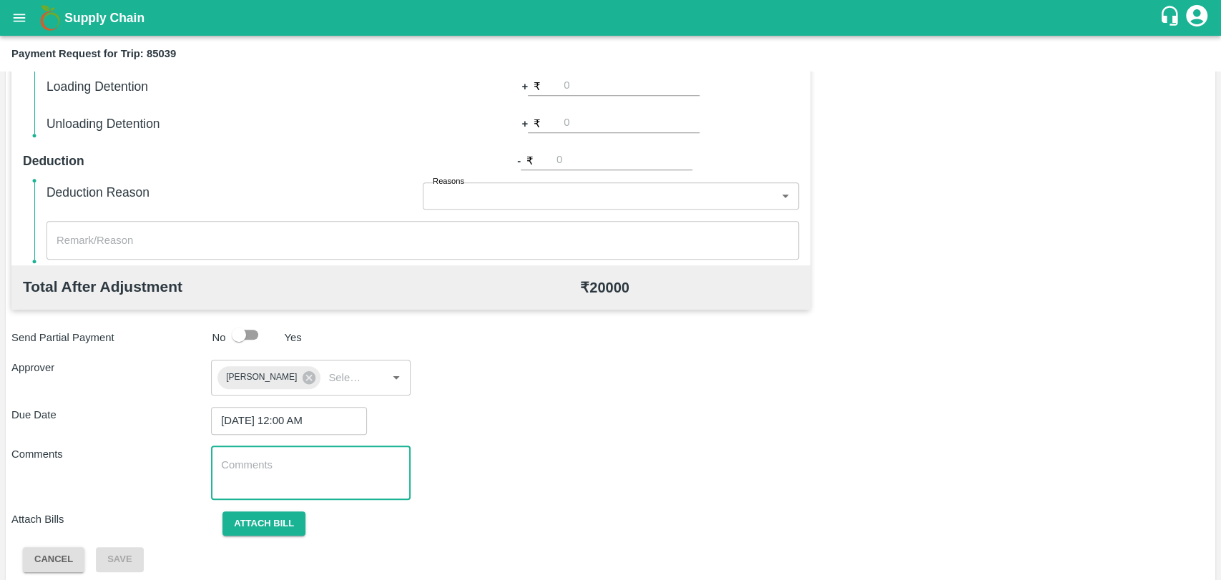
click at [330, 484] on textarea at bounding box center [311, 473] width 180 height 30
click at [299, 531] on button "Attach bill" at bounding box center [263, 523] width 83 height 25
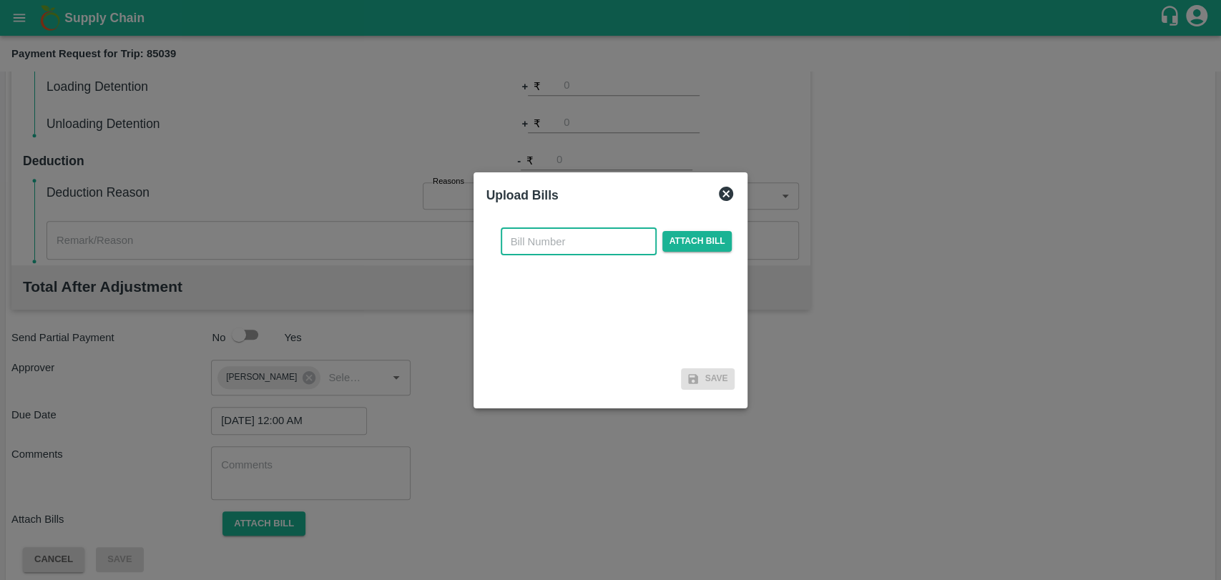
click at [532, 250] on input "text" at bounding box center [579, 241] width 156 height 27
click at [693, 255] on div "​ Required Attach bill" at bounding box center [616, 250] width 237 height 44
click at [694, 242] on span "Attach bill" at bounding box center [697, 249] width 70 height 21
click at [0, 0] on input "Attach bill" at bounding box center [0, 0] width 0 height 0
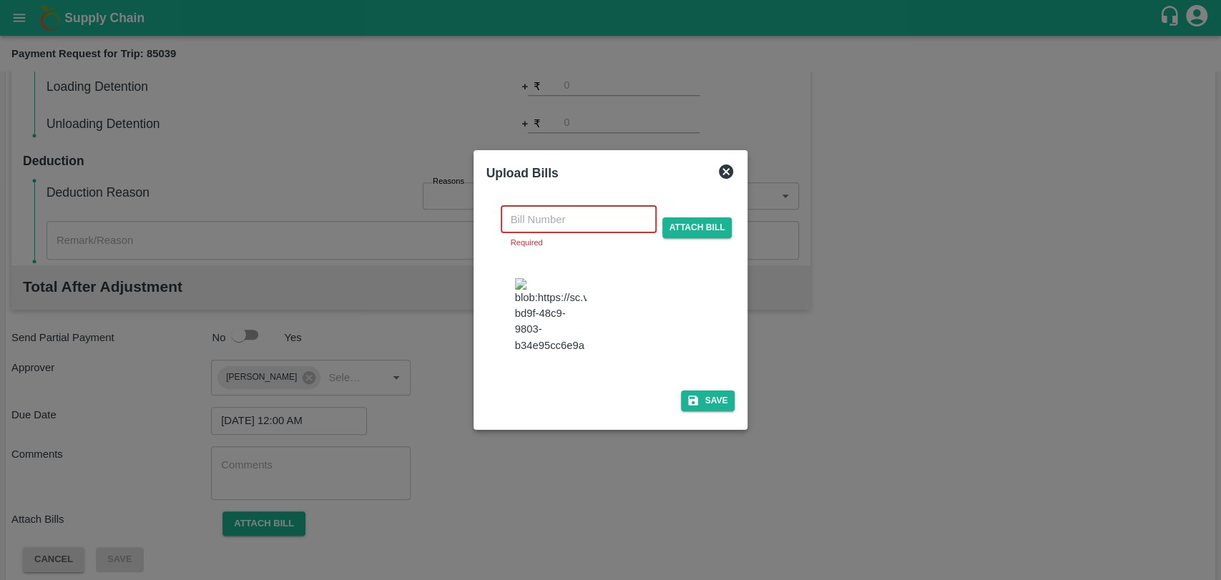
click at [554, 207] on input "text" at bounding box center [579, 219] width 156 height 27
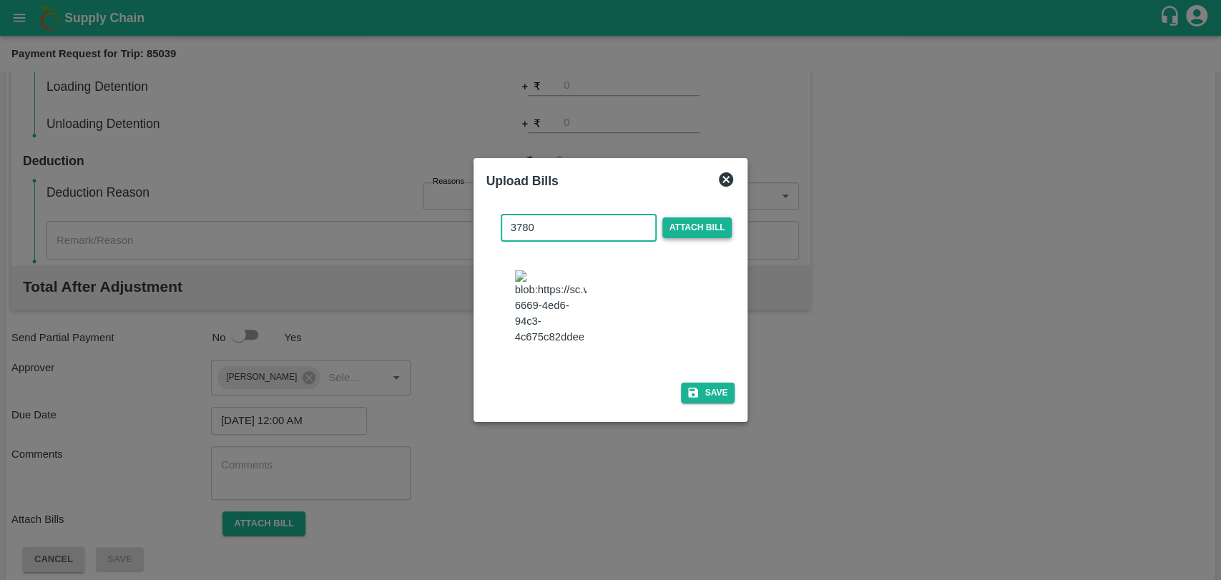
type input "3780"
click at [675, 232] on span "Attach bill" at bounding box center [697, 227] width 70 height 21
click at [0, 0] on input "Attach bill" at bounding box center [0, 0] width 0 height 0
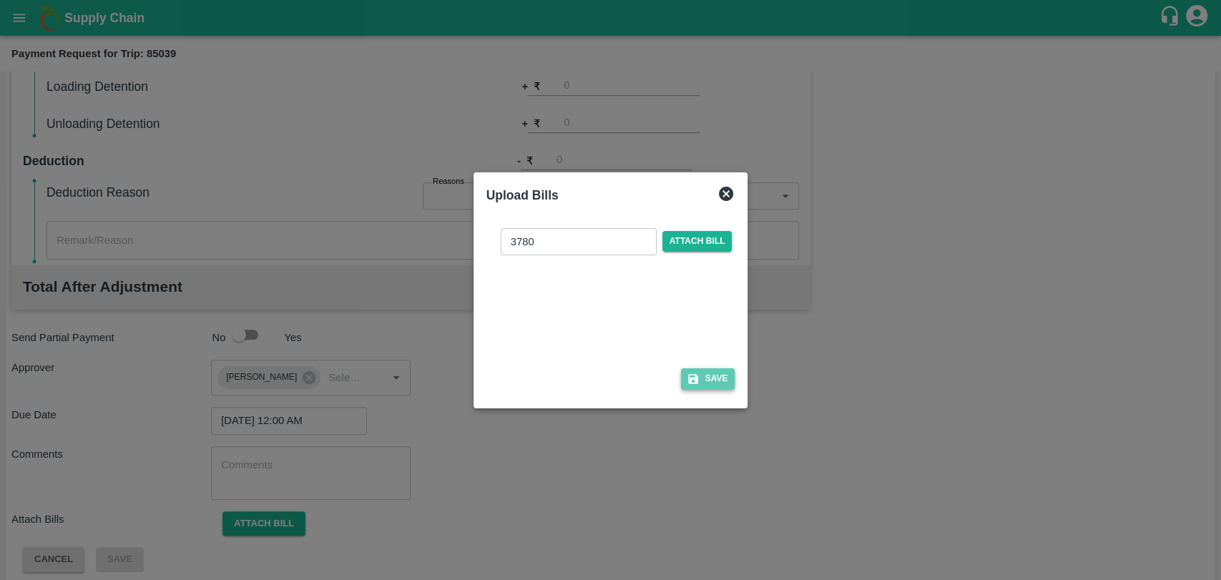
click at [703, 385] on button "Save" at bounding box center [708, 378] width 54 height 21
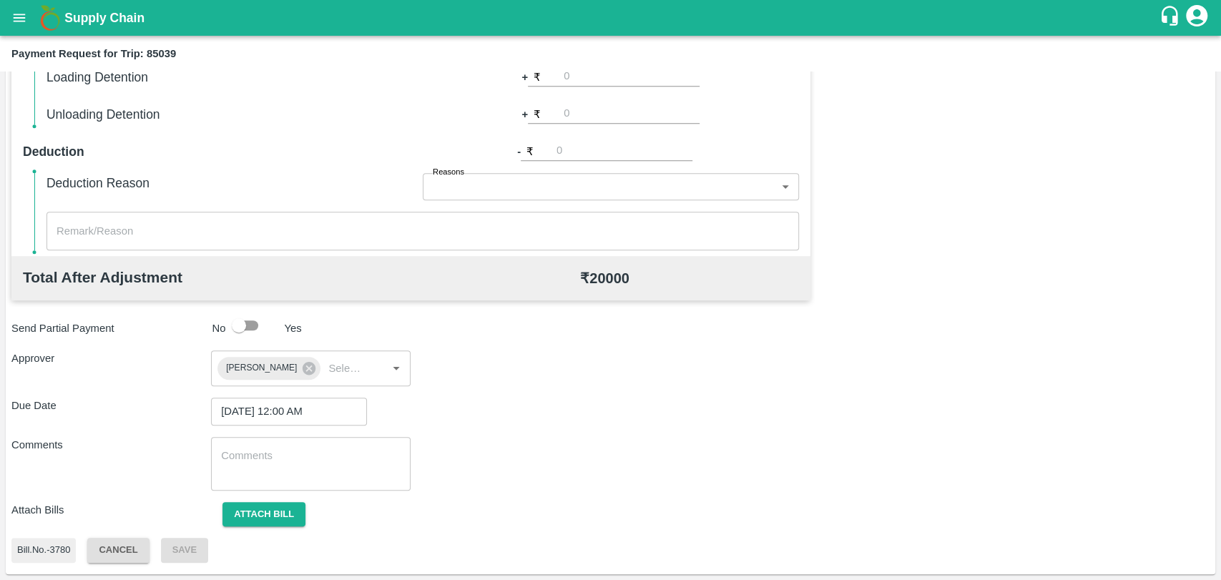
scroll to position [0, 0]
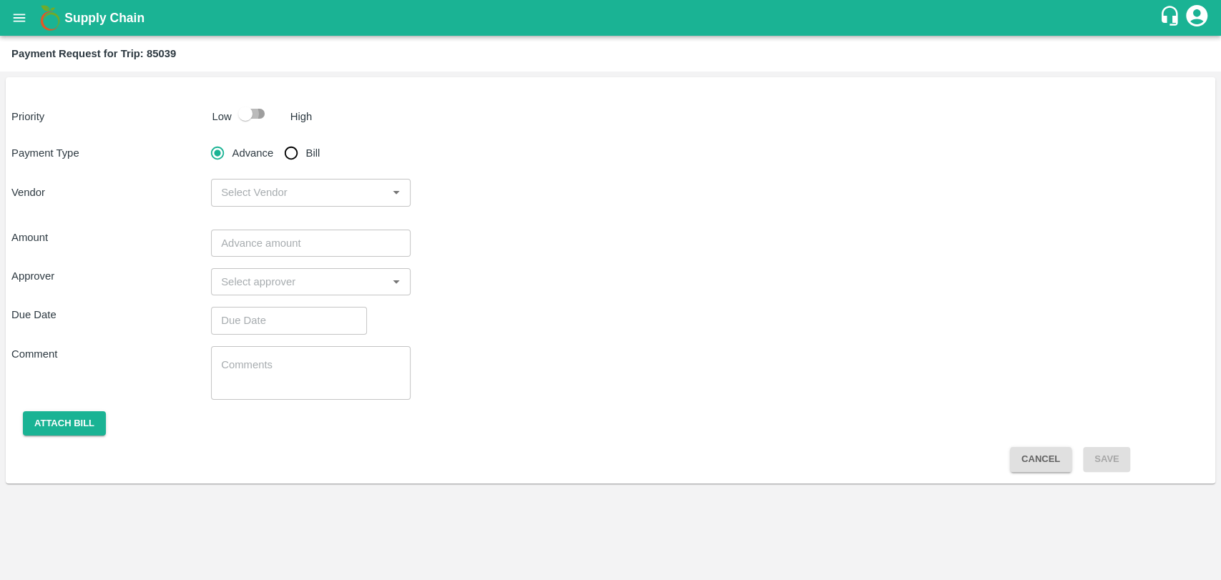
click at [257, 114] on input "checkbox" at bounding box center [246, 113] width 82 height 27
checkbox input "true"
click at [300, 155] on input "Bill" at bounding box center [291, 153] width 29 height 29
radio input "true"
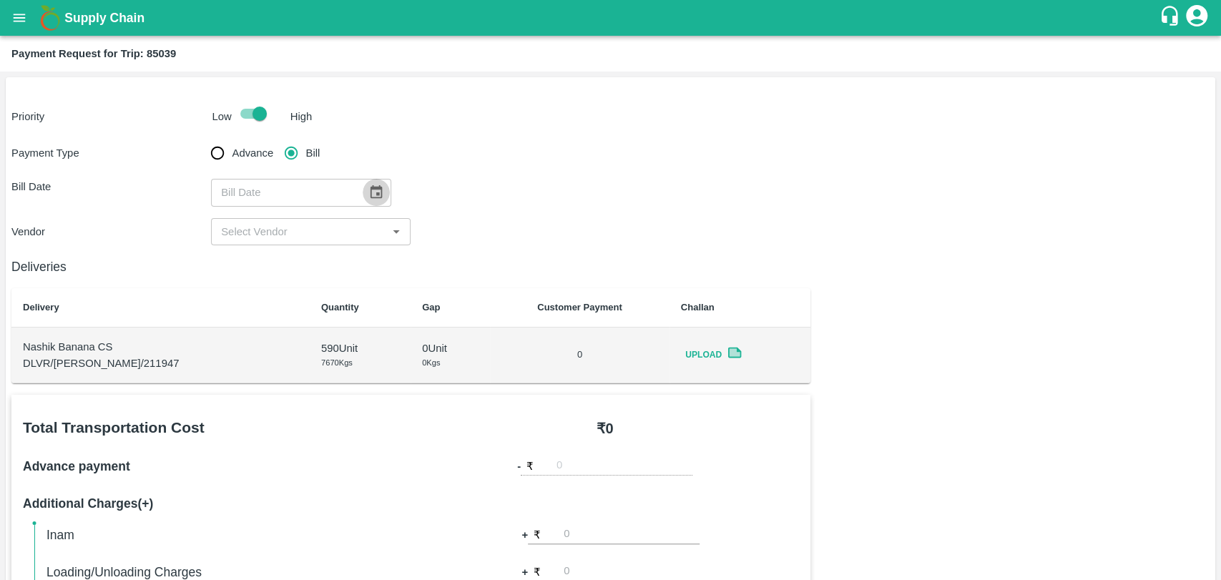
click at [372, 191] on icon "Choose date" at bounding box center [376, 193] width 16 height 16
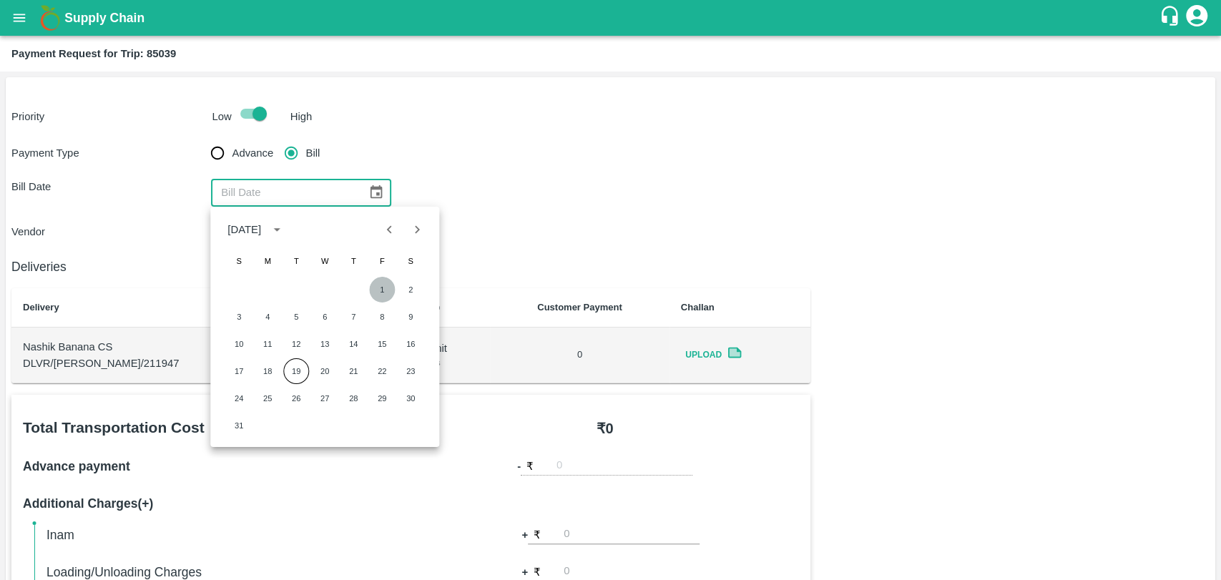
click at [373, 286] on button "1" at bounding box center [382, 290] width 26 height 26
type input "01/08/2025"
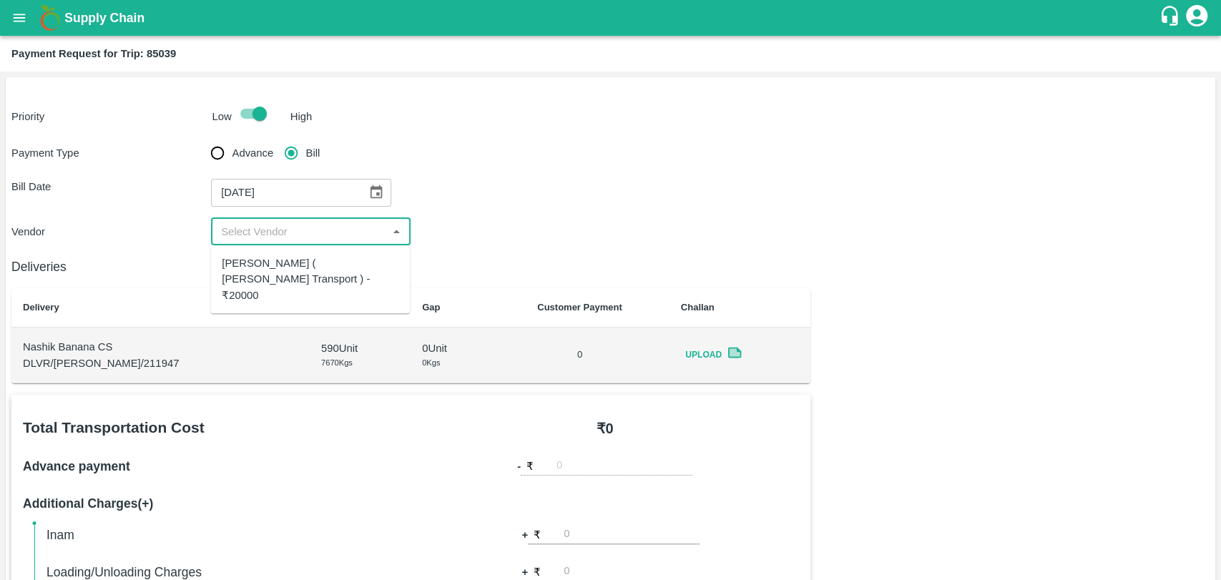
drag, startPoint x: 271, startPoint y: 240, endPoint x: 270, endPoint y: 273, distance: 32.9
click at [270, 273] on body "Supply Chain Payment Request for Trip: 85039 Priority Low High Payment Type Adv…" at bounding box center [610, 290] width 1221 height 580
click at [270, 273] on div "Nitin Rasal ( Bhairavnath Transport ) - ₹20000" at bounding box center [310, 279] width 177 height 48
type input "Nitin Rasal ( Bhairavnath Transport ) - ₹20000"
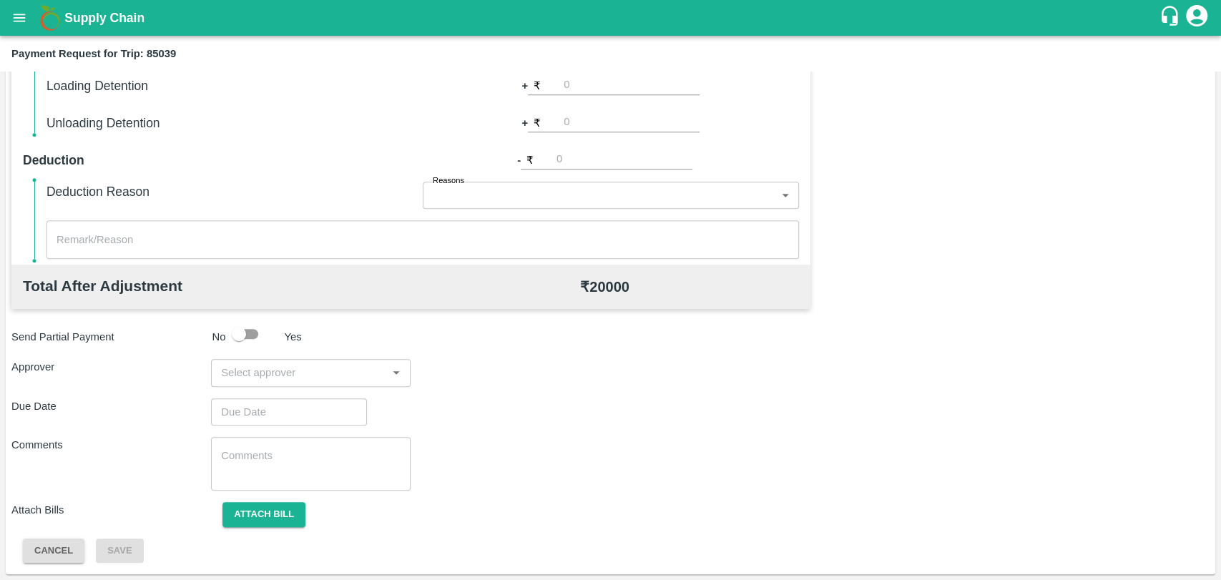
scroll to position [523, 0]
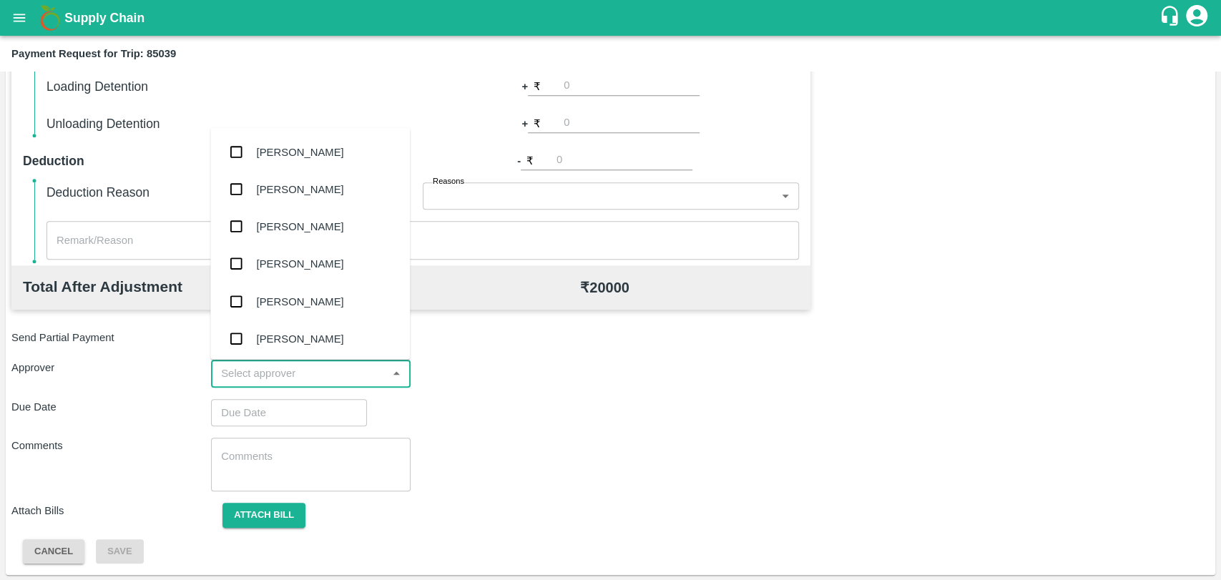
click at [252, 368] on input "input" at bounding box center [298, 373] width 167 height 19
type input "WAG"
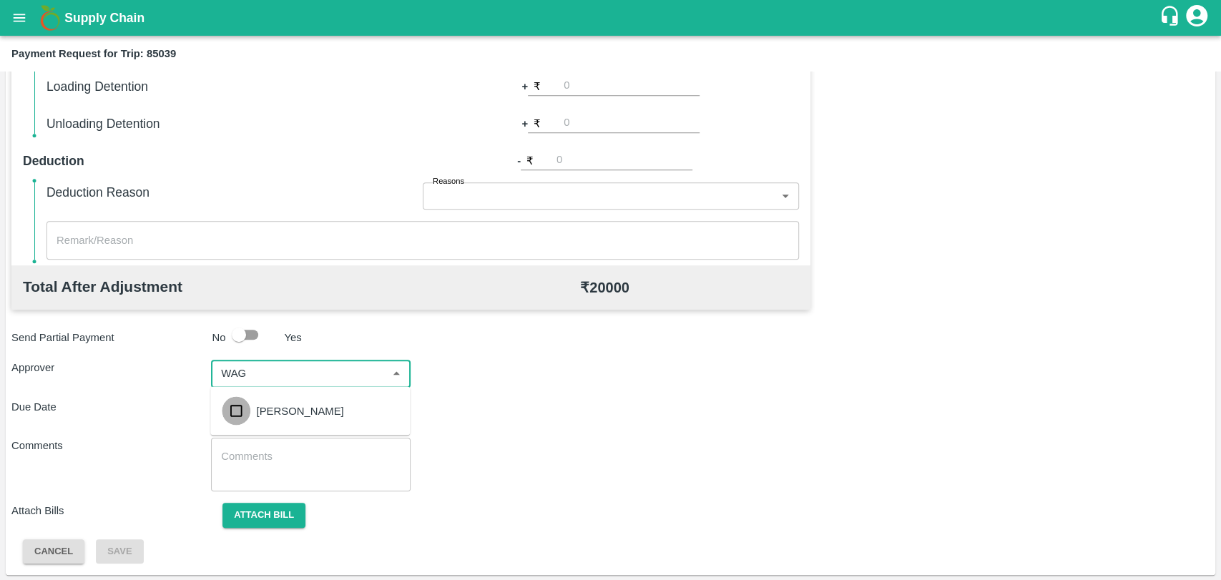
click at [248, 415] on input "checkbox" at bounding box center [236, 410] width 29 height 29
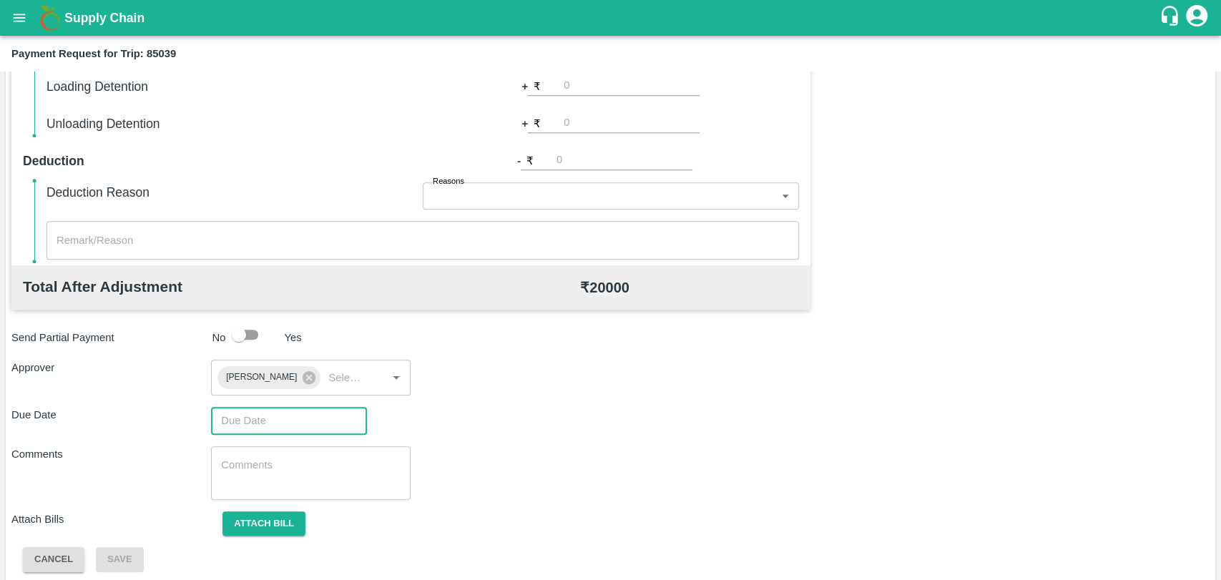
type input "DD/MM/YYYY hh:mm aa"
click at [257, 428] on input "DD/MM/YYYY hh:mm aa" at bounding box center [284, 420] width 146 height 27
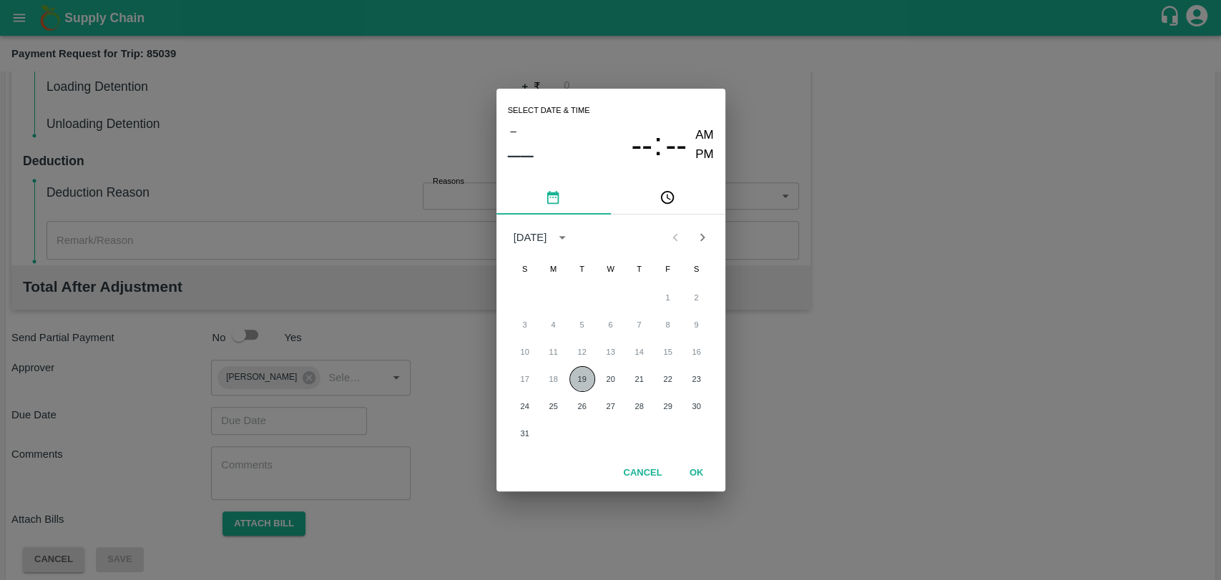
click at [578, 378] on button "19" at bounding box center [582, 379] width 26 height 26
type input "19/08/2025 12:00 AM"
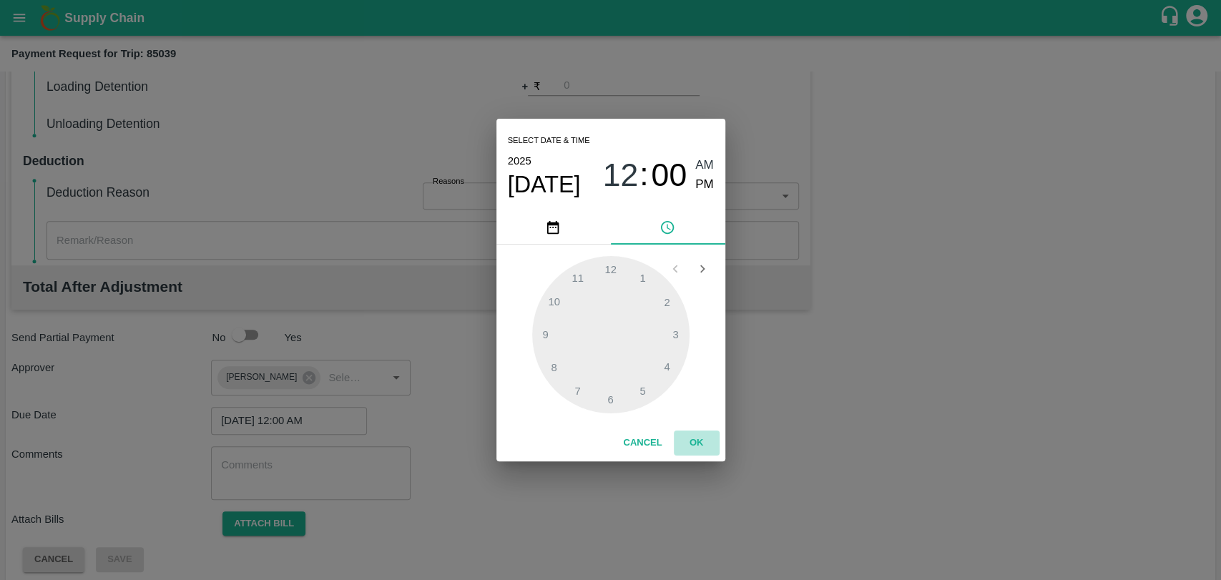
click at [705, 441] on button "OK" at bounding box center [697, 443] width 46 height 25
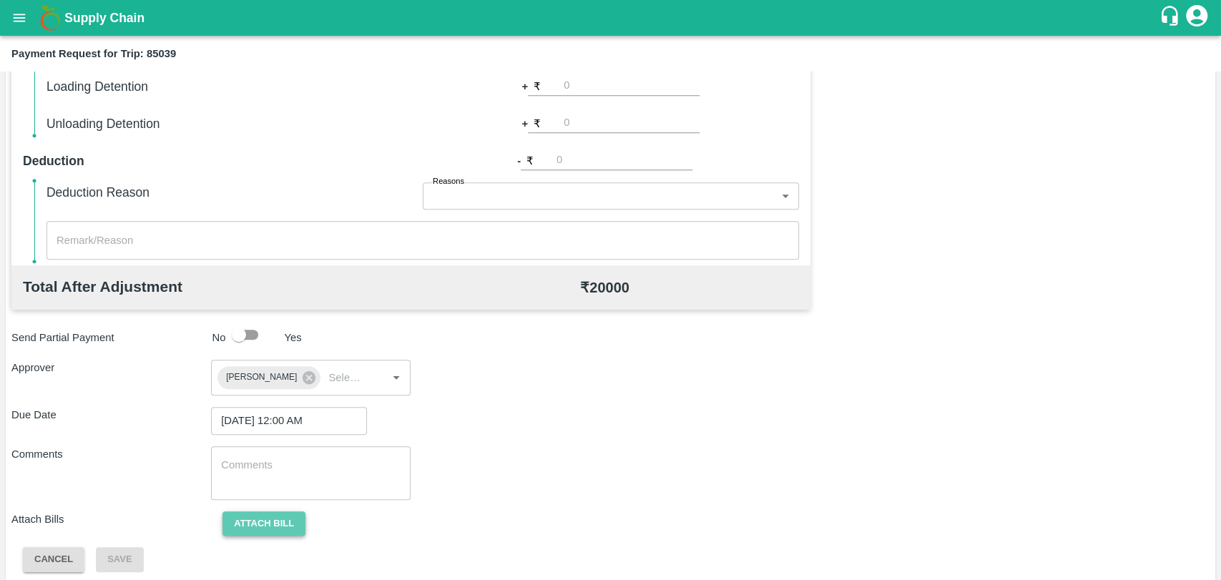
click at [293, 522] on button "Attach bill" at bounding box center [263, 523] width 83 height 25
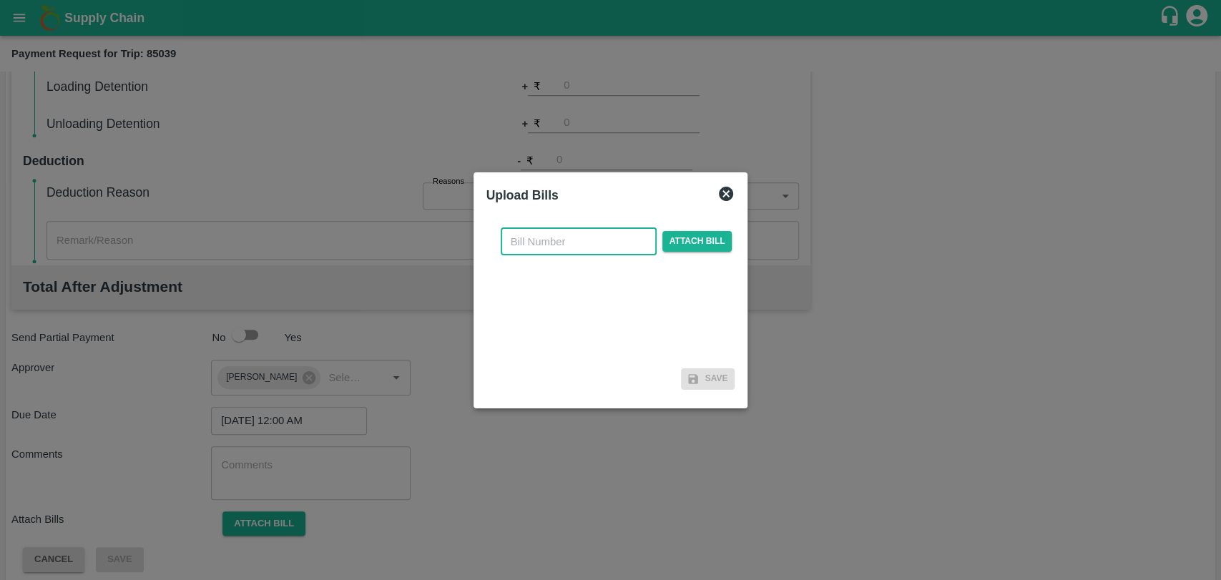
click at [570, 237] on input "text" at bounding box center [579, 241] width 156 height 27
type input "3780"
click at [714, 231] on span "Attach bill" at bounding box center [697, 241] width 70 height 21
click at [0, 0] on input "Attach bill" at bounding box center [0, 0] width 0 height 0
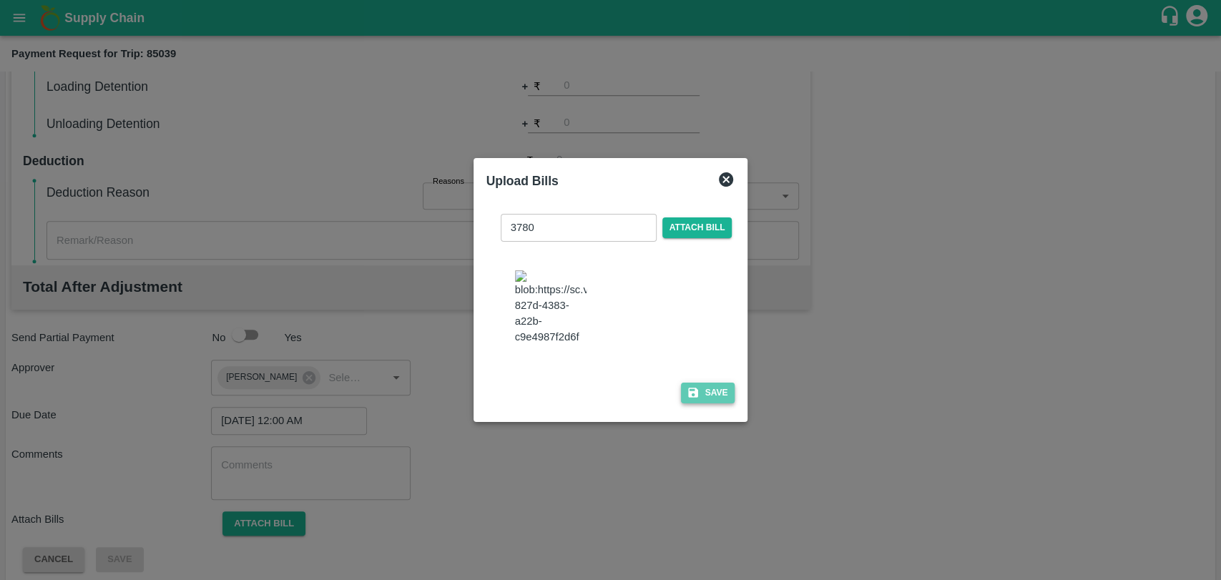
click at [697, 388] on button "Save" at bounding box center [708, 393] width 54 height 21
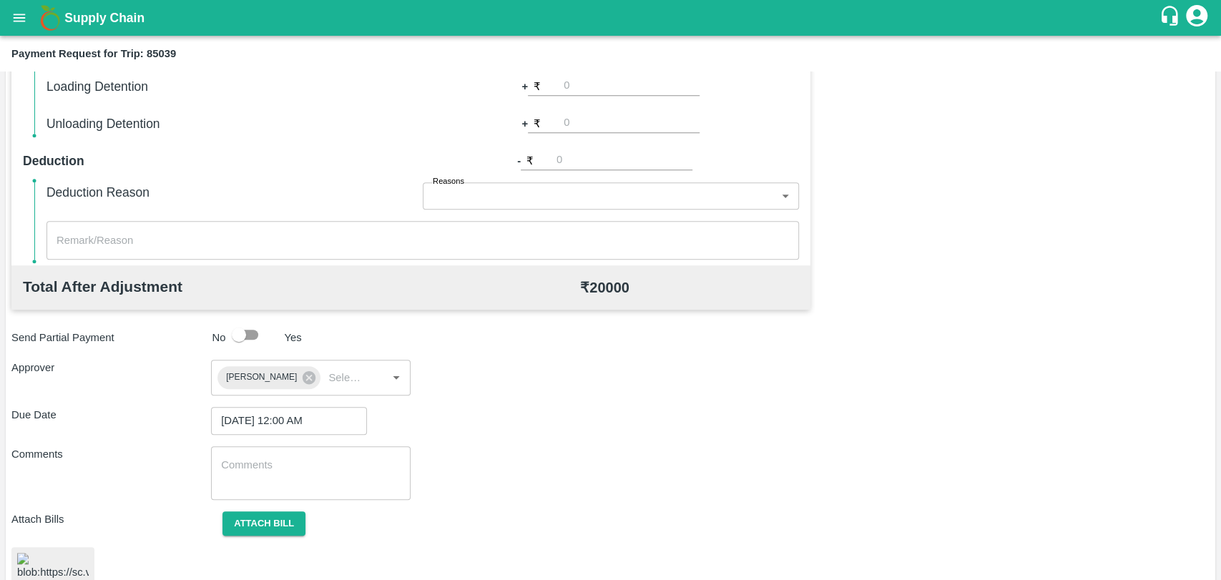
scroll to position [607, 0]
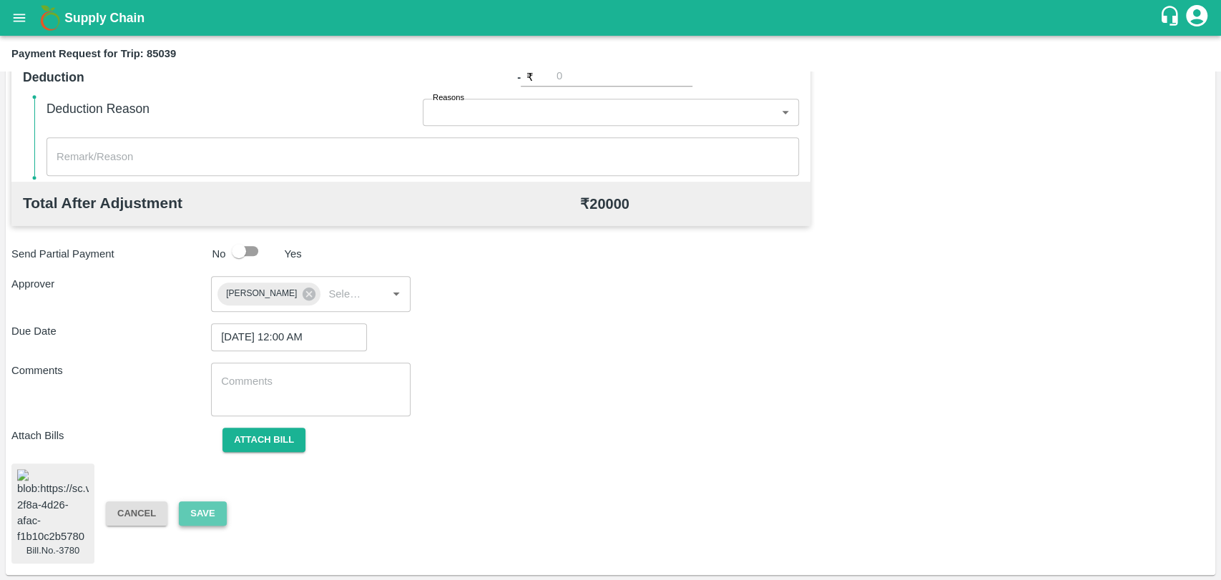
click at [220, 512] on button "Save" at bounding box center [202, 513] width 47 height 25
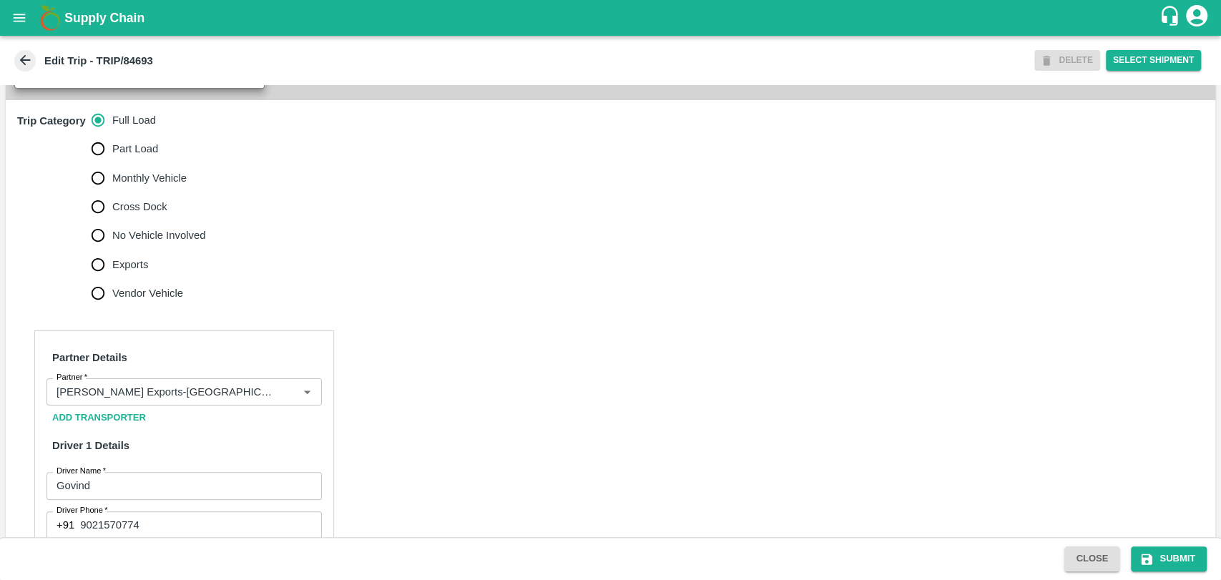
scroll to position [417, 0]
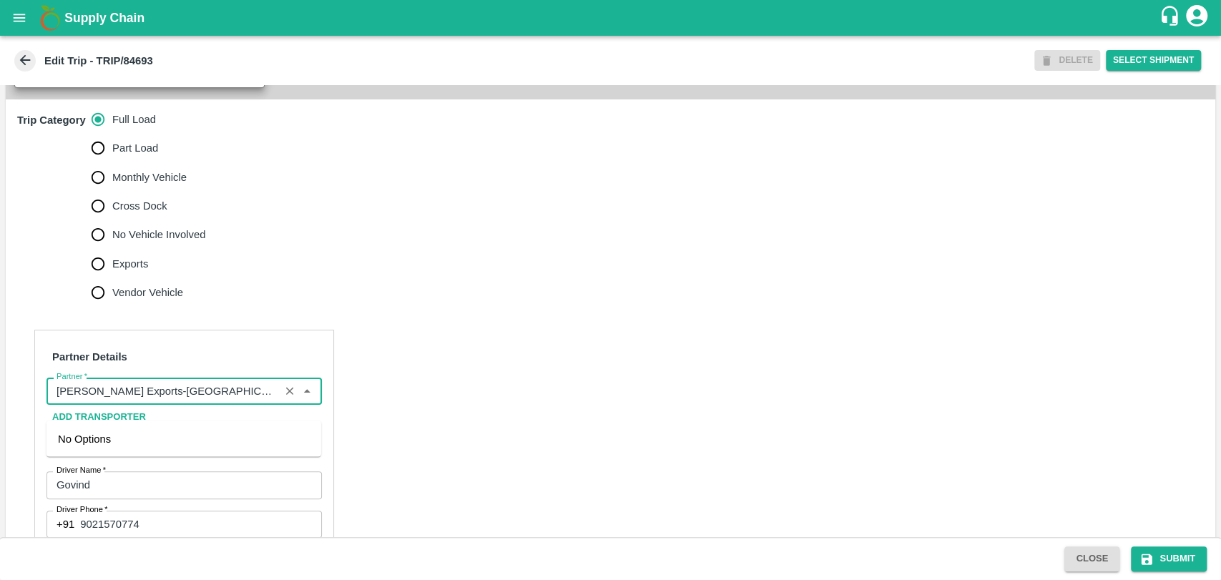
click at [176, 401] on input "Partner   *" at bounding box center [163, 391] width 225 height 19
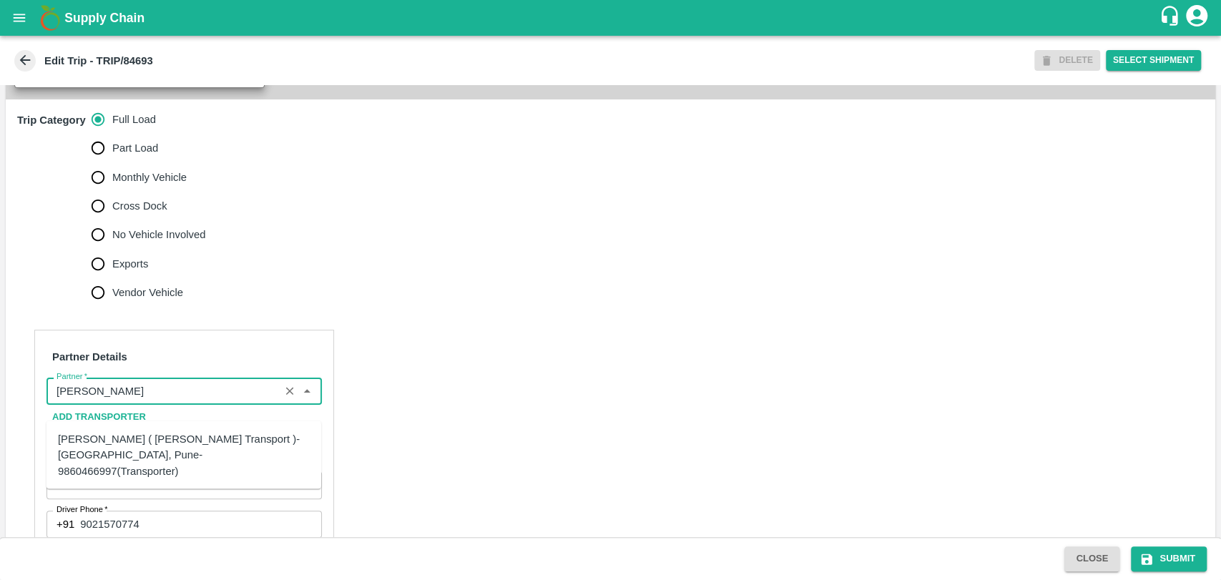
click at [109, 429] on div "[PERSON_NAME] ( [PERSON_NAME] Transport )-[GEOGRAPHIC_DATA], Pune-9860466997(Tr…" at bounding box center [183, 454] width 275 height 57
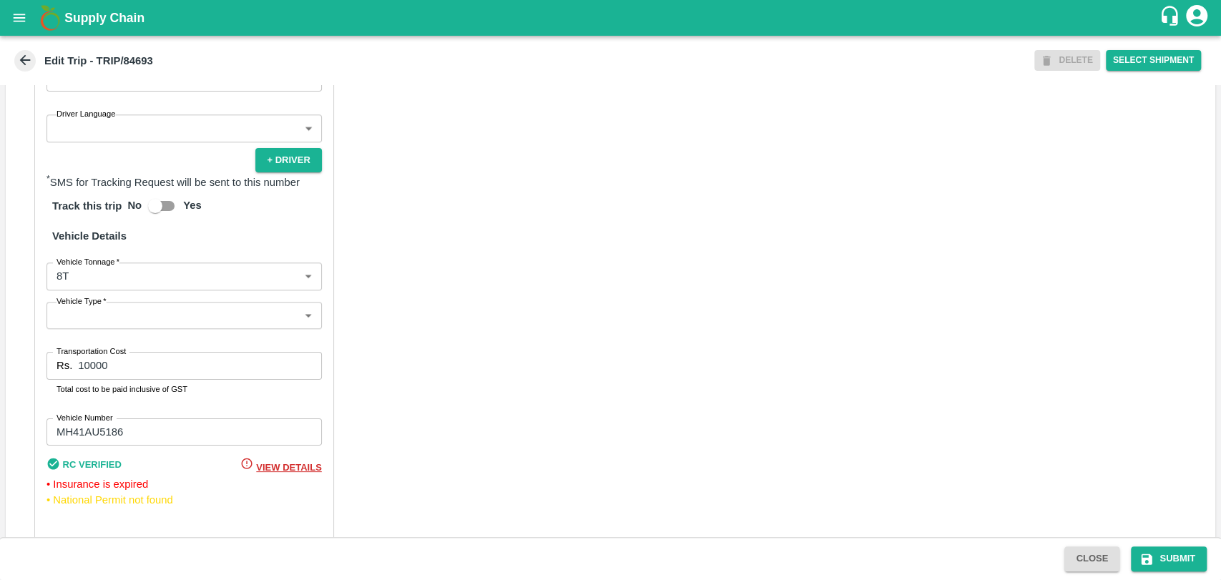
scroll to position [903, 0]
type input "[PERSON_NAME] ( [PERSON_NAME] Transport )-[GEOGRAPHIC_DATA], Pune-9860466997(Tr…"
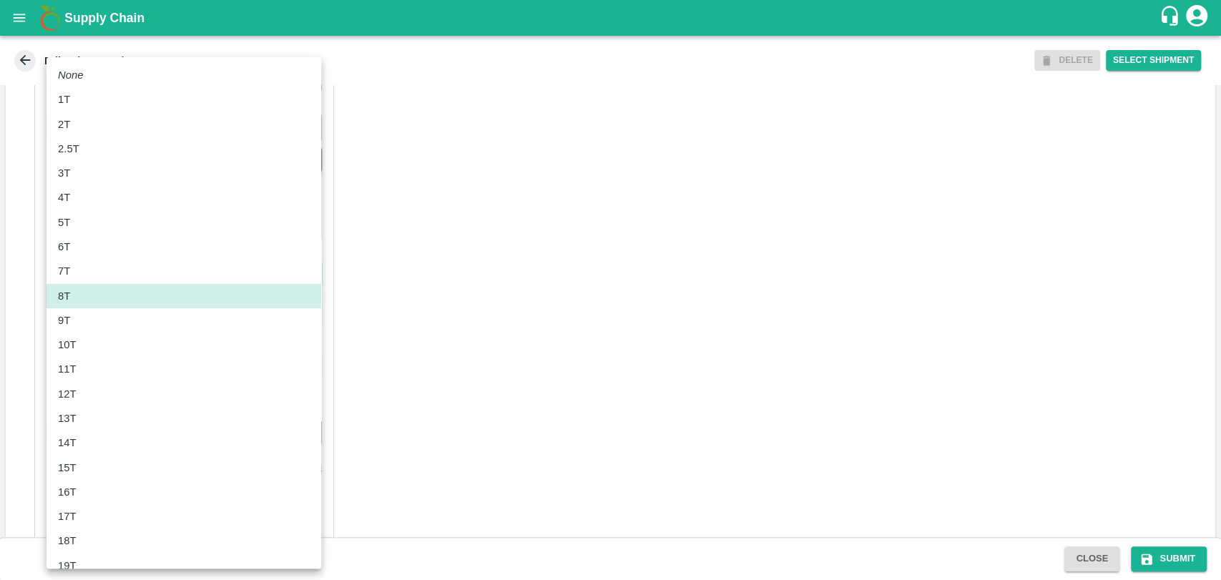
click at [70, 297] on body "Supply Chain Edit Trip - TRIP/84693 DELETE Select Shipment Trip Details Trip Ty…" at bounding box center [610, 290] width 1221 height 580
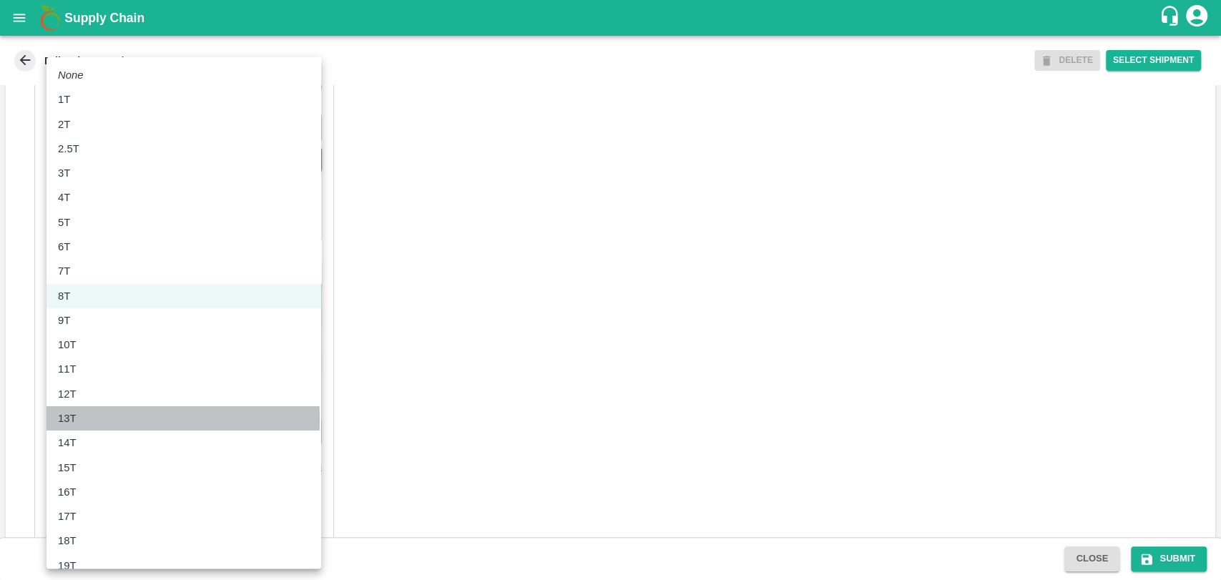
click at [97, 419] on div "13T" at bounding box center [184, 419] width 252 height 16
type input "13000"
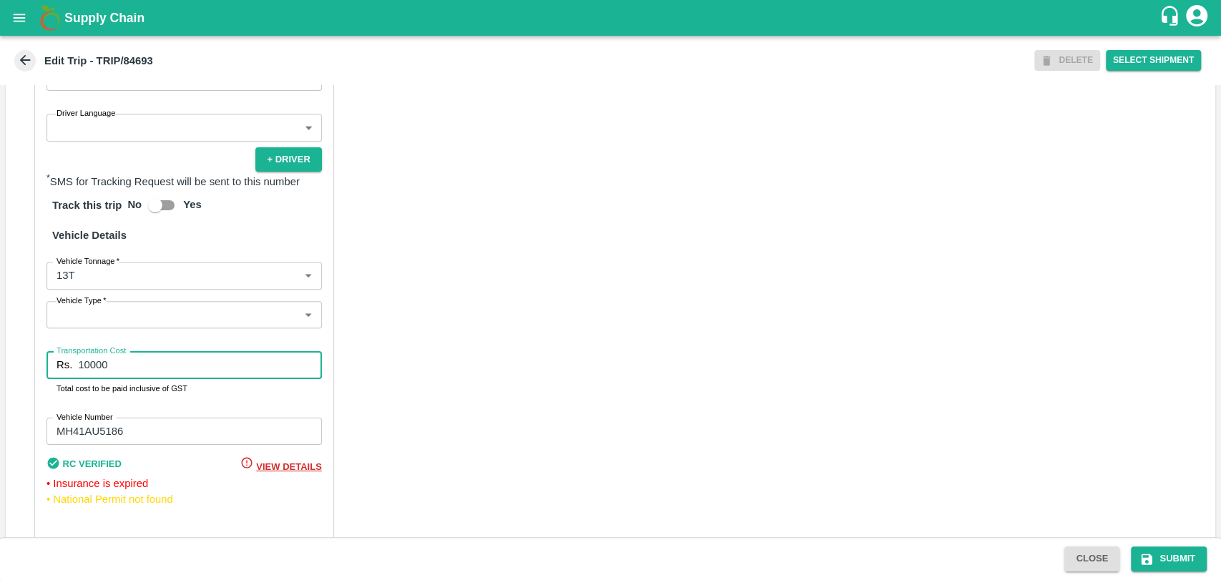
drag, startPoint x: 128, startPoint y: 376, endPoint x: 26, endPoint y: 374, distance: 101.6
click at [26, 374] on div "Partner Details Partner   * Partner Add Transporter Driver 1 Details Driver Nam…" at bounding box center [610, 193] width 1209 height 732
type input "28600"
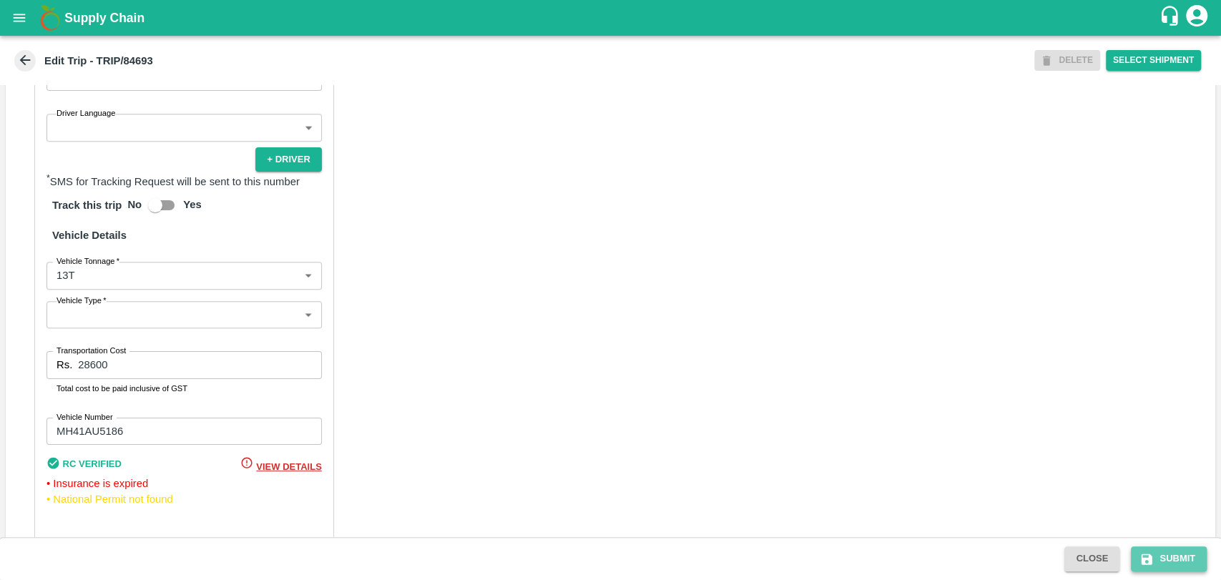
click at [1150, 546] on button "Submit" at bounding box center [1169, 558] width 76 height 25
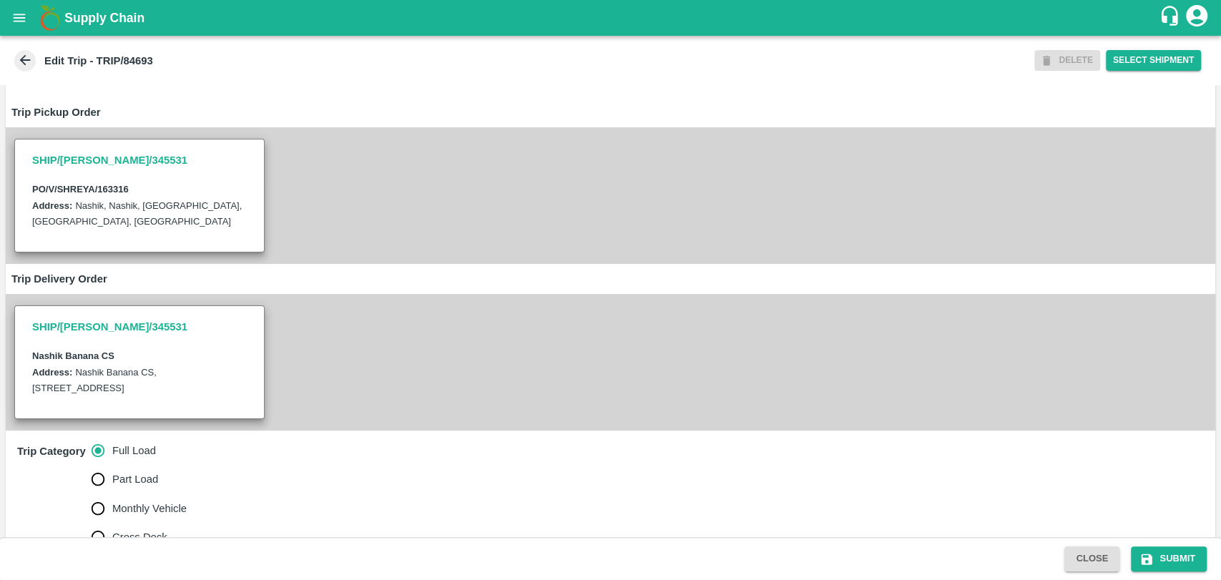
scroll to position [74, 0]
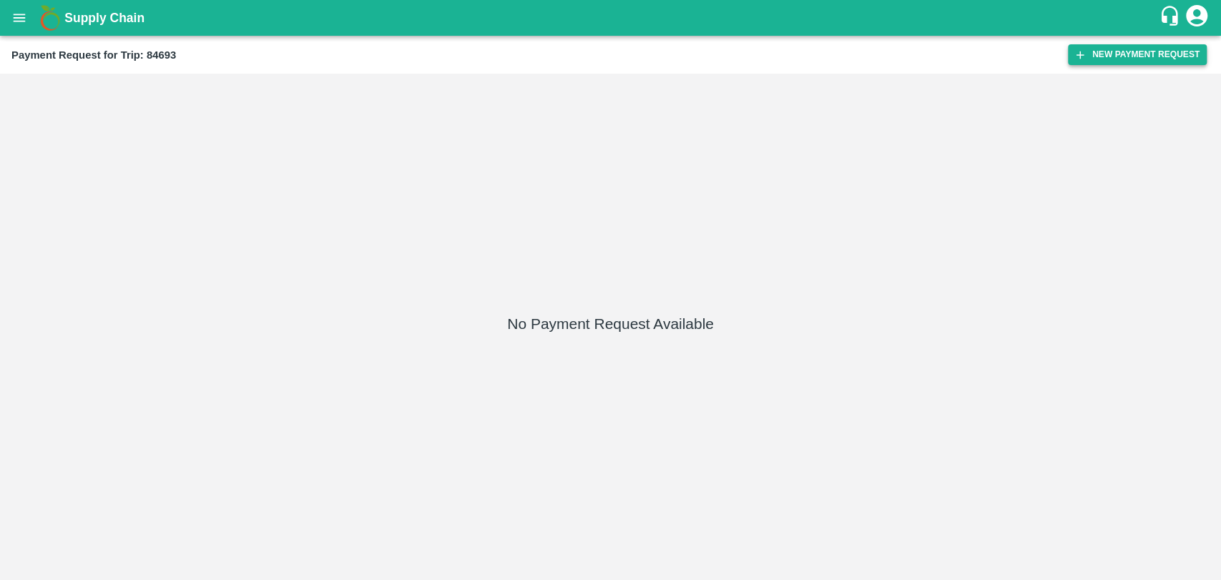
click at [1094, 50] on button "New Payment Request" at bounding box center [1137, 54] width 139 height 21
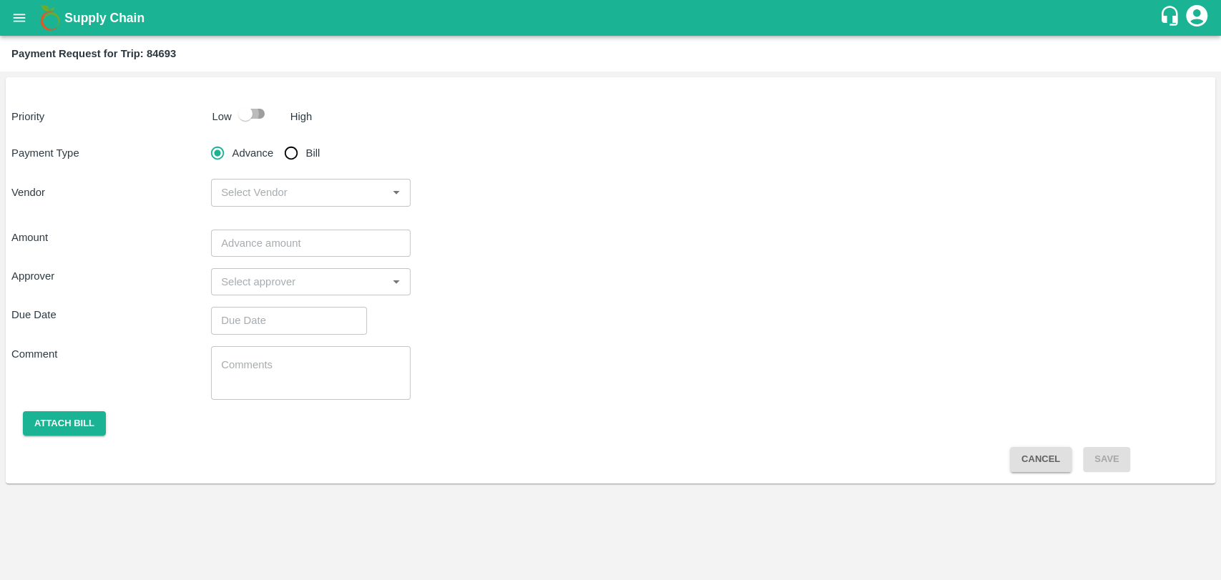
click at [243, 104] on input "checkbox" at bounding box center [246, 113] width 82 height 27
checkbox input "true"
click at [315, 140] on label "Bill" at bounding box center [298, 153] width 43 height 29
click at [305, 140] on input "Bill" at bounding box center [291, 153] width 29 height 29
radio input "true"
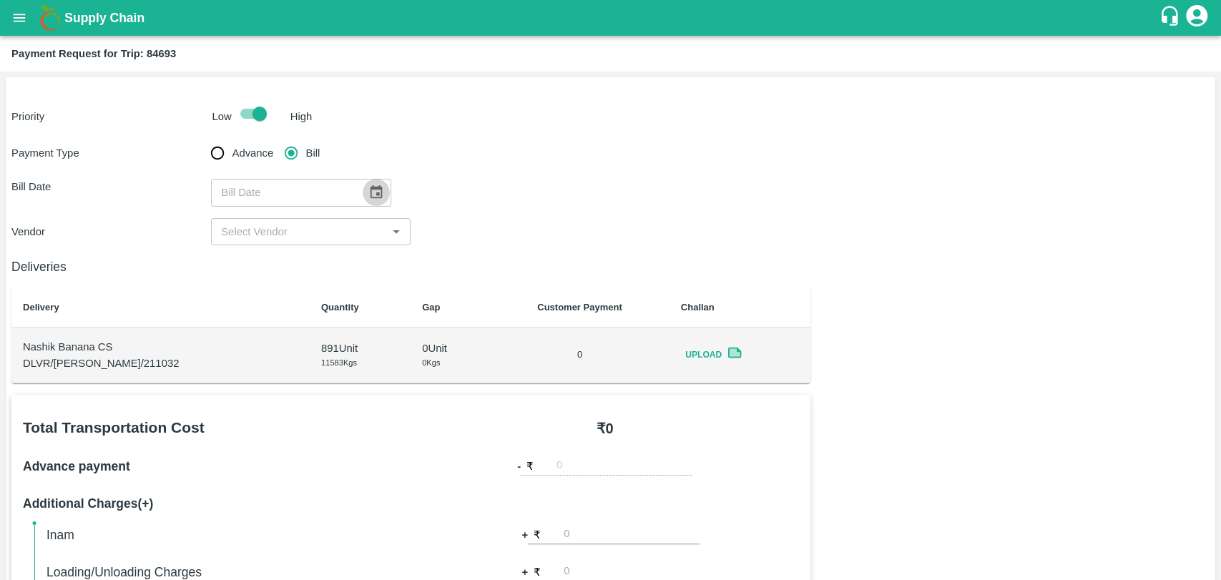
click at [370, 200] on icon "Choose date" at bounding box center [376, 193] width 16 height 16
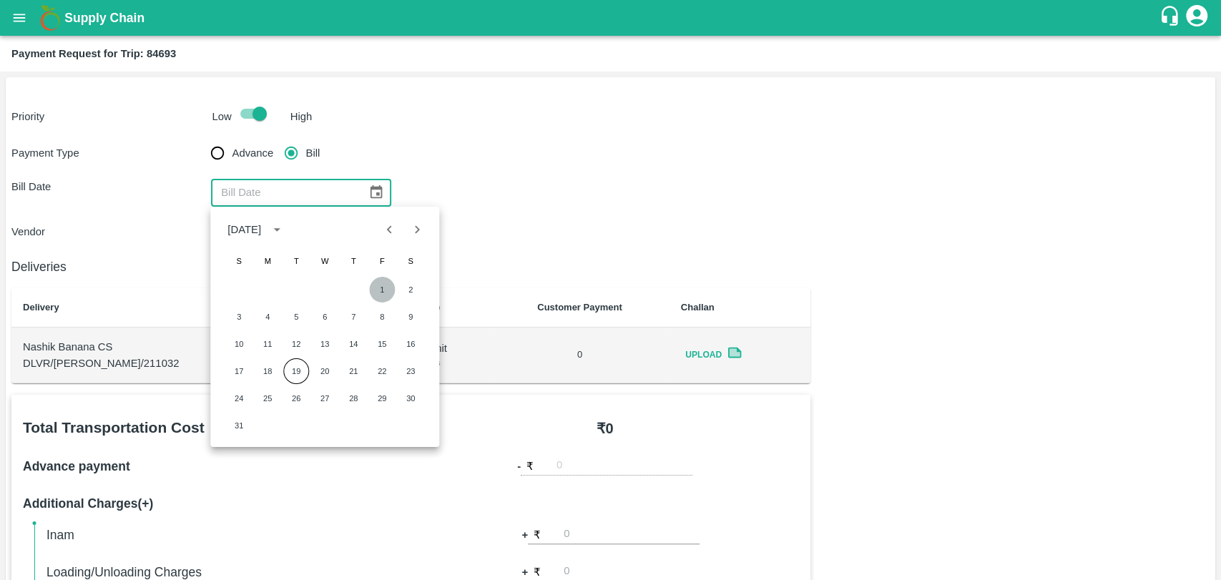
click at [377, 290] on button "1" at bounding box center [382, 290] width 26 height 26
type input "[DATE]"
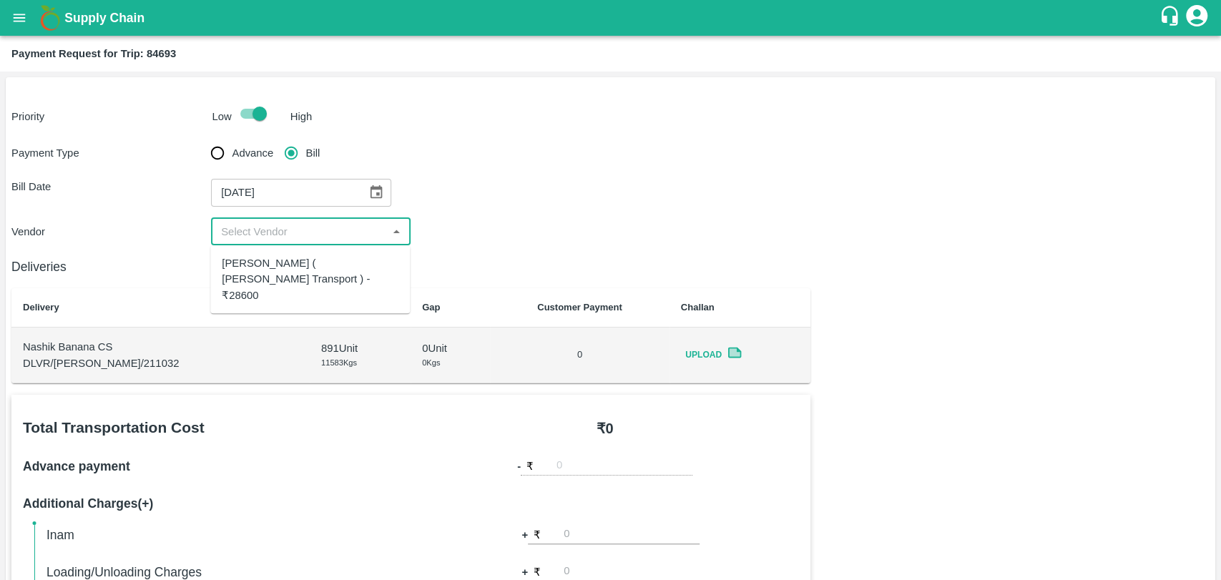
drag, startPoint x: 241, startPoint y: 232, endPoint x: 257, endPoint y: 278, distance: 48.4
click at [257, 278] on body "Supply Chain Payment Request for Trip: 84693 Priority Low High Payment Type Adv…" at bounding box center [610, 290] width 1221 height 580
click at [257, 278] on div "[PERSON_NAME] ( [PERSON_NAME] Transport ) - ₹28600" at bounding box center [310, 279] width 177 height 48
type input "[PERSON_NAME] ( [PERSON_NAME] Transport ) - ₹28600"
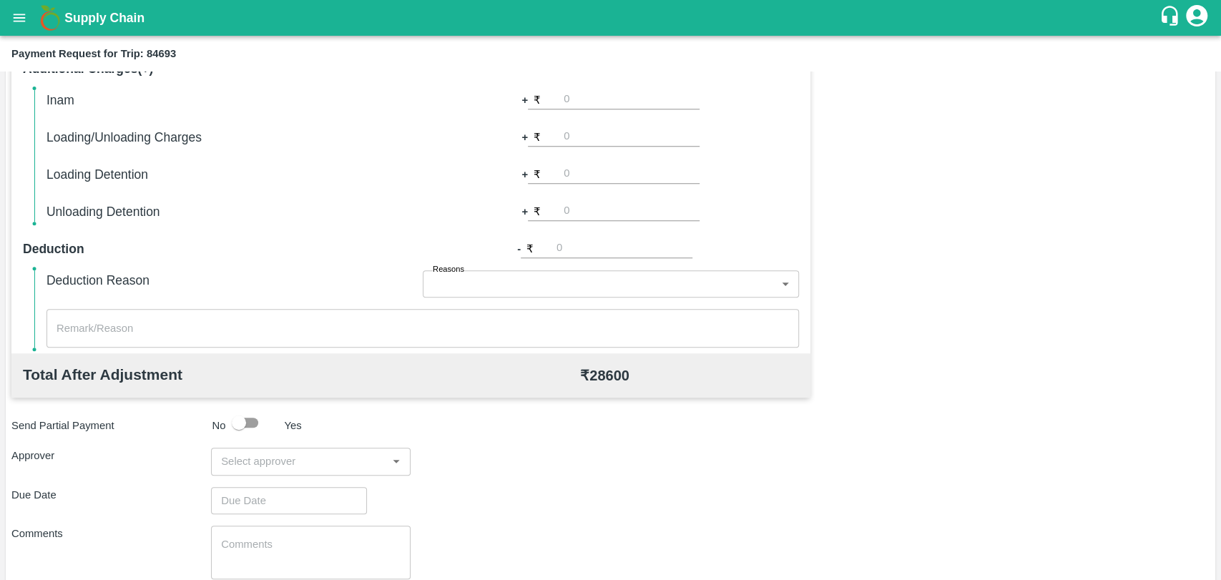
scroll to position [435, 0]
click at [576, 170] on input "number" at bounding box center [632, 174] width 136 height 19
type input "1000"
click at [745, 418] on div "Send Partial Payment No Yes" at bounding box center [608, 422] width 1204 height 27
click at [326, 465] on input "input" at bounding box center [298, 461] width 167 height 19
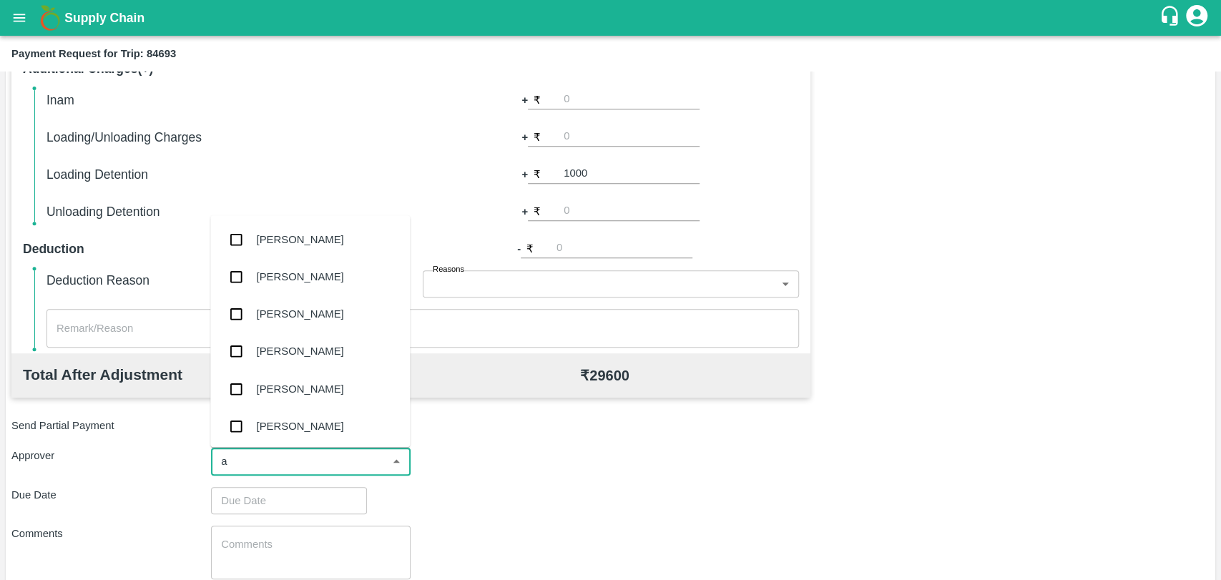
type input "ag"
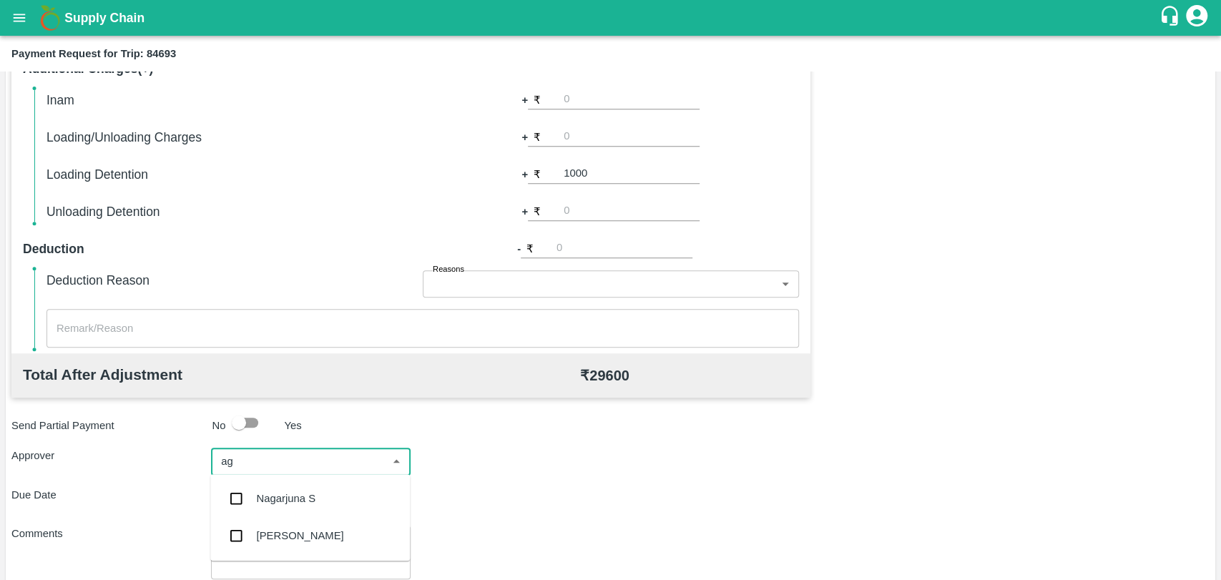
click at [303, 535] on div "Prasad Waghade" at bounding box center [300, 536] width 87 height 16
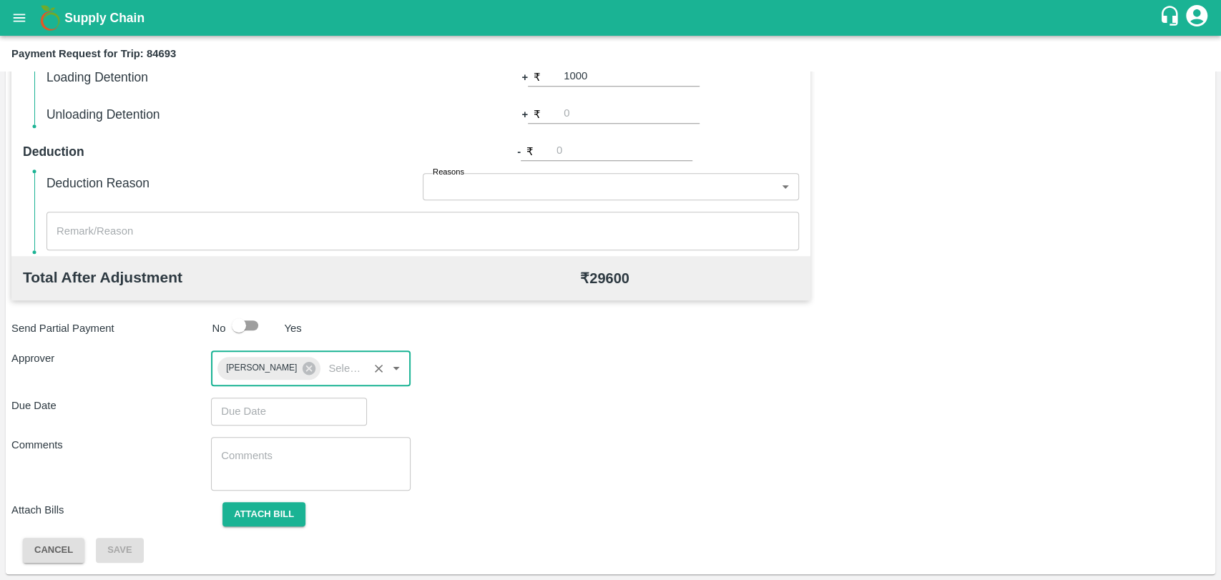
type input "DD/MM/YYYY hh:mm aa"
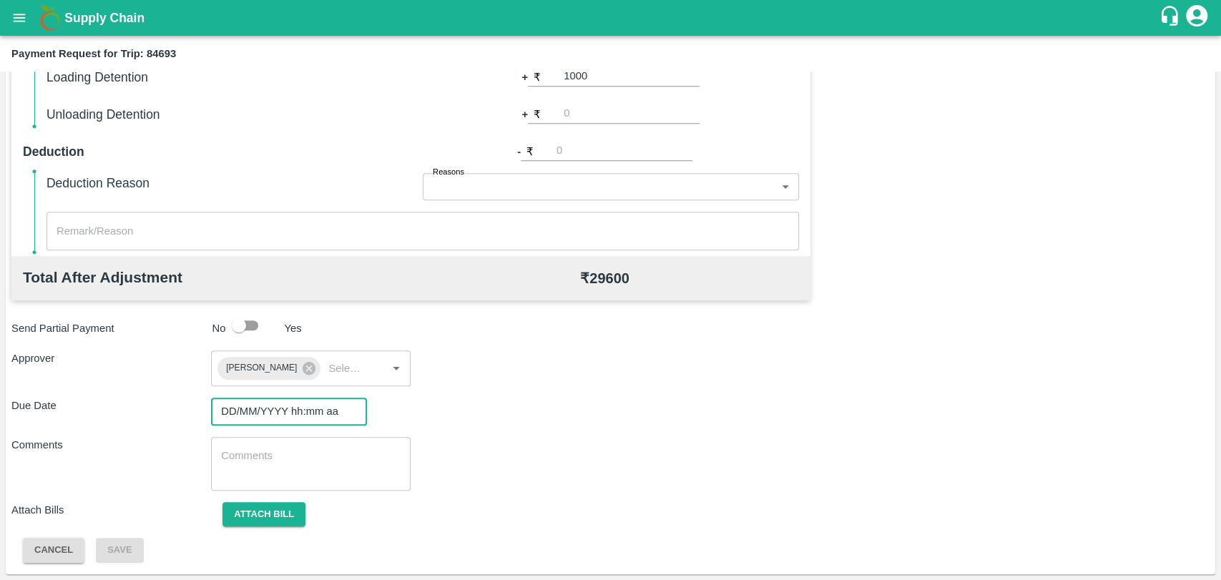
click at [268, 413] on input "DD/MM/YYYY hh:mm aa" at bounding box center [284, 411] width 146 height 27
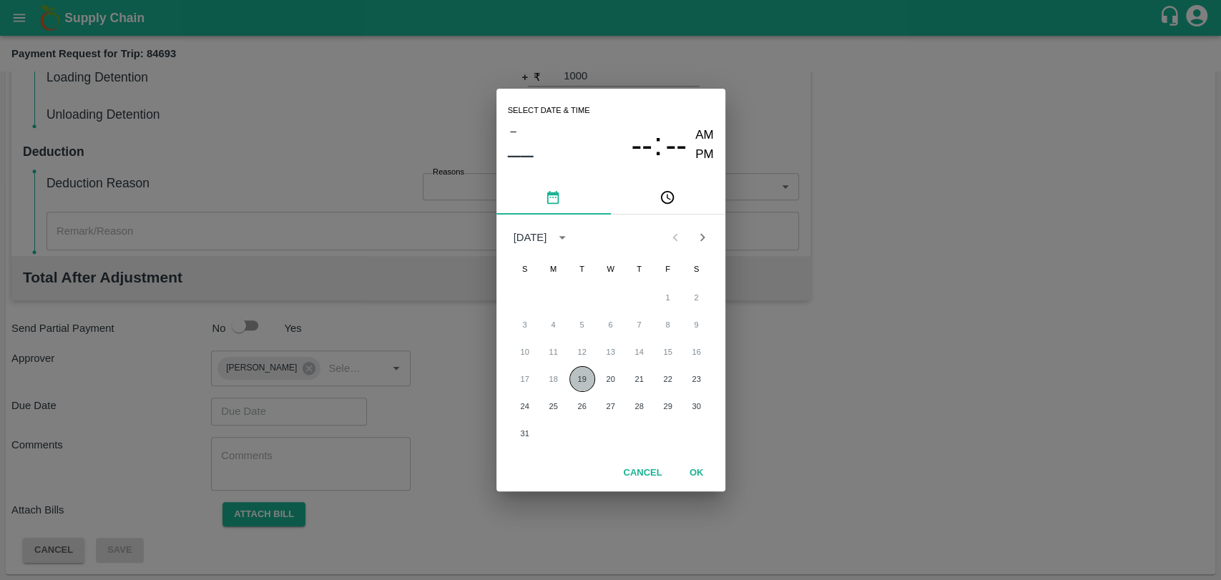
click at [578, 375] on button "19" at bounding box center [582, 379] width 26 height 26
type input "19/08/2025 12:00 AM"
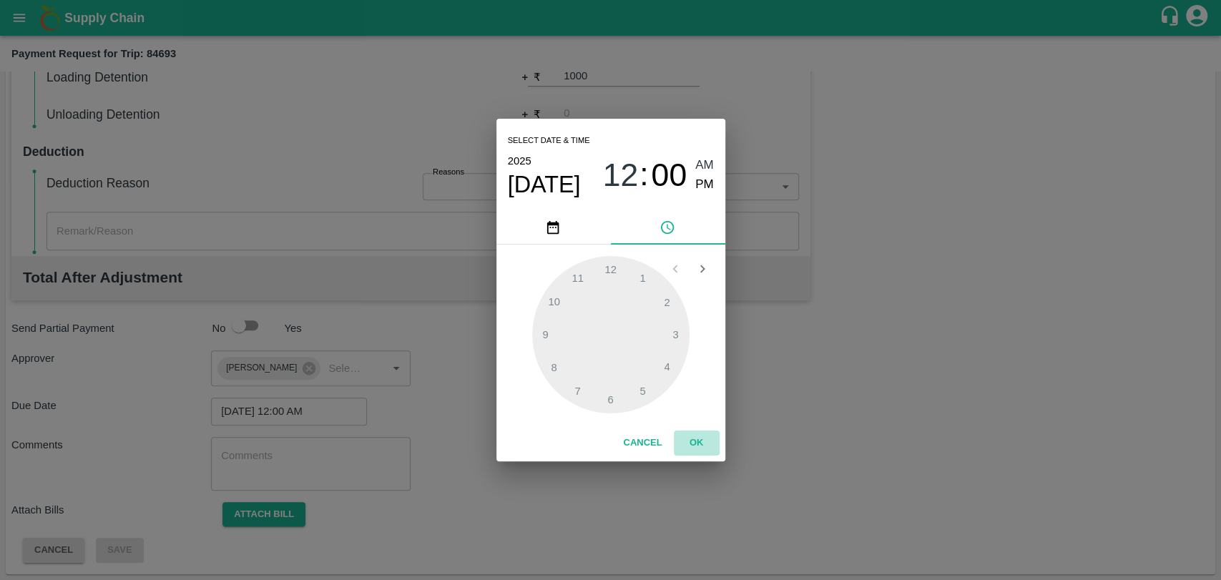
click at [707, 443] on button "OK" at bounding box center [697, 443] width 46 height 25
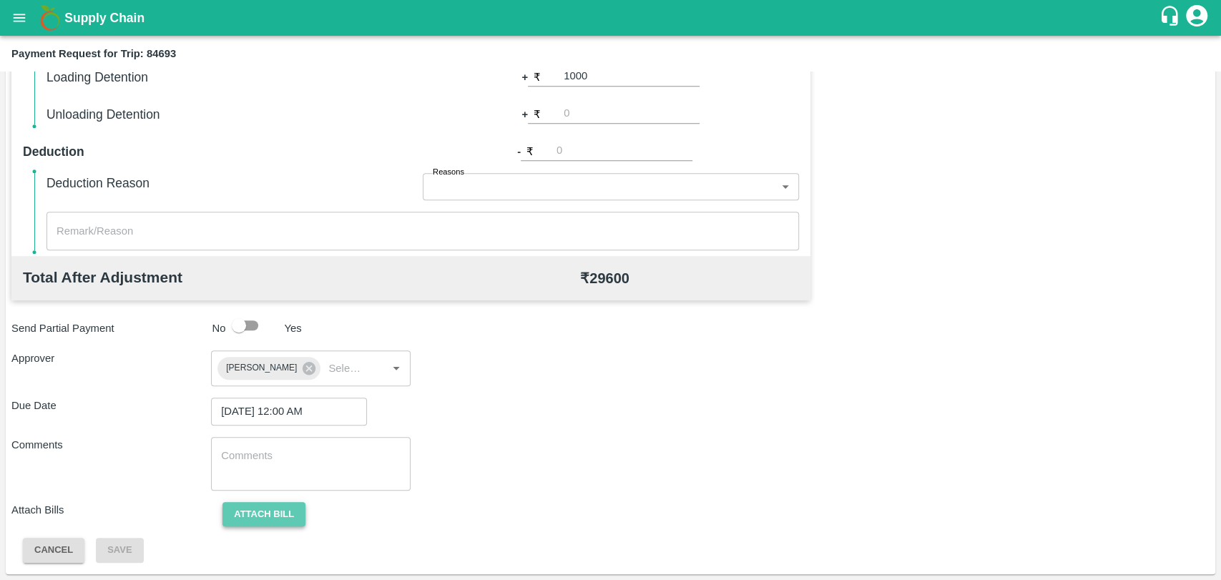
click at [280, 516] on button "Attach bill" at bounding box center [263, 514] width 83 height 25
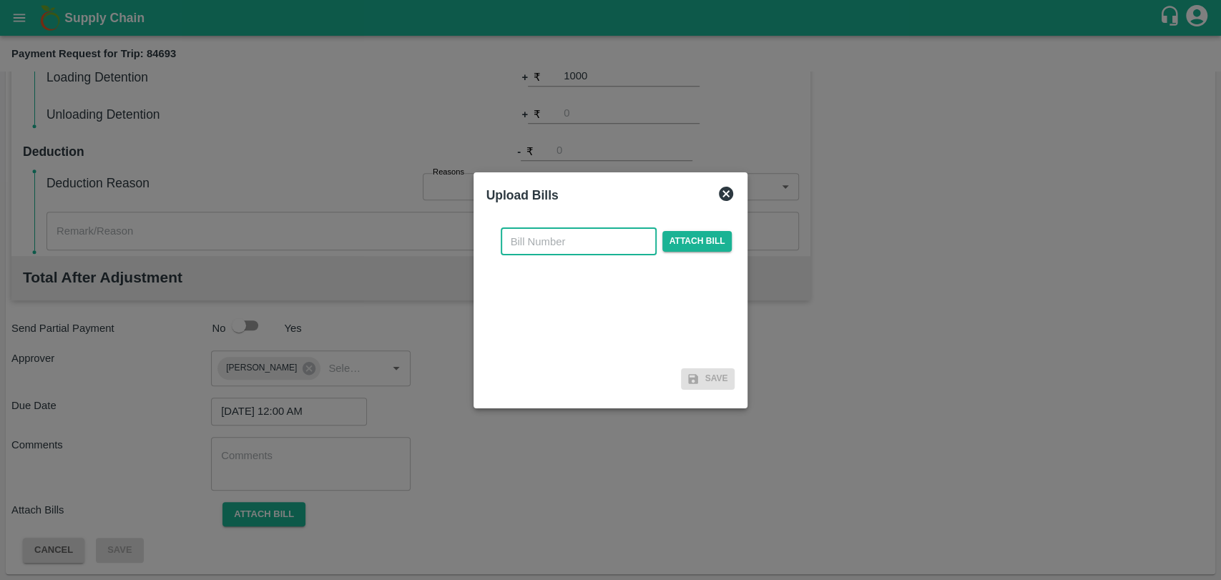
click at [556, 243] on input "text" at bounding box center [579, 241] width 156 height 27
type input "3765"
click at [701, 245] on span "Attach bill" at bounding box center [697, 241] width 70 height 21
click at [0, 0] on input "Attach bill" at bounding box center [0, 0] width 0 height 0
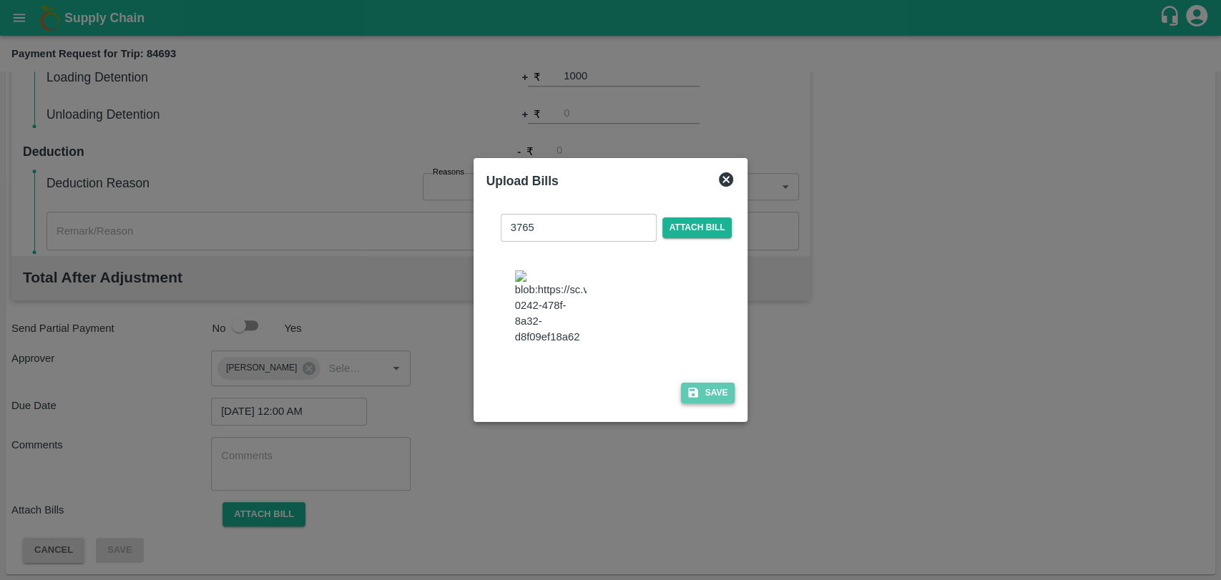
click at [707, 389] on button "Save" at bounding box center [708, 393] width 54 height 21
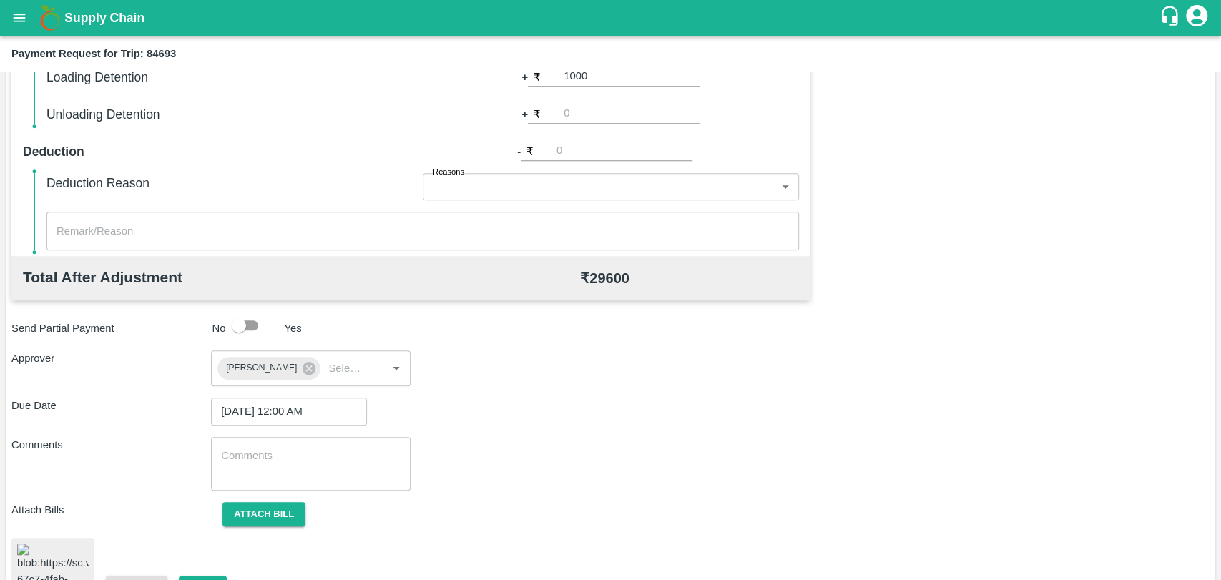
scroll to position [601, 0]
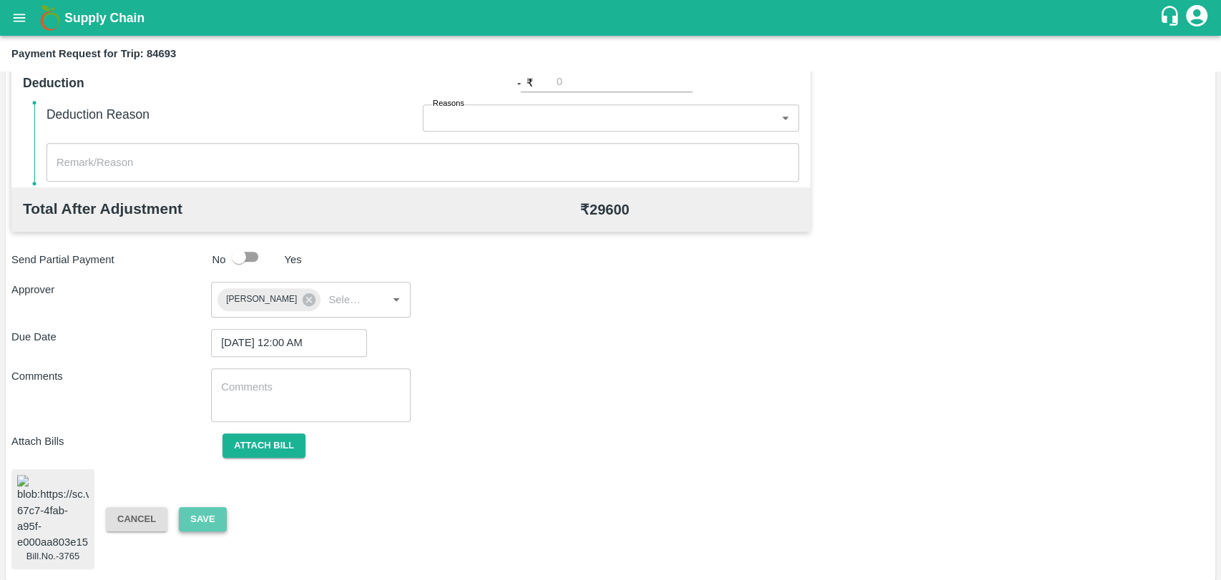
click at [199, 514] on button "Save" at bounding box center [202, 519] width 47 height 25
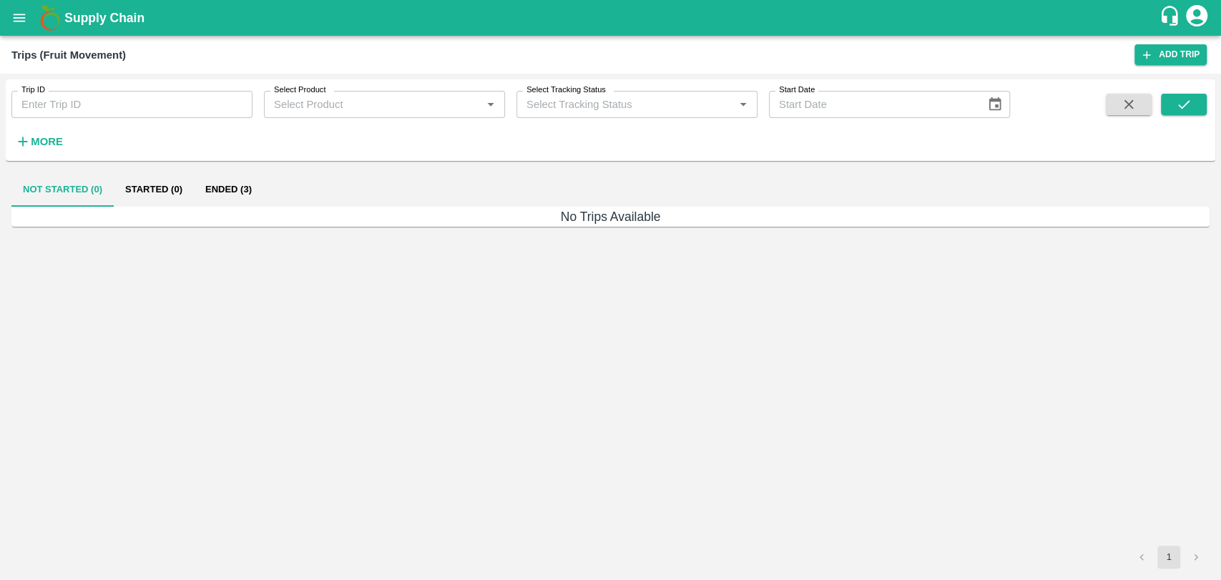
drag, startPoint x: 69, startPoint y: 145, endPoint x: 47, endPoint y: 149, distance: 21.8
click at [47, 149] on div "Trip ID Trip ID Select Product Select Product   * Select Tracking Status Select…" at bounding box center [505, 116] width 1010 height 74
click at [47, 149] on h6 "More" at bounding box center [47, 141] width 32 height 19
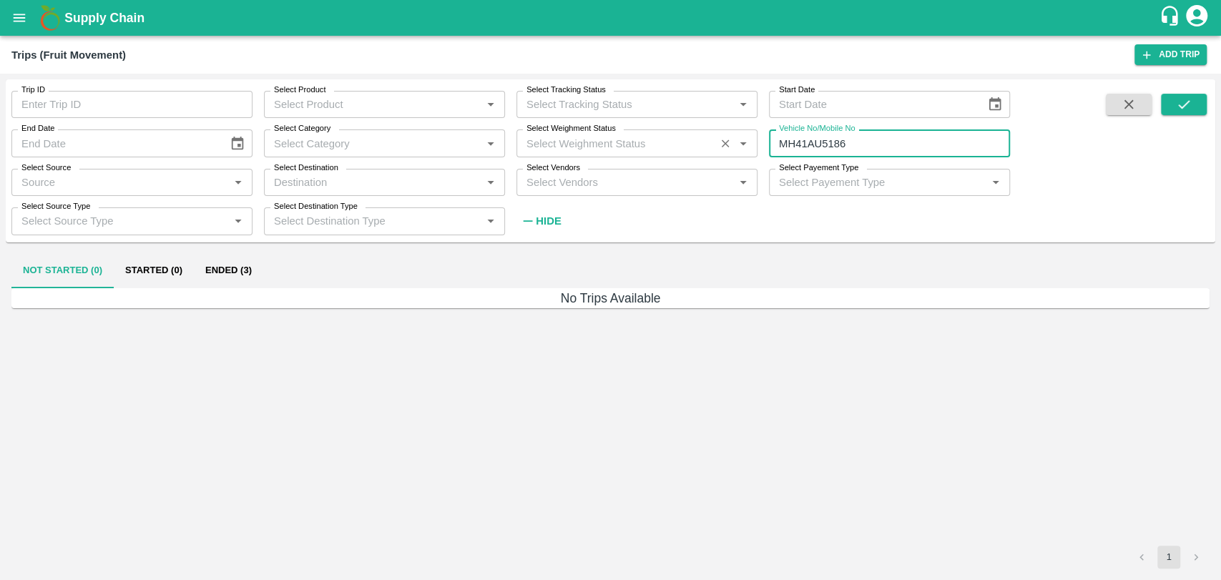
drag, startPoint x: 863, startPoint y: 139, endPoint x: 705, endPoint y: 154, distance: 158.1
click at [705, 154] on div "Trip ID Trip ID Select Product Select Product   * Select Tracking Status Select…" at bounding box center [505, 156] width 1010 height 155
paste input "text"
type input "MH18BG6306"
click at [1179, 109] on icon "submit" at bounding box center [1184, 105] width 16 height 16
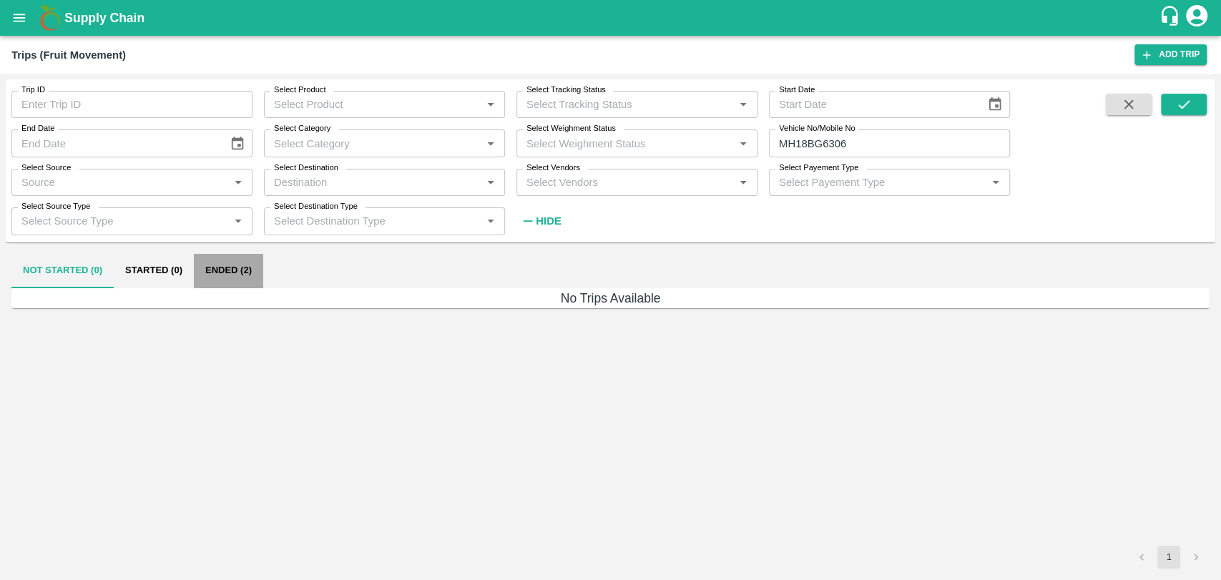
click at [227, 284] on button "Ended (2)" at bounding box center [228, 271] width 69 height 34
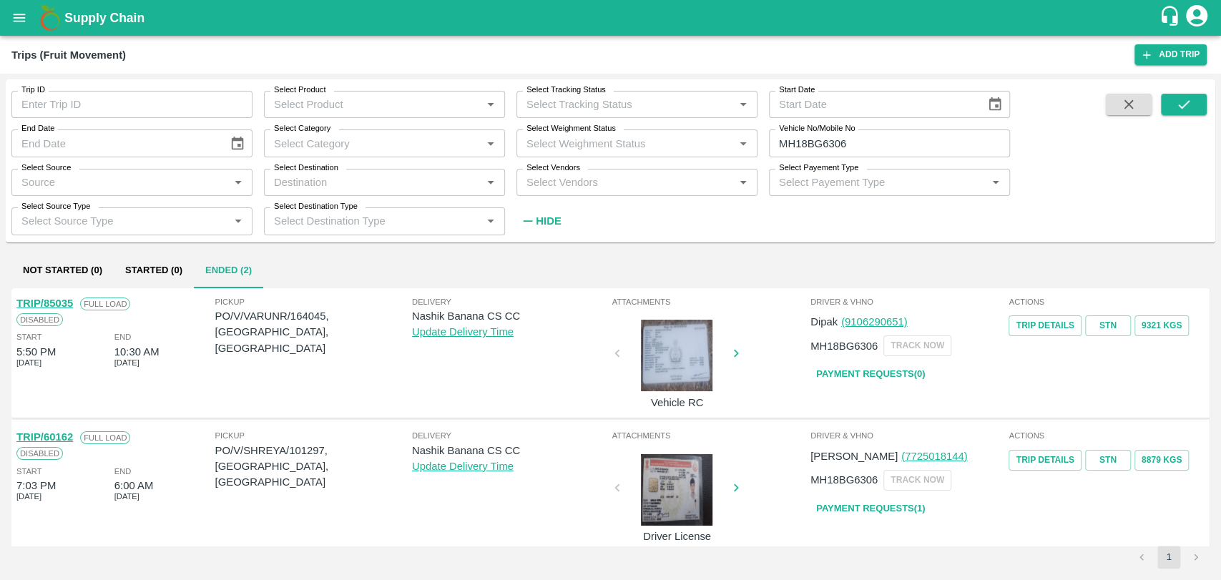
scroll to position [11, 0]
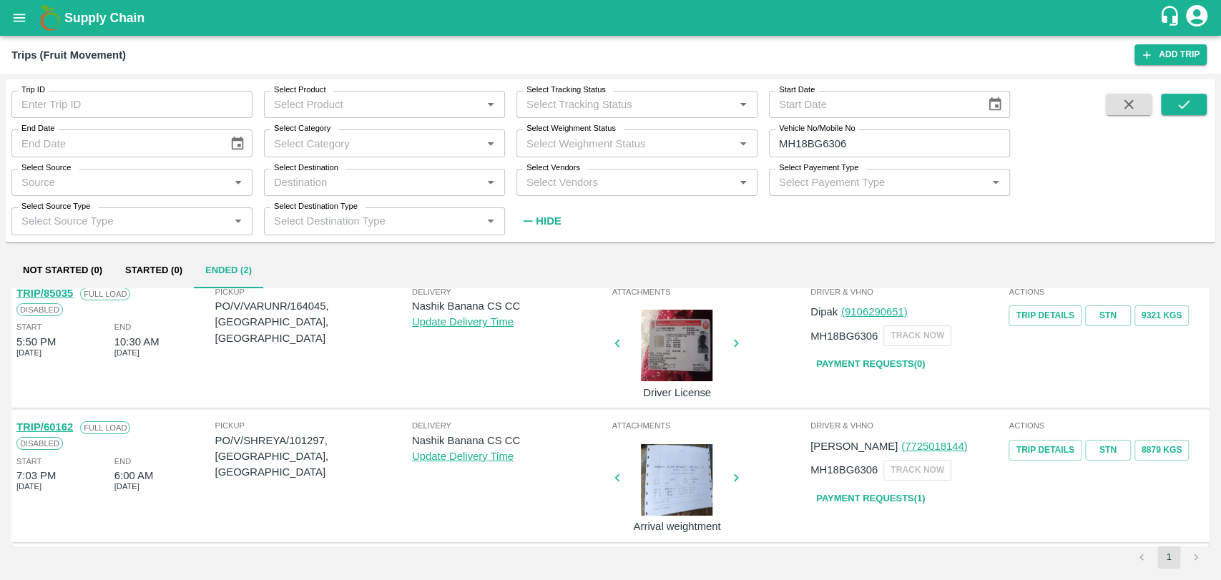
click at [59, 290] on link "TRIP/85035" at bounding box center [44, 293] width 57 height 11
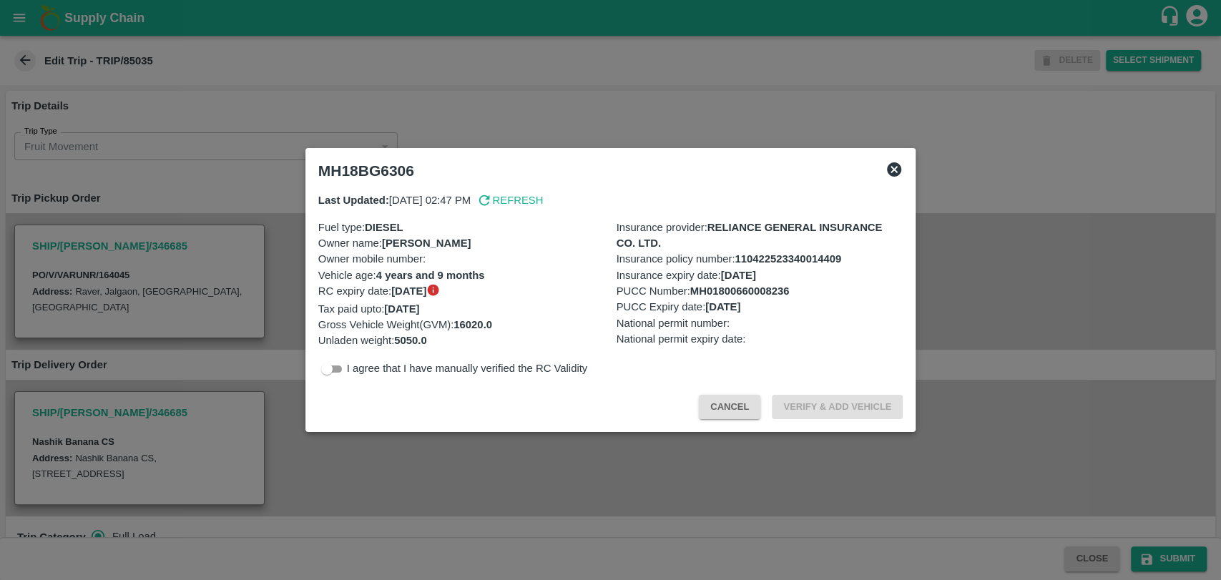
click at [908, 167] on div "MH18BG6306" at bounding box center [611, 170] width 597 height 31
click at [898, 167] on icon at bounding box center [894, 169] width 14 height 14
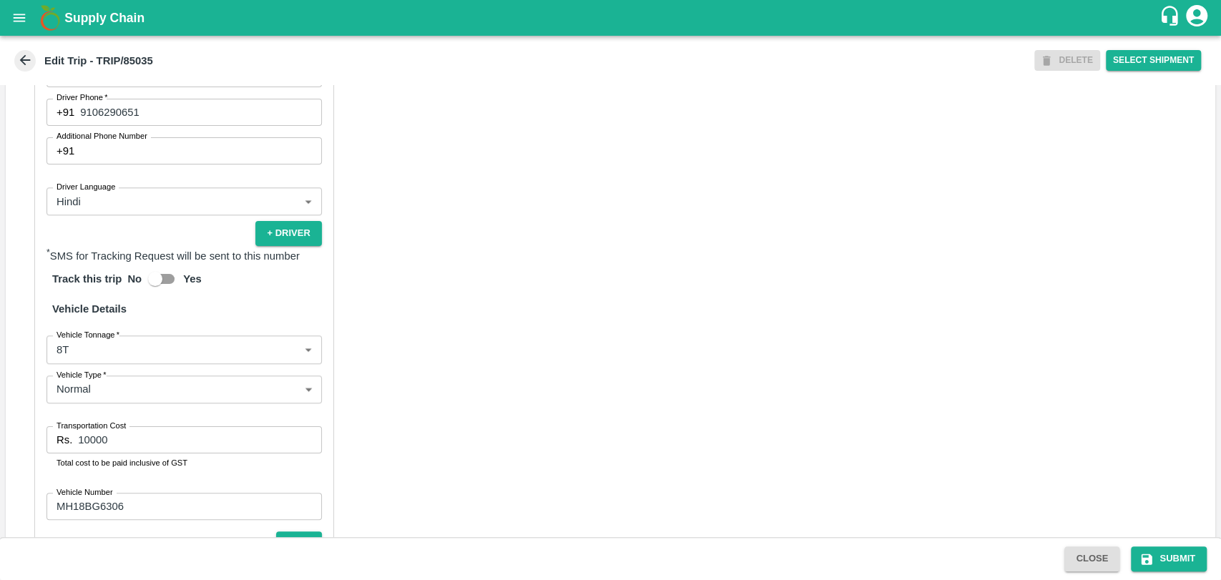
scroll to position [901, 0]
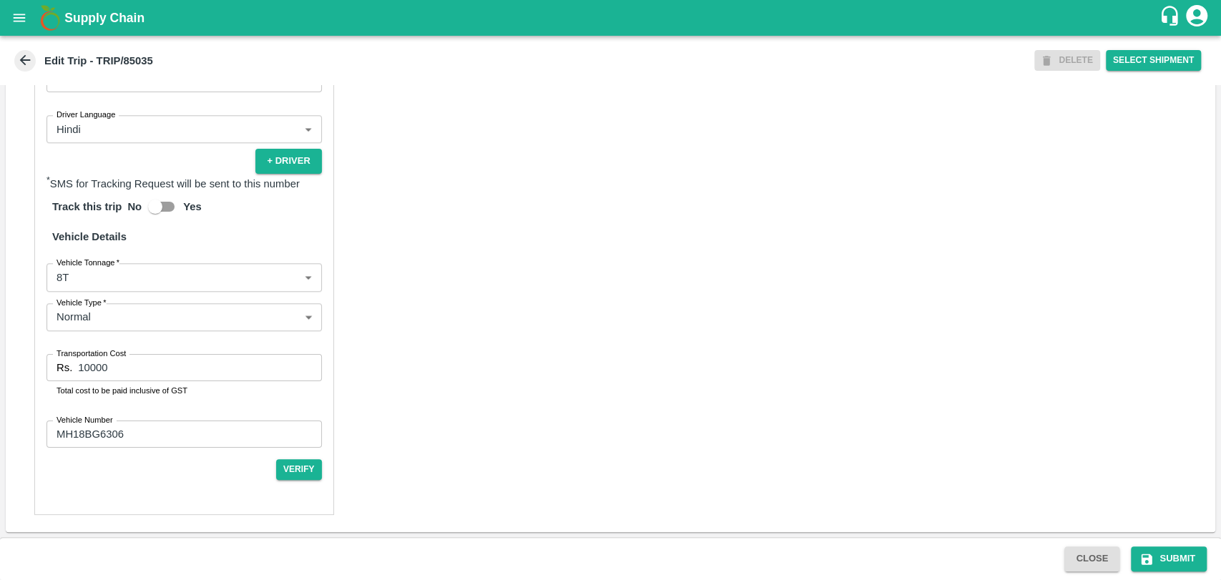
drag, startPoint x: 104, startPoint y: 265, endPoint x: 97, endPoint y: 284, distance: 19.7
click at [97, 284] on div "Vehicle Tonnage   * 8T 8000 Vehicle Tonnage" at bounding box center [183, 277] width 275 height 28
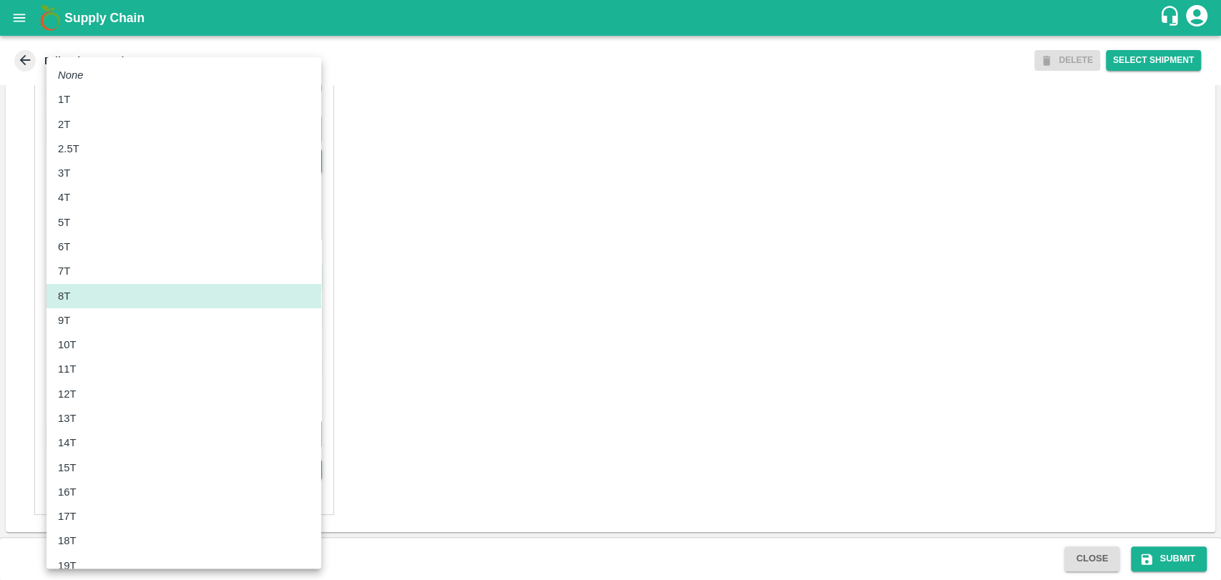
click at [97, 284] on body "Supply Chain Edit Trip - TRIP/85035 DELETE Select Shipment Trip Details Trip Ty…" at bounding box center [610, 290] width 1221 height 580
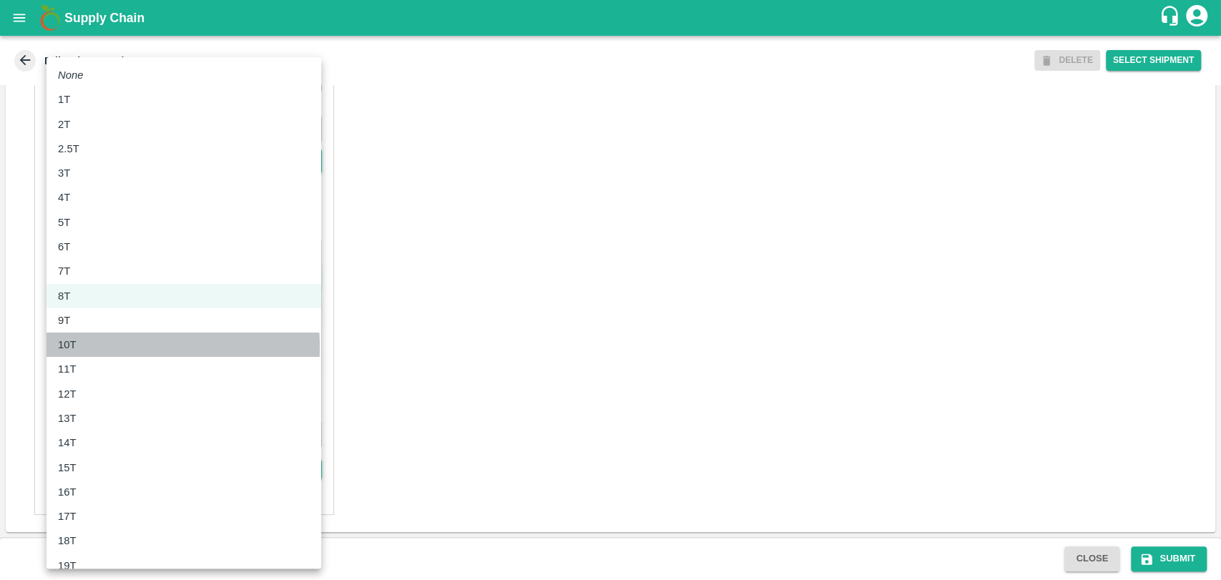
click at [87, 347] on div "10T" at bounding box center [184, 345] width 252 height 16
type input "10000"
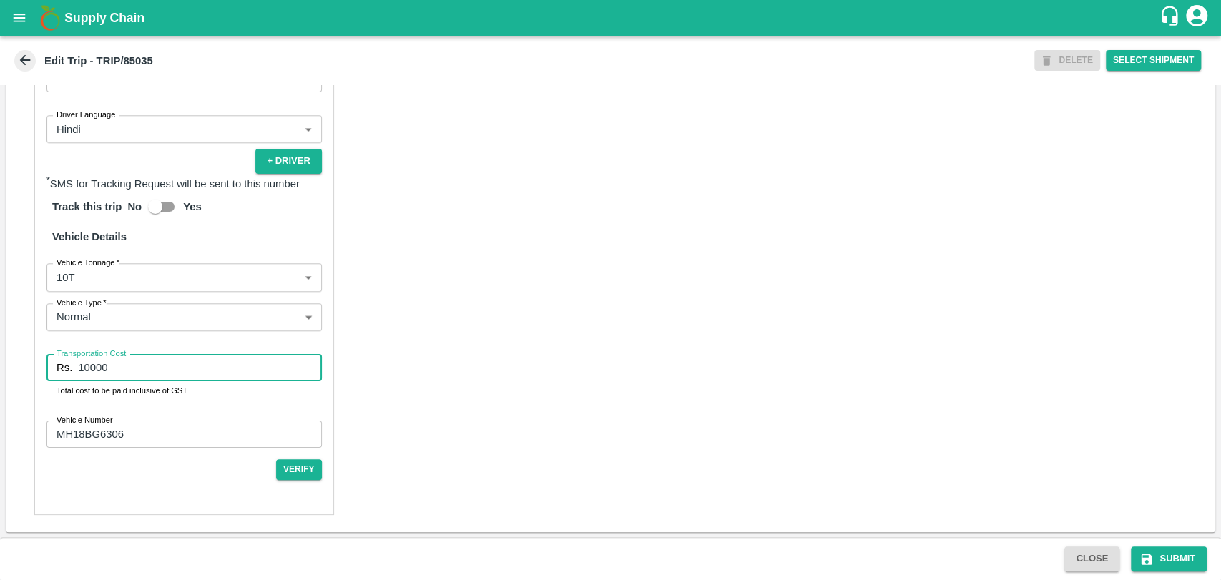
drag, startPoint x: 119, startPoint y: 365, endPoint x: 23, endPoint y: 365, distance: 96.6
click at [23, 365] on div "Partner Details Partner   * Partner Add Transporter Driver 1 Details Driver Nam…" at bounding box center [610, 180] width 1209 height 704
type input "22000"
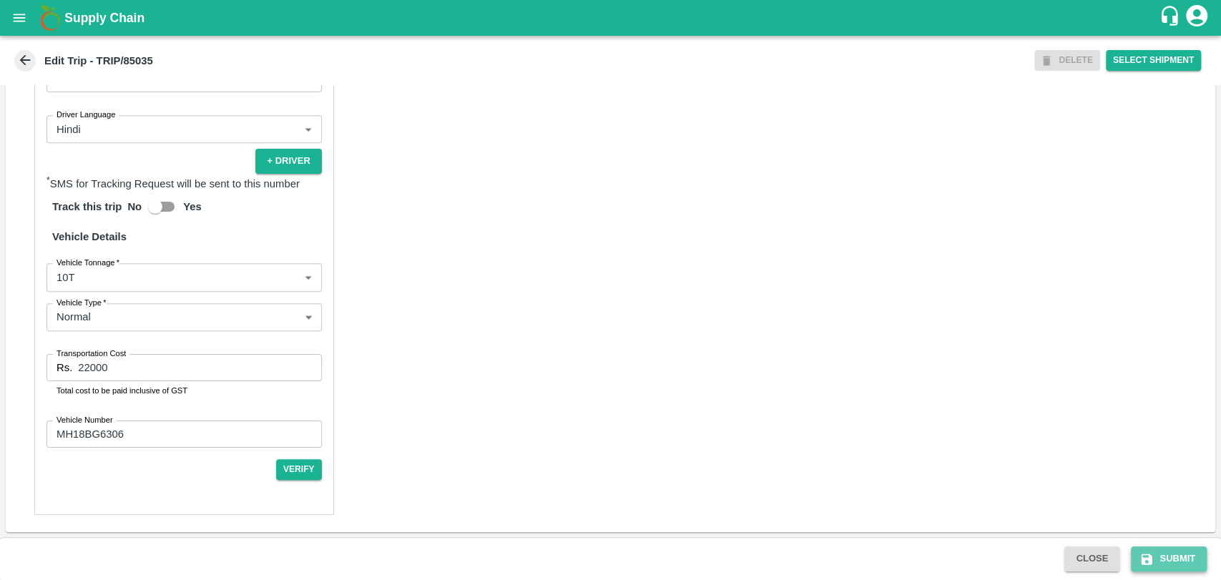
click at [1142, 554] on icon "submit" at bounding box center [1147, 559] width 11 height 11
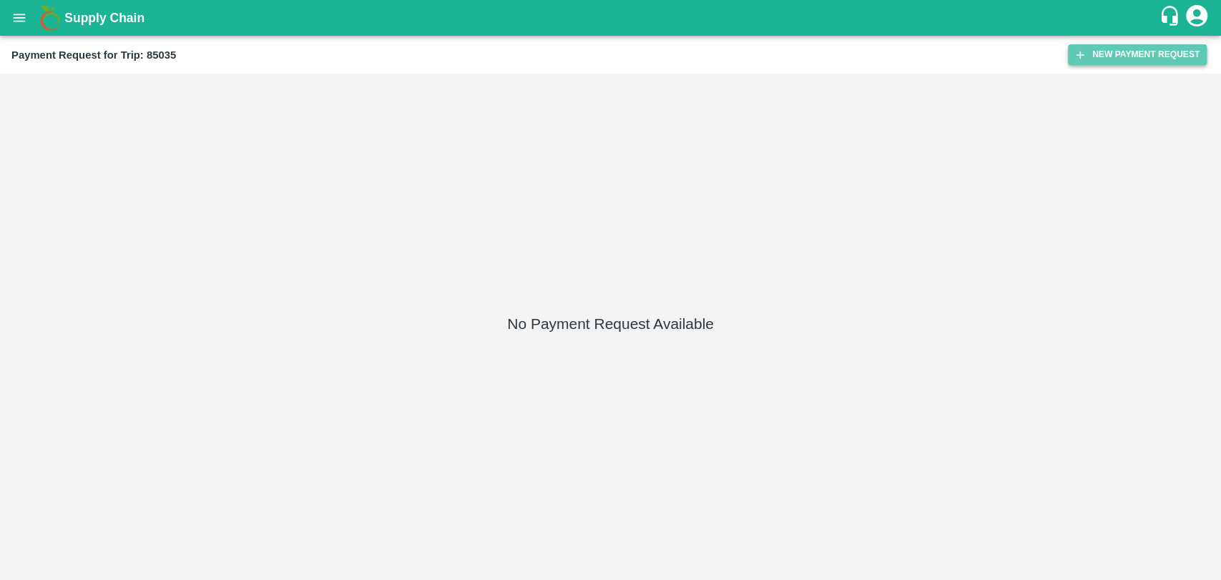
click at [1121, 53] on button "New Payment Request" at bounding box center [1137, 54] width 139 height 21
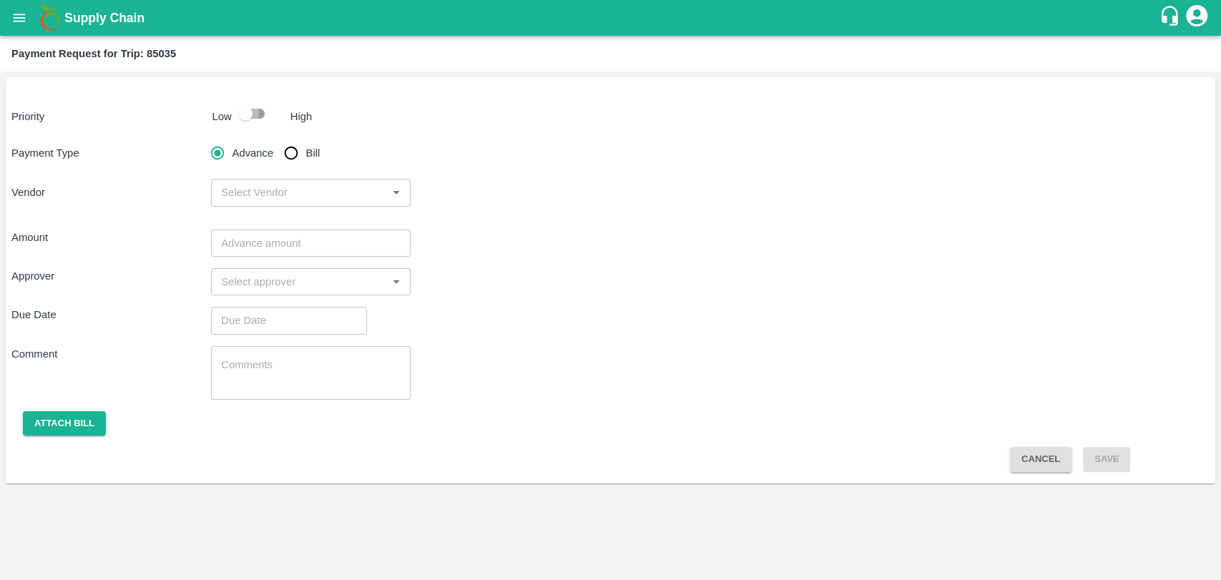
click at [242, 123] on input "checkbox" at bounding box center [246, 113] width 82 height 27
checkbox input "true"
click at [292, 150] on input "Bill" at bounding box center [291, 153] width 29 height 29
radio input "true"
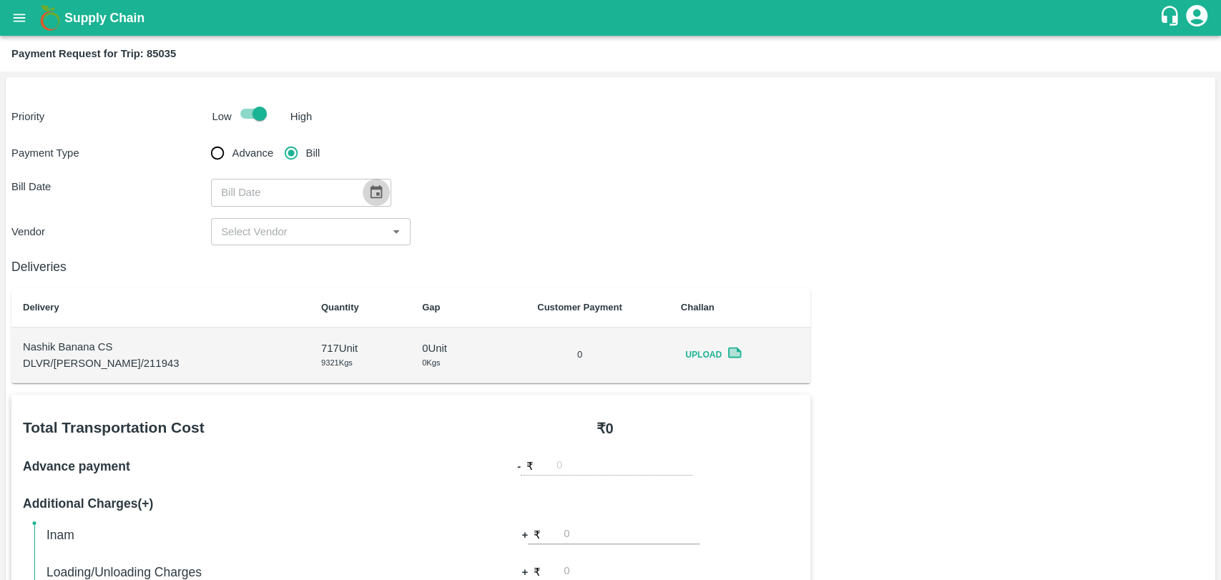
click at [368, 195] on icon "Choose date" at bounding box center [376, 193] width 16 height 16
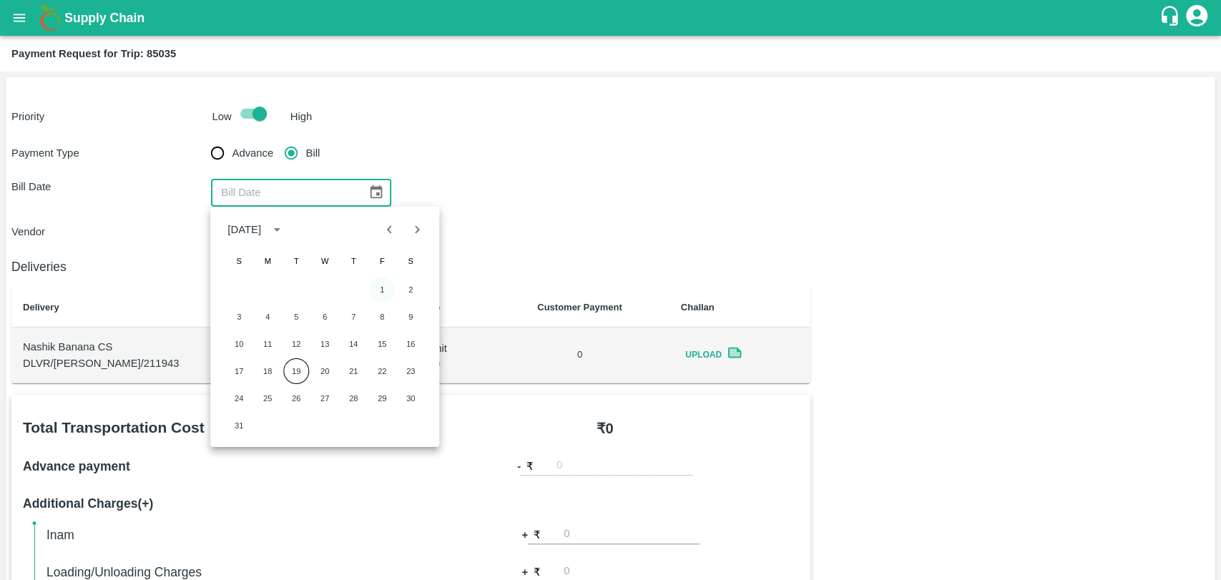
click at [381, 286] on button "1" at bounding box center [382, 290] width 26 height 26
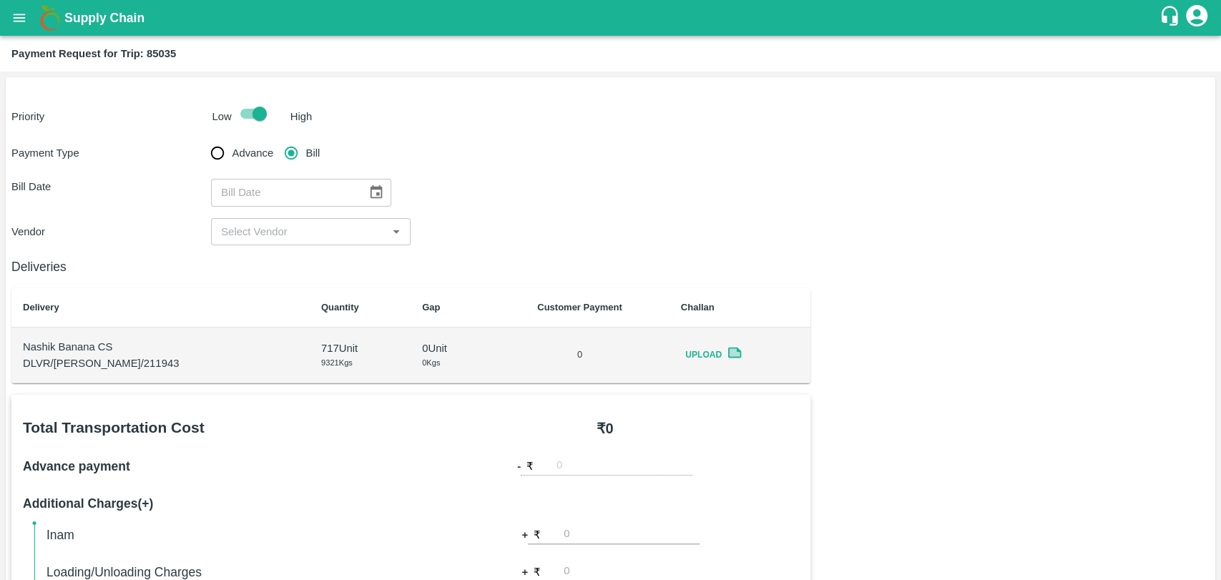
type input "[DATE]"
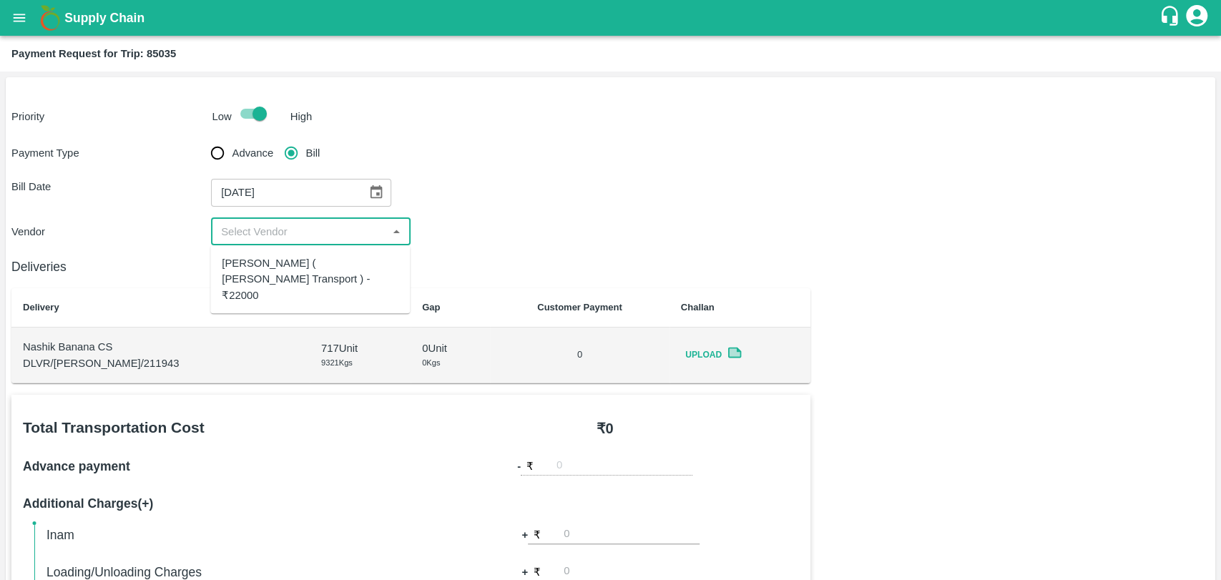
drag, startPoint x: 263, startPoint y: 225, endPoint x: 268, endPoint y: 267, distance: 41.8
click at [268, 267] on body "Supply Chain Payment Request for Trip: 85035 Priority Low High Payment Type Adv…" at bounding box center [610, 290] width 1221 height 580
click at [268, 267] on div "[PERSON_NAME] ( [PERSON_NAME] Transport ) - ₹22000" at bounding box center [310, 279] width 177 height 48
type input "[PERSON_NAME] ( [PERSON_NAME] Transport ) - ₹22000"
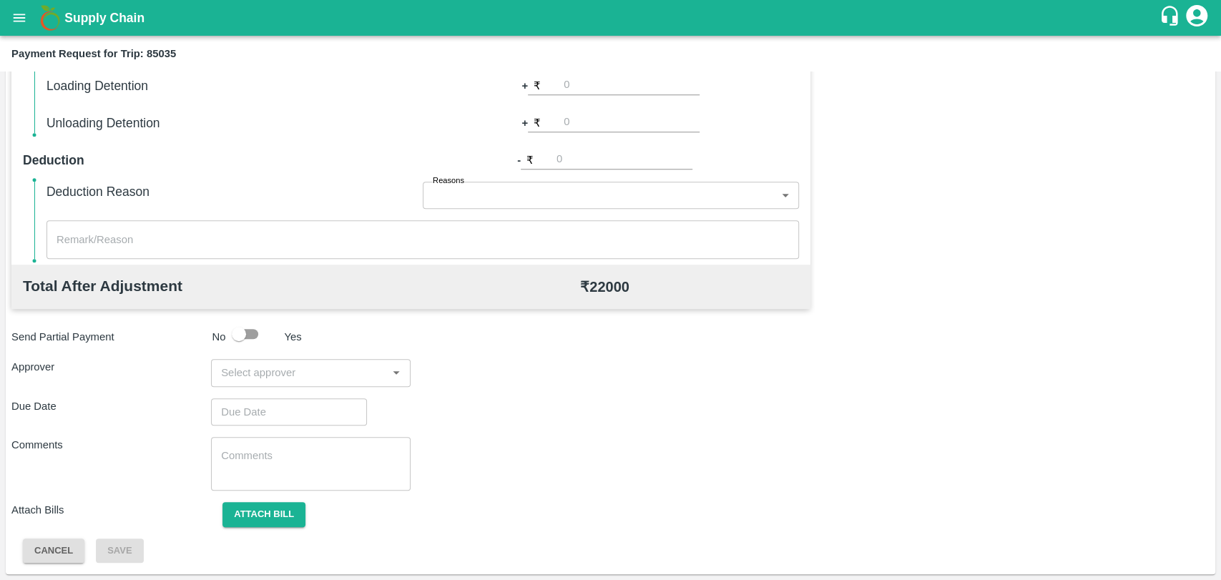
scroll to position [523, 0]
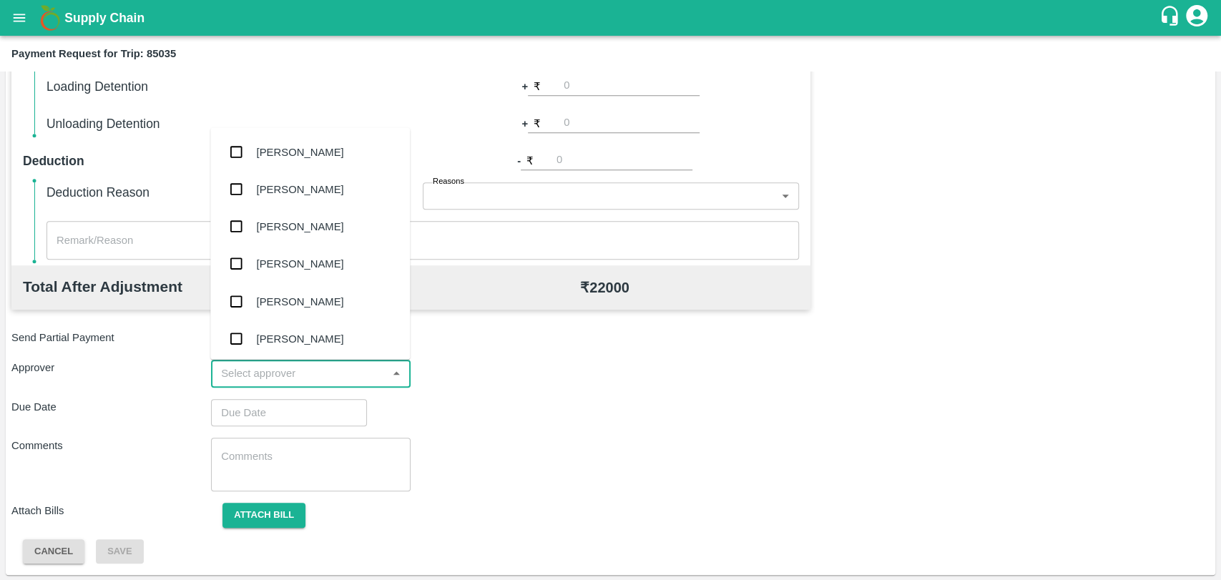
click at [288, 365] on input "input" at bounding box center [298, 373] width 167 height 19
type input "wag"
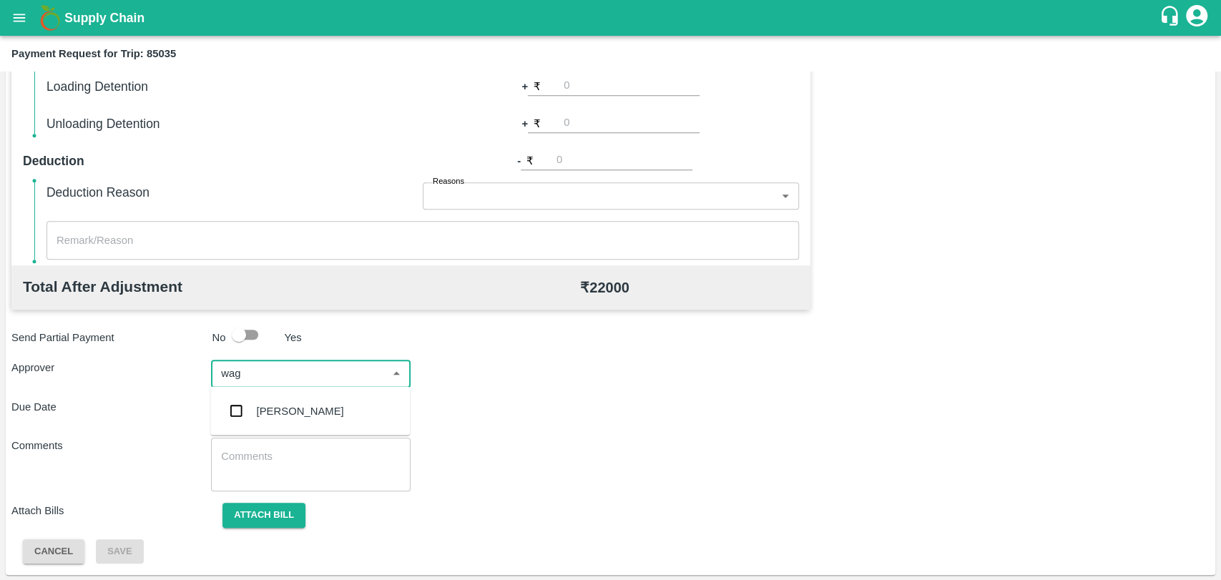
click at [275, 413] on div "[PERSON_NAME]" at bounding box center [300, 411] width 87 height 16
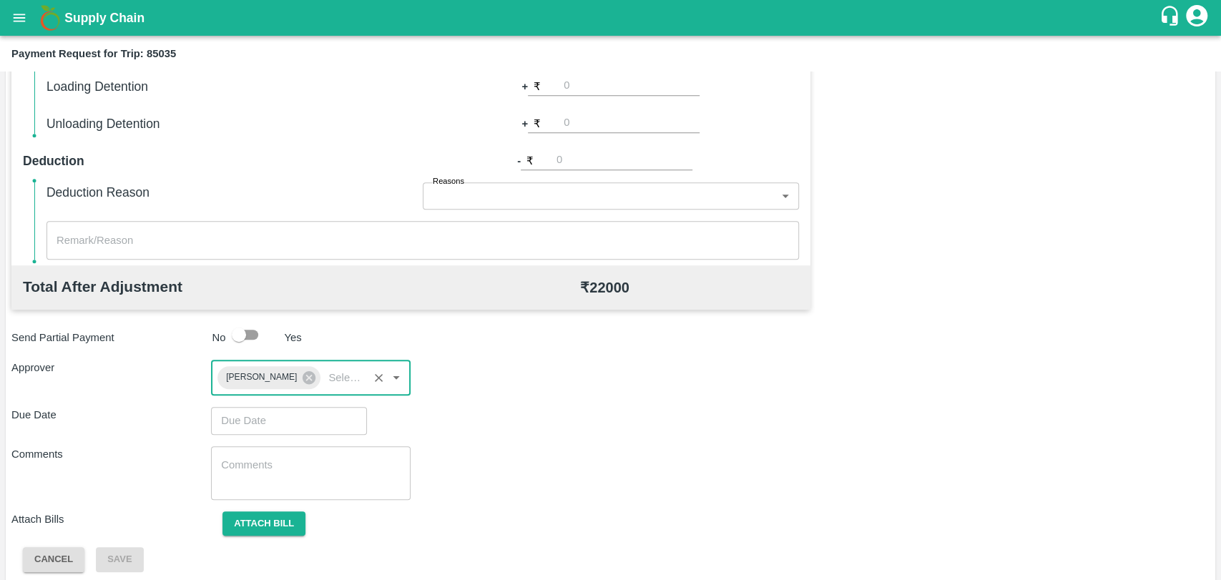
type input "DD/MM/YYYY hh:mm aa"
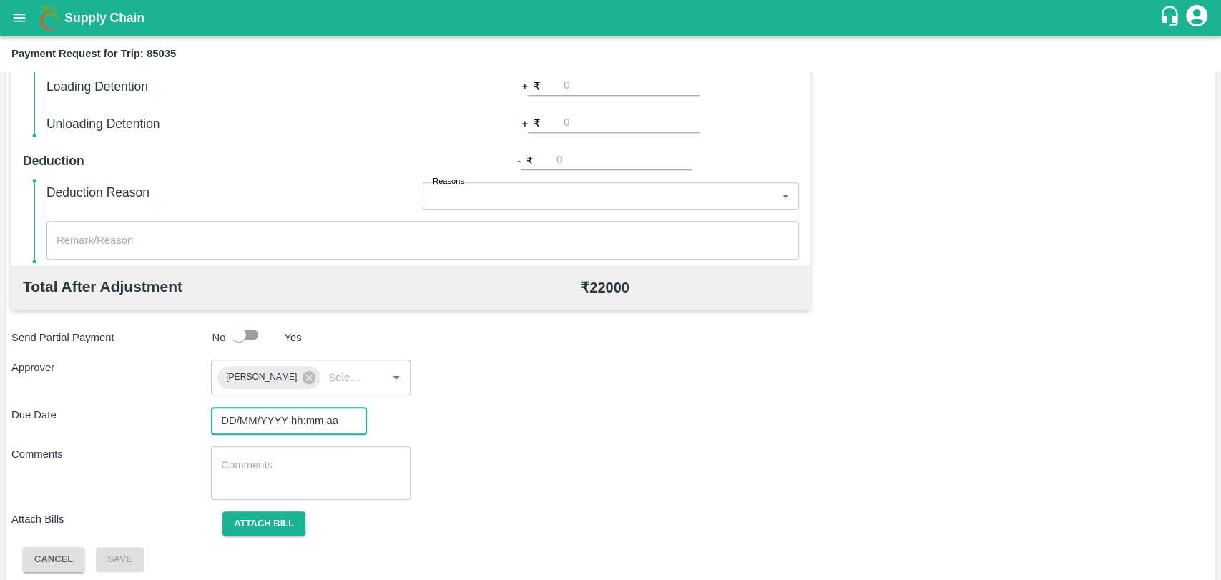
click at [263, 413] on input "DD/MM/YYYY hh:mm aa" at bounding box center [284, 420] width 146 height 27
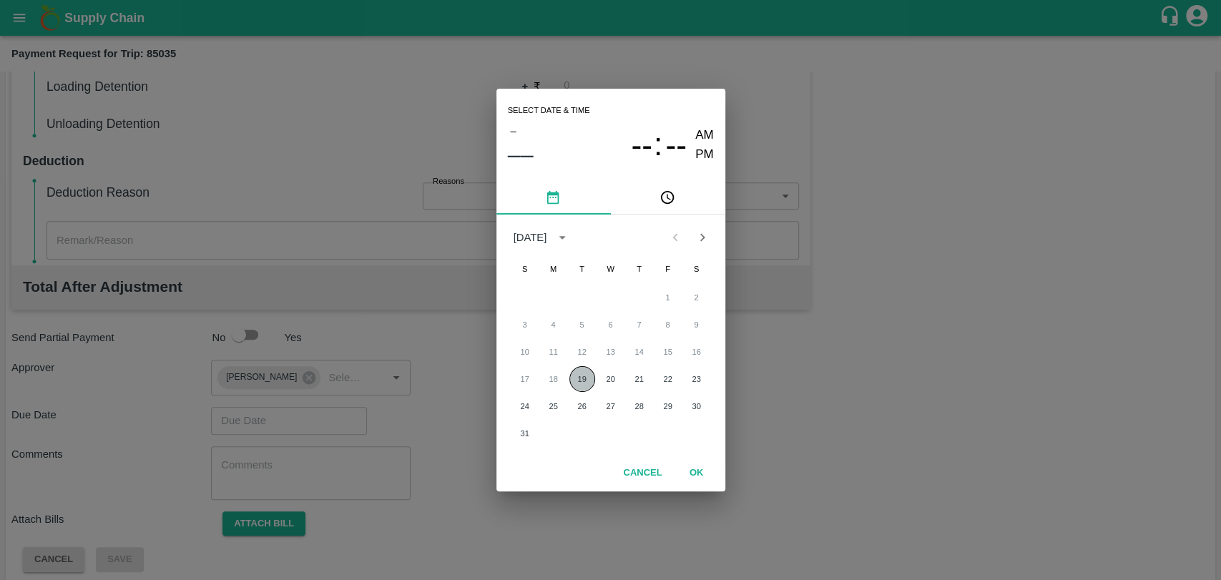
click at [573, 374] on button "19" at bounding box center [582, 379] width 26 height 26
type input "[DATE] 12:00 AM"
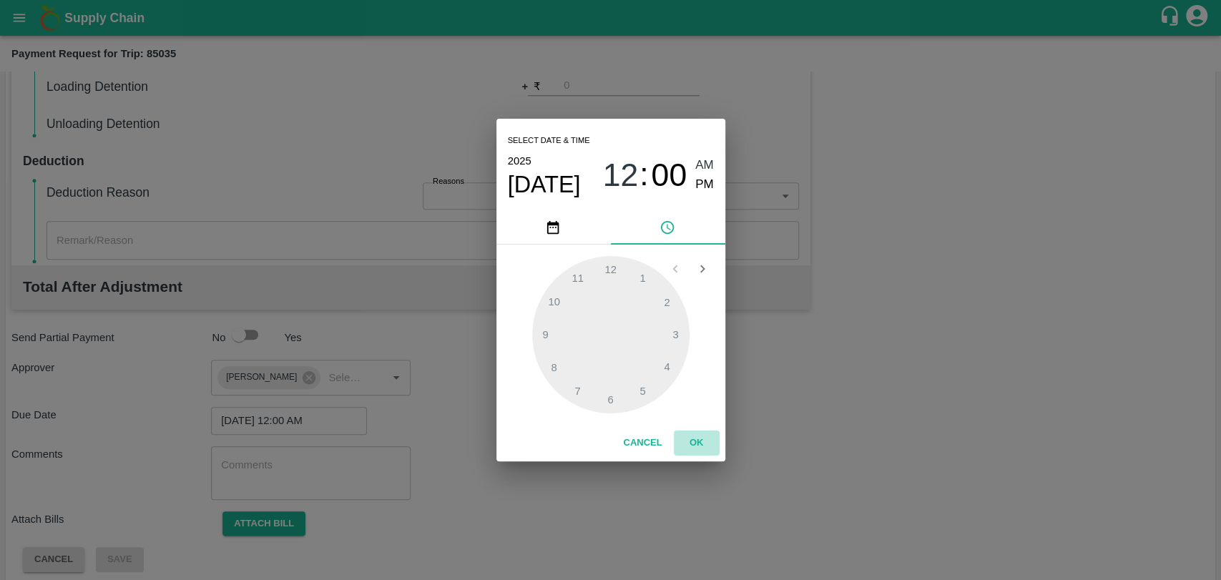
click at [692, 431] on button "OK" at bounding box center [697, 443] width 46 height 25
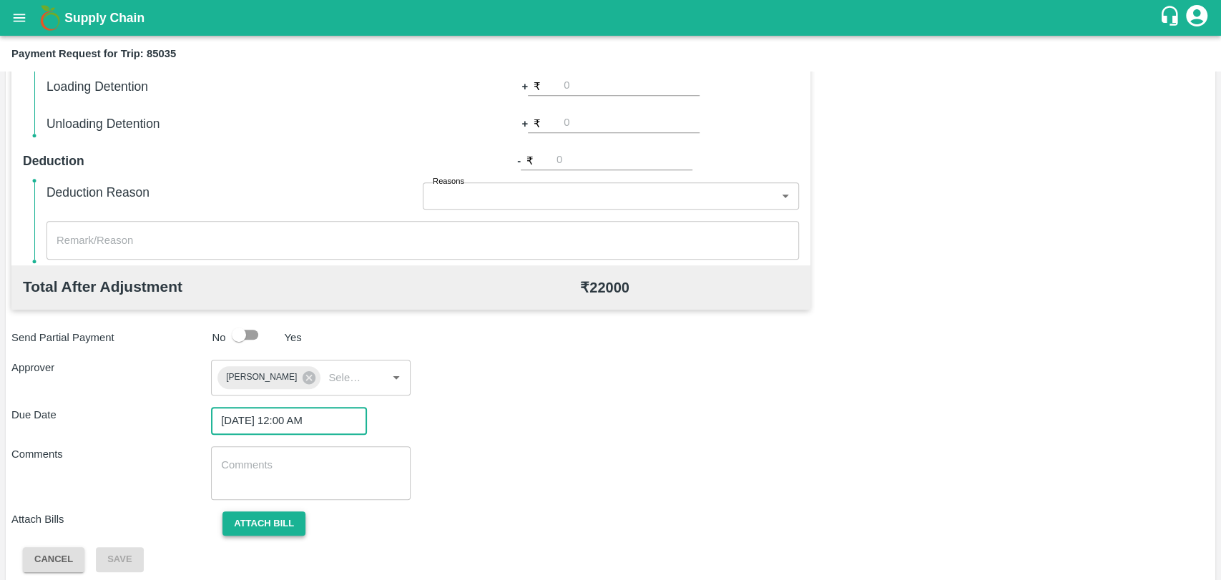
click at [282, 512] on button "Attach bill" at bounding box center [263, 523] width 83 height 25
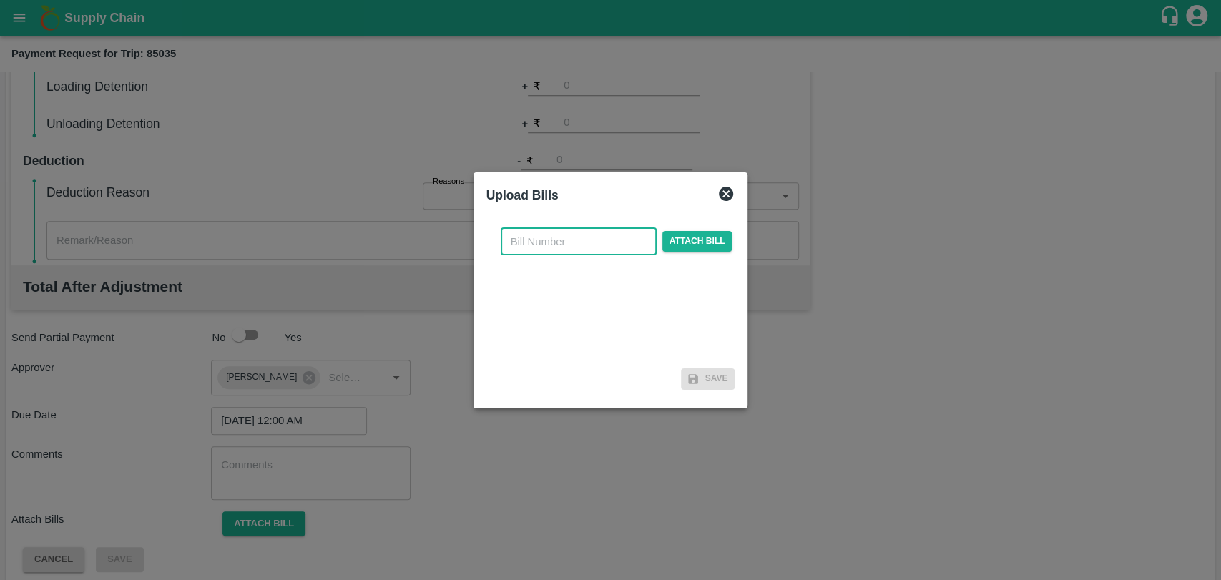
click at [534, 244] on input "text" at bounding box center [579, 241] width 156 height 27
type input "3779"
click at [687, 237] on span "Attach bill" at bounding box center [697, 241] width 70 height 21
click at [0, 0] on input "Attach bill" at bounding box center [0, 0] width 0 height 0
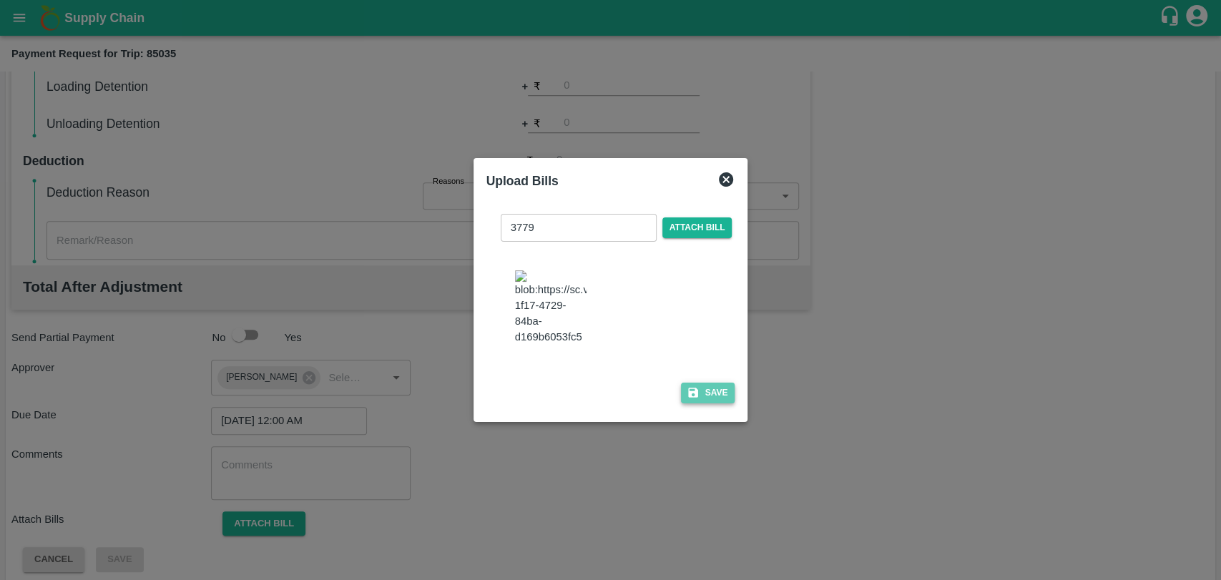
click at [715, 397] on button "Save" at bounding box center [708, 393] width 54 height 21
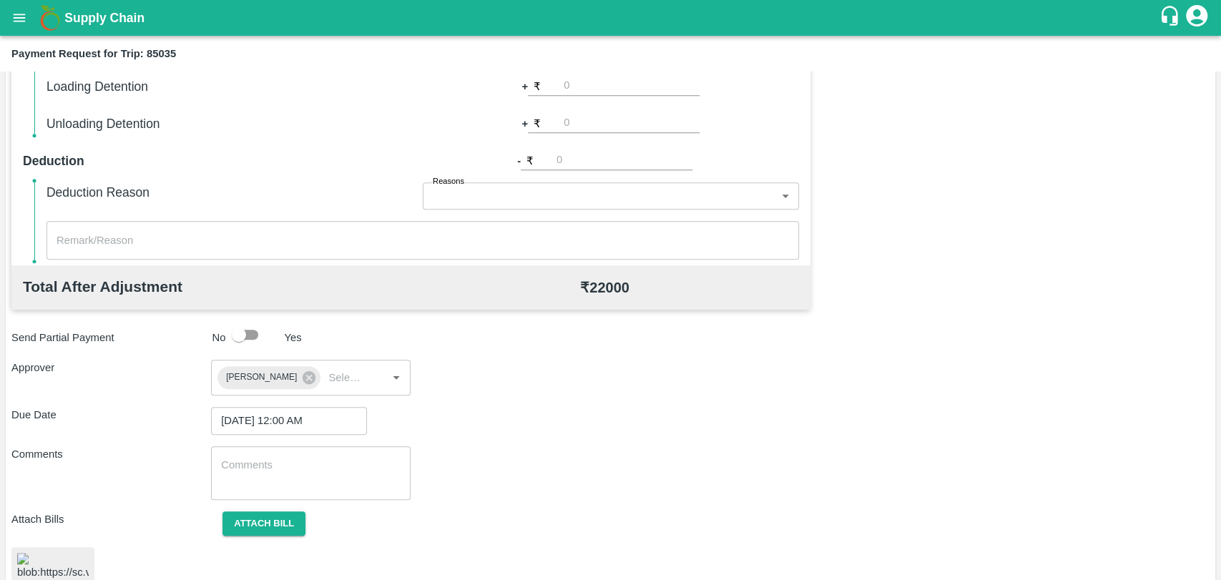
scroll to position [601, 0]
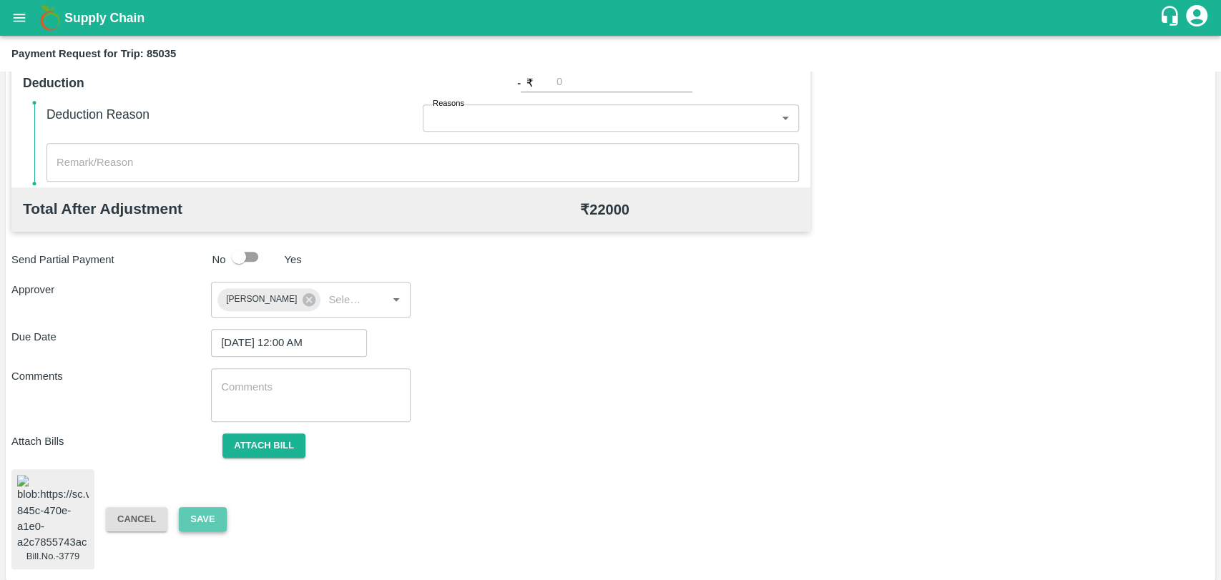
click at [200, 516] on button "Save" at bounding box center [202, 519] width 47 height 25
